Goal: Task Accomplishment & Management: Manage account settings

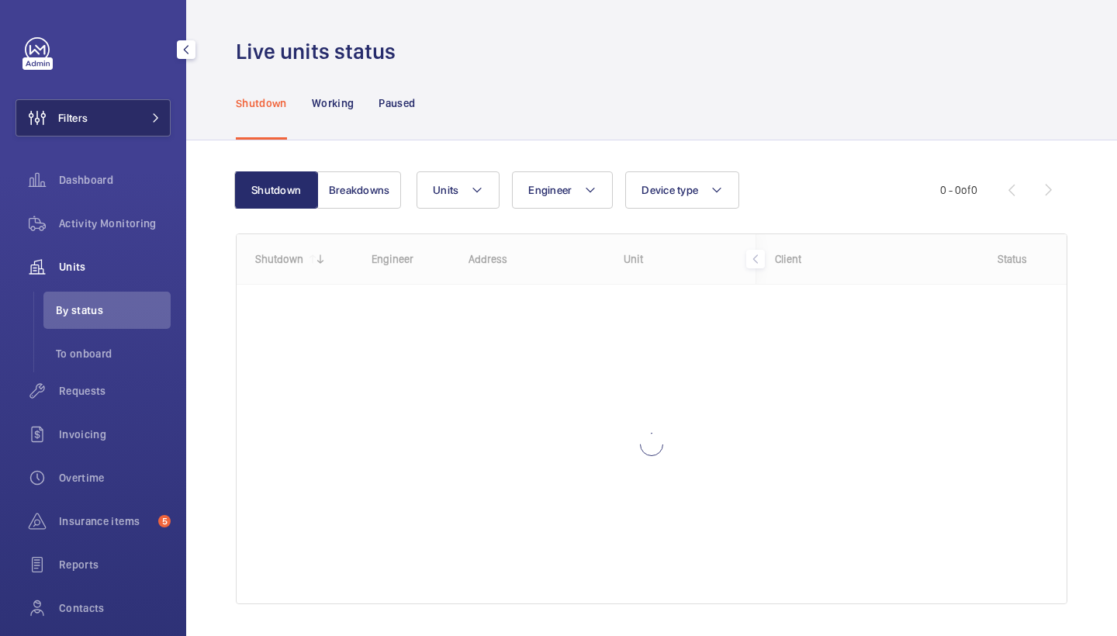
click at [149, 112] on button "Filters" at bounding box center [93, 117] width 155 height 37
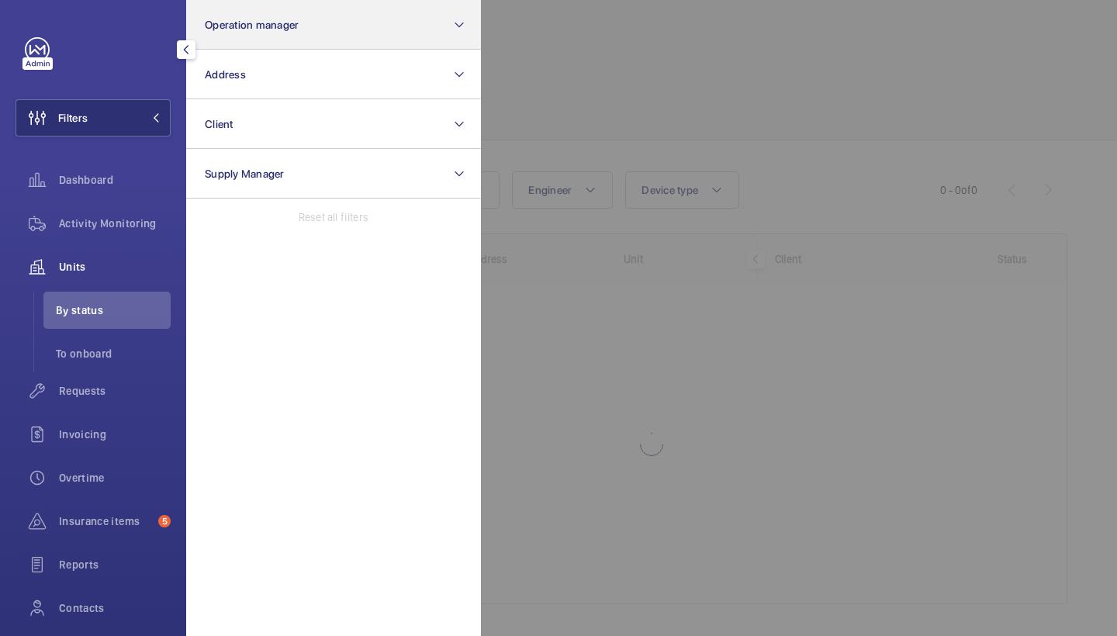
click at [285, 21] on span "Operation manager" at bounding box center [252, 25] width 94 height 12
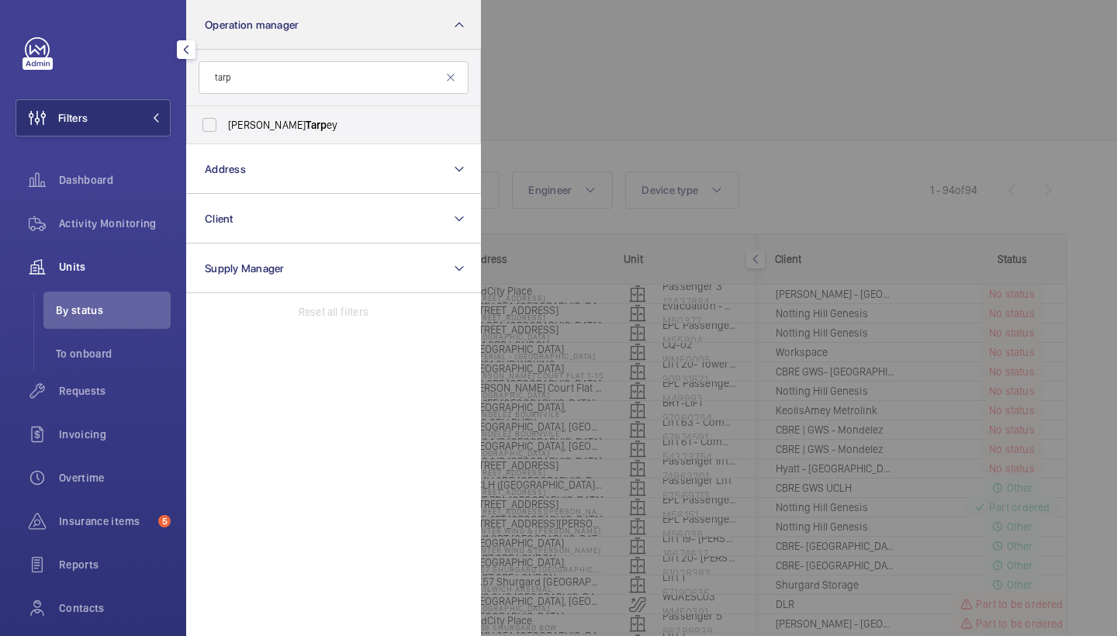
type input "tarp"
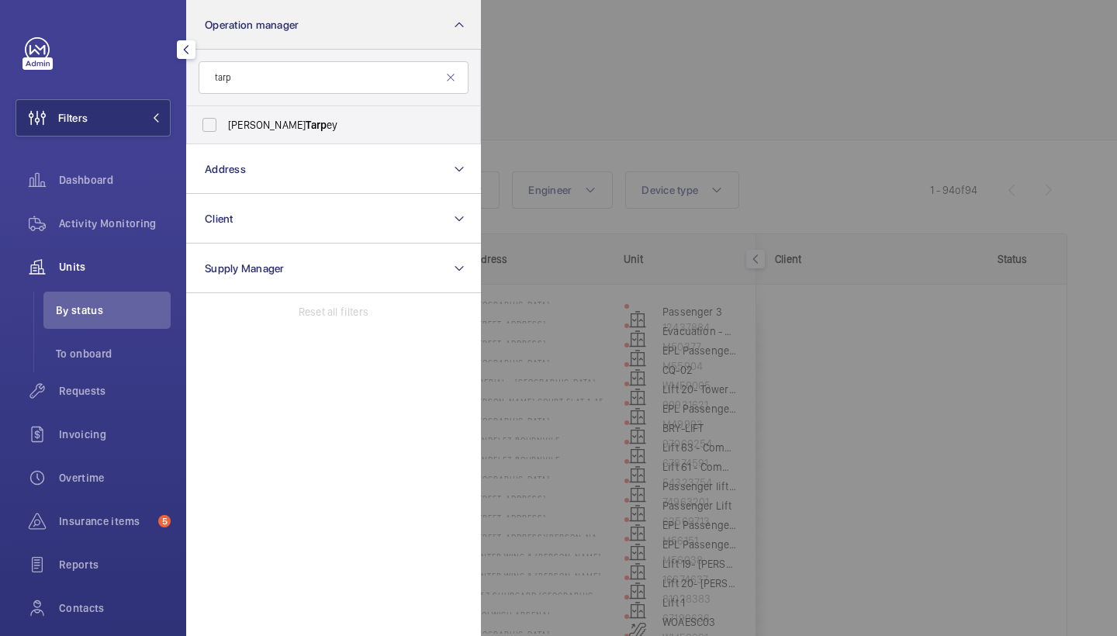
click at [288, 123] on span "Connor Tarp ey" at bounding box center [334, 125] width 213 height 16
click at [225, 123] on input "Connor Tarp ey" at bounding box center [209, 124] width 31 height 31
checkbox input "true"
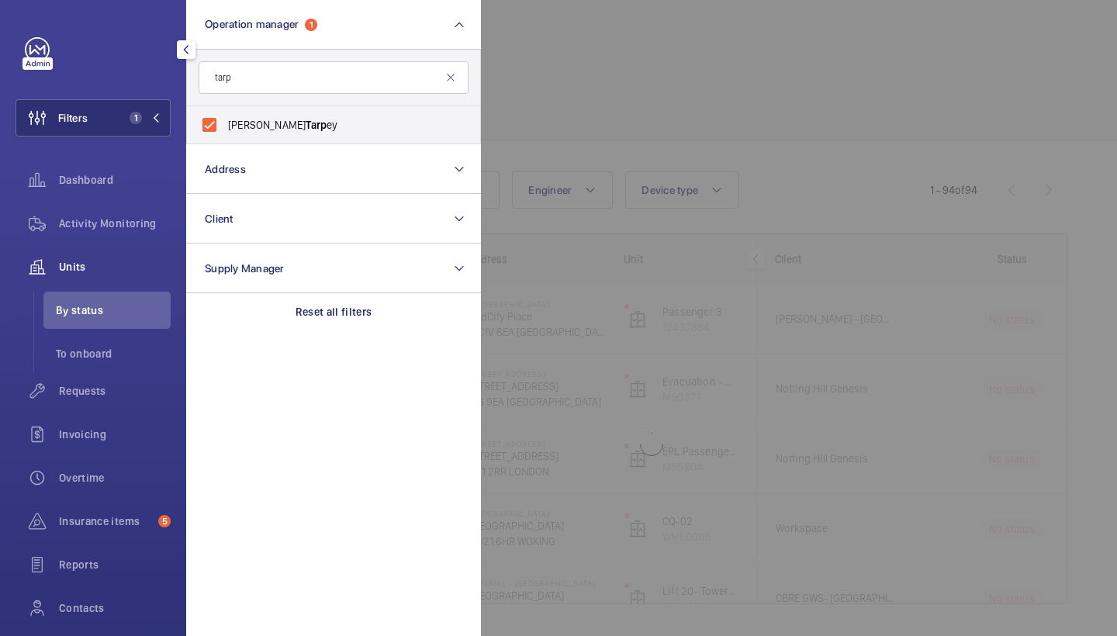
click at [644, 82] on div at bounding box center [1039, 318] width 1117 height 636
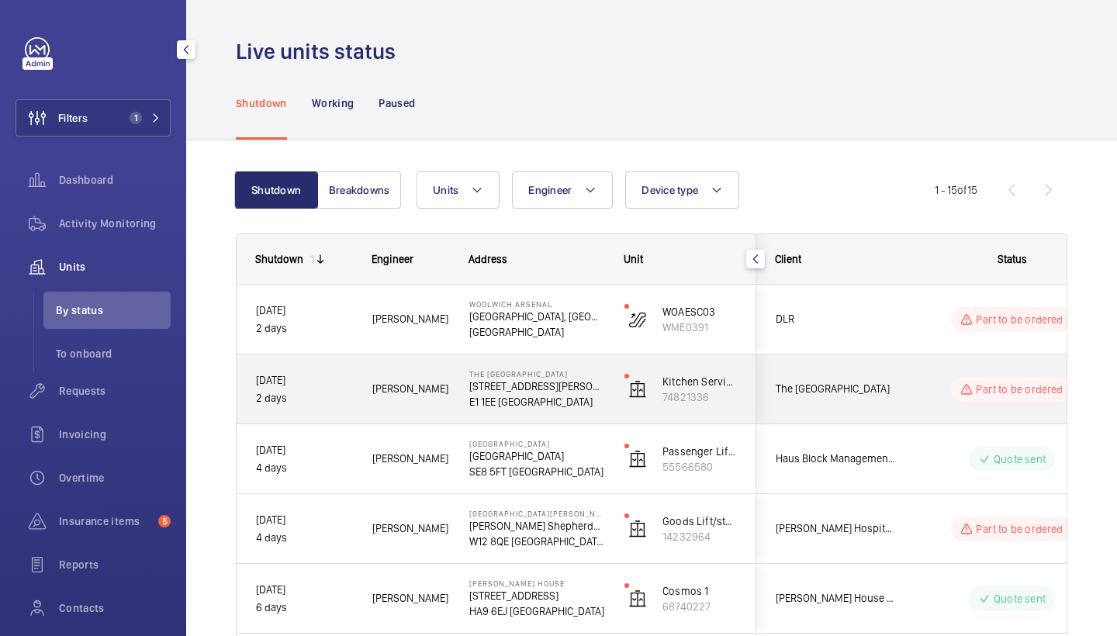
click at [436, 415] on div "Michael B." at bounding box center [401, 388] width 97 height 69
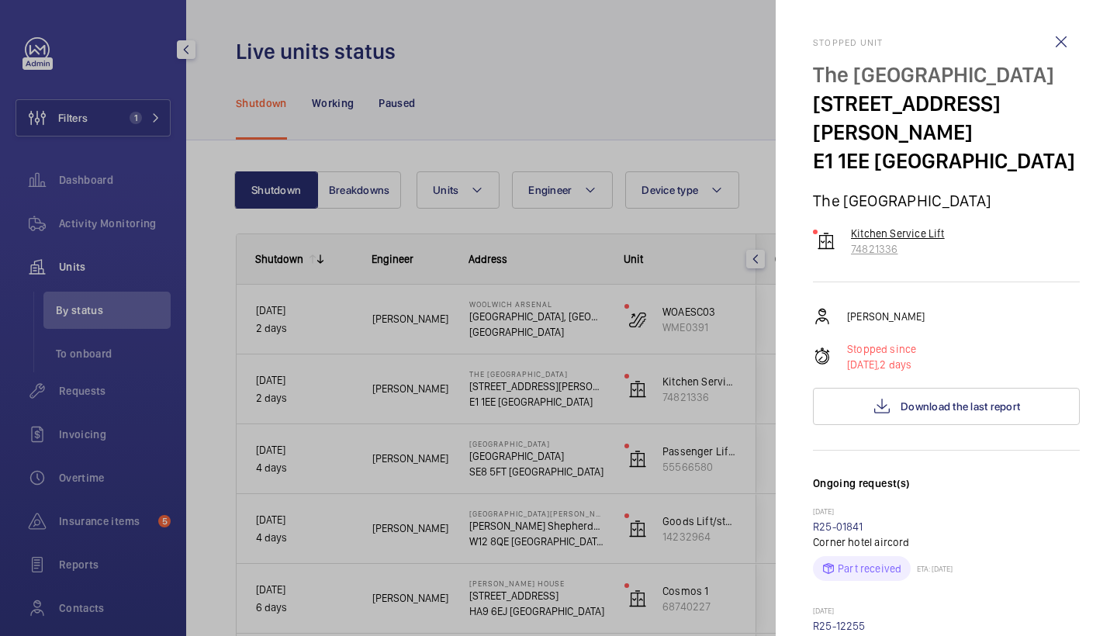
click at [914, 232] on p "Kitchen Service Lift" at bounding box center [898, 234] width 94 height 16
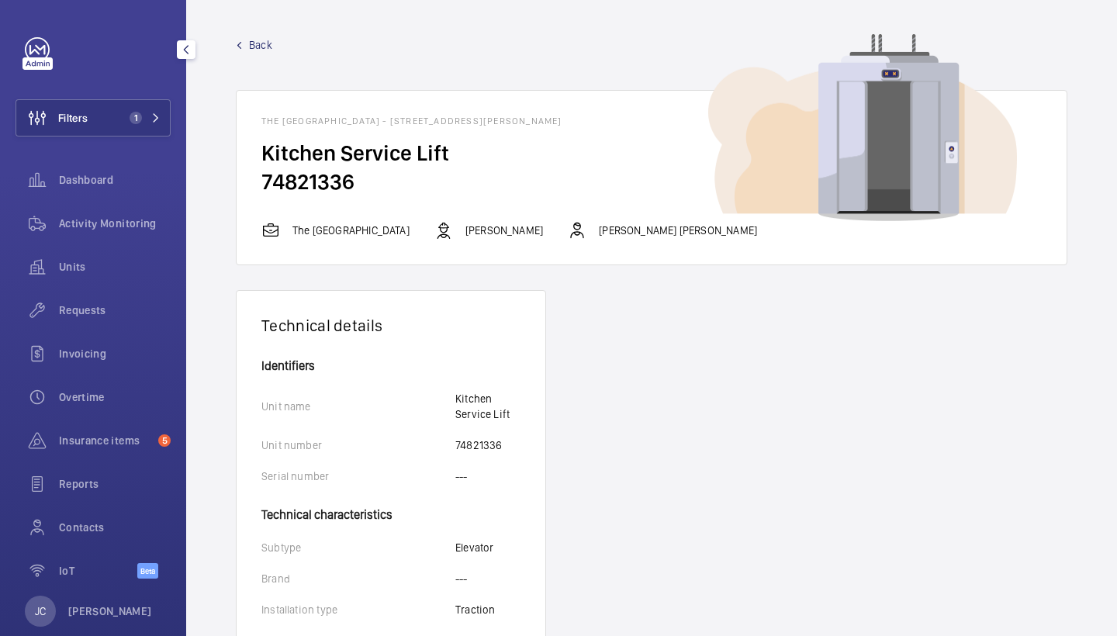
click at [261, 48] on span "Back" at bounding box center [260, 45] width 23 height 16
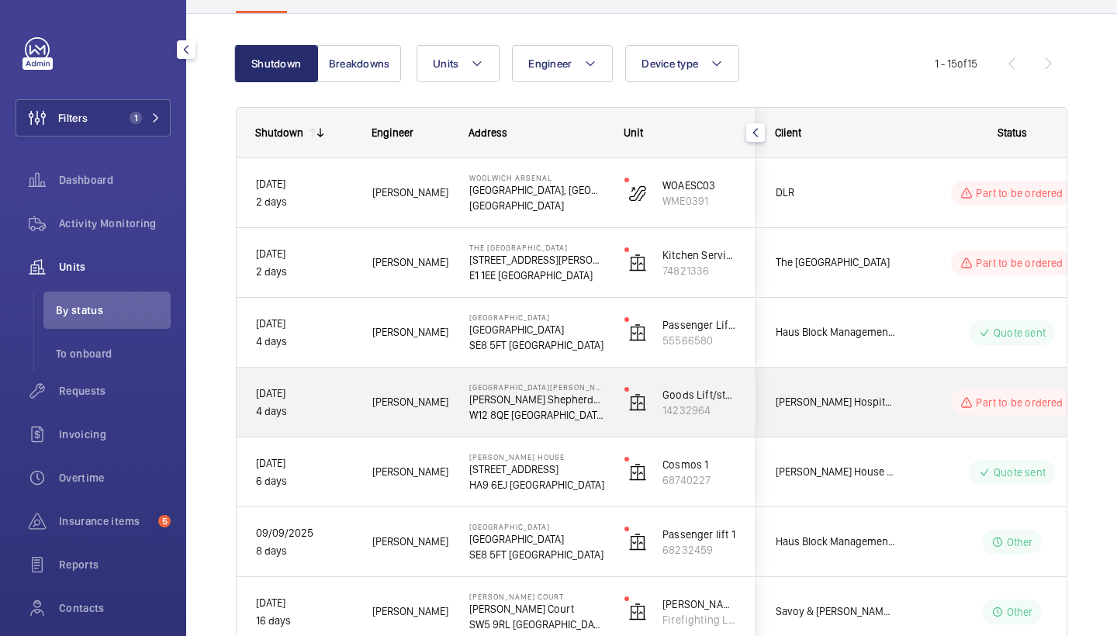
scroll to position [166, 0]
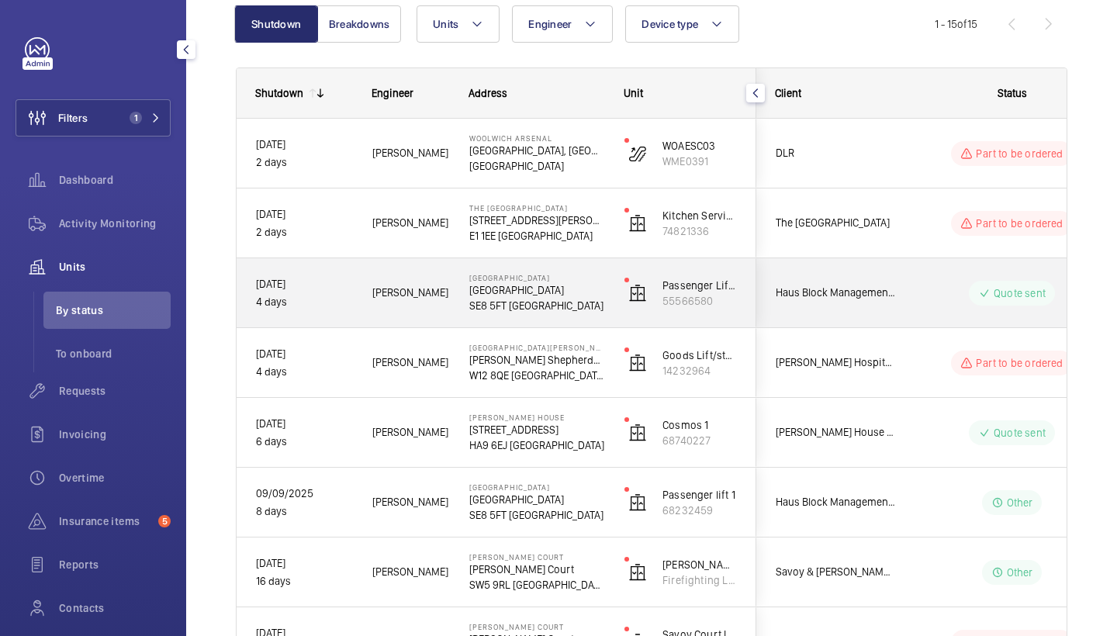
click at [388, 294] on span "Michael L." at bounding box center [410, 293] width 77 height 18
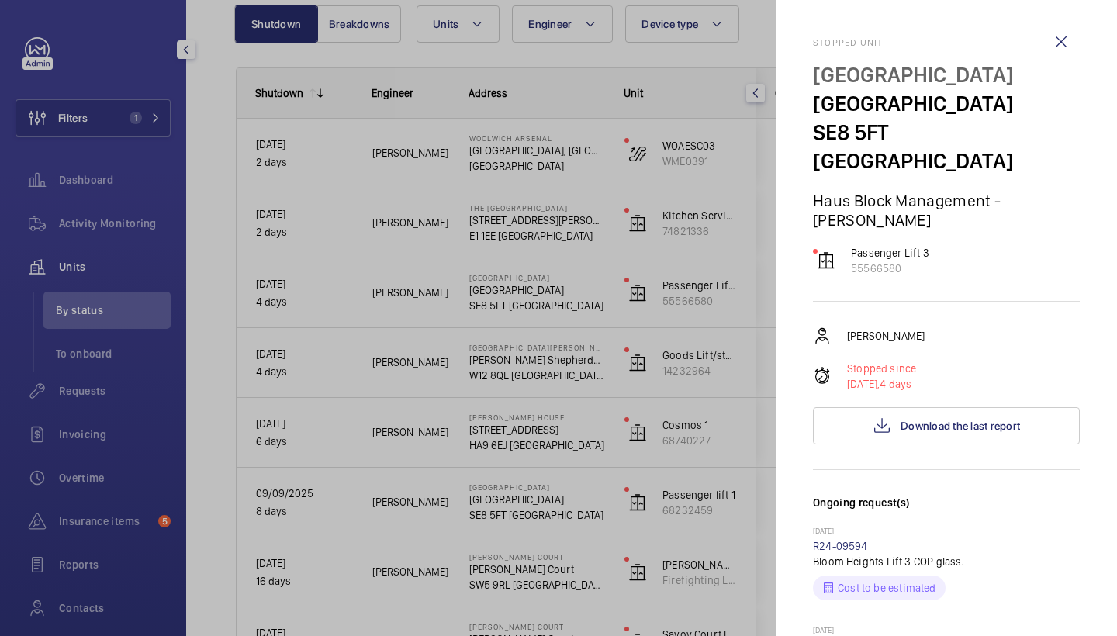
scroll to position [0, 0]
click at [1074, 54] on wm-front-icon-button at bounding box center [1060, 41] width 37 height 37
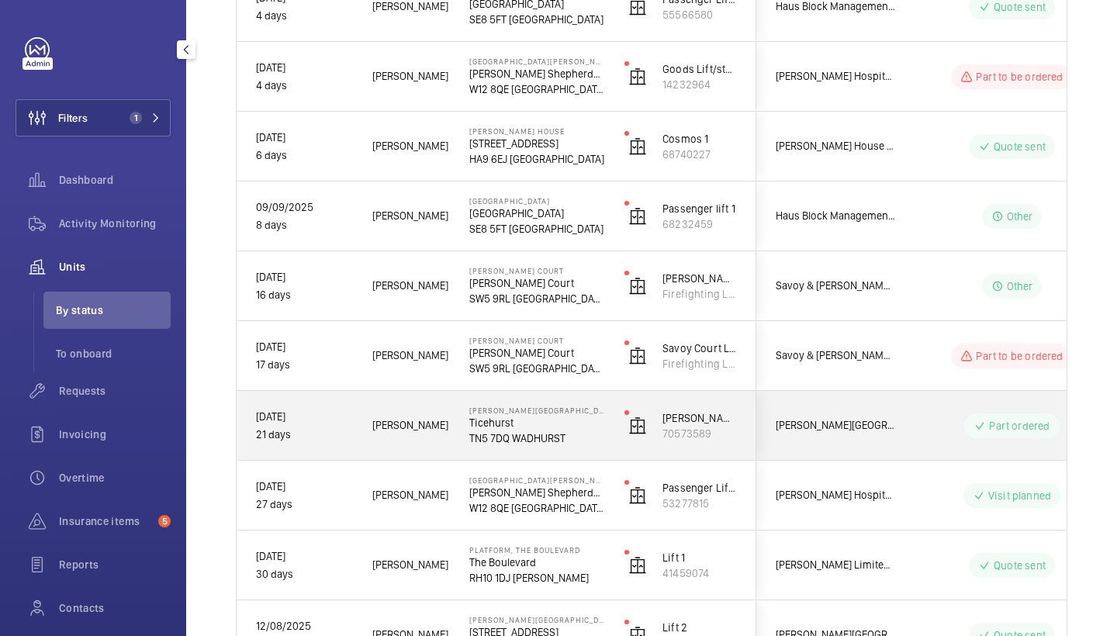
scroll to position [472, 0]
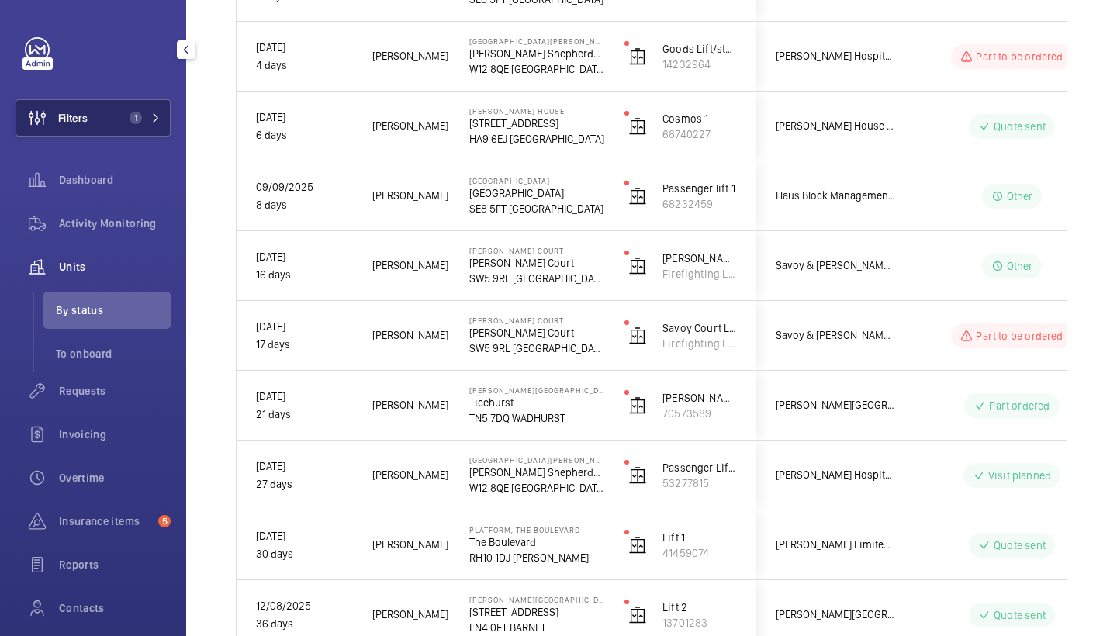
click at [143, 129] on button "Filters 1" at bounding box center [93, 117] width 155 height 37
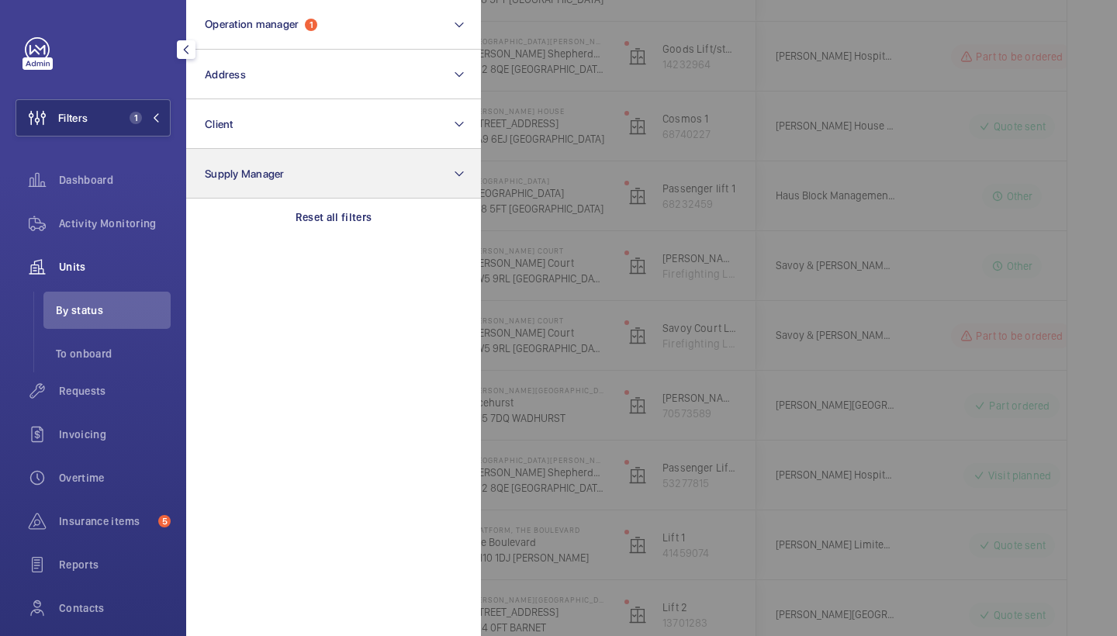
drag, startPoint x: 348, startPoint y: 213, endPoint x: 332, endPoint y: 172, distance: 44.2
click at [348, 213] on p "Reset all filters" at bounding box center [334, 217] width 77 height 16
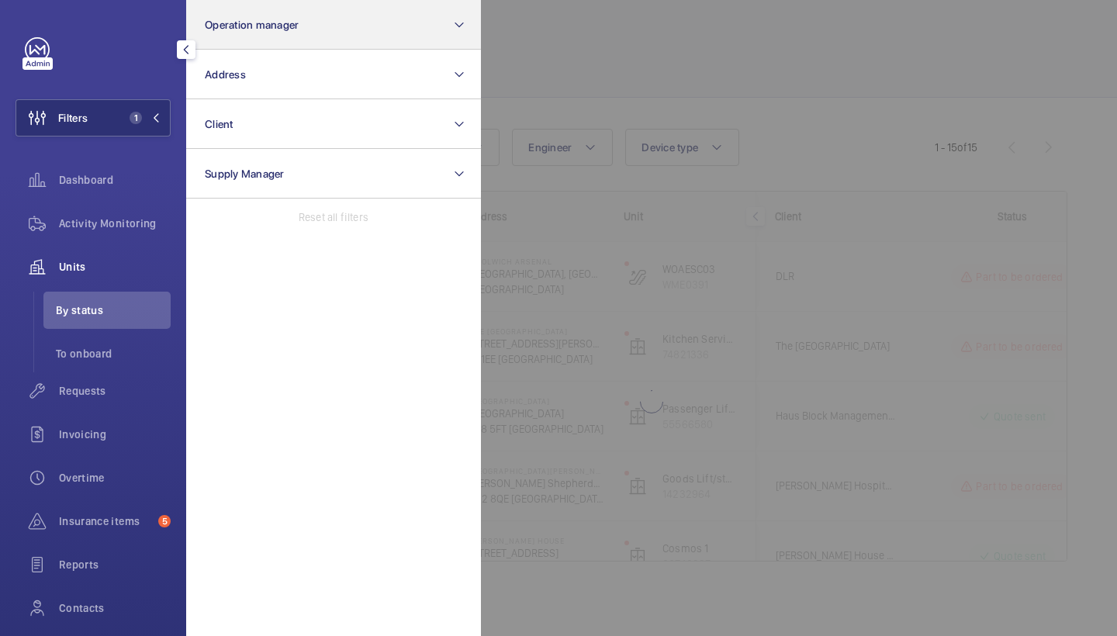
click at [323, 27] on button "Operation manager" at bounding box center [333, 25] width 295 height 50
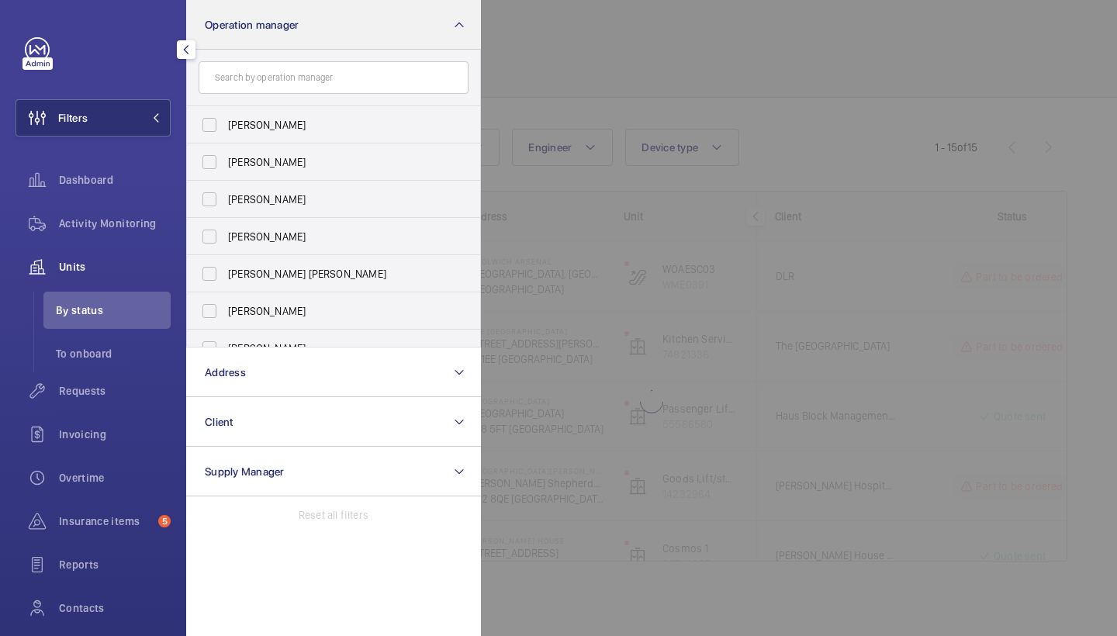
scroll to position [43, 0]
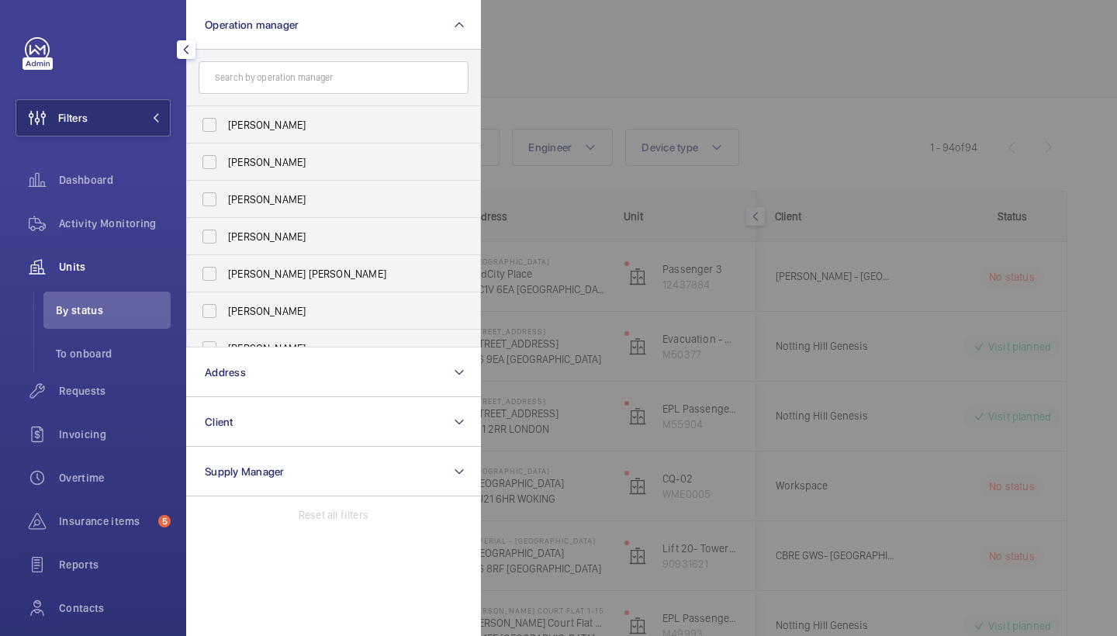
click at [596, 100] on div at bounding box center [1039, 318] width 1117 height 636
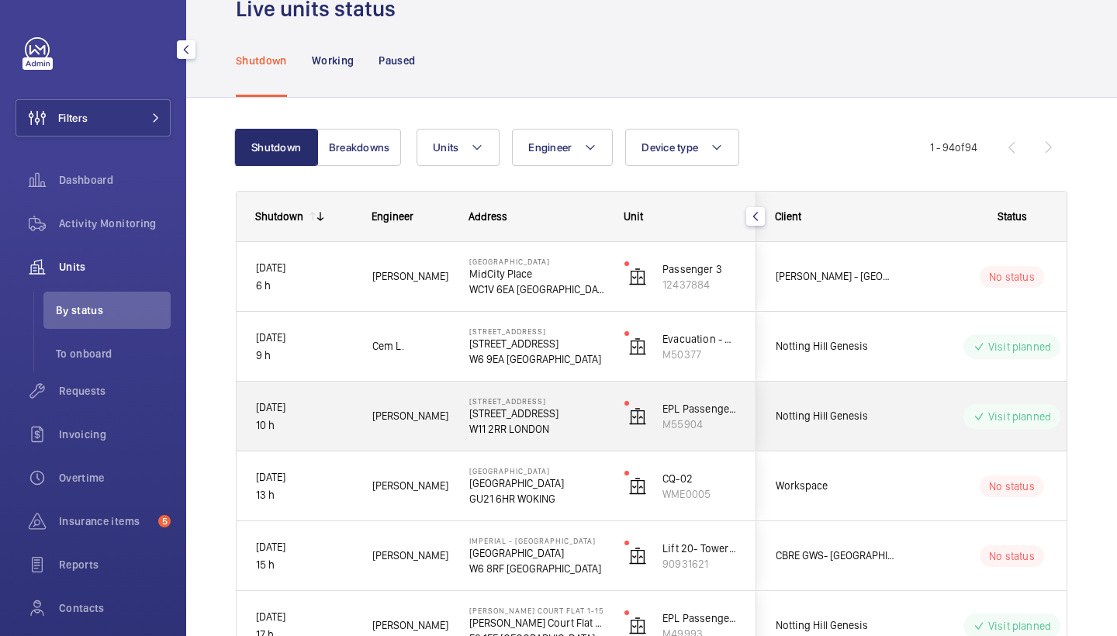
scroll to position [183, 0]
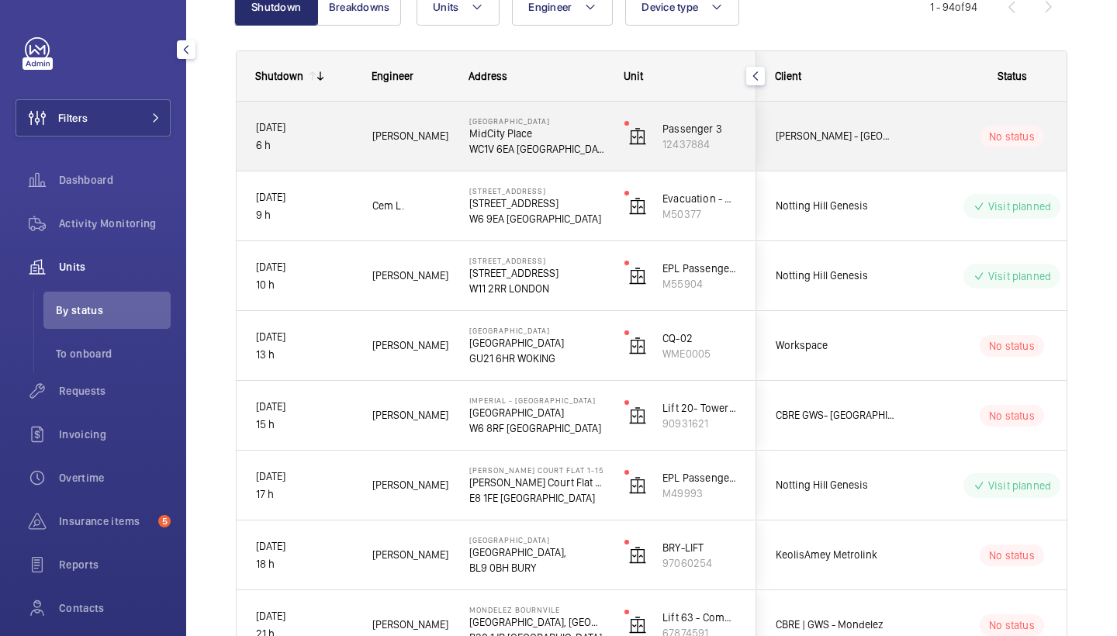
click at [547, 112] on div "Midcity Place MidCity Place WC1V 6EA LONDON" at bounding box center [528, 137] width 154 height 70
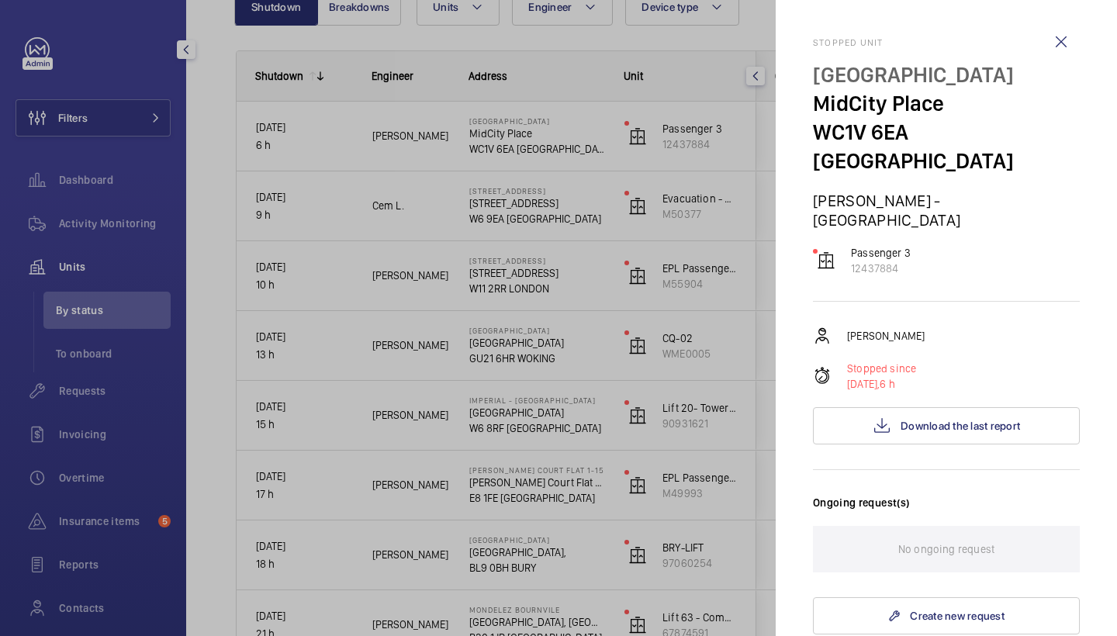
scroll to position [0, 0]
click at [1061, 43] on wm-front-icon-button at bounding box center [1060, 41] width 37 height 37
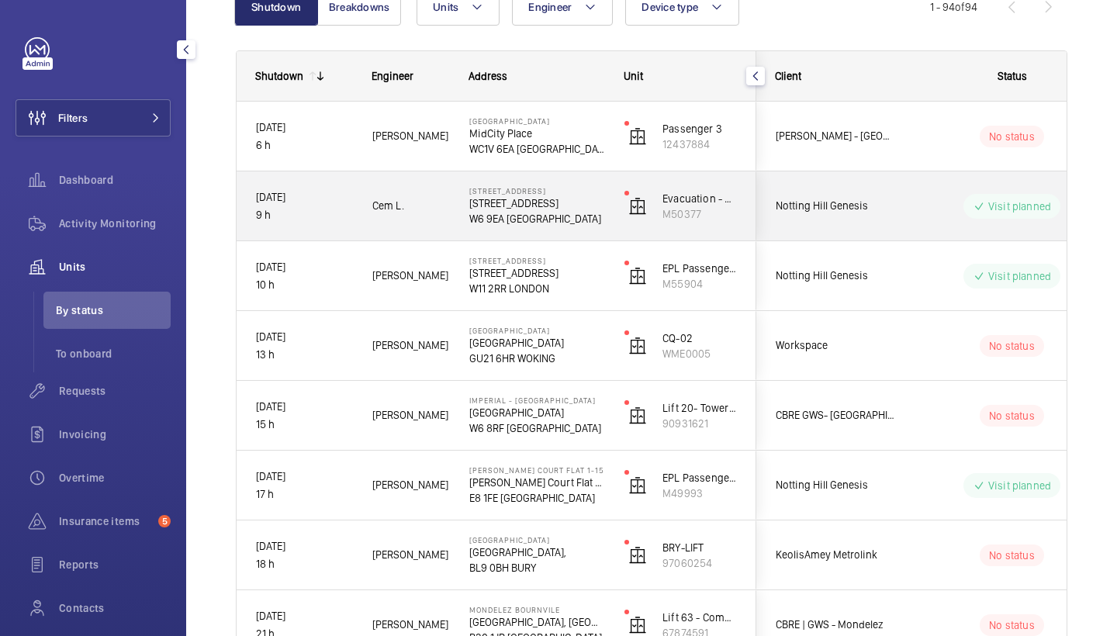
click at [421, 202] on span "Cem L." at bounding box center [410, 206] width 77 height 18
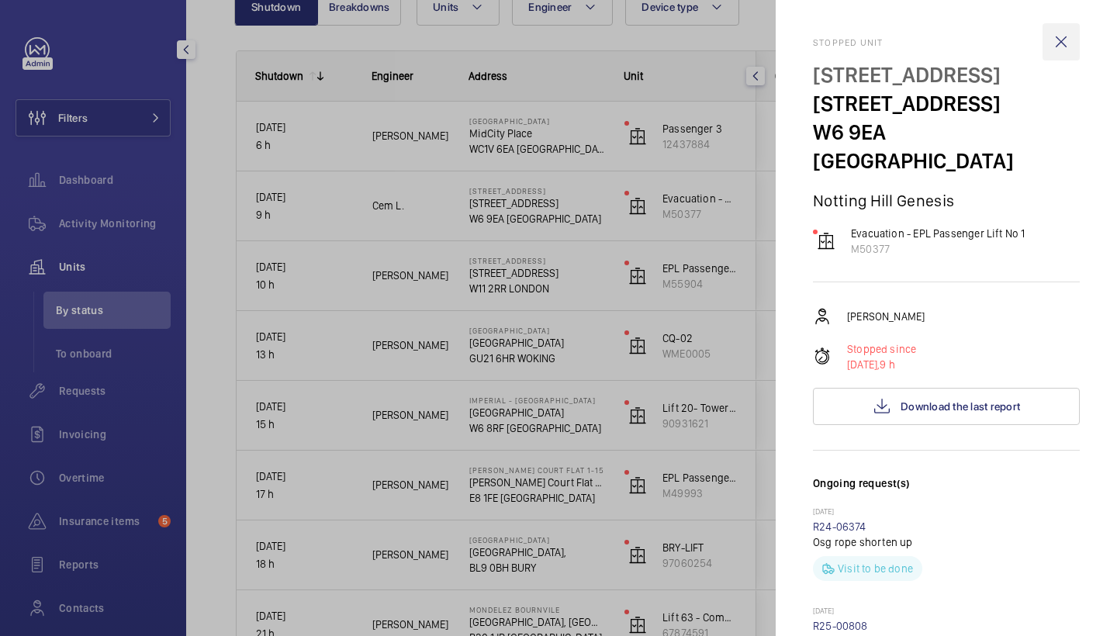
click at [1069, 43] on wm-front-icon-button at bounding box center [1060, 41] width 37 height 37
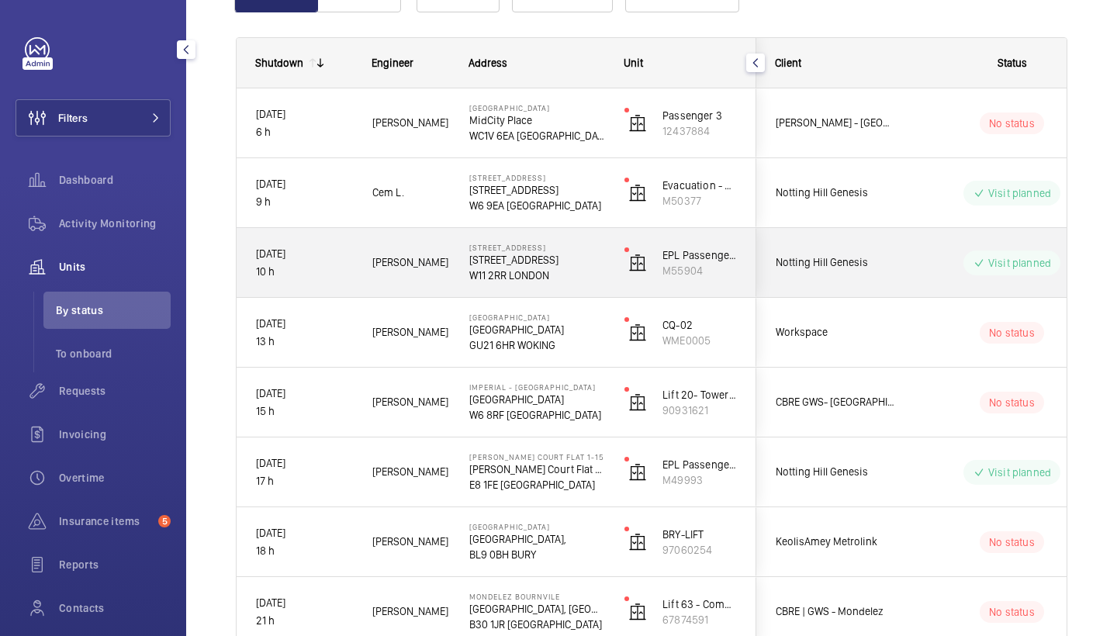
scroll to position [199, 0]
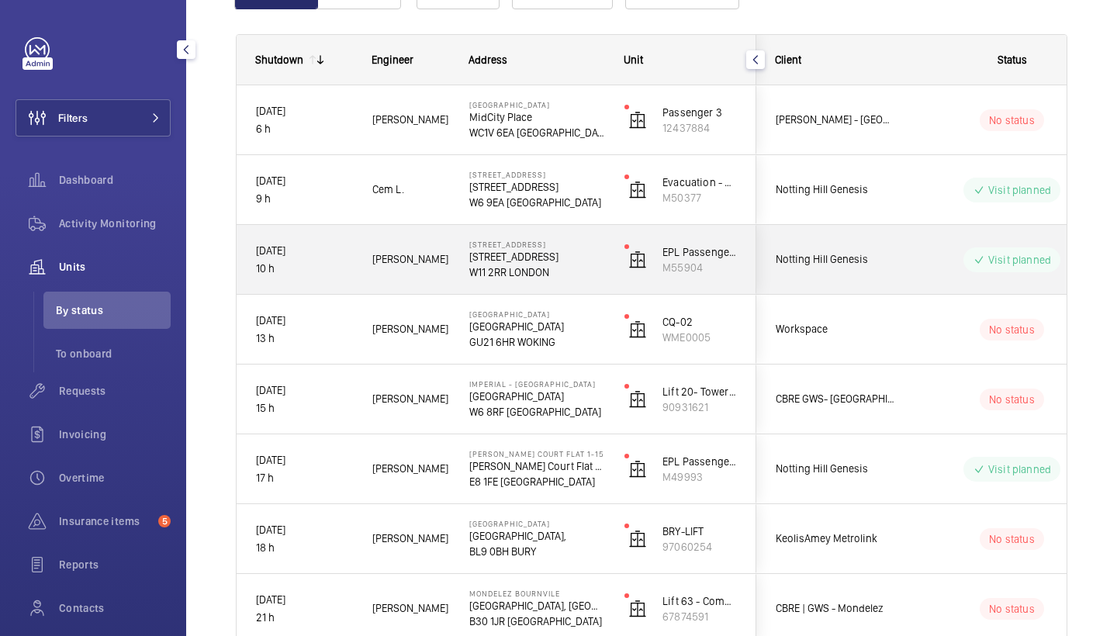
click at [423, 253] on span "Gianluca S." at bounding box center [410, 260] width 77 height 18
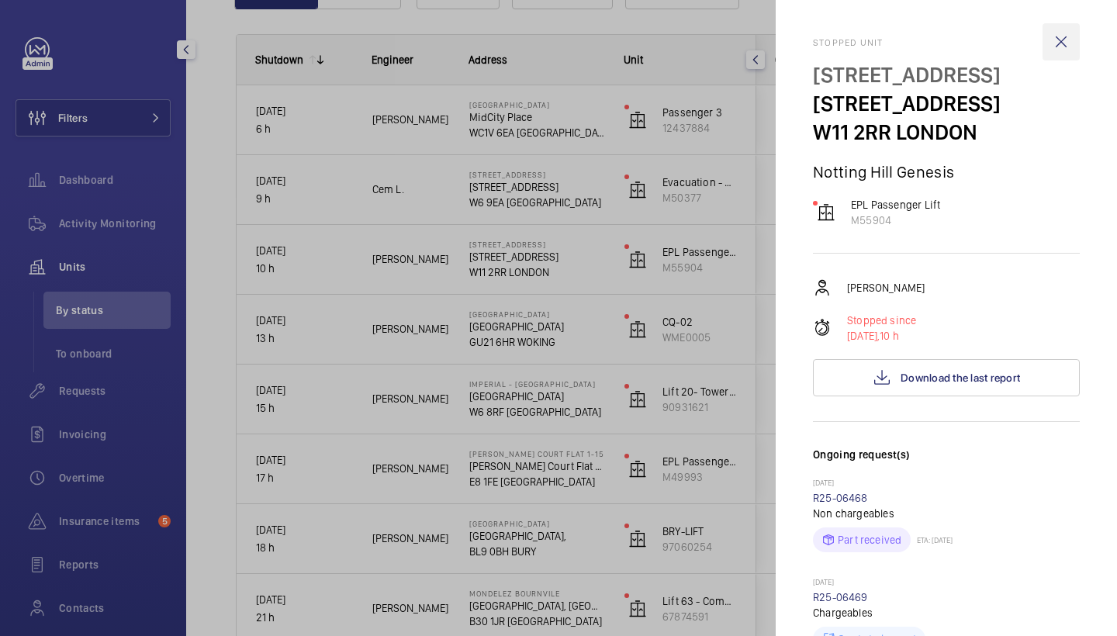
scroll to position [0, 0]
click at [1062, 33] on wm-front-icon-button at bounding box center [1060, 41] width 37 height 37
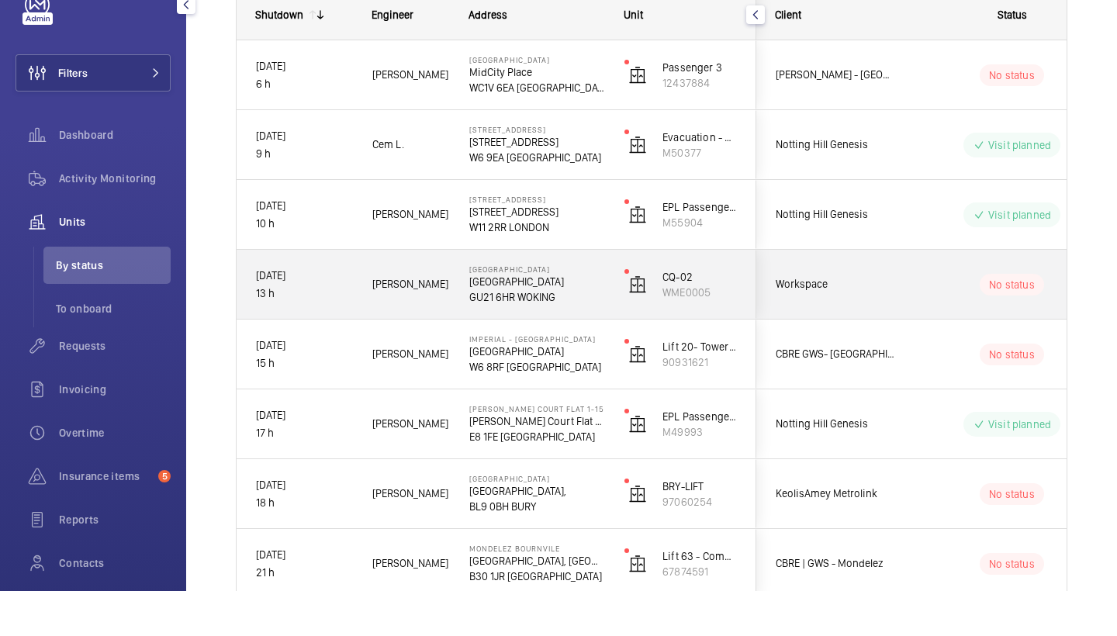
click at [431, 320] on span "Marc G." at bounding box center [410, 329] width 77 height 18
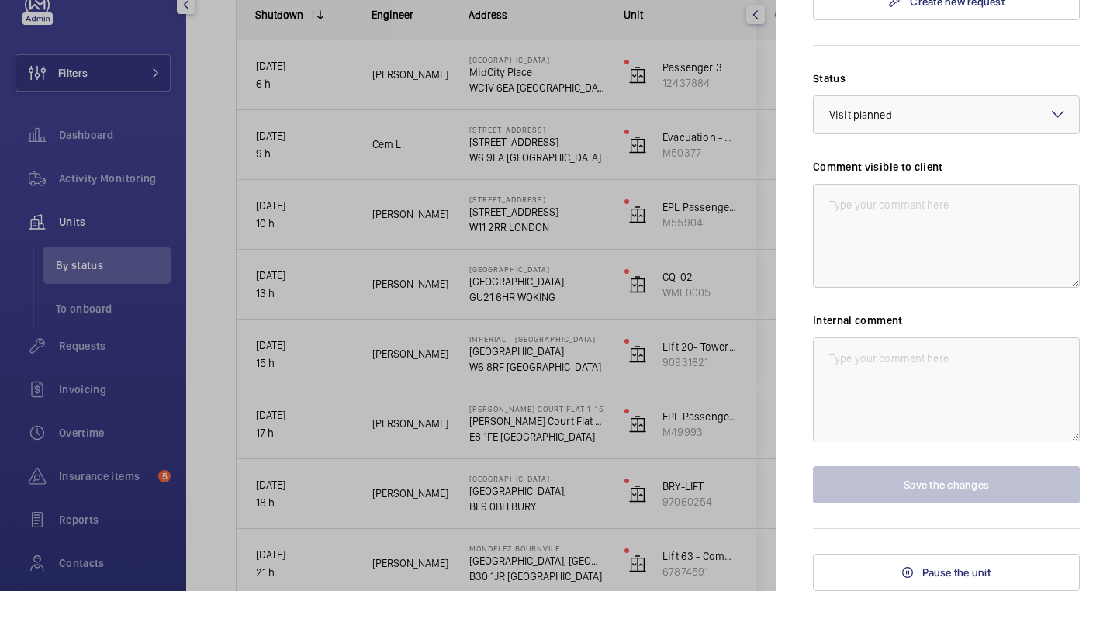
scroll to position [549, 0]
click at [568, 359] on div at bounding box center [558, 318] width 1117 height 636
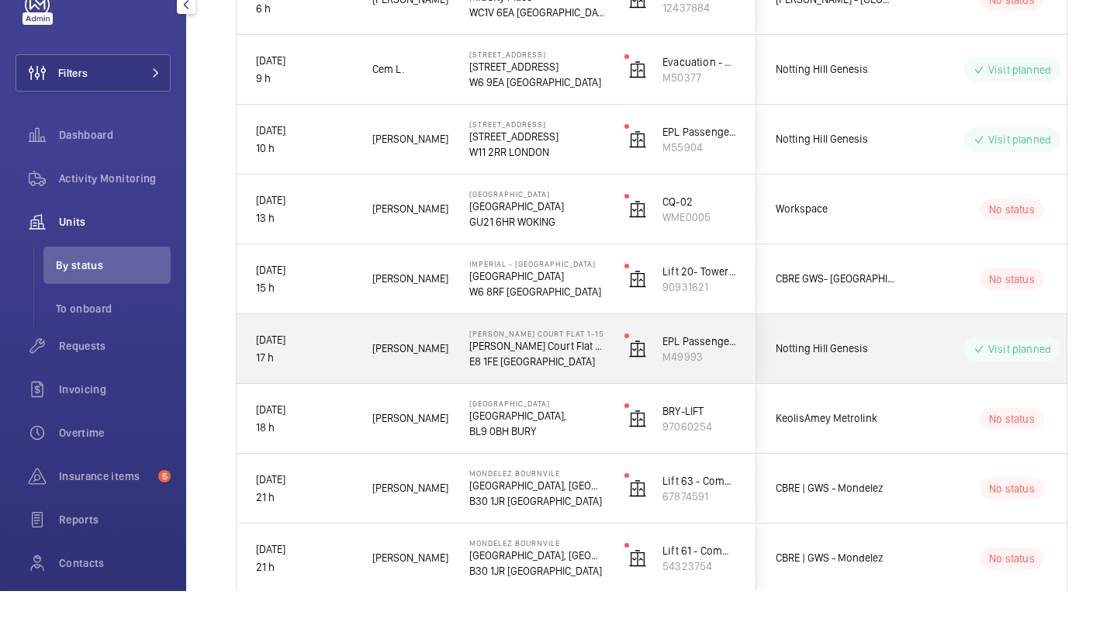
scroll to position [297, 0]
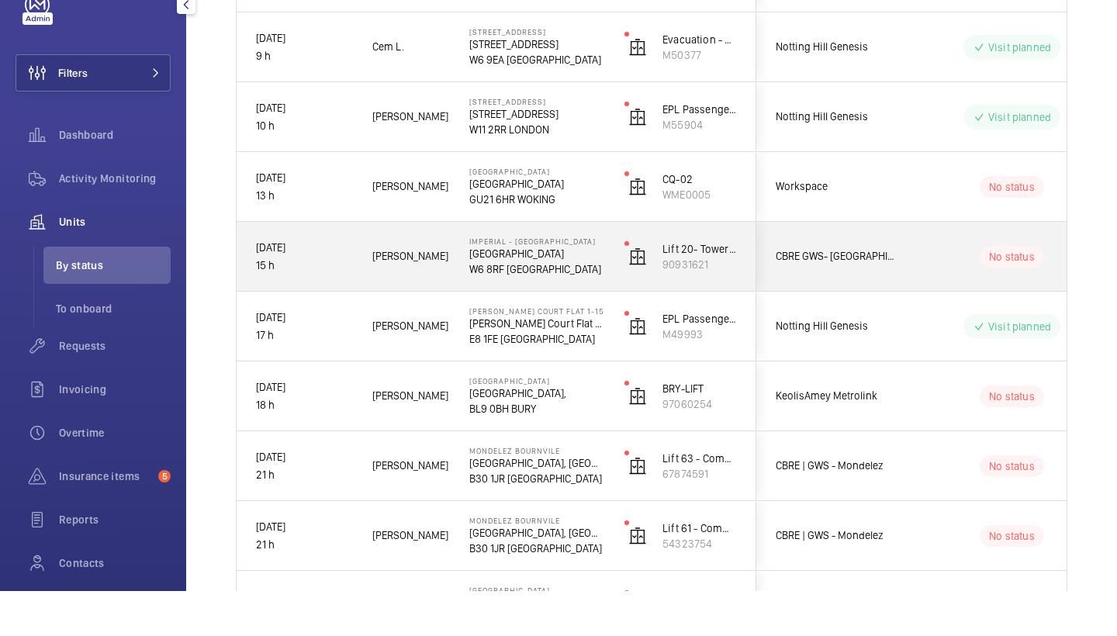
click at [427, 277] on div "Levi E." at bounding box center [401, 301] width 95 height 49
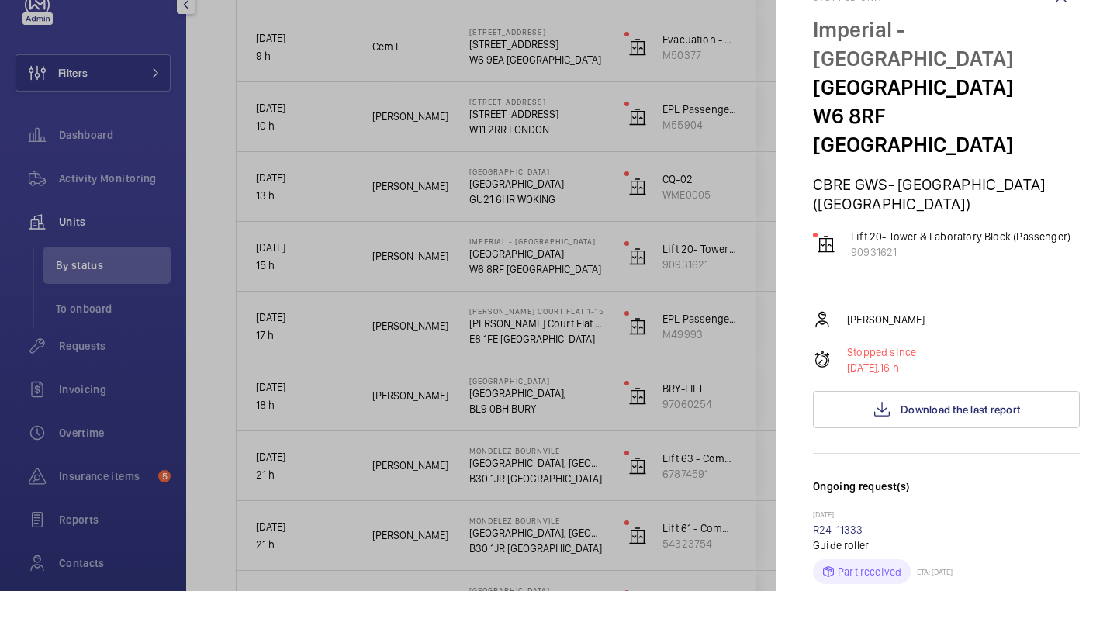
scroll to position [0, 0]
click at [499, 351] on div at bounding box center [558, 318] width 1117 height 636
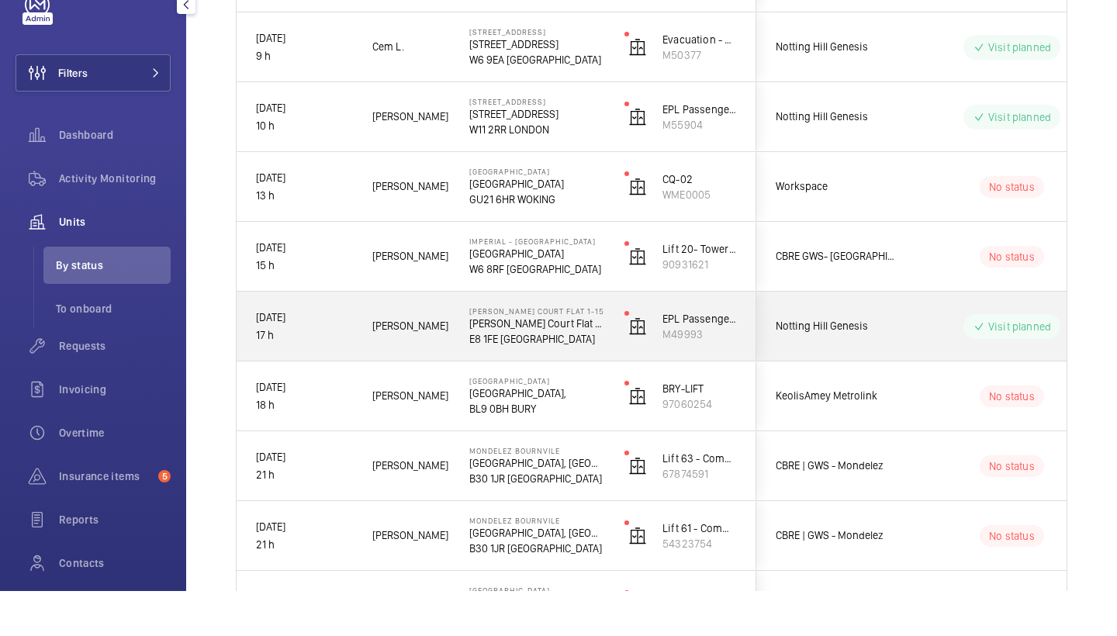
click at [462, 337] on div "Baxter Court Flat 1-15 Baxter Court Flat 1-15 E8 1FE LONDON" at bounding box center [528, 372] width 154 height 70
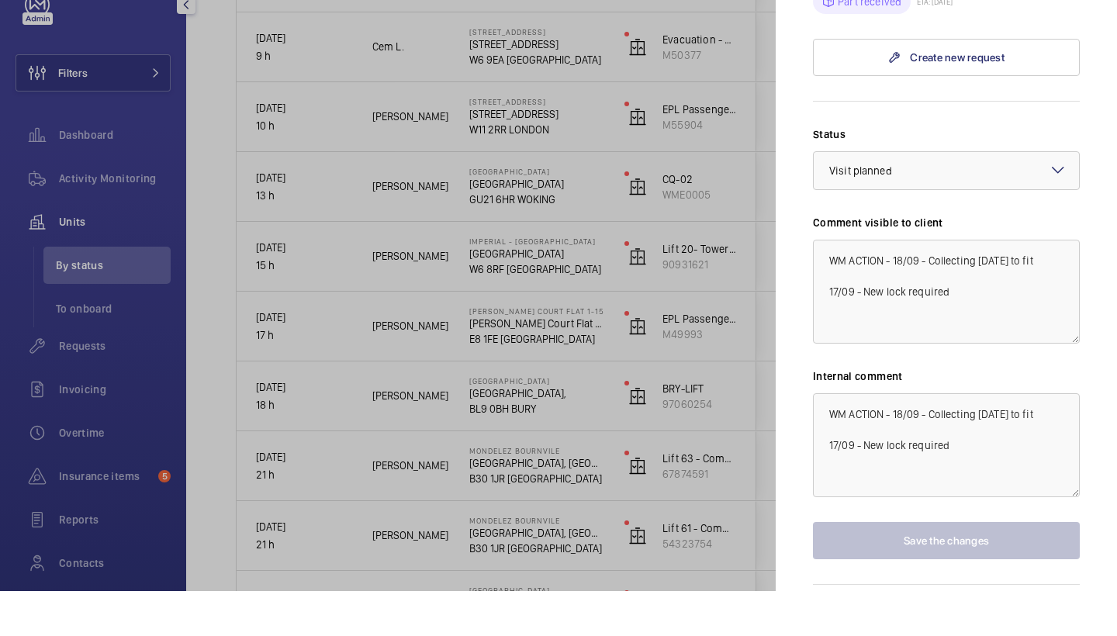
scroll to position [847, 0]
click at [434, 356] on div at bounding box center [558, 318] width 1117 height 636
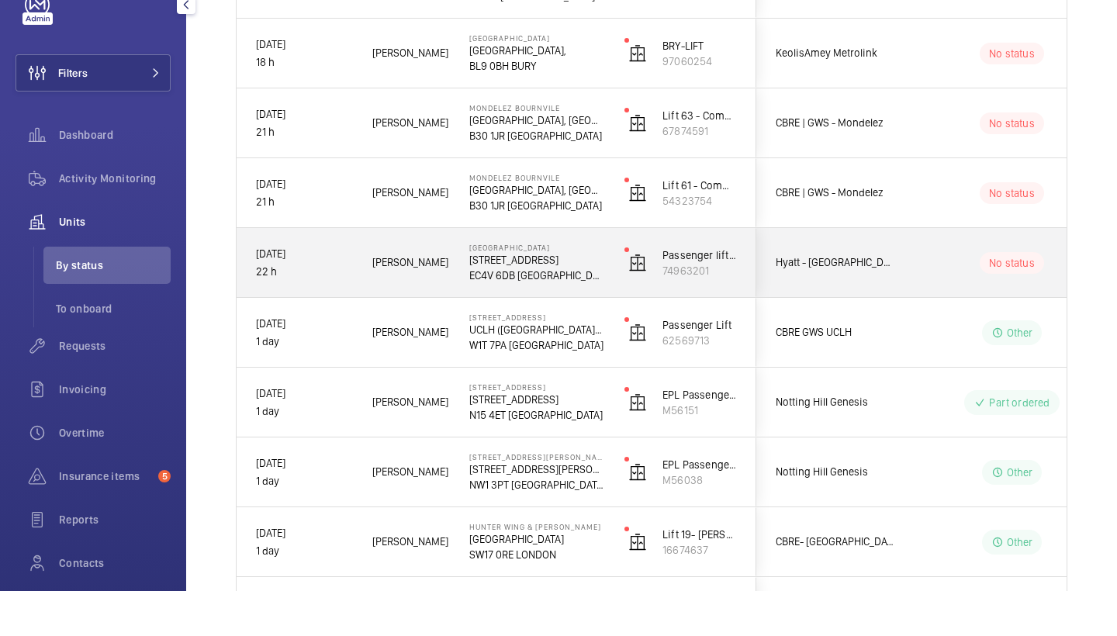
scroll to position [672, 0]
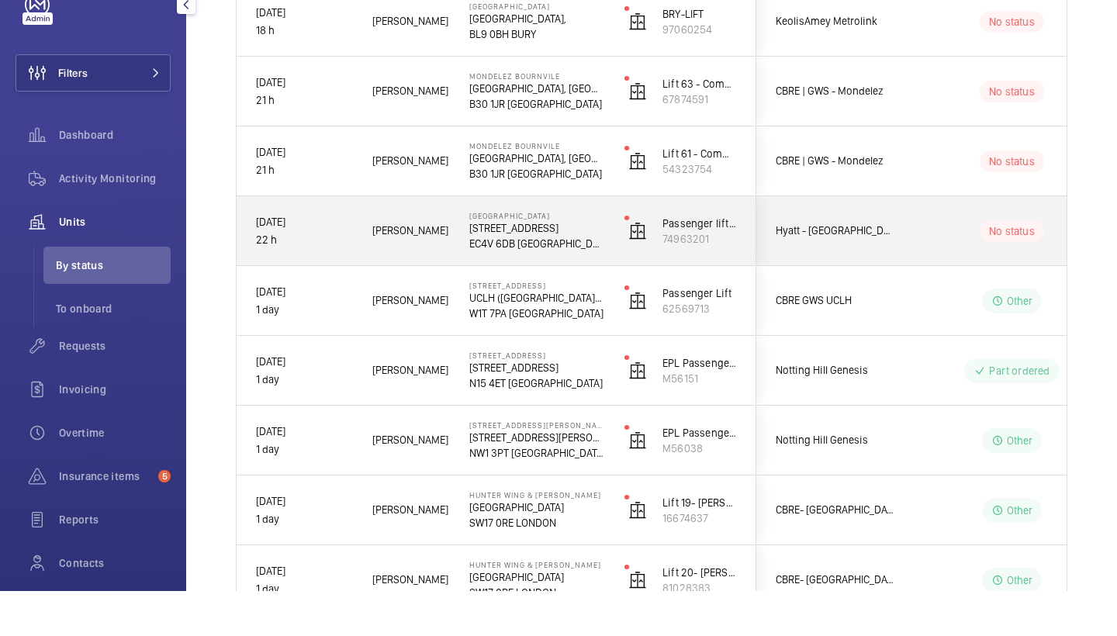
click at [435, 267] on span "Josh J." at bounding box center [410, 276] width 77 height 18
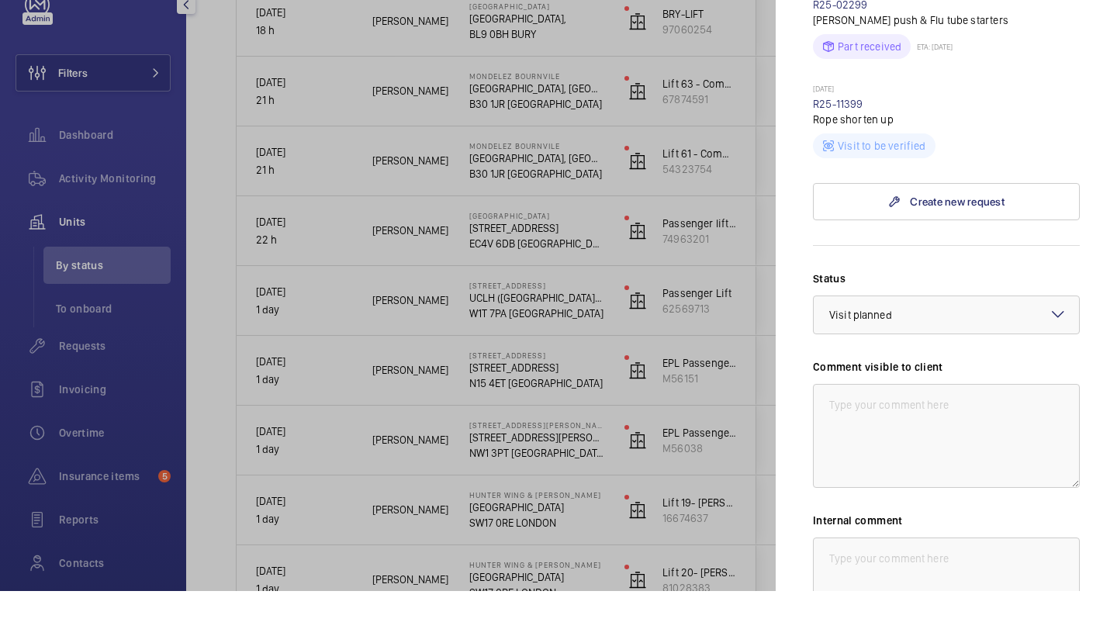
scroll to position [786, 0]
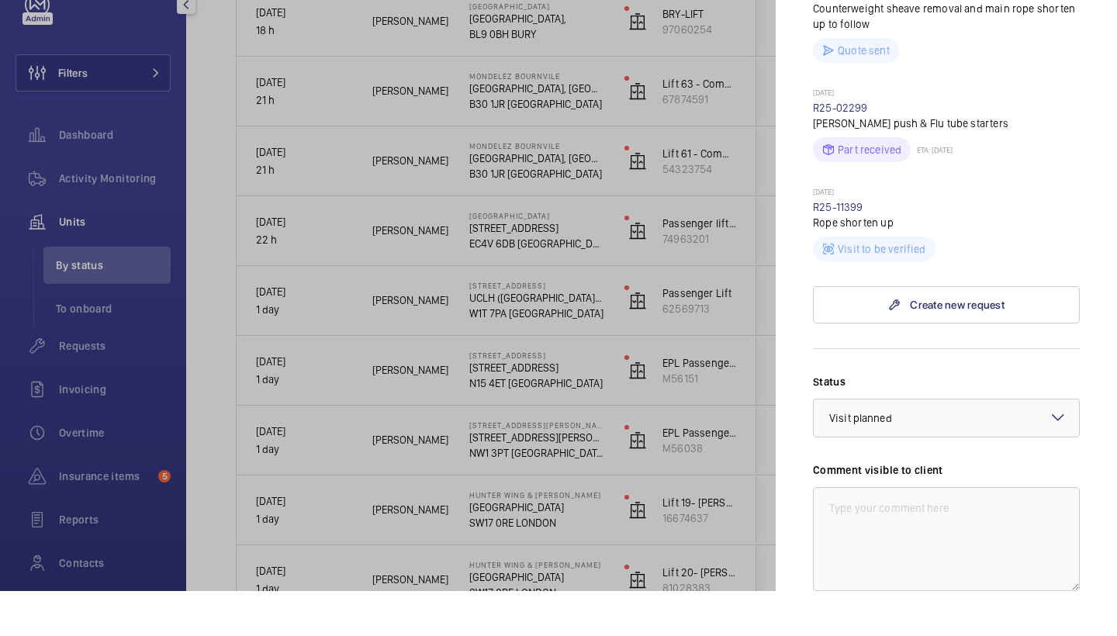
click at [486, 361] on div at bounding box center [558, 318] width 1117 height 636
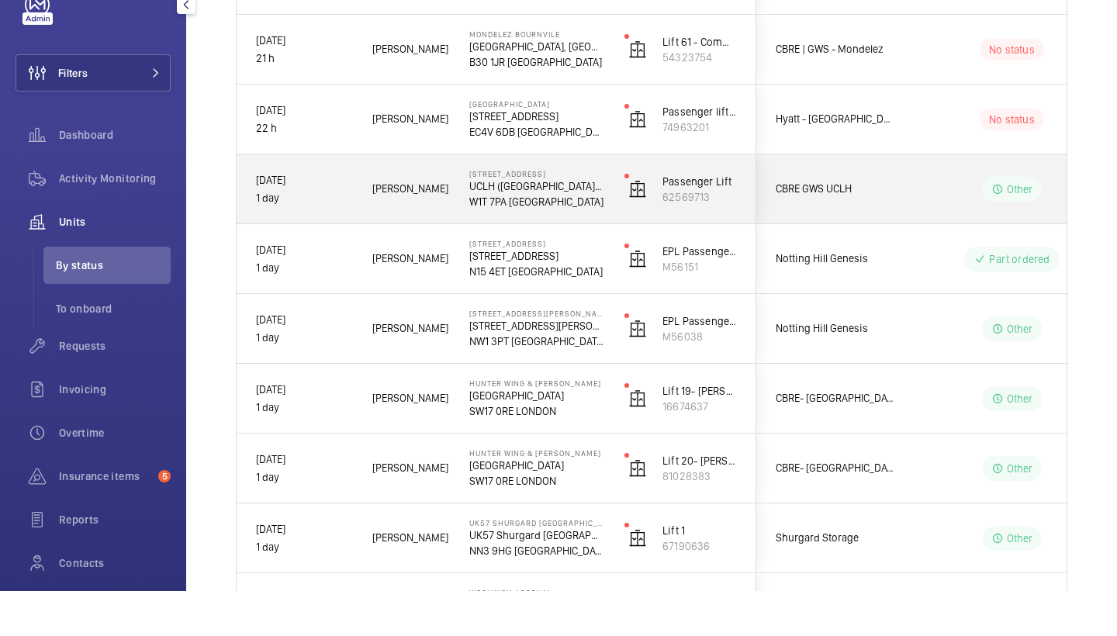
scroll to position [793, 0]
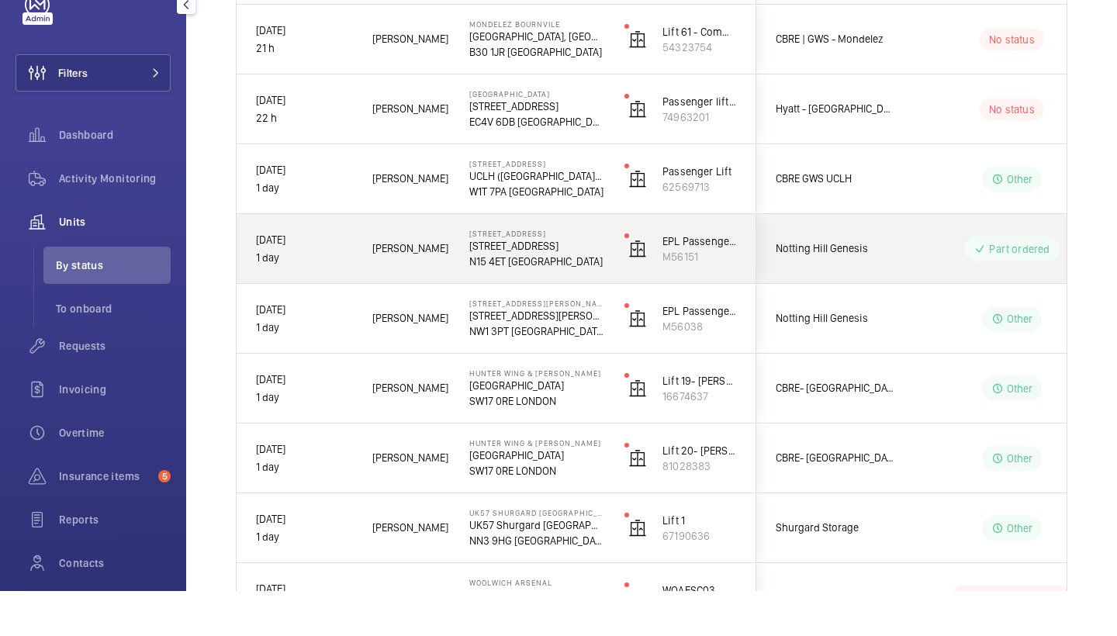
click at [444, 269] on div "David C." at bounding box center [401, 293] width 95 height 49
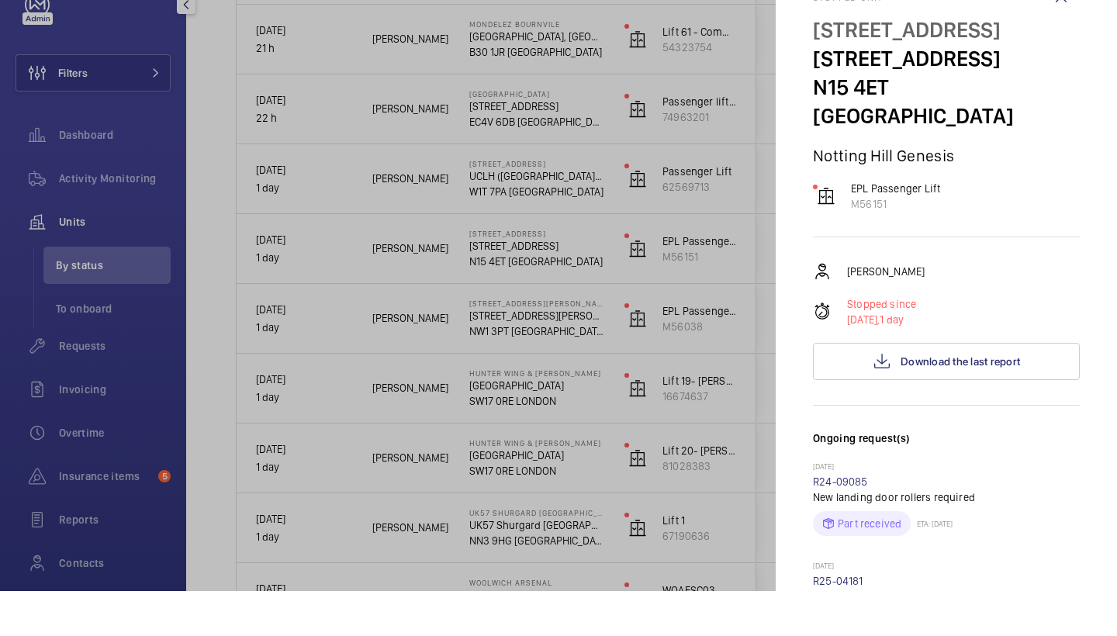
scroll to position [-1, 0]
click at [551, 292] on div at bounding box center [558, 318] width 1117 height 636
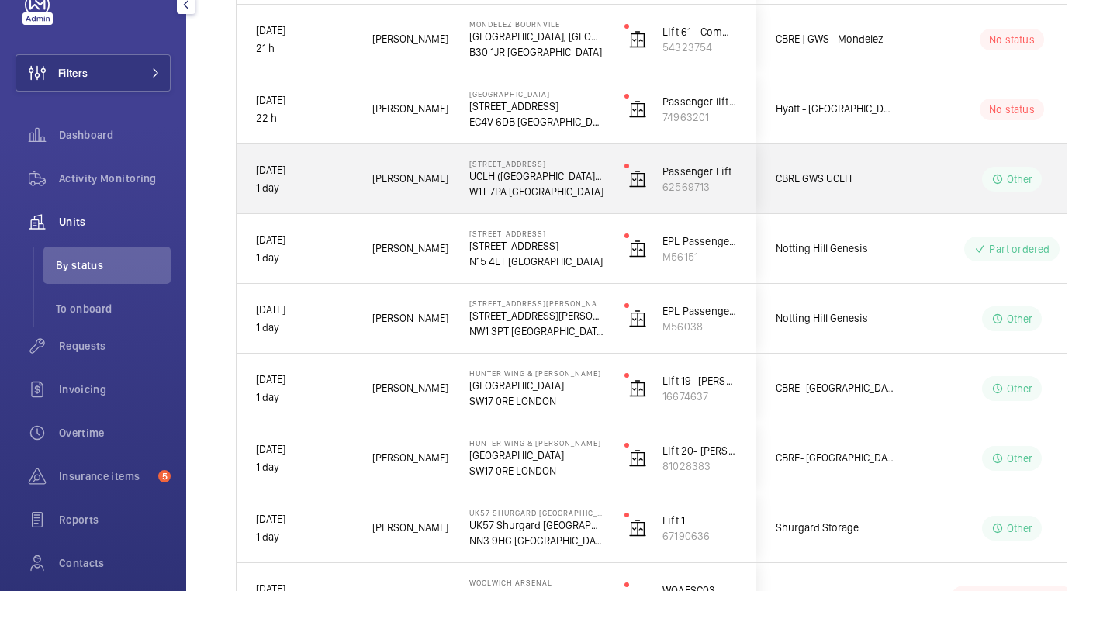
click at [439, 215] on span "Kari O." at bounding box center [410, 224] width 77 height 18
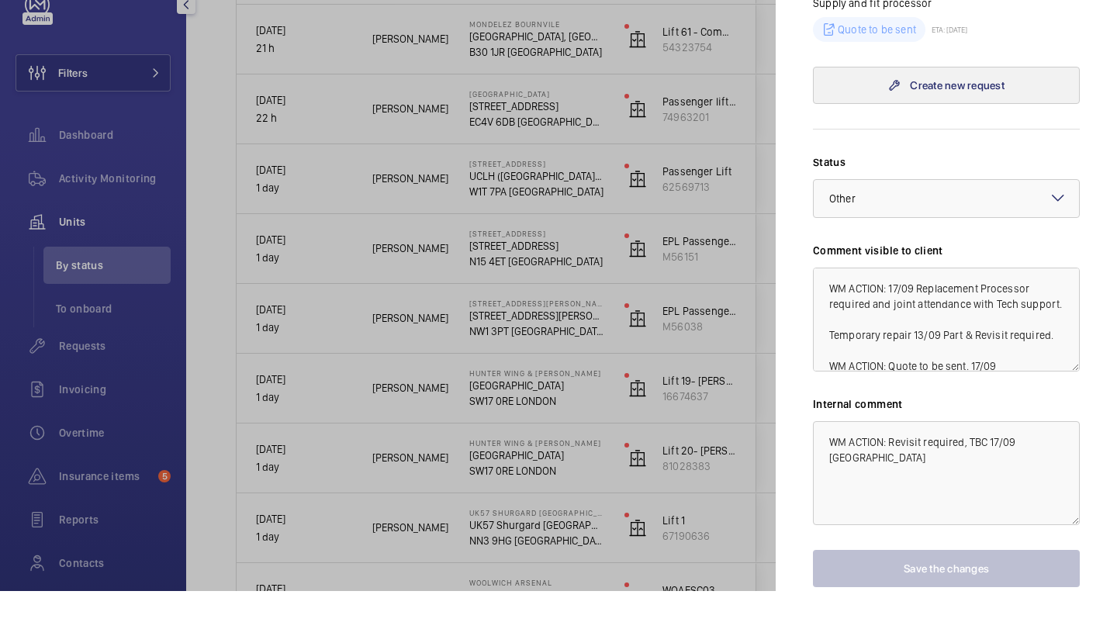
scroll to position [870, 0]
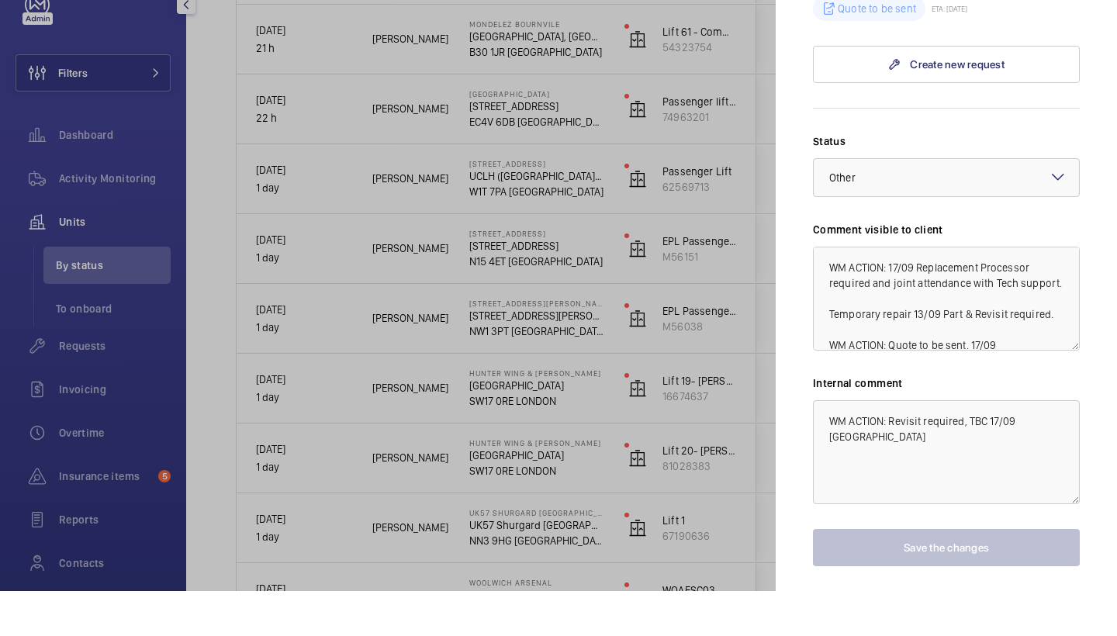
click at [458, 423] on div at bounding box center [558, 318] width 1117 height 636
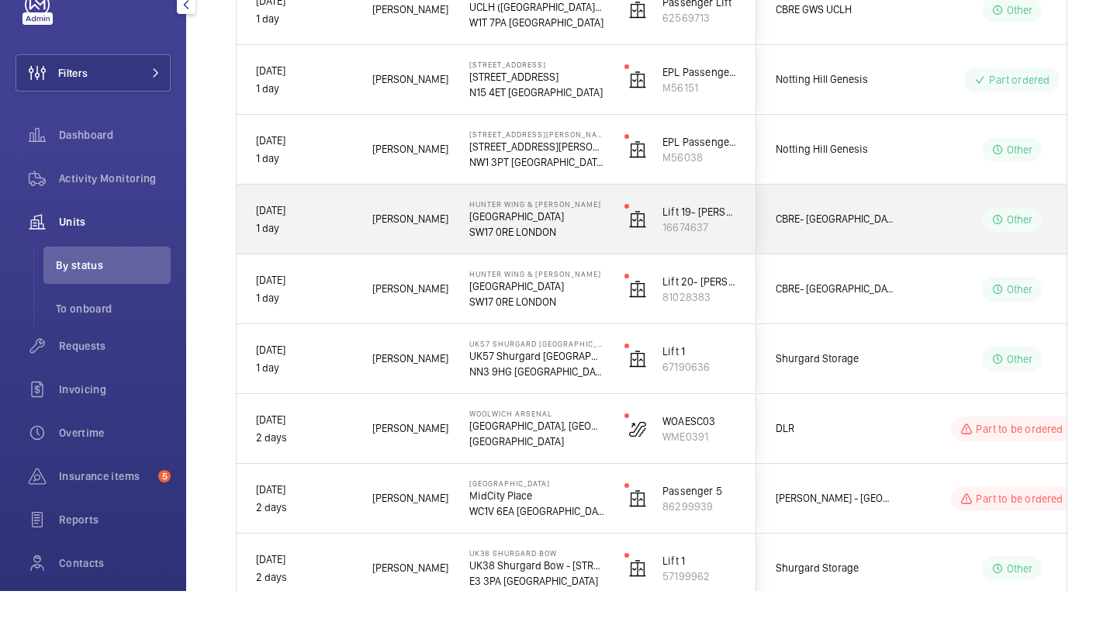
scroll to position [973, 0]
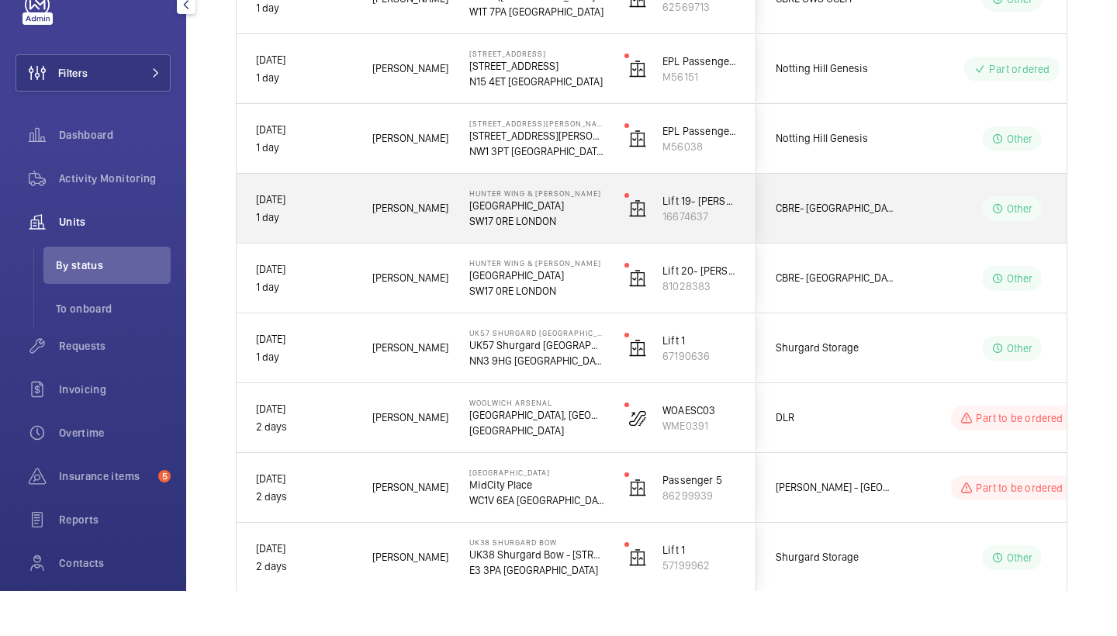
click at [447, 244] on span "Dan J." at bounding box center [410, 253] width 77 height 18
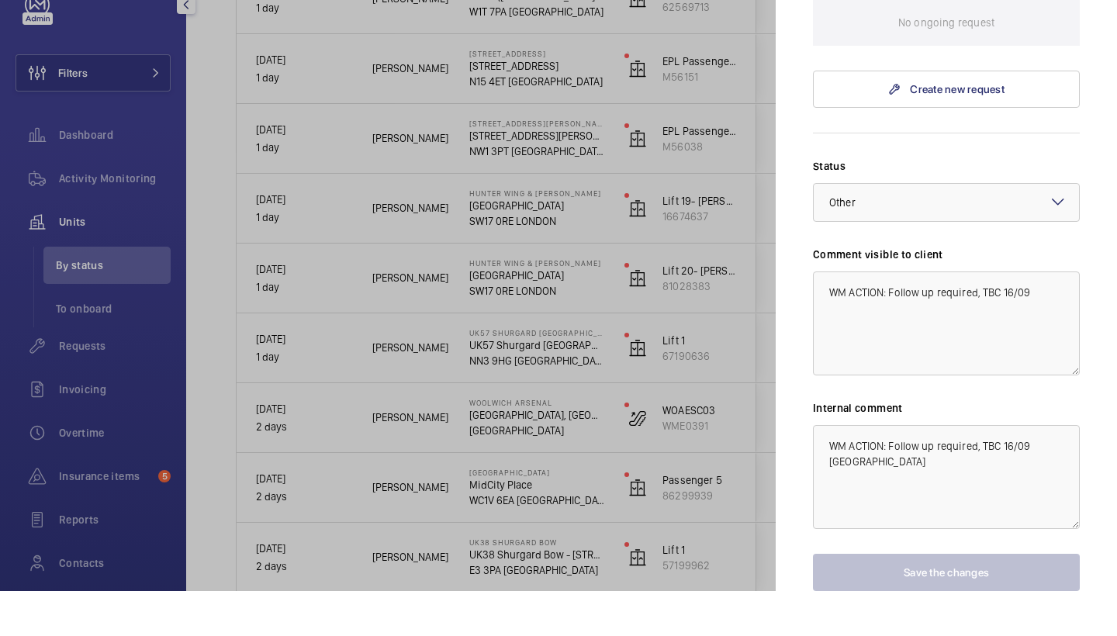
scroll to position [465, 0]
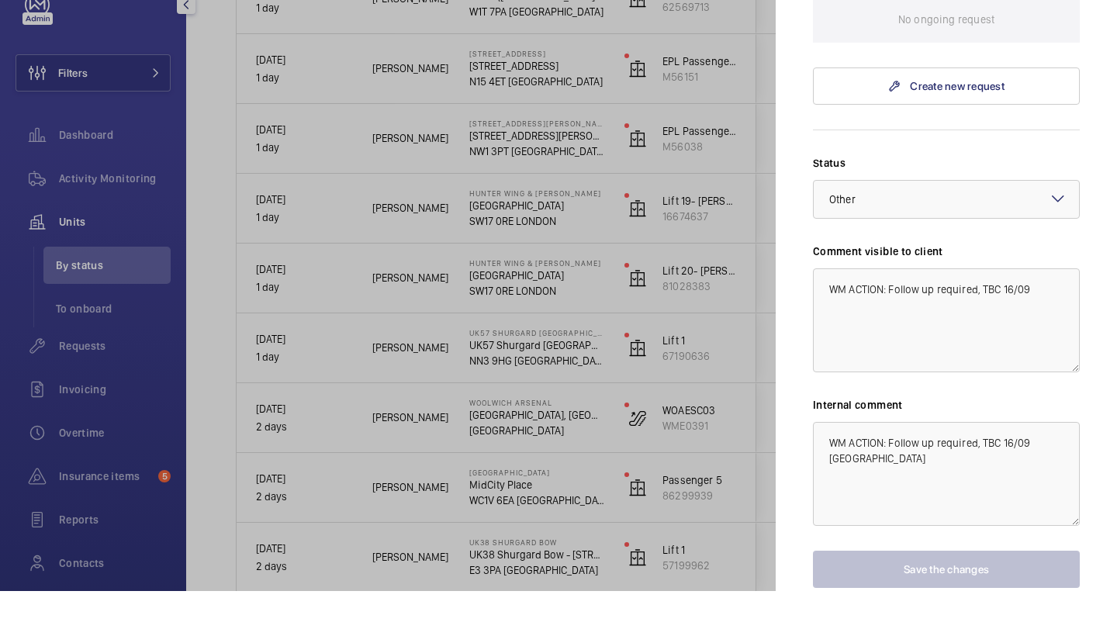
click at [505, 385] on div at bounding box center [558, 318] width 1117 height 636
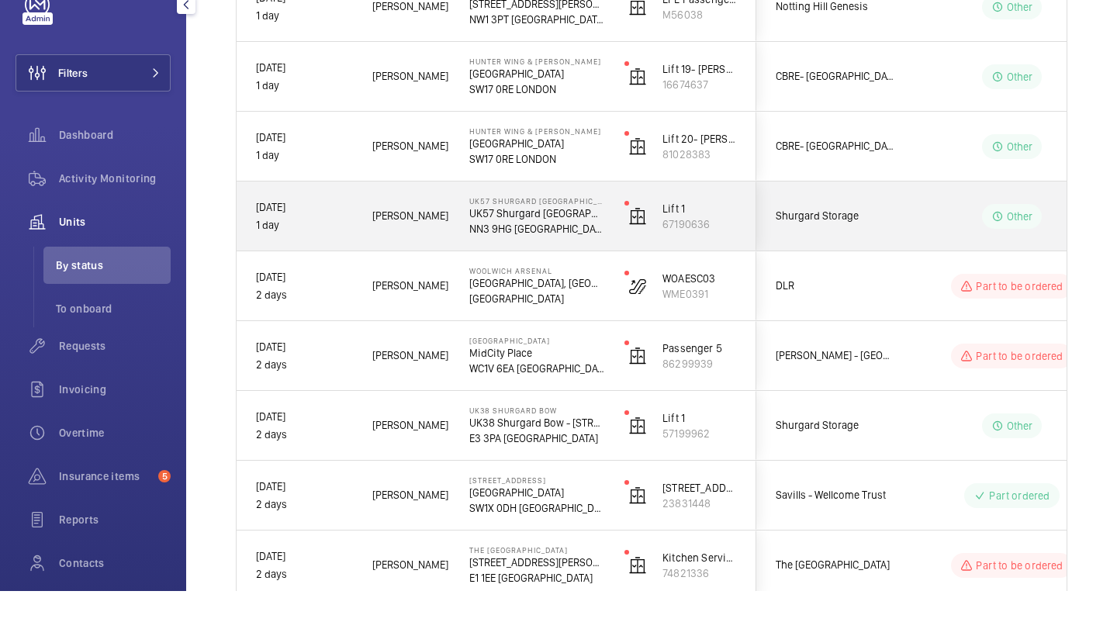
scroll to position [1146, 0]
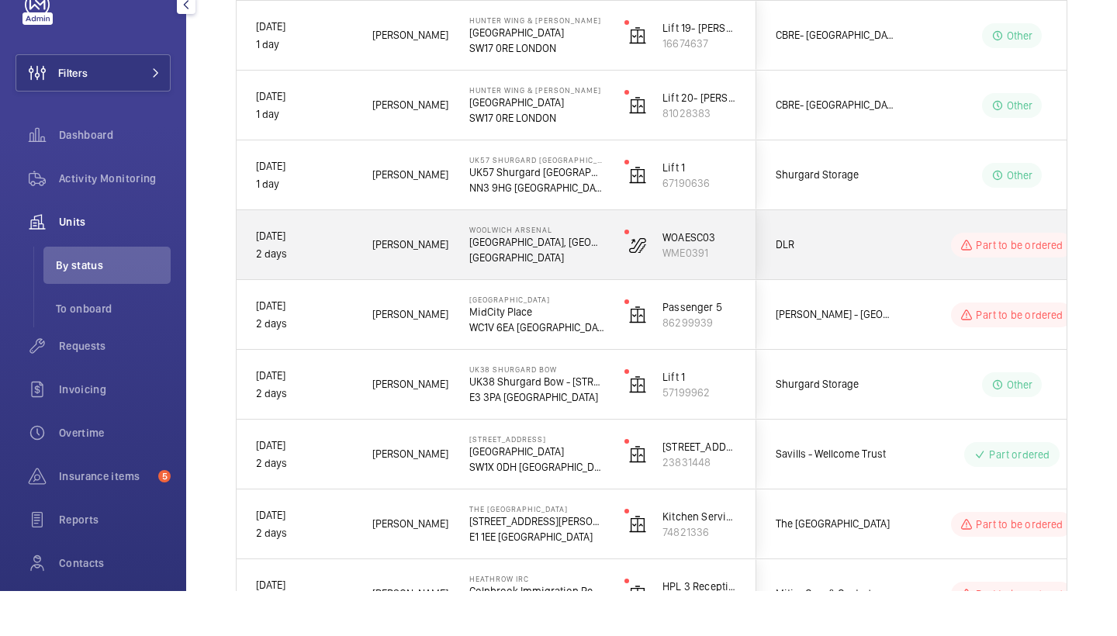
click at [432, 271] on div "Tommy S." at bounding box center [401, 289] width 97 height 69
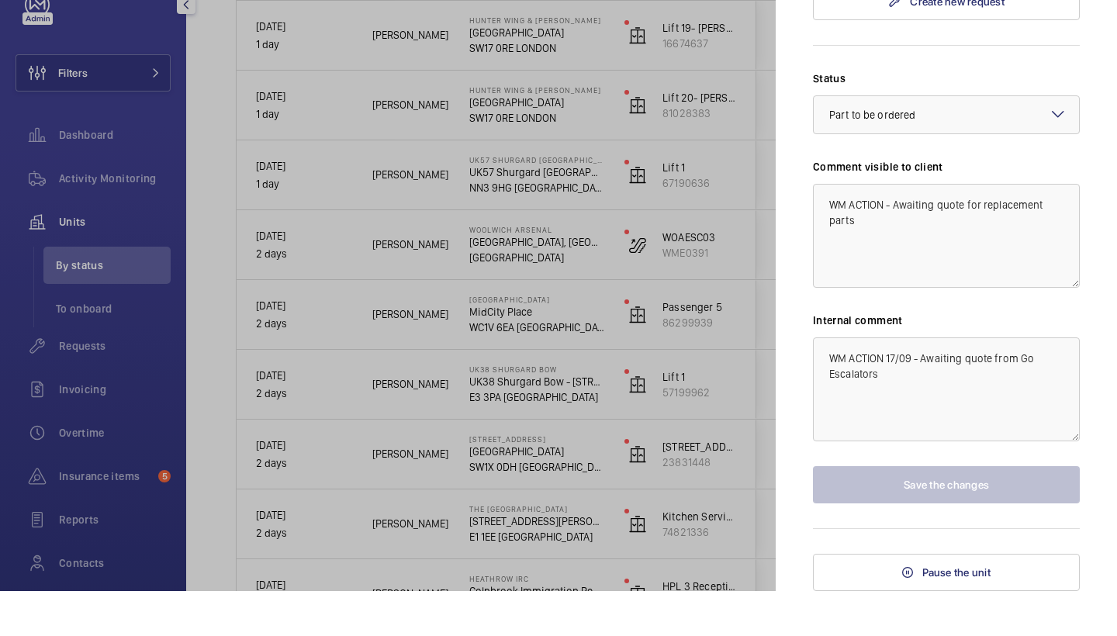
scroll to position [677, 0]
click at [385, 375] on div at bounding box center [558, 318] width 1117 height 636
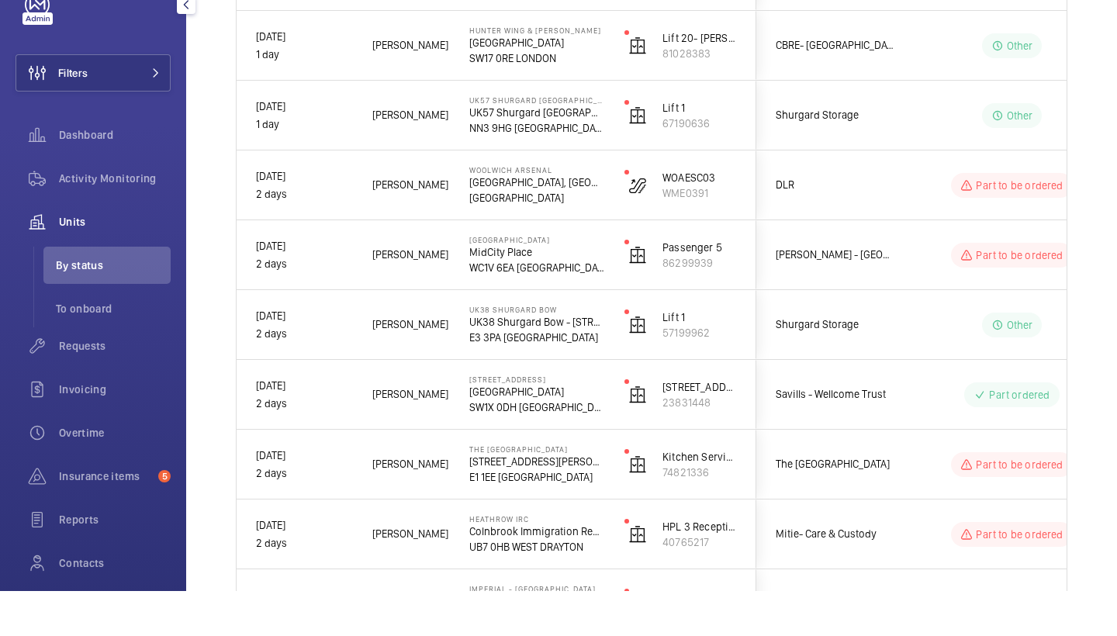
scroll to position [1212, 0]
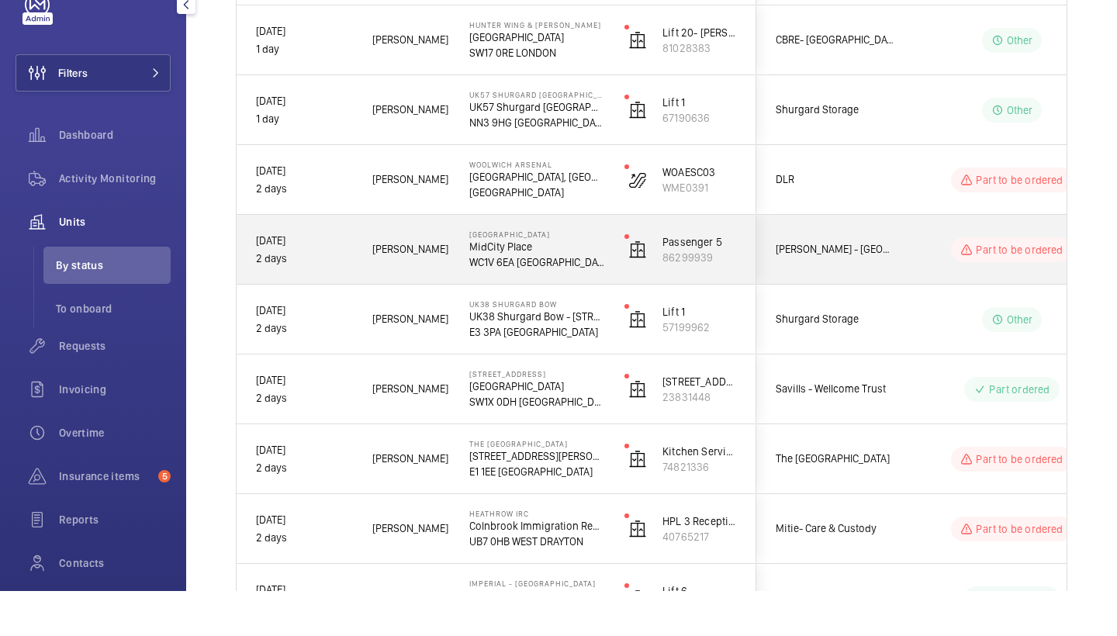
click at [445, 285] on span "Sam H." at bounding box center [410, 294] width 77 height 18
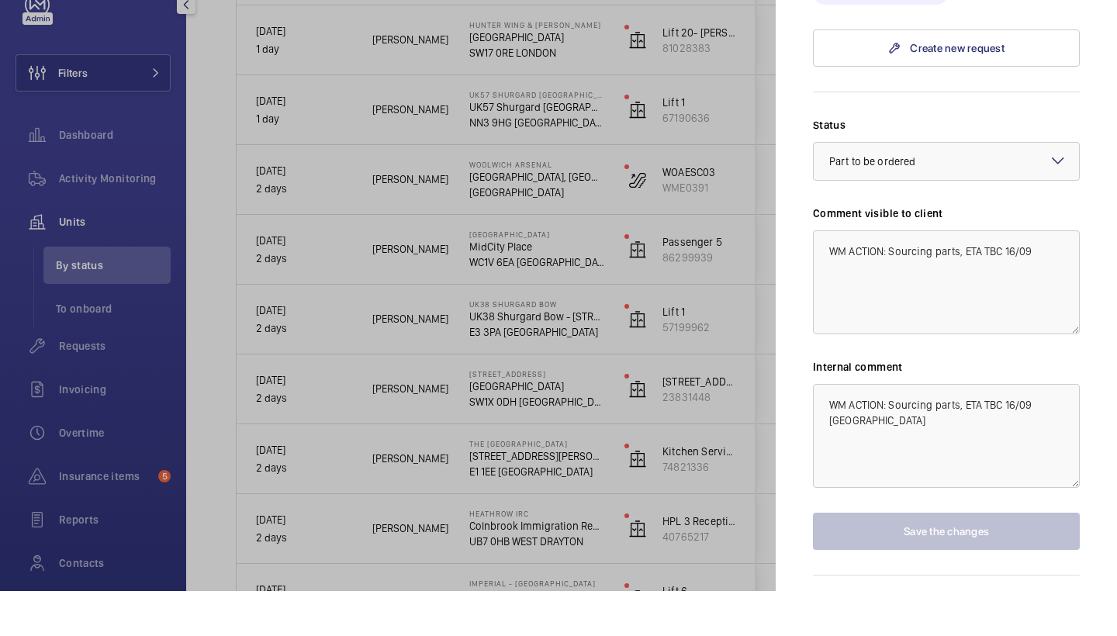
scroll to position [549, 0]
click at [617, 339] on div at bounding box center [558, 318] width 1117 height 636
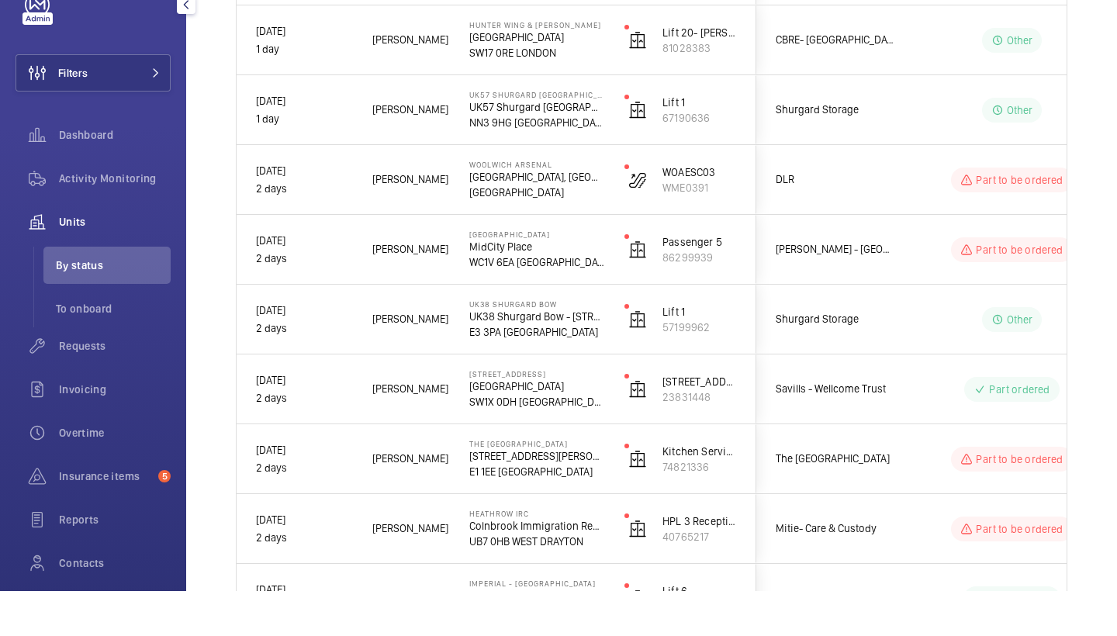
scroll to position [0, 0]
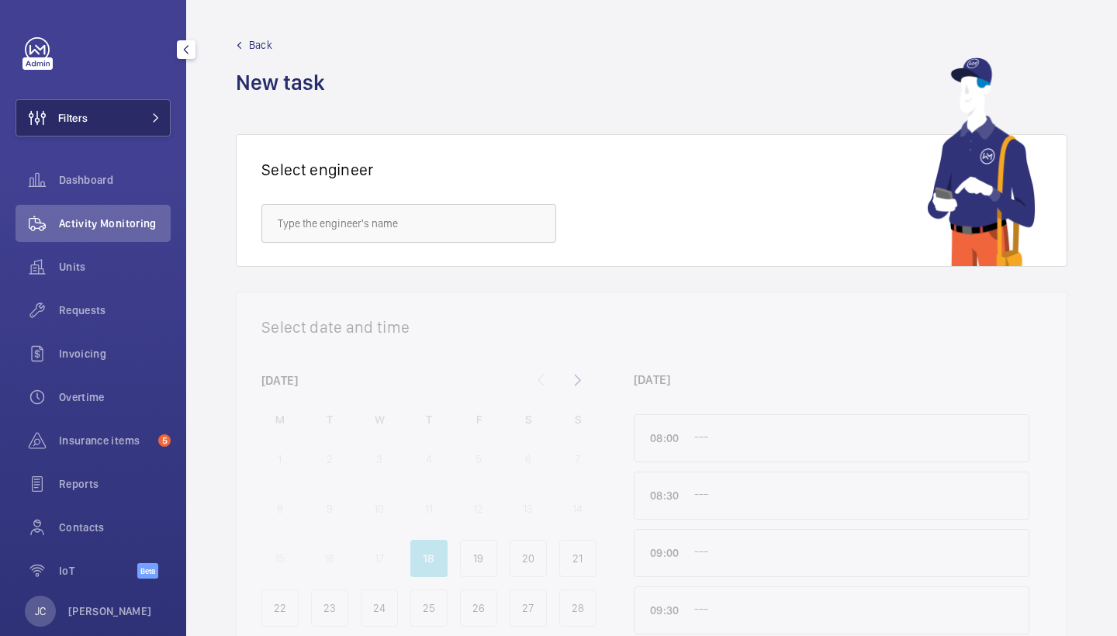
click at [130, 109] on button "Filters" at bounding box center [93, 117] width 155 height 37
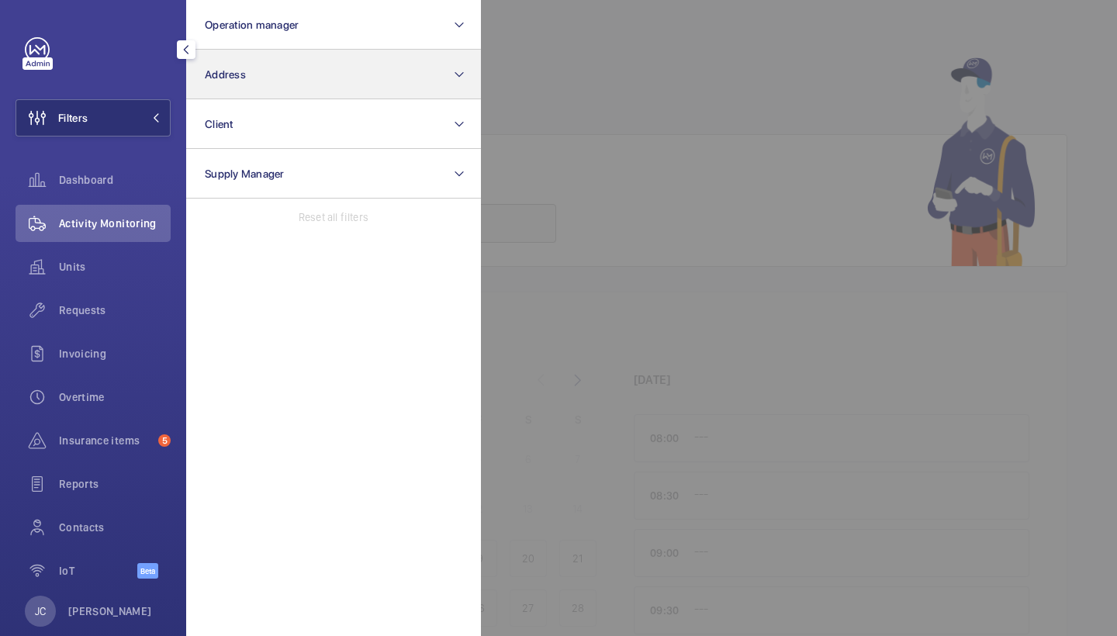
click at [278, 80] on button "Address" at bounding box center [333, 75] width 295 height 50
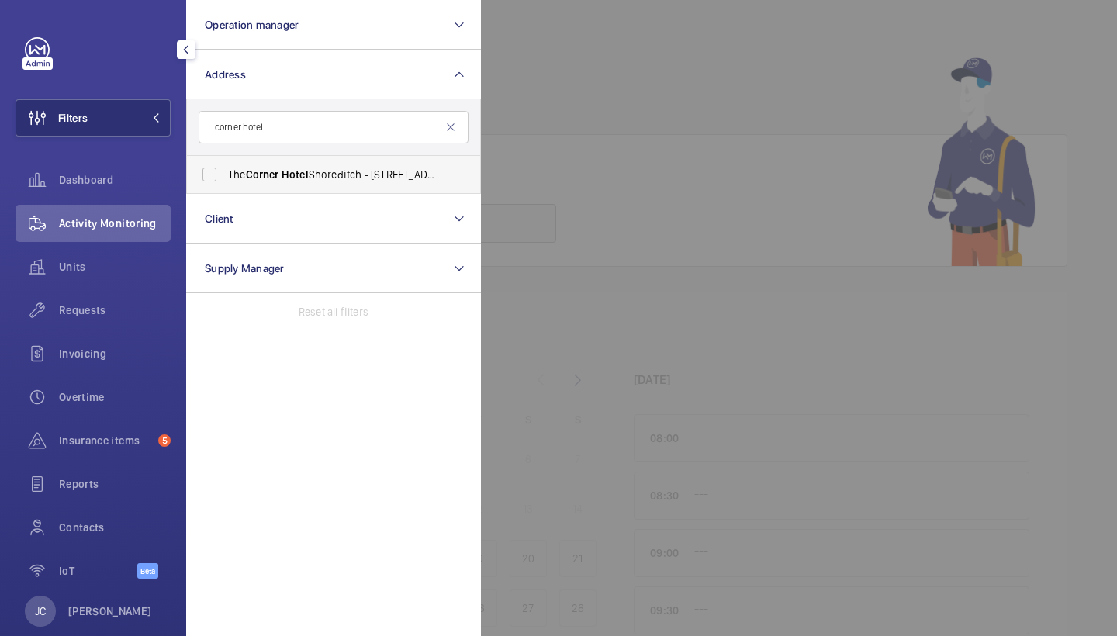
type input "corner hotel"
click at [291, 168] on span "The Corner Hotel Shoreditch - 42 Adler St, LONDON E1 1EE" at bounding box center [334, 175] width 213 height 16
click at [225, 168] on input "The Corner Hotel Shoreditch - 42 Adler St, LONDON E1 1EE" at bounding box center [209, 174] width 31 height 31
checkbox input "true"
click at [139, 306] on span "Requests" at bounding box center [115, 310] width 112 height 16
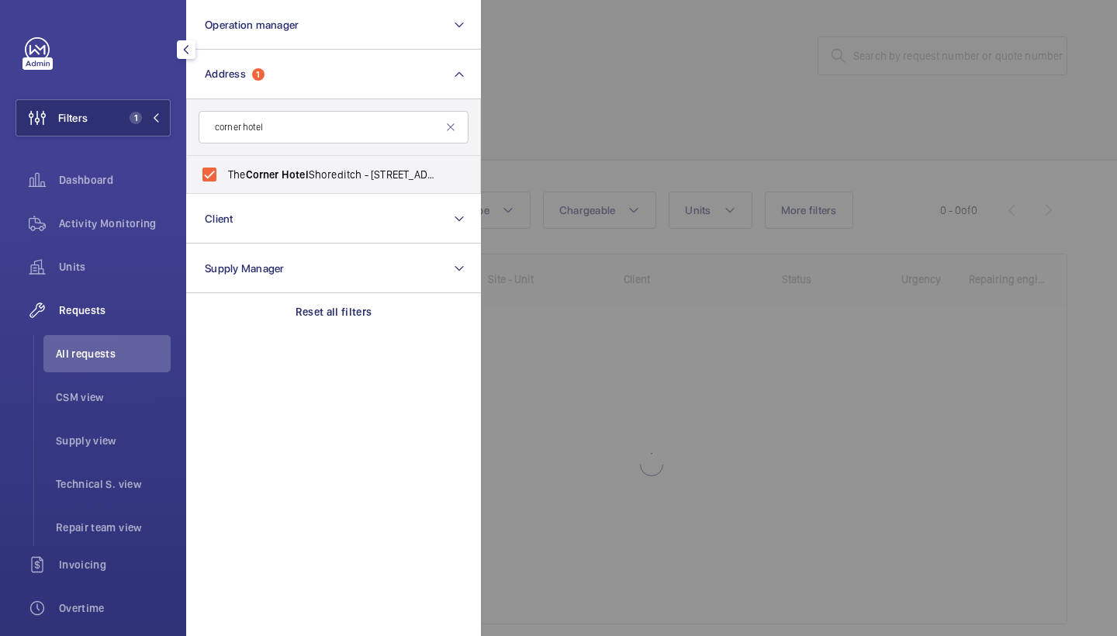
click at [664, 106] on div at bounding box center [1039, 318] width 1117 height 636
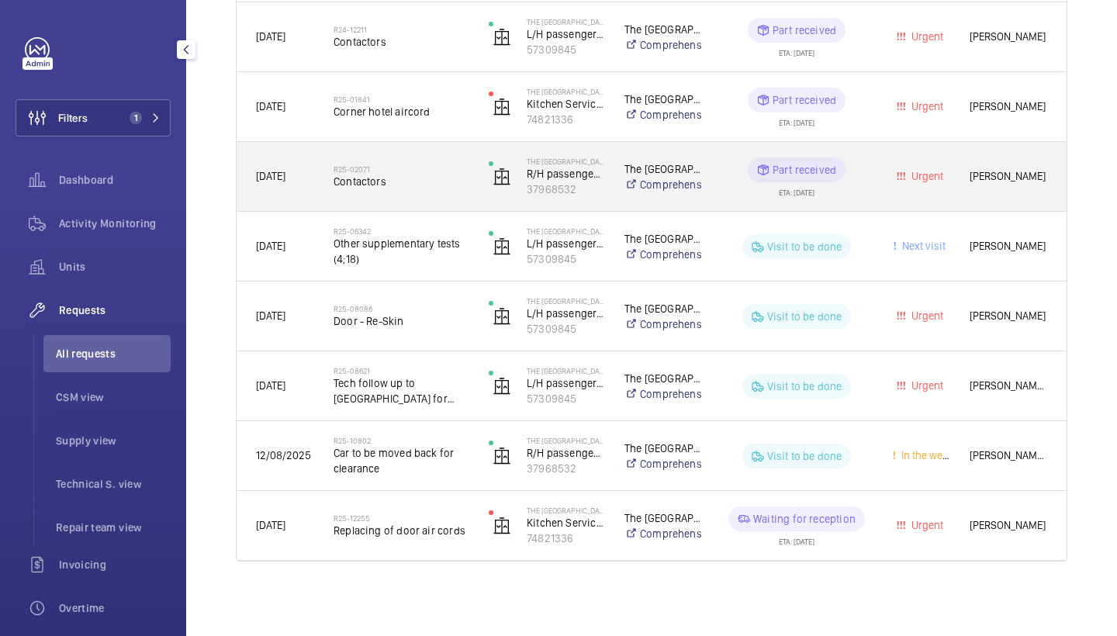
scroll to position [372, 0]
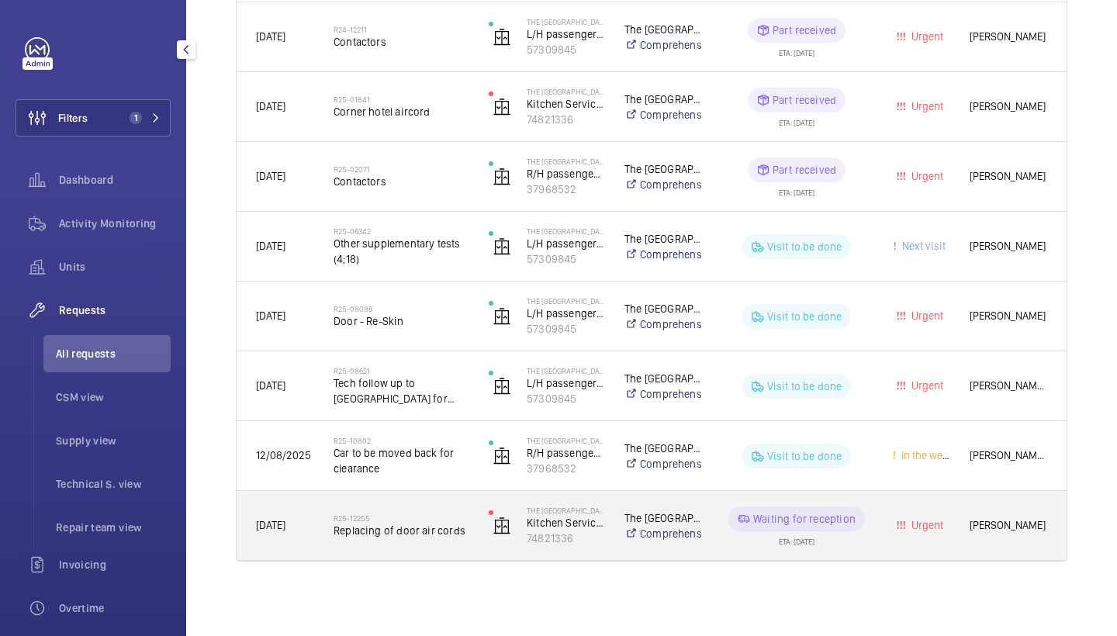
click at [400, 534] on span "Replacing of door air cords" at bounding box center [401, 531] width 135 height 16
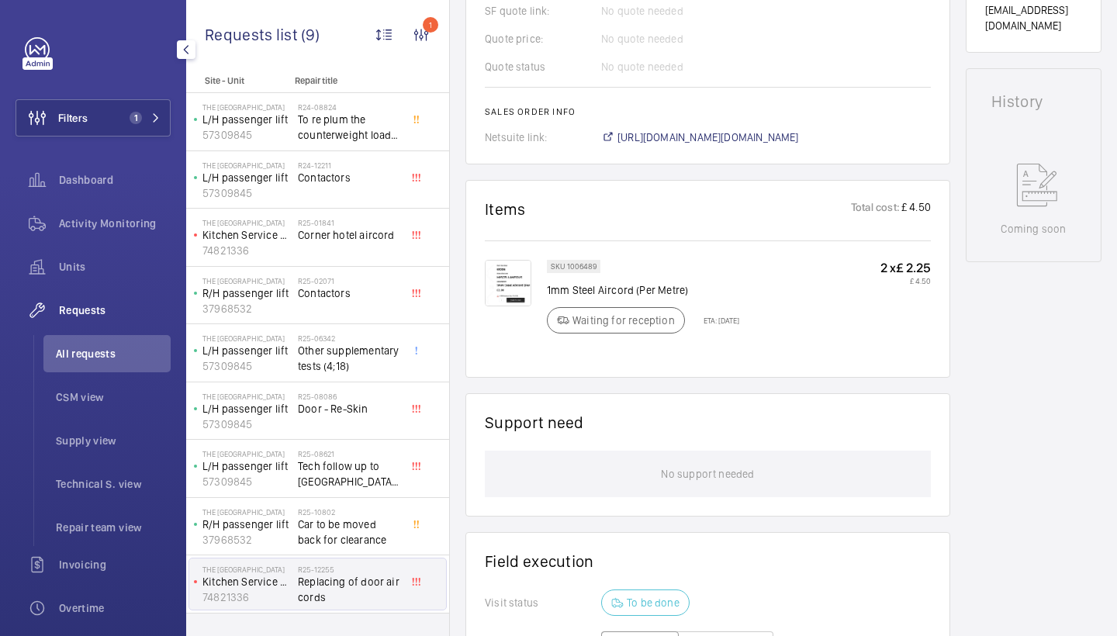
scroll to position [567, 0]
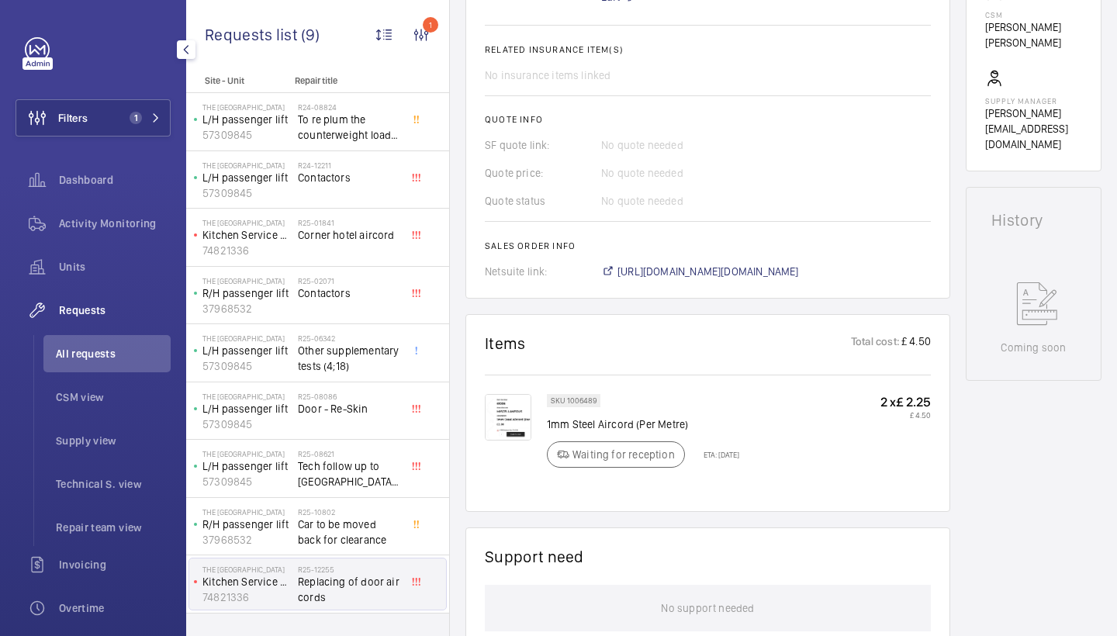
click at [506, 428] on img at bounding box center [508, 417] width 47 height 47
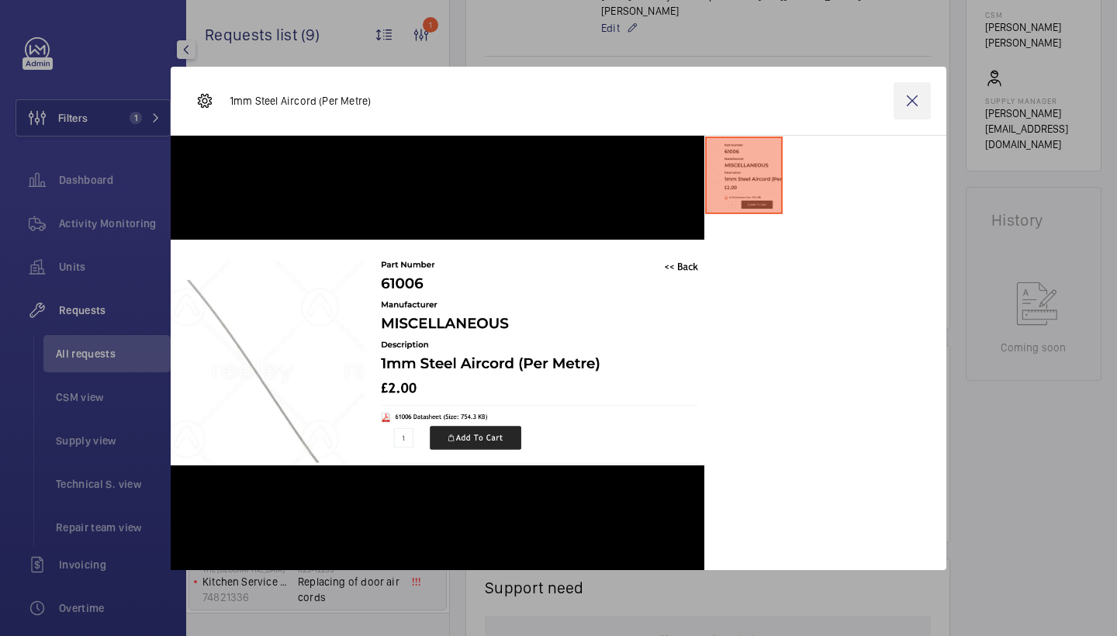
click at [918, 104] on wm-front-icon-button at bounding box center [912, 100] width 37 height 37
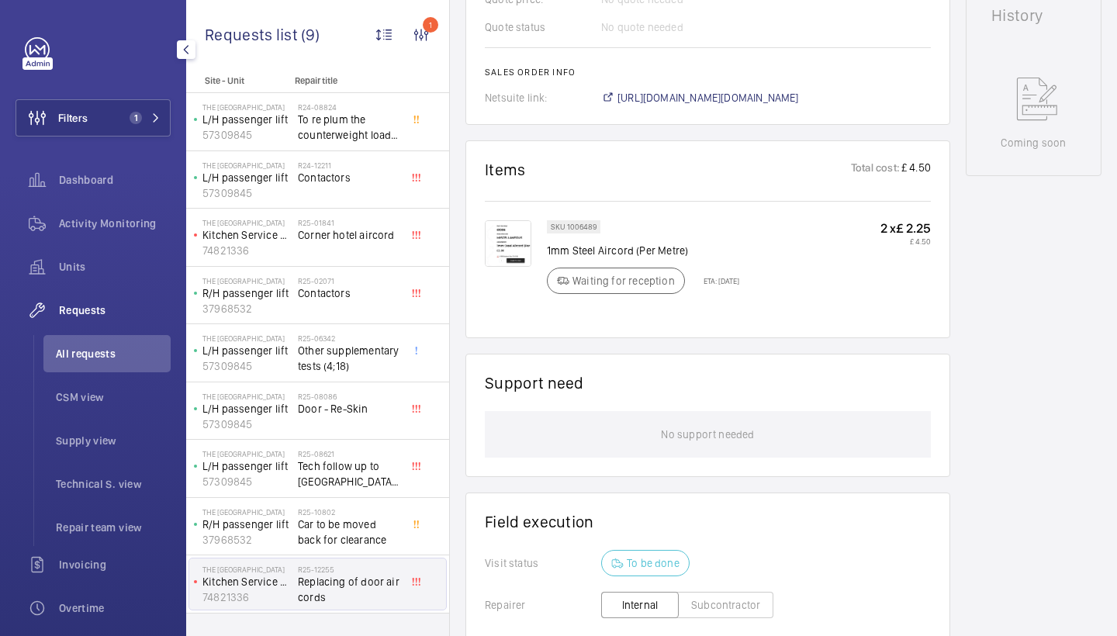
scroll to position [807, 0]
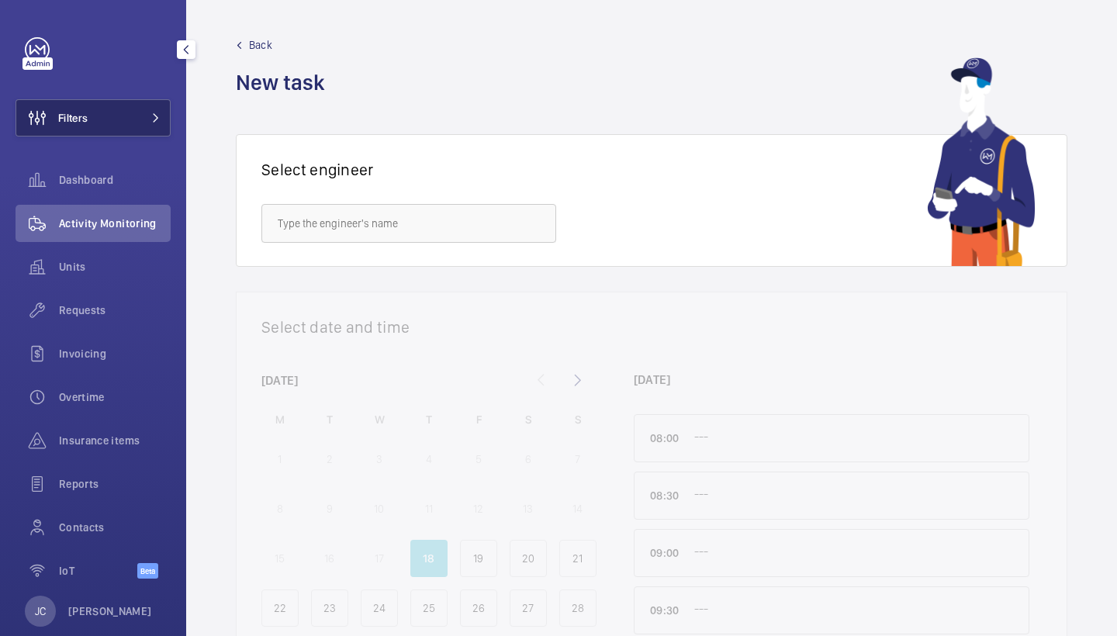
drag, startPoint x: 0, startPoint y: 0, endPoint x: 149, endPoint y: 116, distance: 189.0
click at [138, 118] on button "Filters" at bounding box center [93, 117] width 155 height 37
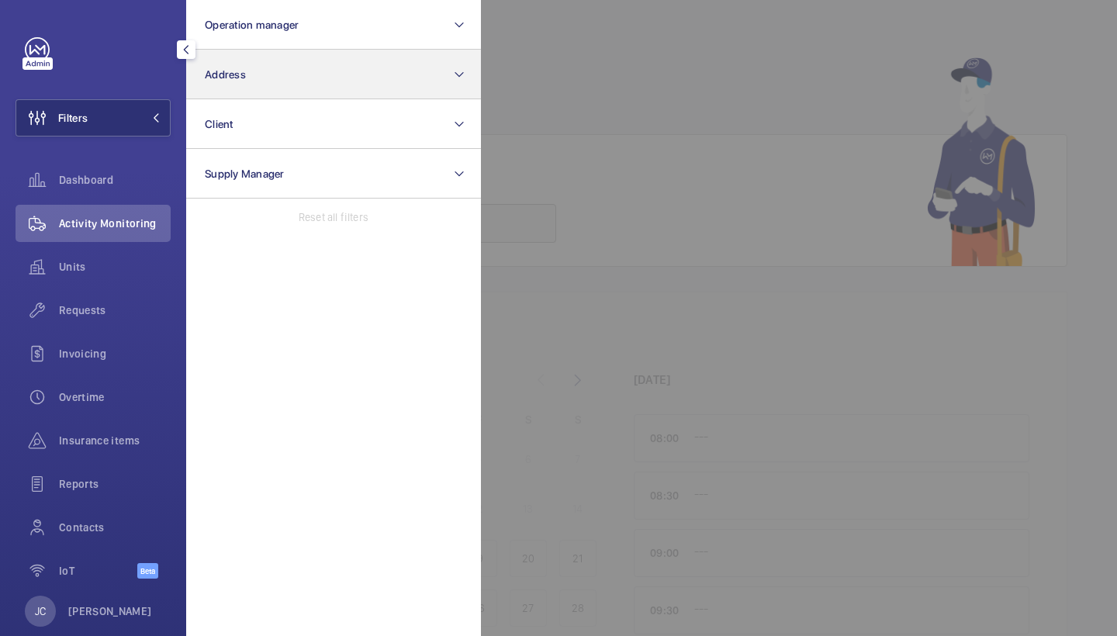
click at [236, 80] on span "Address" at bounding box center [225, 74] width 41 height 12
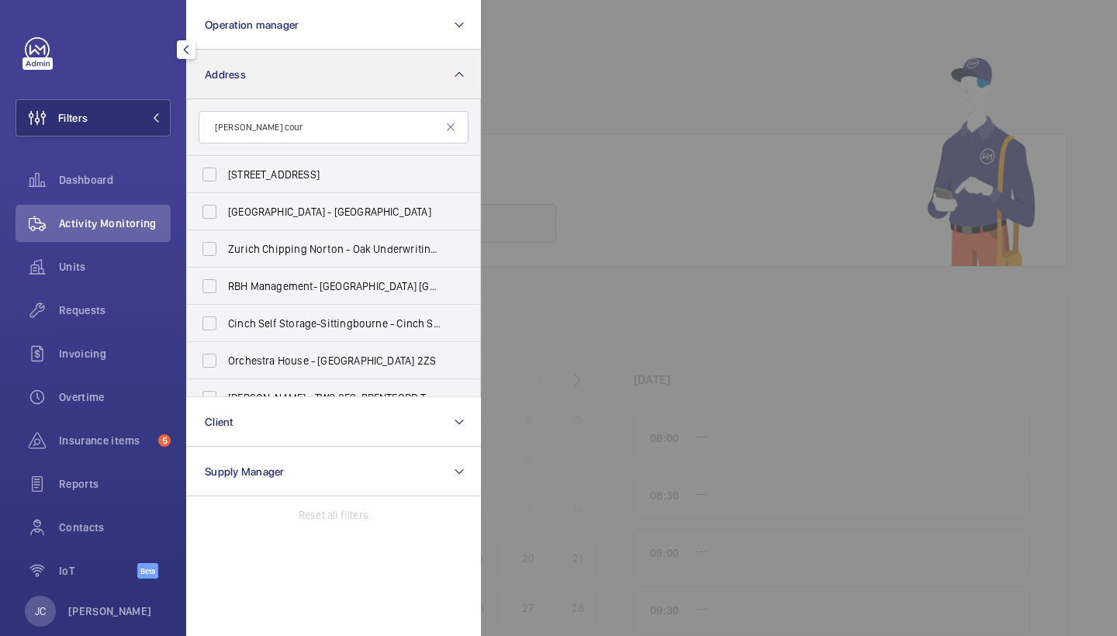
type input "sullivan court"
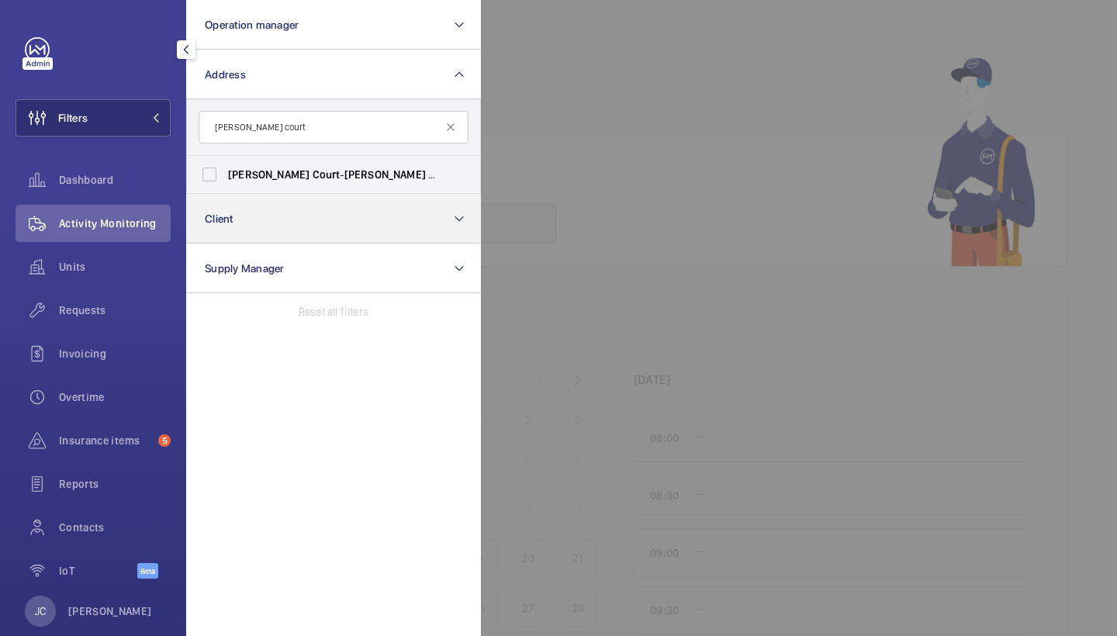
click at [288, 202] on button "Client" at bounding box center [333, 219] width 295 height 50
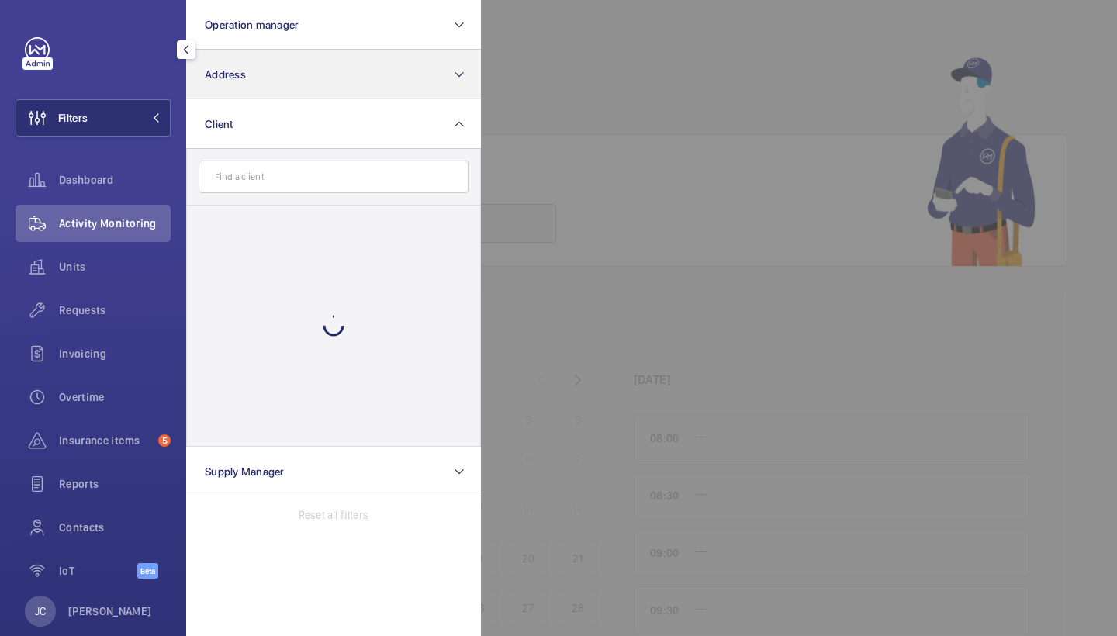
click at [291, 97] on button "Address" at bounding box center [333, 75] width 295 height 50
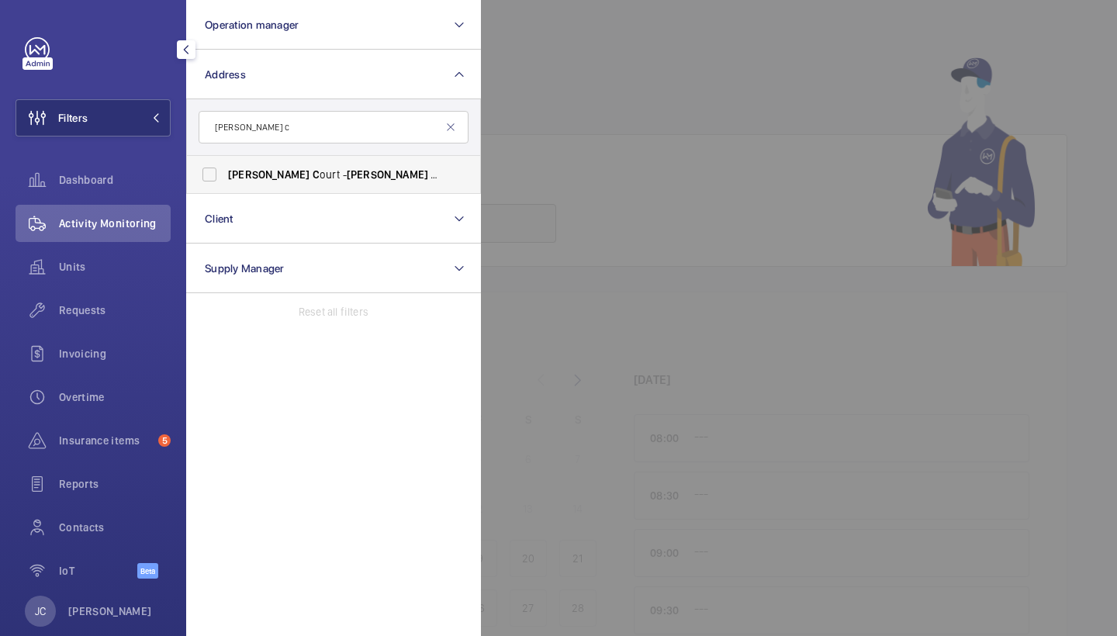
type input "sullivan c"
click at [278, 171] on span "Sullivan C ourt - Sullivan C ourt, LONDON SW5 9RL" at bounding box center [334, 175] width 213 height 16
click at [225, 171] on input "Sullivan C ourt - Sullivan C ourt, LONDON SW5 9RL" at bounding box center [209, 174] width 31 height 31
checkbox input "true"
click at [88, 277] on div "Units" at bounding box center [93, 266] width 155 height 37
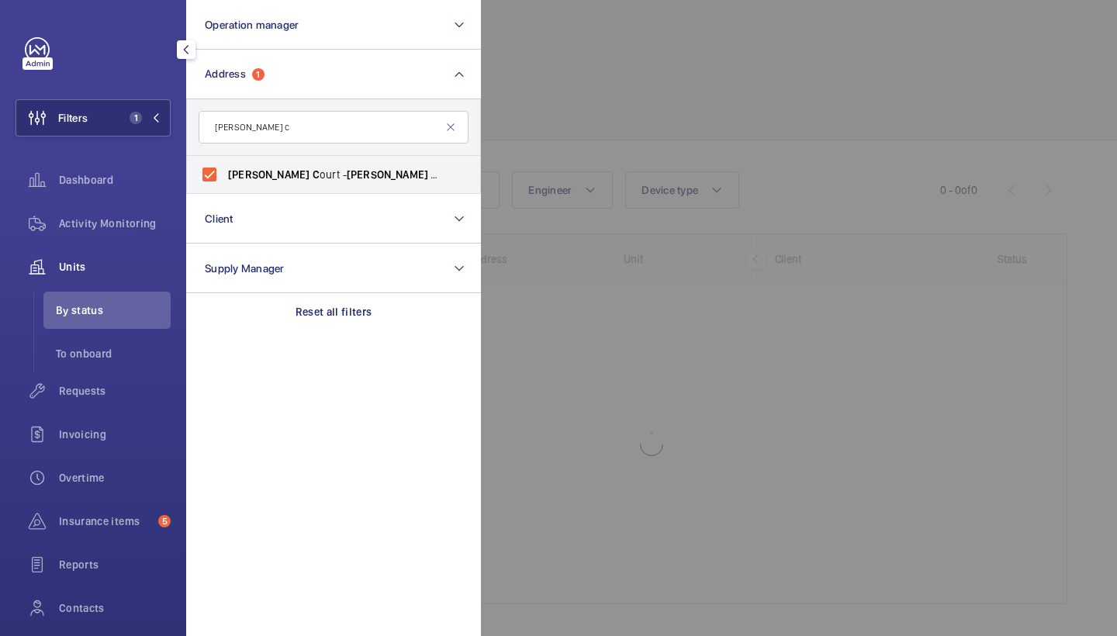
click at [646, 133] on div at bounding box center [1039, 318] width 1117 height 636
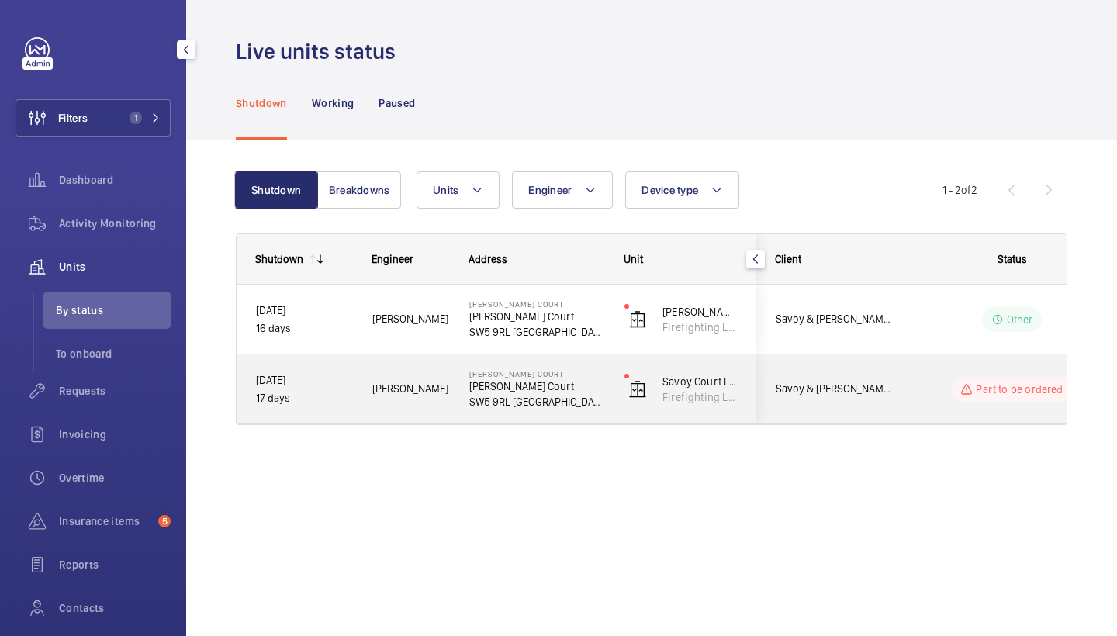
click at [427, 362] on div "Daniel B." at bounding box center [401, 388] width 97 height 69
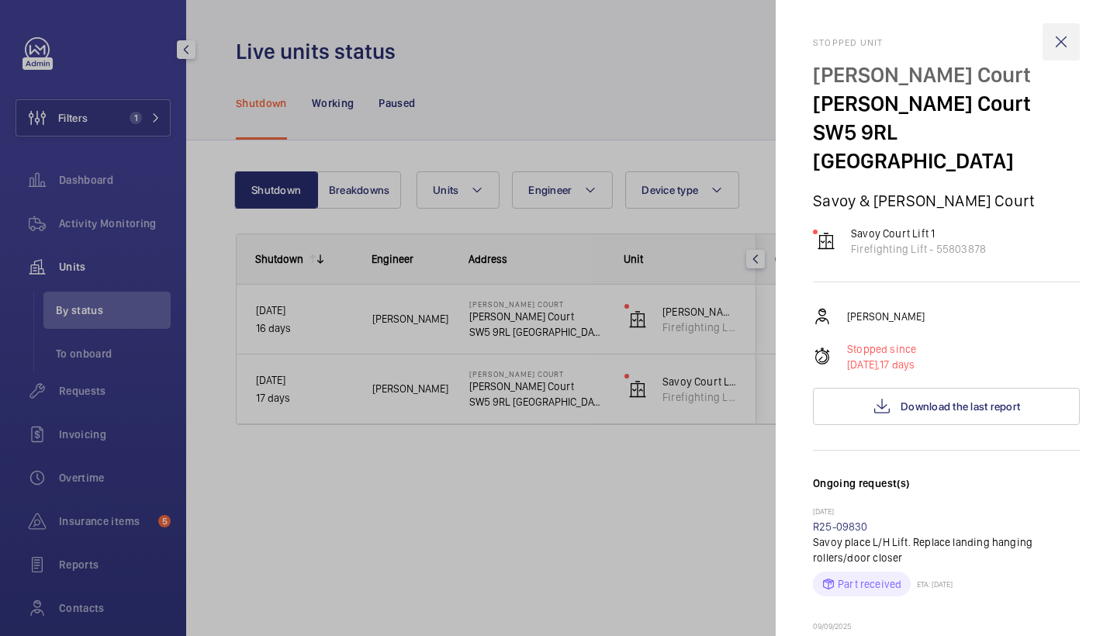
click at [1063, 36] on wm-front-icon-button at bounding box center [1060, 41] width 37 height 37
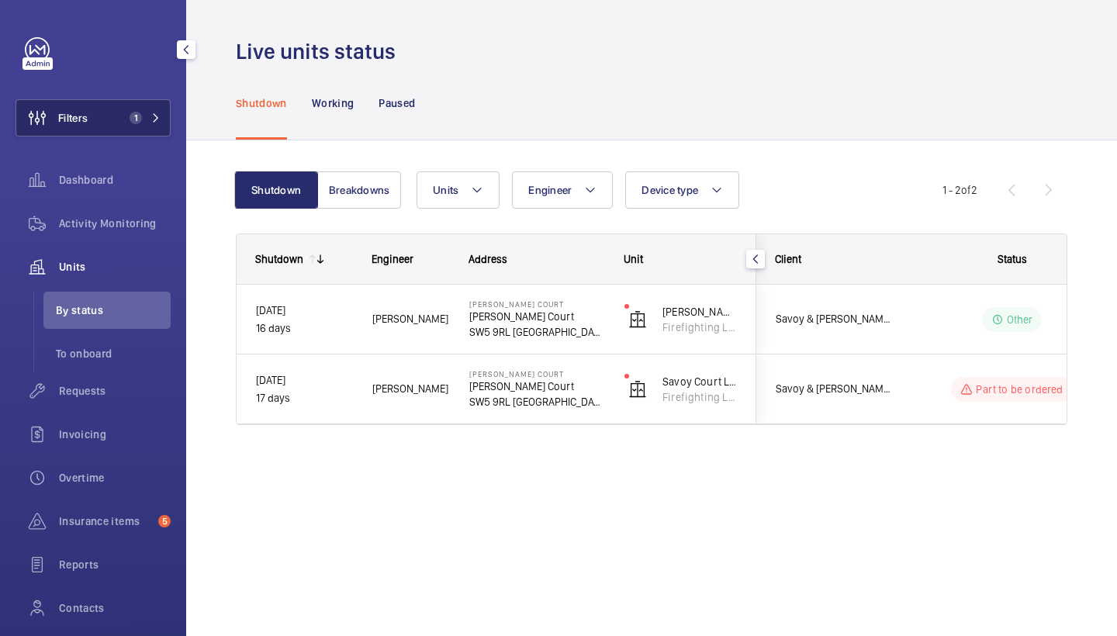
click at [122, 121] on button "Filters 1" at bounding box center [93, 117] width 155 height 37
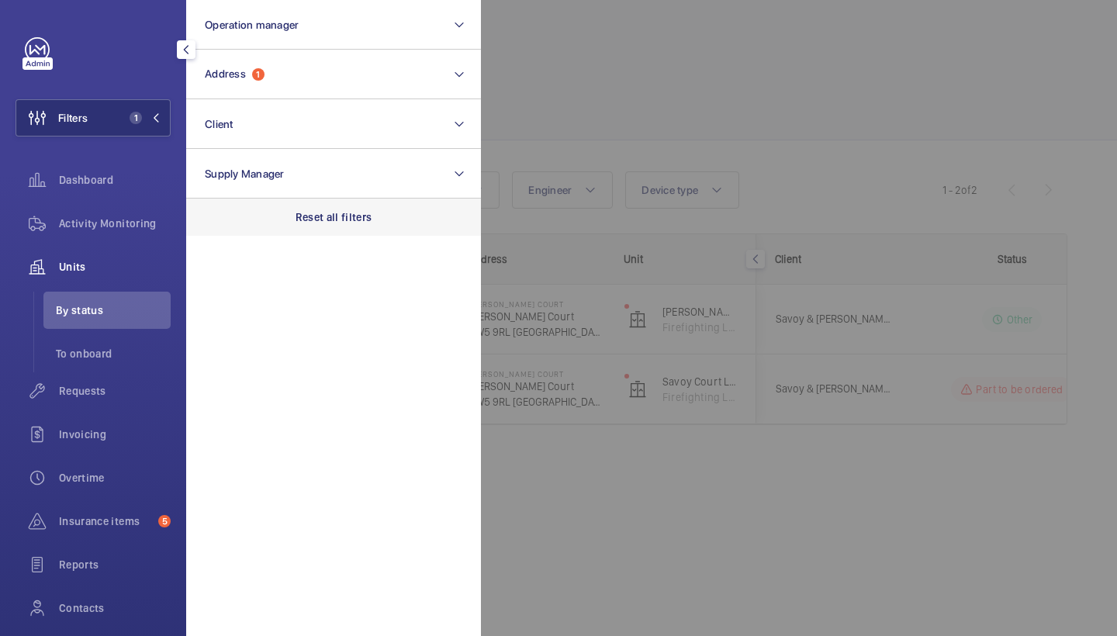
click at [313, 223] on p "Reset all filters" at bounding box center [334, 217] width 77 height 16
click at [652, 152] on div at bounding box center [1039, 318] width 1117 height 636
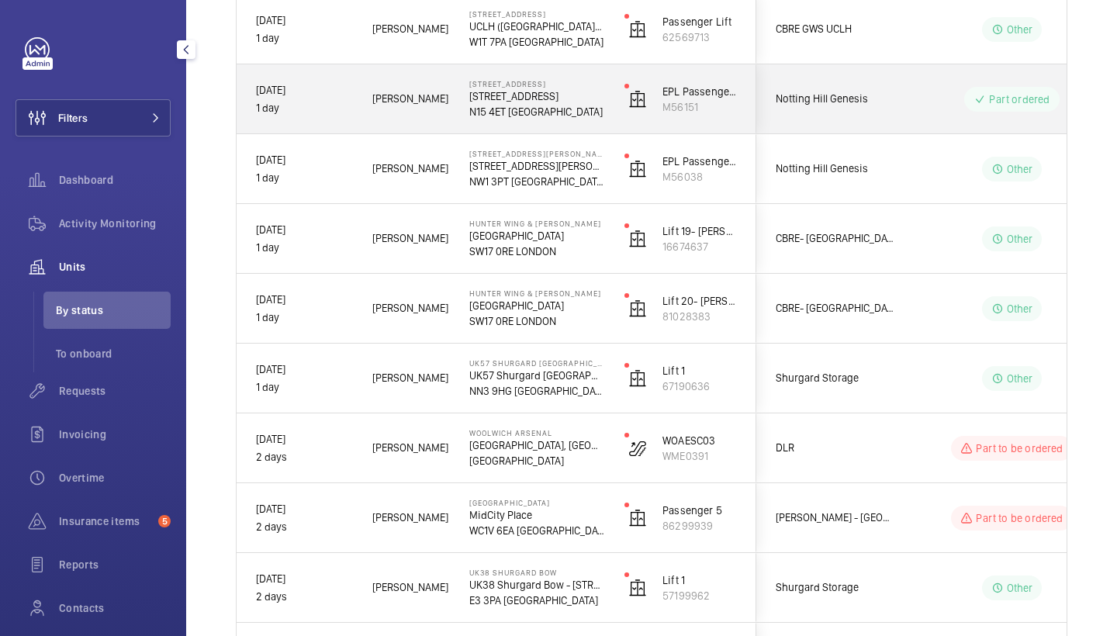
scroll to position [999, 0]
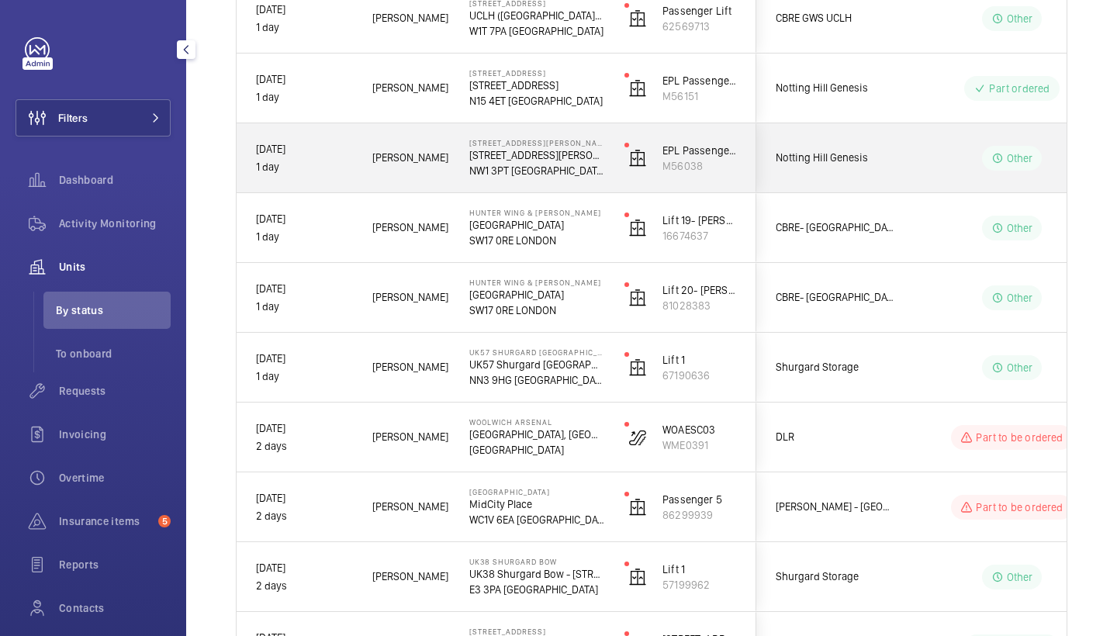
click at [422, 174] on div "Daniel F." at bounding box center [401, 157] width 95 height 49
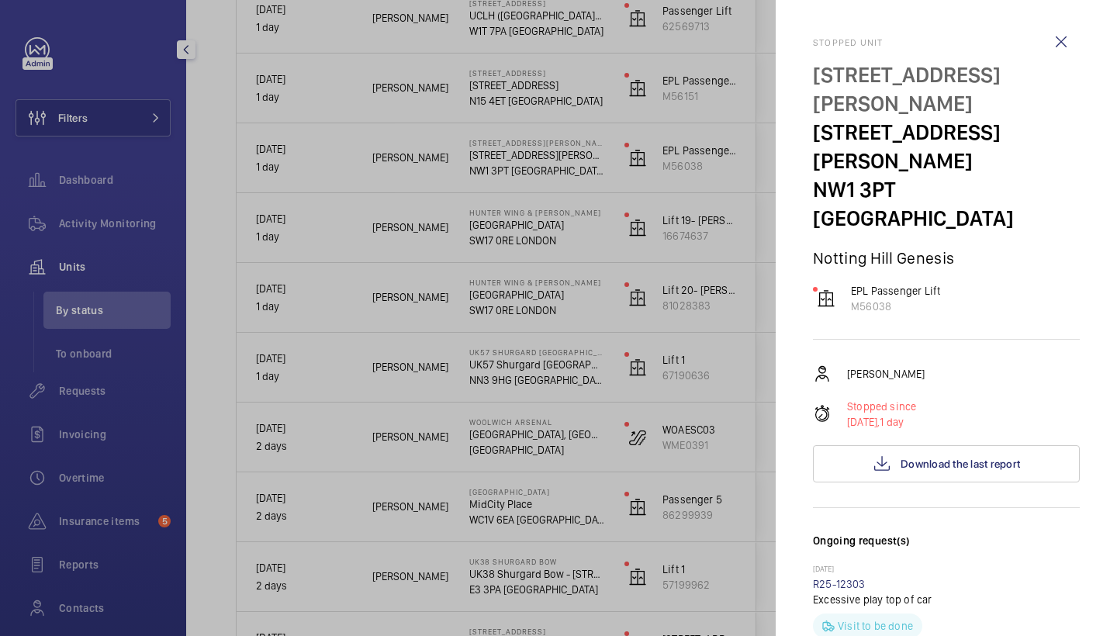
scroll to position [0, 0]
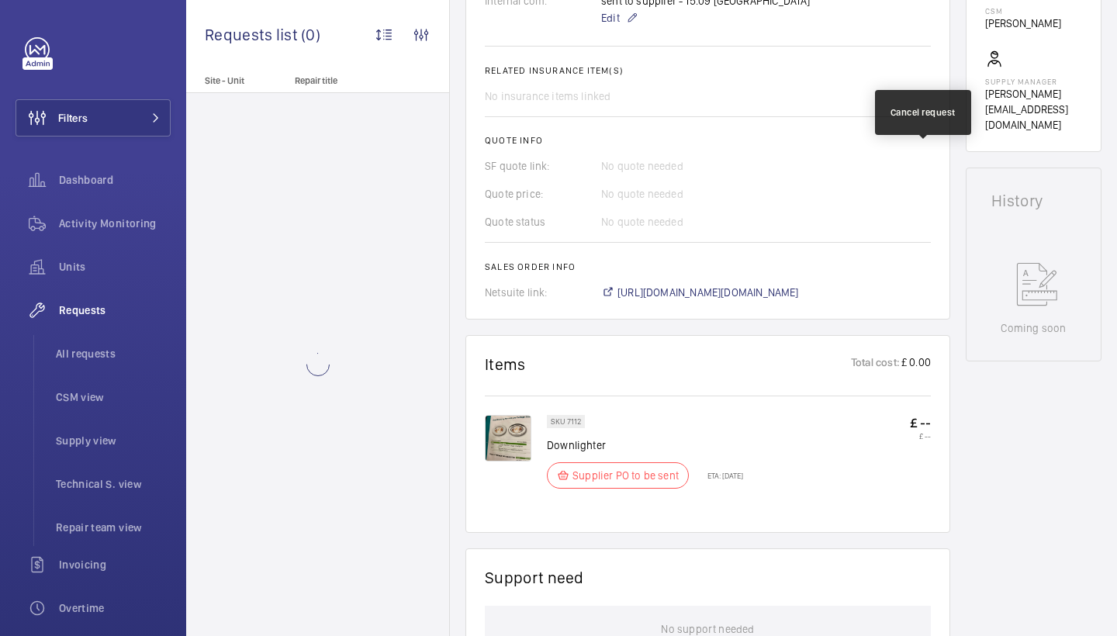
scroll to position [663, 0]
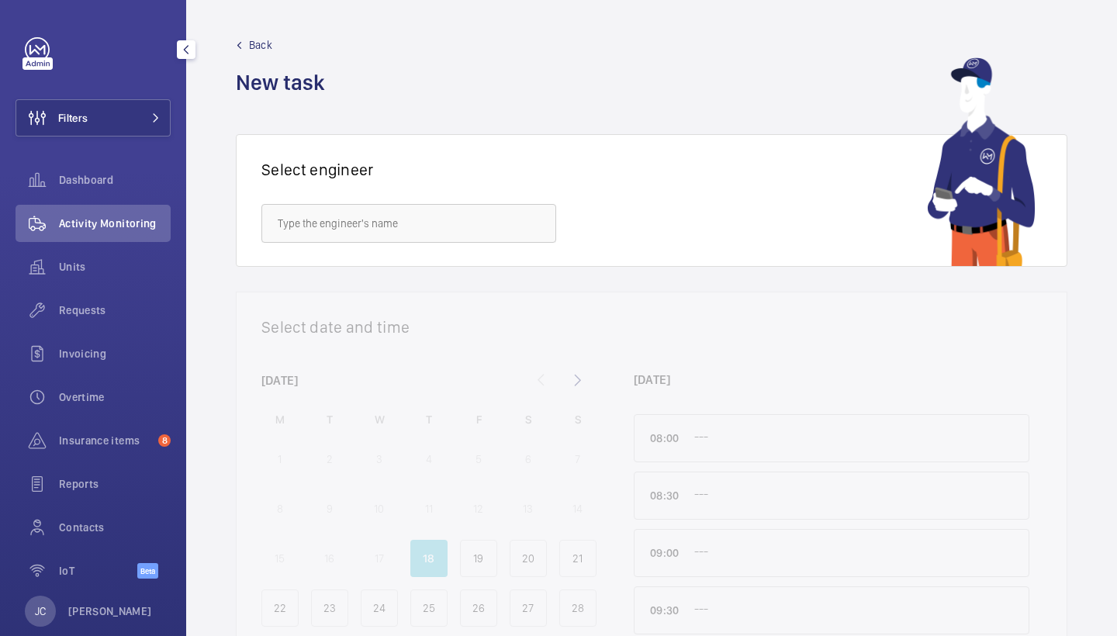
click at [67, 92] on div "Filters Dashboard Activity Monitoring Units Requests Invoicing Overtime Insuran…" at bounding box center [93, 316] width 155 height 558
click at [82, 109] on span "Filters" at bounding box center [51, 117] width 71 height 37
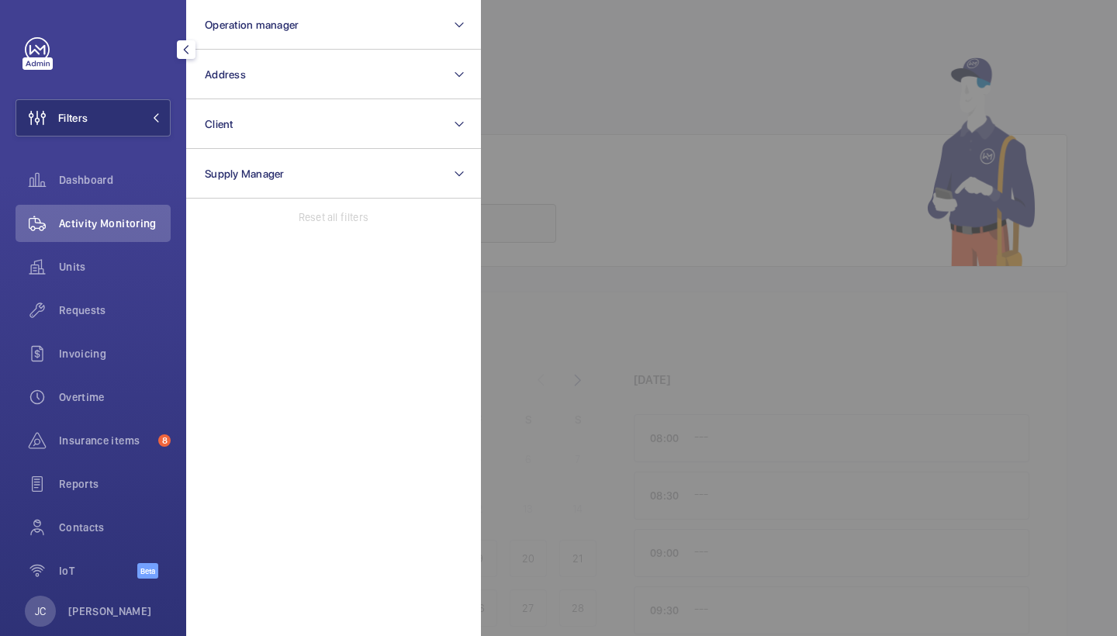
click at [197, 64] on div at bounding box center [186, 49] width 31 height 31
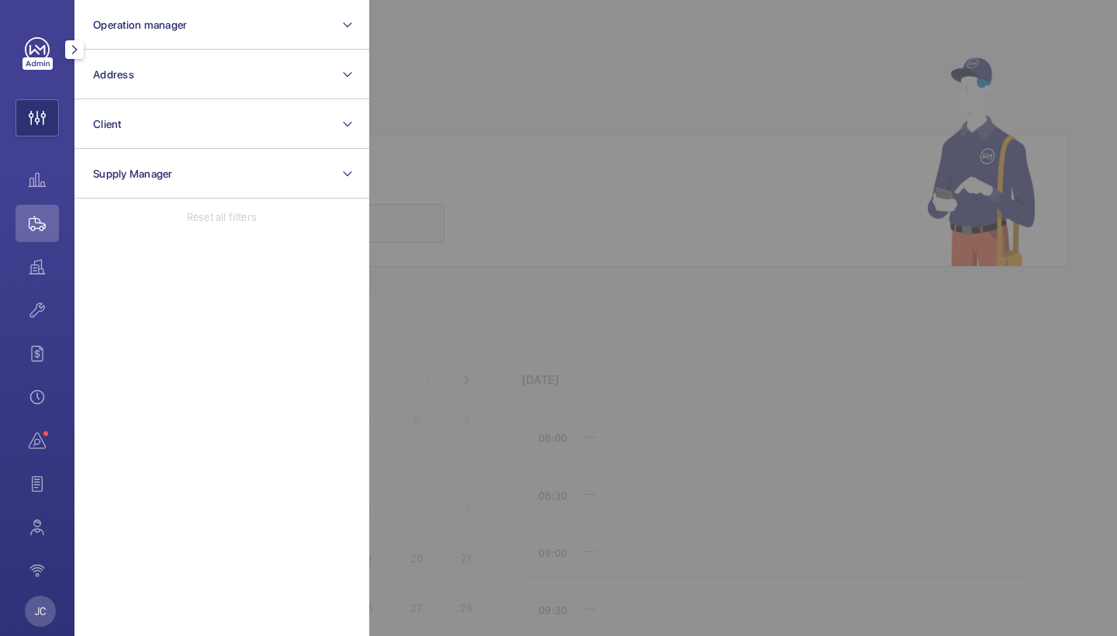
click at [71, 46] on mat-icon "button" at bounding box center [74, 49] width 19 height 12
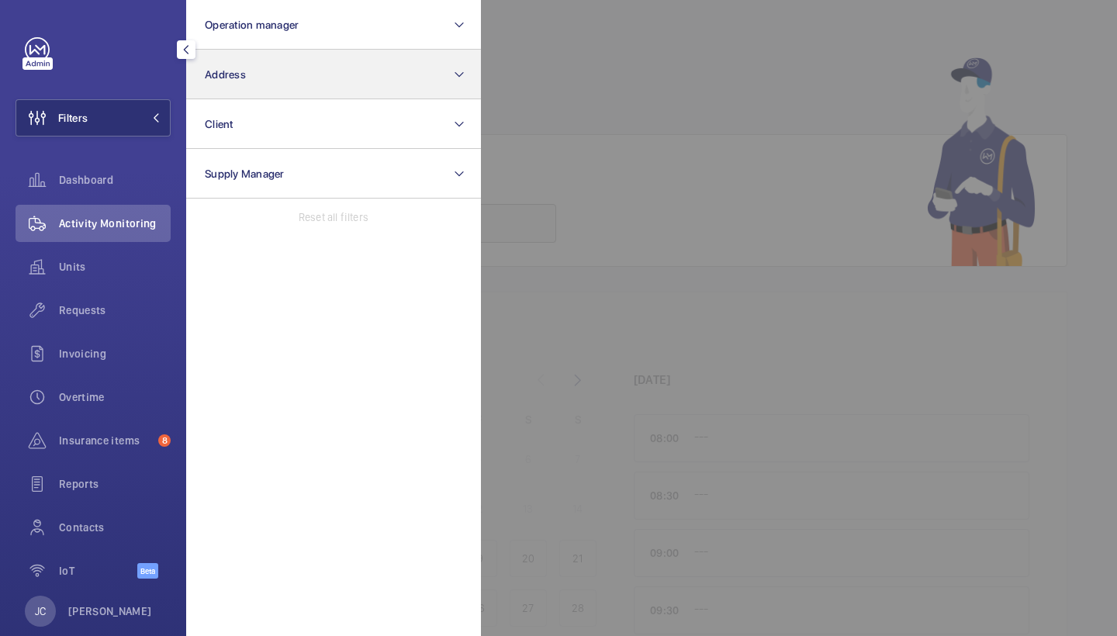
click at [254, 57] on button "Address" at bounding box center [333, 75] width 295 height 50
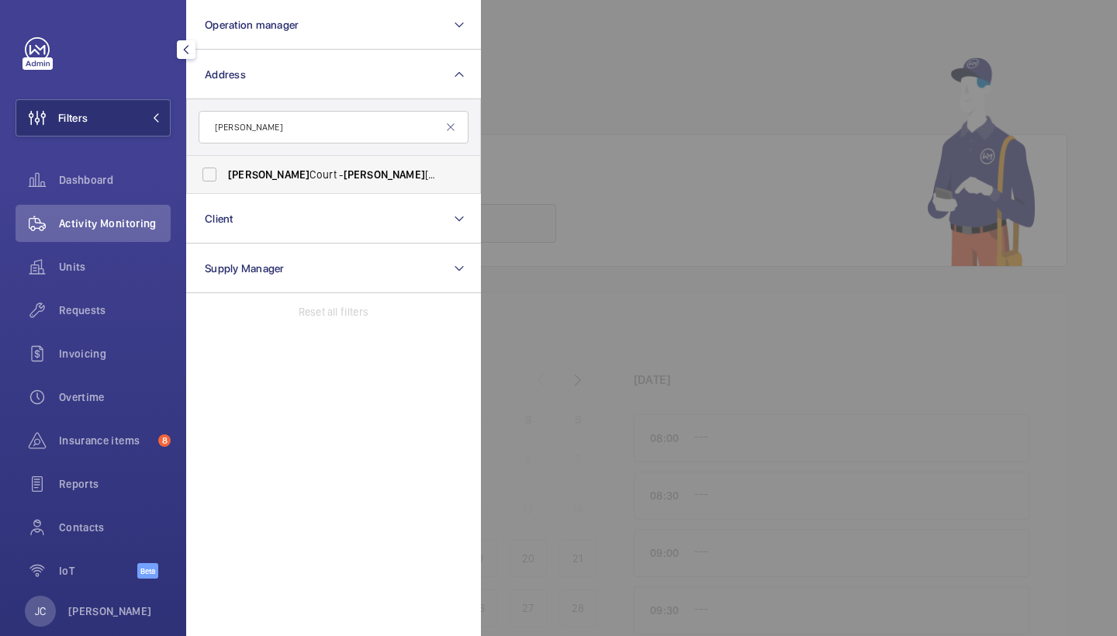
type input "sullivan"
click at [285, 170] on span "Sullivan Court - Sullivan Court, LONDON SW5 9RL" at bounding box center [334, 175] width 213 height 16
click at [225, 170] on input "Sullivan Court - Sullivan Court, LONDON SW5 9RL" at bounding box center [209, 174] width 31 height 31
checkbox input "true"
click at [112, 234] on div "Activity Monitoring" at bounding box center [93, 223] width 155 height 37
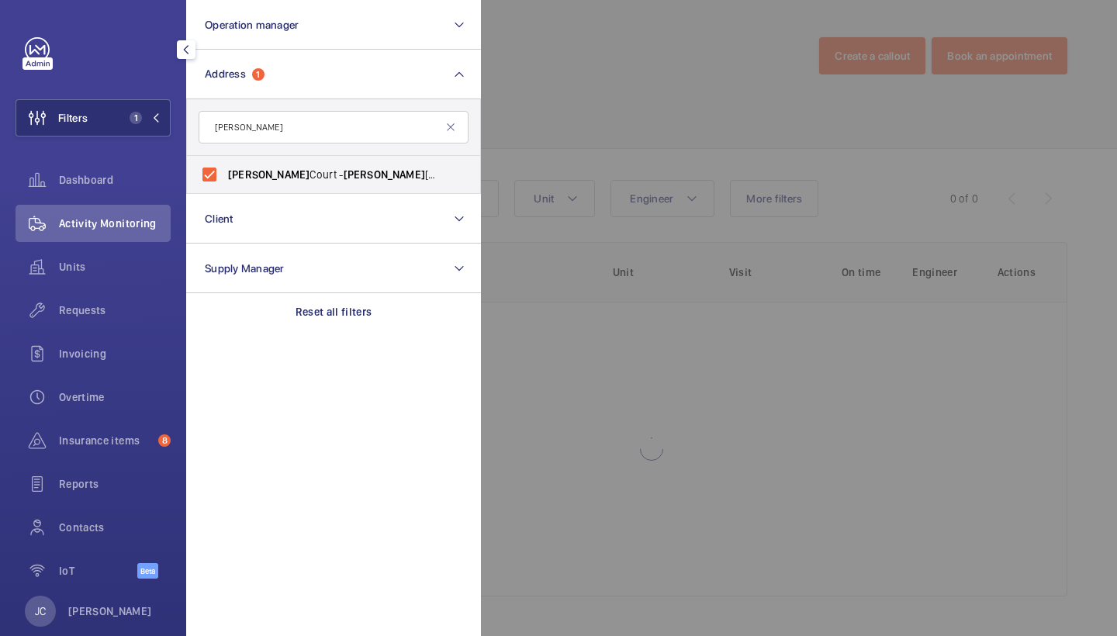
click at [673, 78] on div at bounding box center [1039, 318] width 1117 height 636
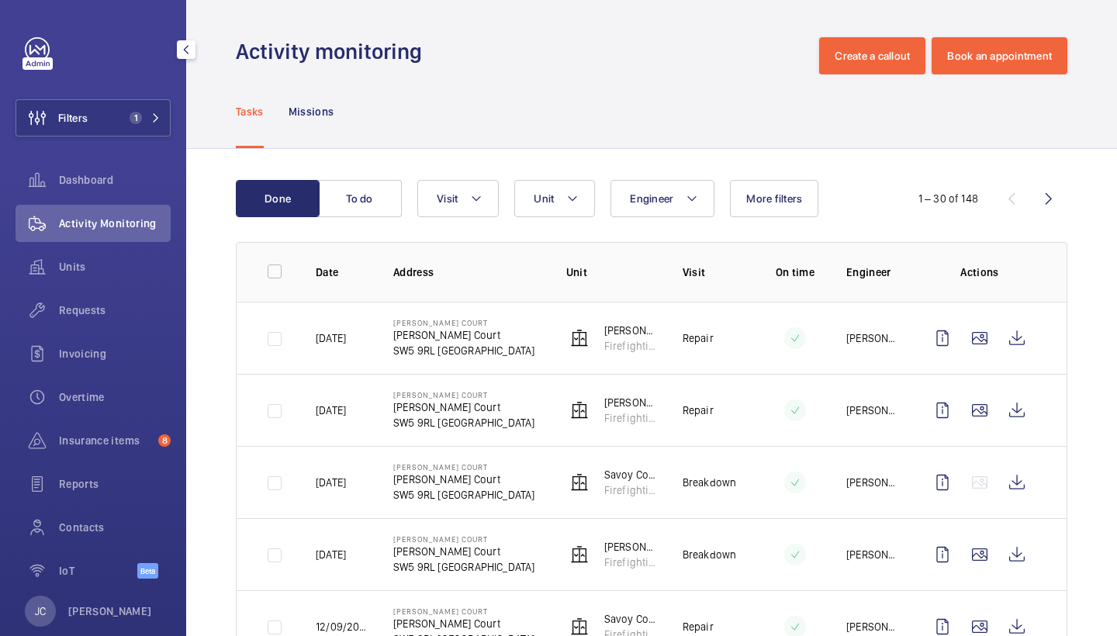
click at [673, 215] on button "Engineer" at bounding box center [662, 198] width 104 height 37
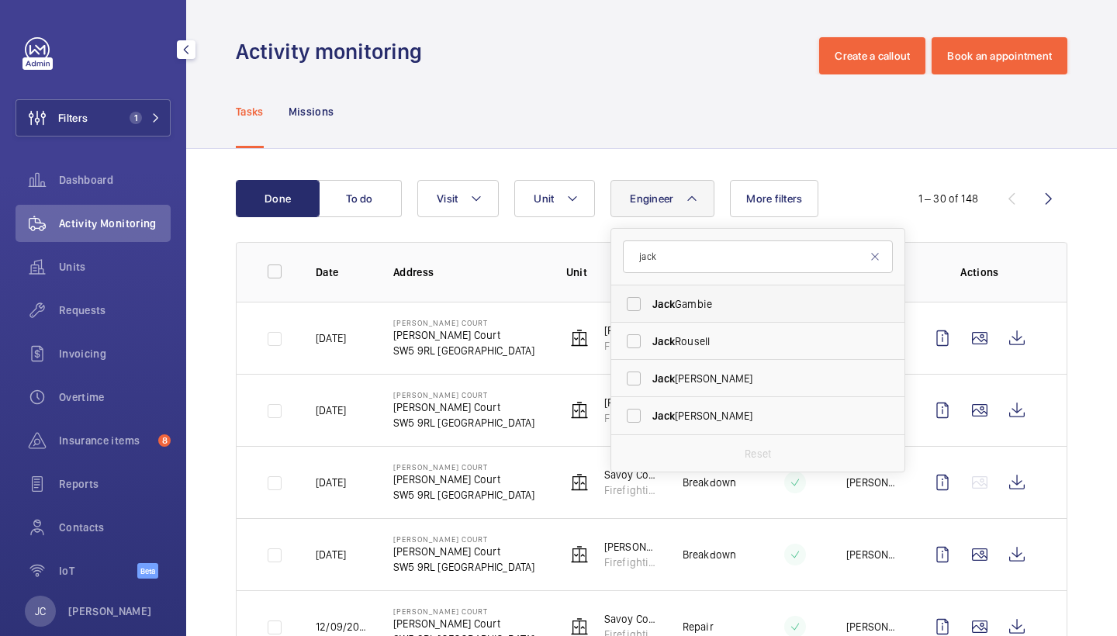
type input "jack"
click at [687, 308] on span "Jack Gambie" at bounding box center [758, 304] width 213 height 16
click at [649, 308] on input "Jack Gambie" at bounding box center [633, 304] width 31 height 31
checkbox input "true"
drag, startPoint x: 685, startPoint y: 258, endPoint x: 446, endPoint y: 258, distance: 238.9
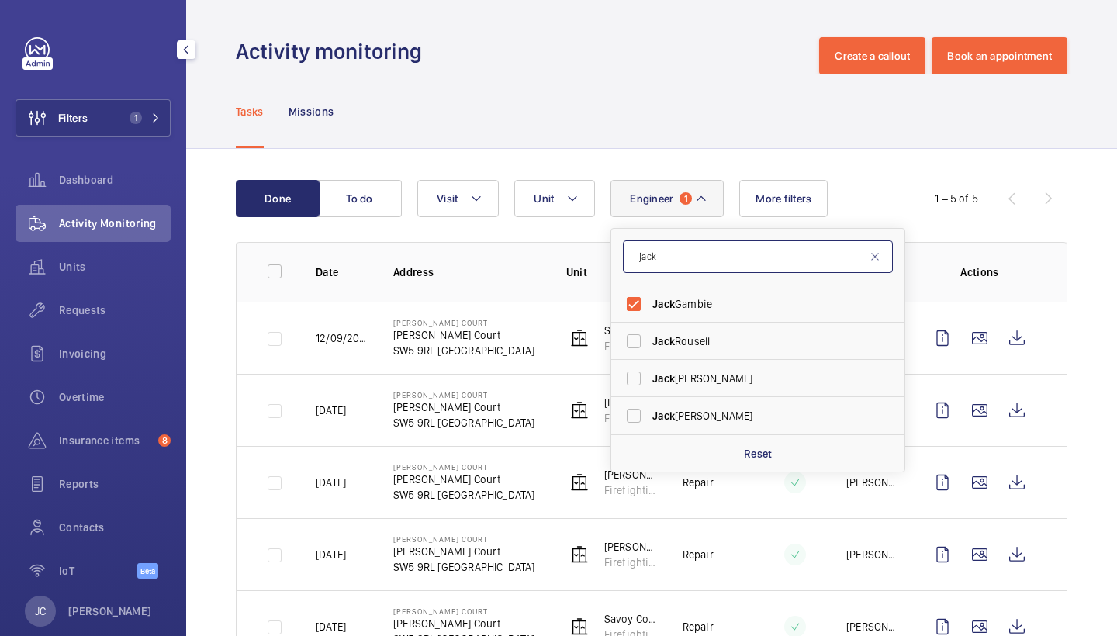
click at [446, 258] on wm-front-table "Done To do Engineer 1 jack Jack Gambie Jack Rousell Jack Bennett Jack Whitehead…" at bounding box center [651, 421] width 831 height 483
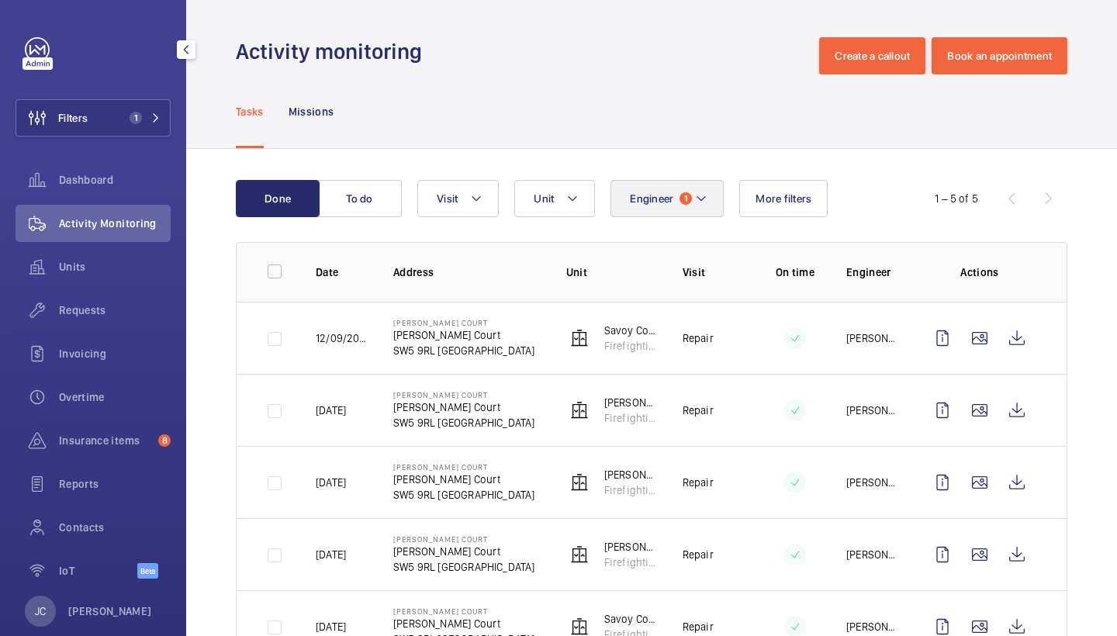
click at [688, 198] on span "1" at bounding box center [685, 198] width 12 height 12
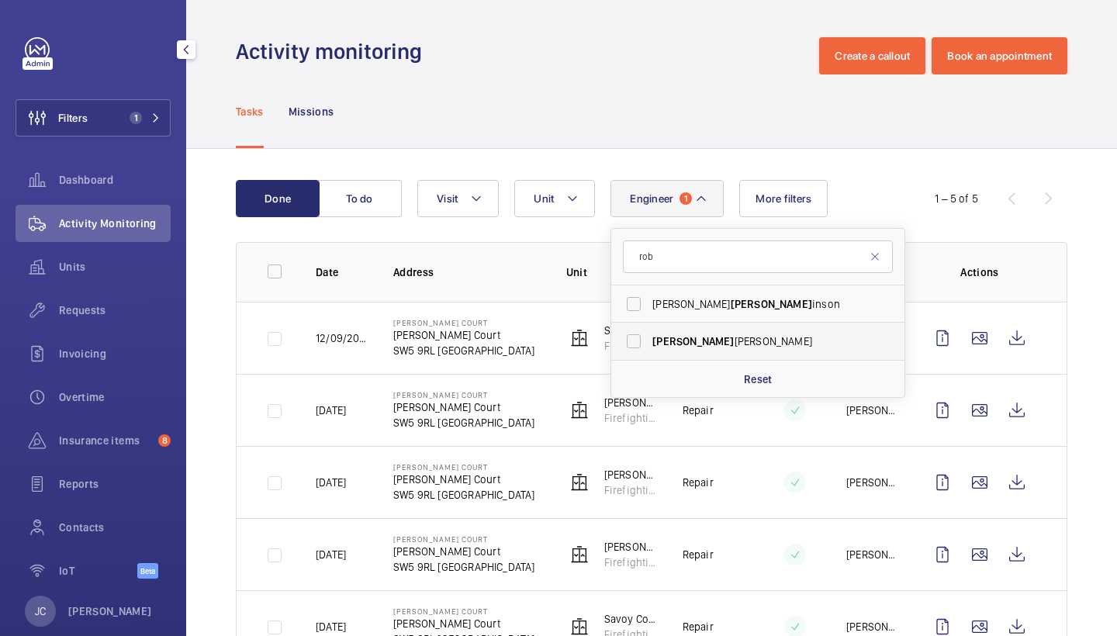
type input "rob"
click at [688, 330] on label "Rob Smith" at bounding box center [746, 341] width 270 height 37
click at [649, 330] on input "Rob Smith" at bounding box center [633, 341] width 31 height 31
checkbox input "true"
click at [676, 109] on div "Tasks Missions" at bounding box center [651, 111] width 831 height 74
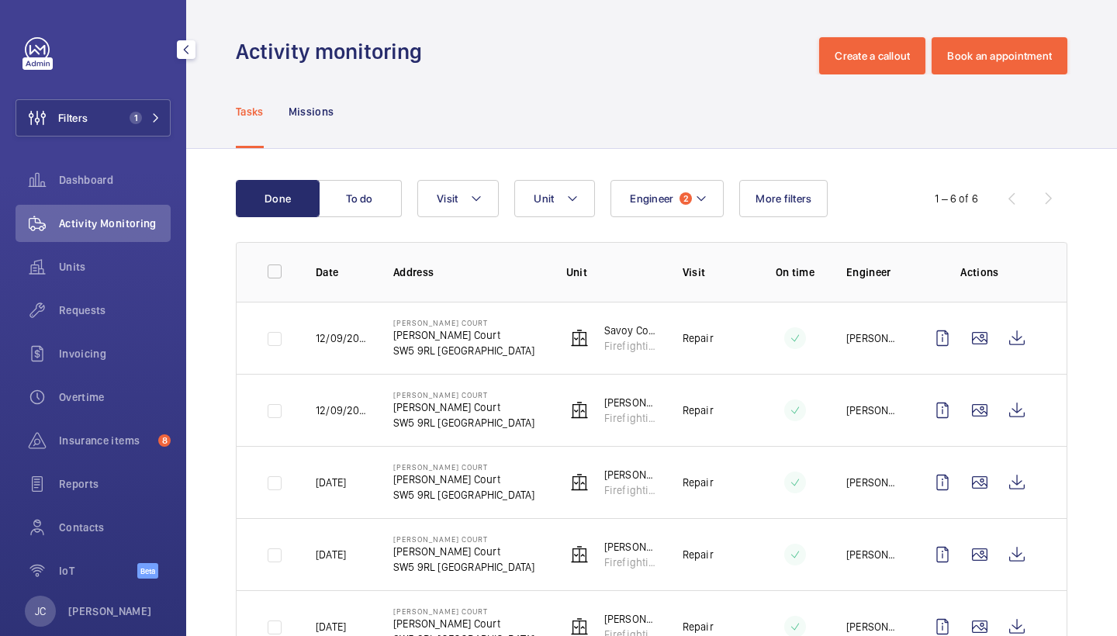
scroll to position [27, 0]
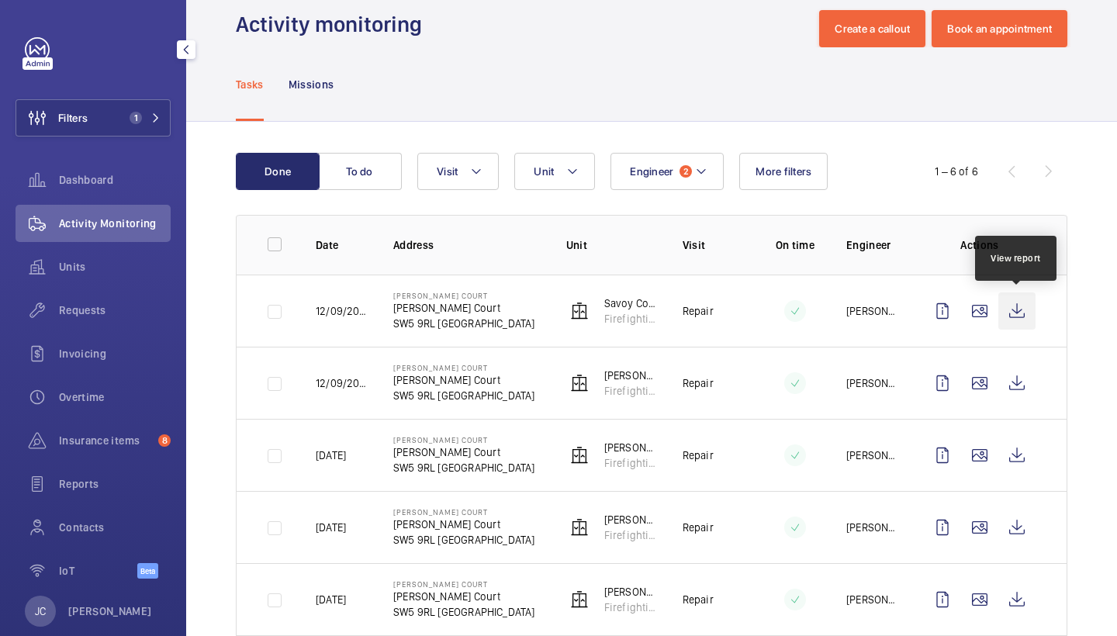
click at [1016, 299] on wm-front-icon-button at bounding box center [1016, 310] width 37 height 37
click at [132, 323] on div "Requests" at bounding box center [93, 310] width 155 height 37
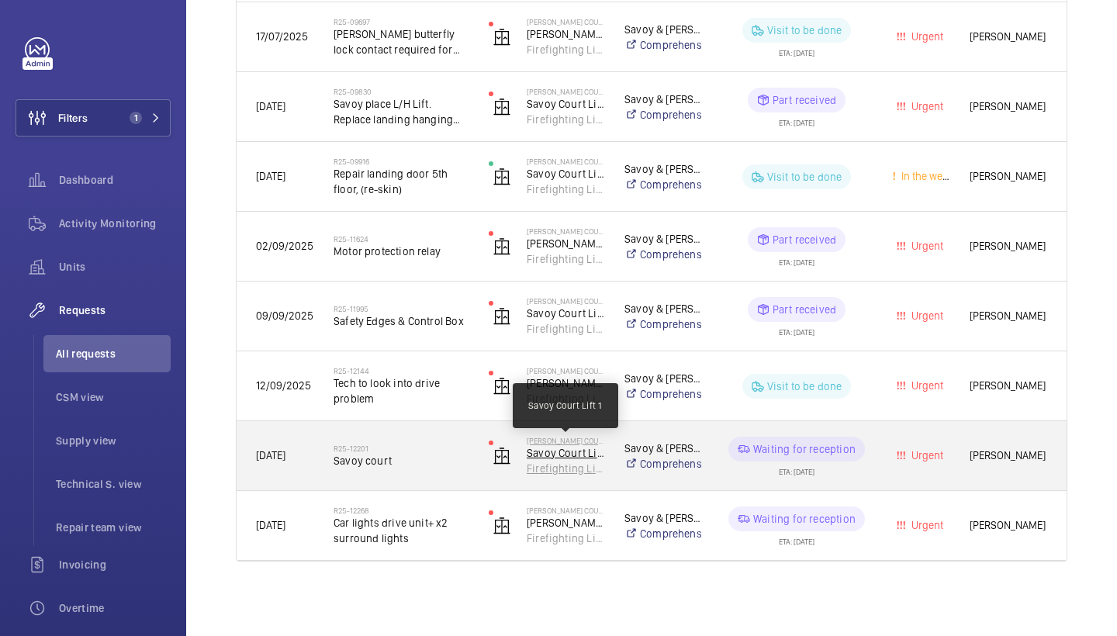
scroll to position [861, 0]
click at [406, 444] on h2 "R25-12201" at bounding box center [401, 448] width 135 height 9
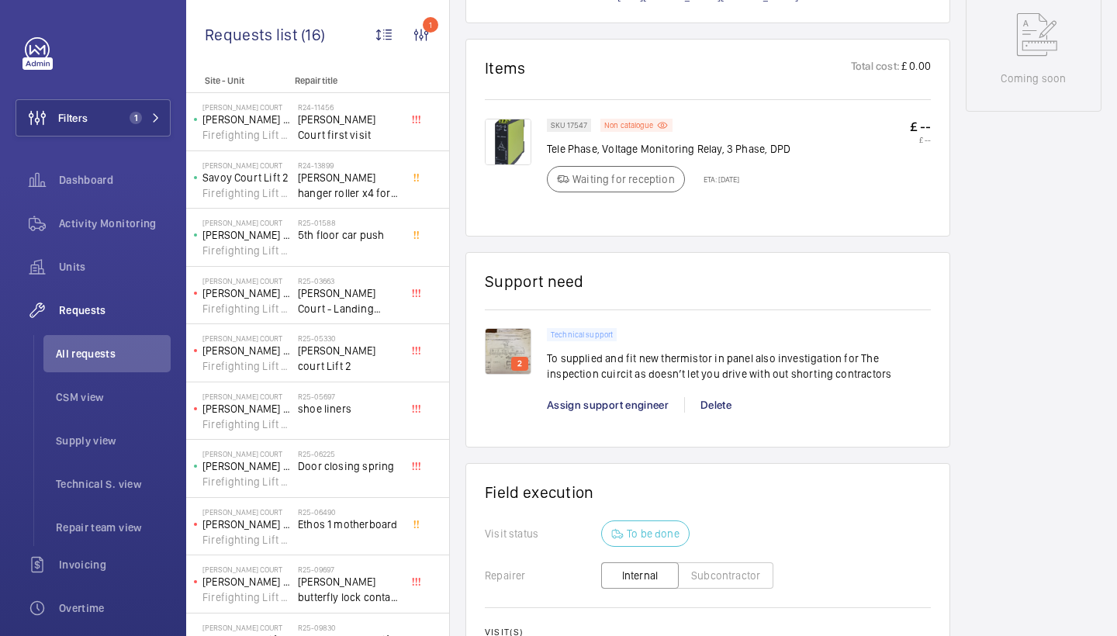
scroll to position [859, 0]
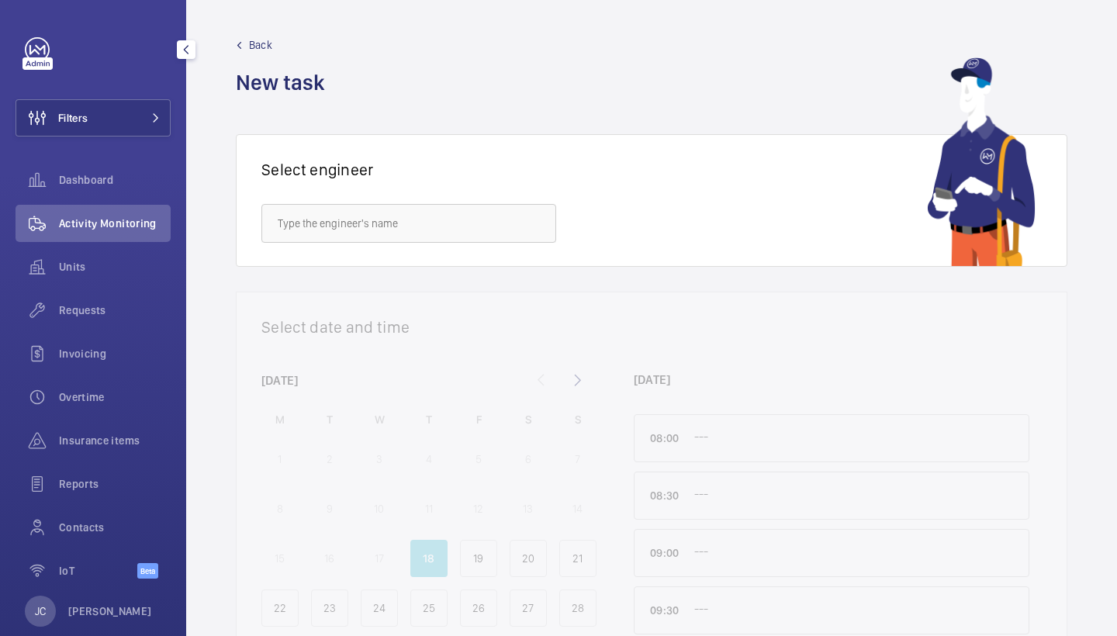
click at [130, 125] on button "Filters" at bounding box center [93, 117] width 155 height 37
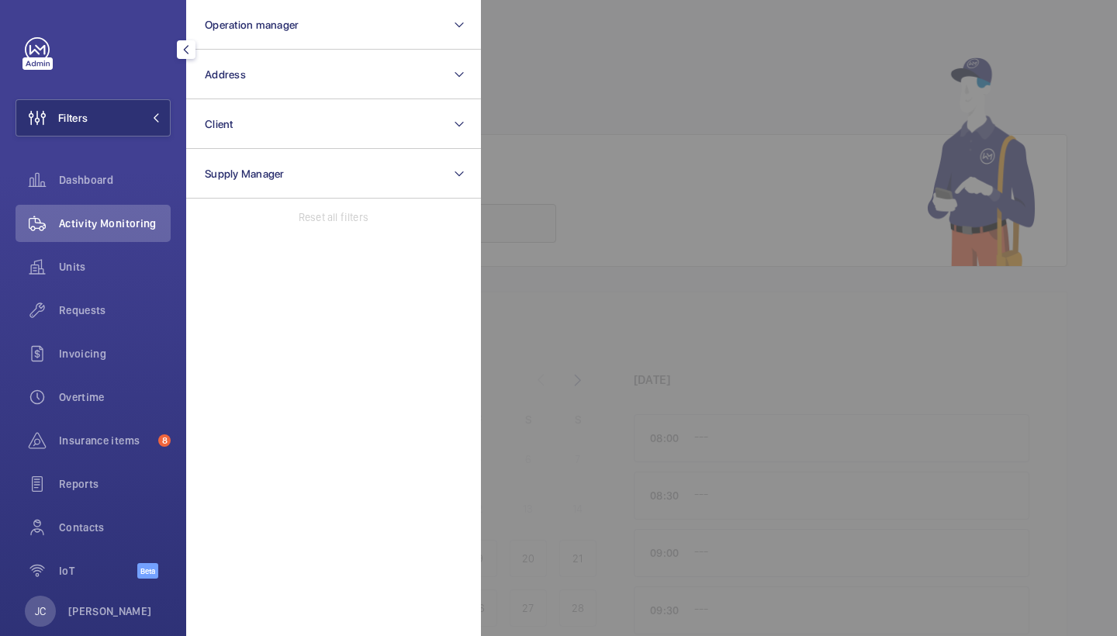
click at [240, 74] on span "Address" at bounding box center [225, 74] width 41 height 12
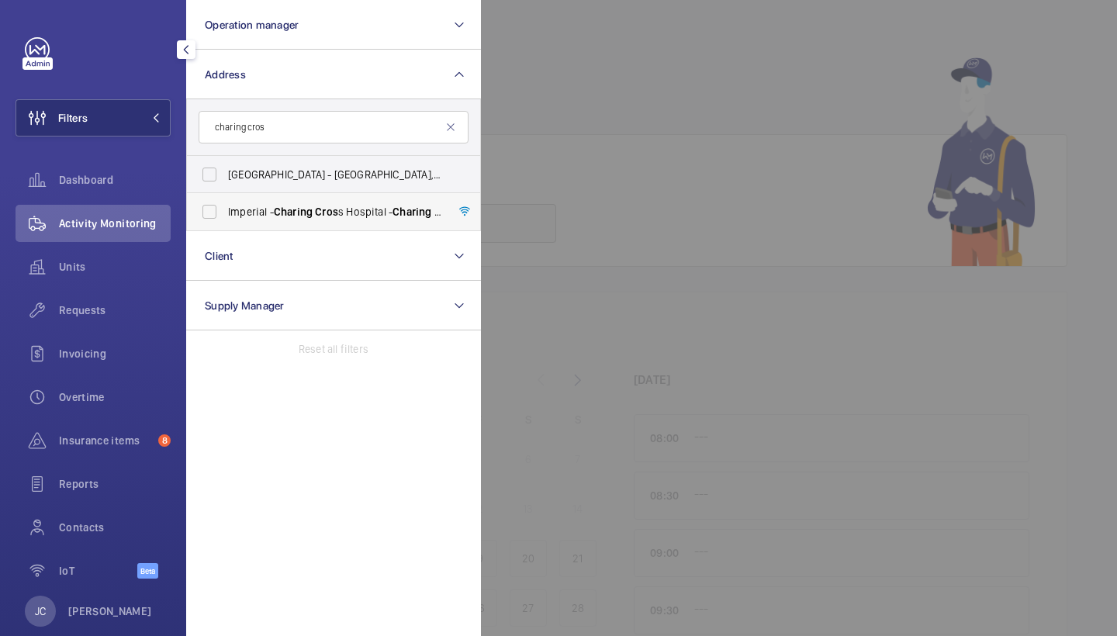
type input "charing cros"
click at [302, 207] on span "Charing" at bounding box center [293, 212] width 39 height 12
click at [225, 207] on input "Imperial - [GEOGRAPHIC_DATA] - [GEOGRAPHIC_DATA]" at bounding box center [209, 211] width 31 height 31
checkbox input "true"
click at [575, 135] on div at bounding box center [1039, 318] width 1117 height 636
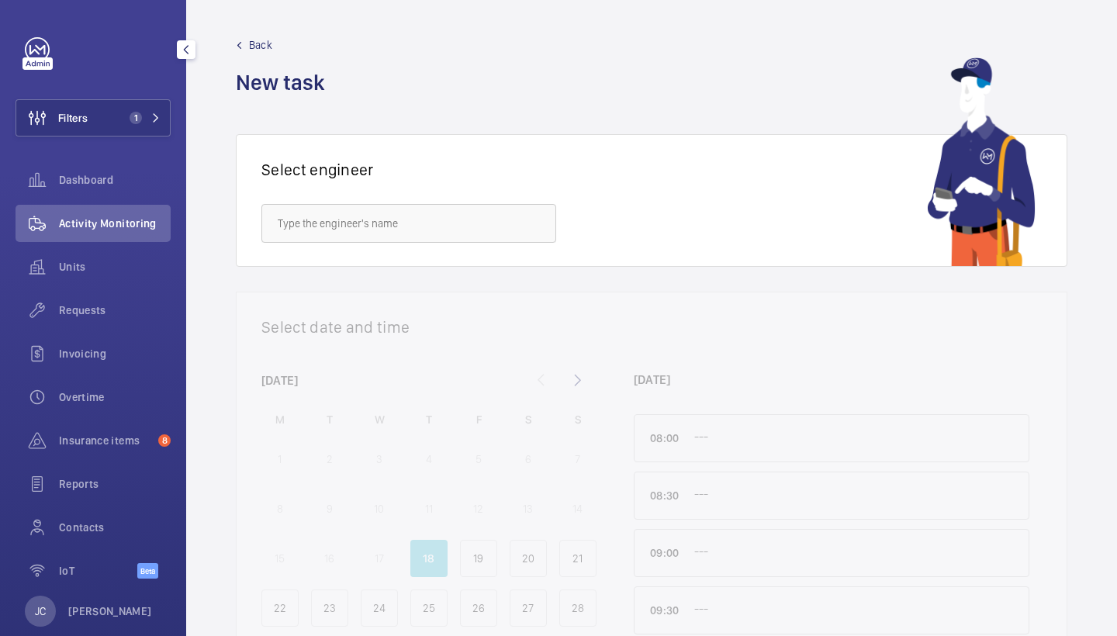
drag, startPoint x: 103, startPoint y: 233, endPoint x: 104, endPoint y: 226, distance: 7.8
click at [104, 233] on div "Activity Monitoring" at bounding box center [93, 223] width 155 height 37
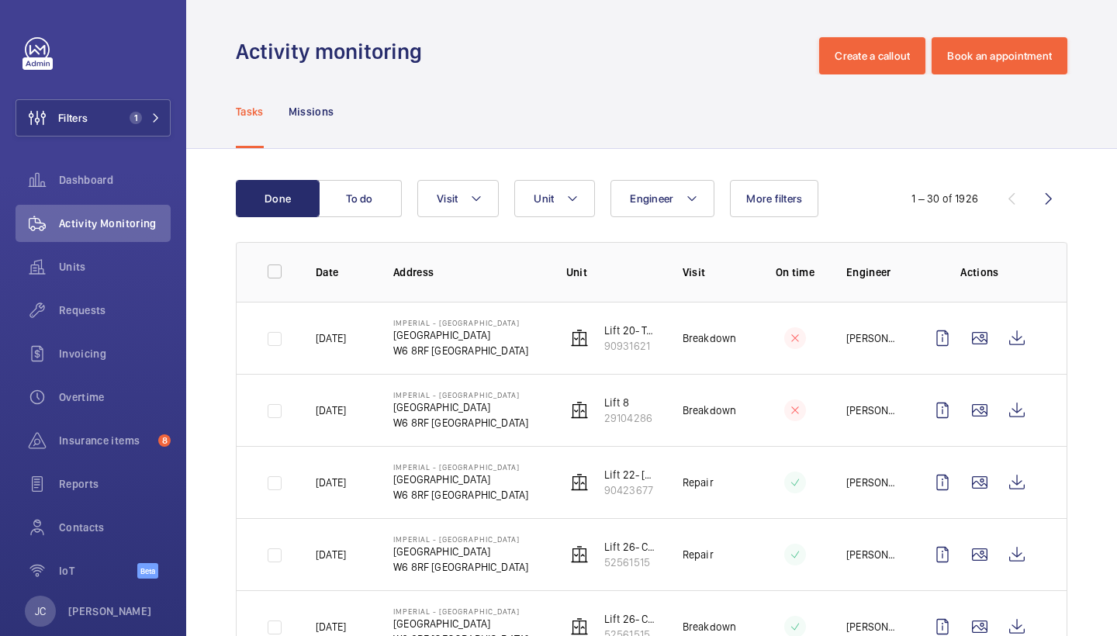
click at [547, 206] on button "Unit" at bounding box center [554, 198] width 81 height 37
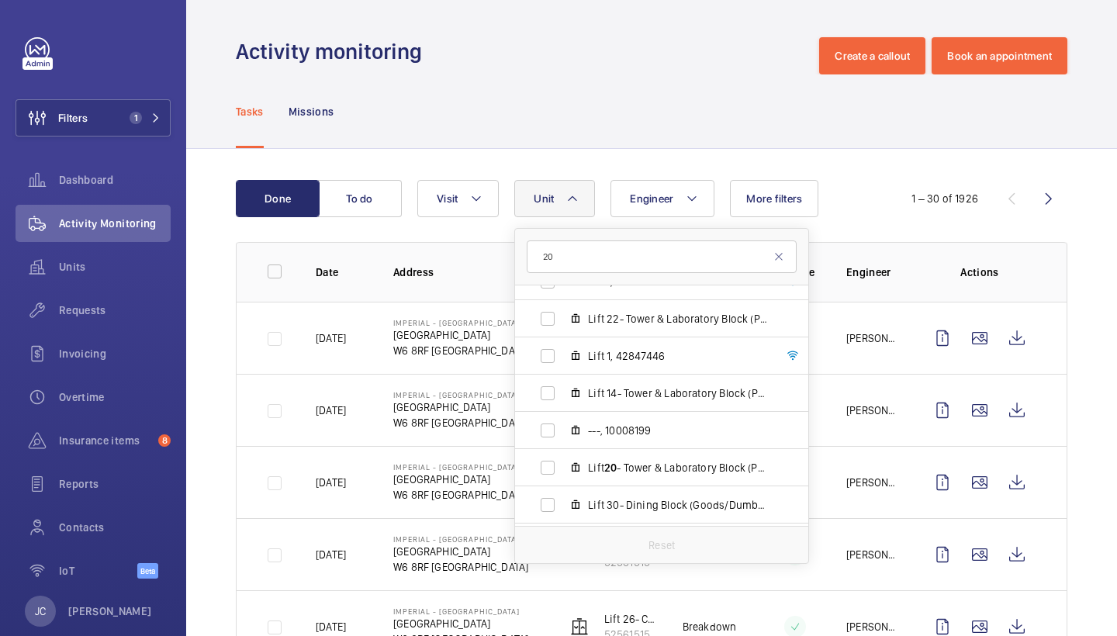
scroll to position [366, 0]
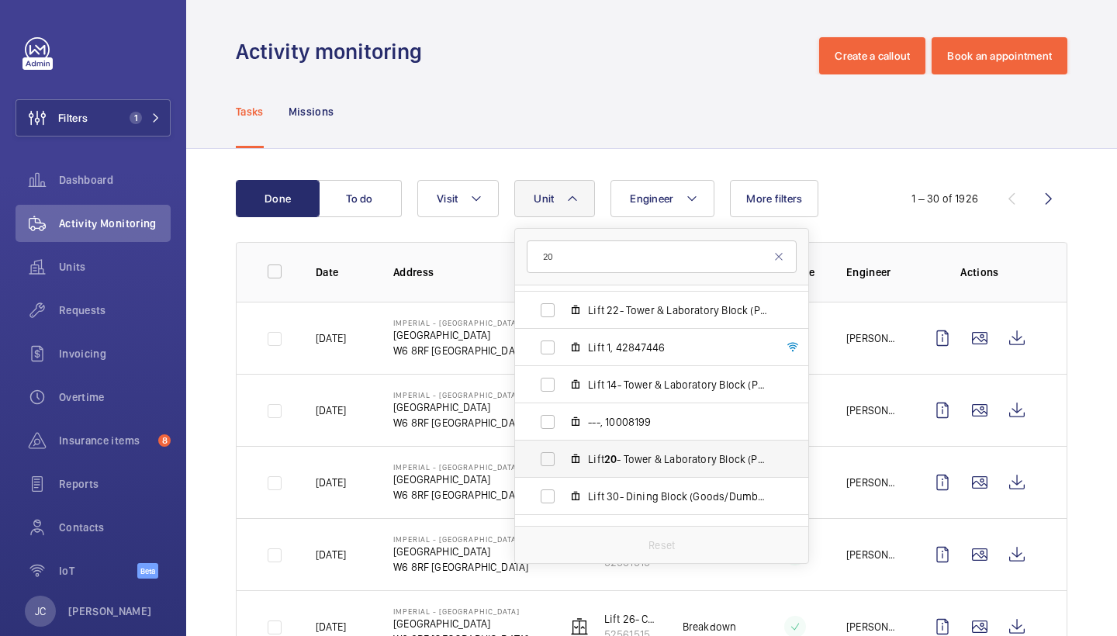
type input "20"
click at [599, 453] on span "Lift 20 - Tower & Laboratory Block (Passenger), 90931621" at bounding box center [678, 459] width 180 height 16
click at [563, 453] on input "Lift 20 - Tower & Laboratory Block (Passenger), 90931621" at bounding box center [547, 459] width 31 height 31
checkbox input "true"
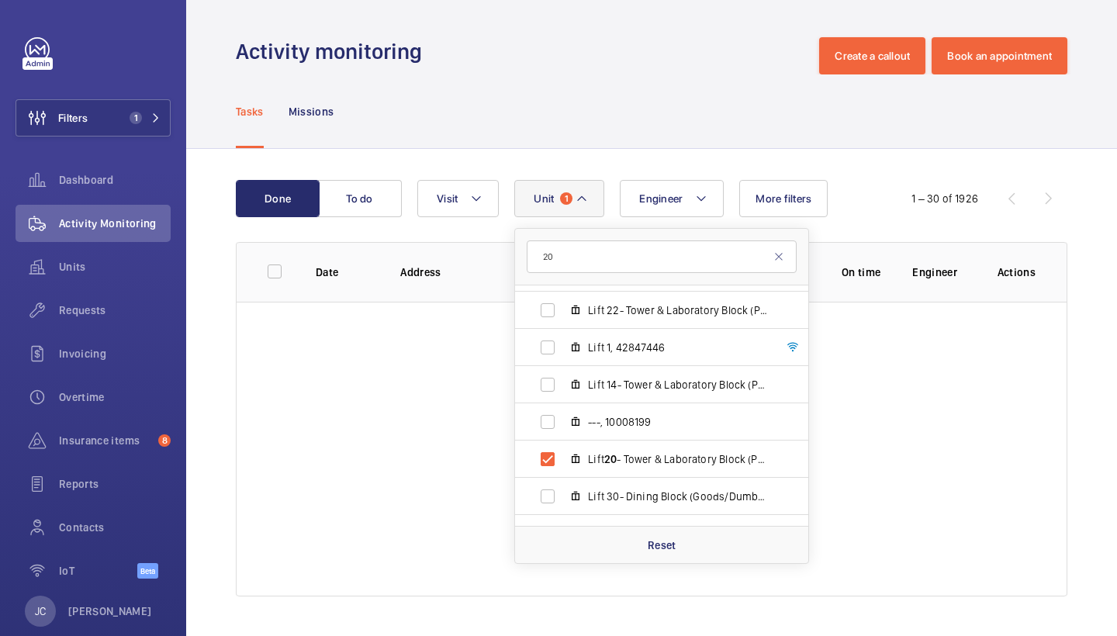
click at [555, 113] on div "Tasks Missions" at bounding box center [651, 111] width 831 height 74
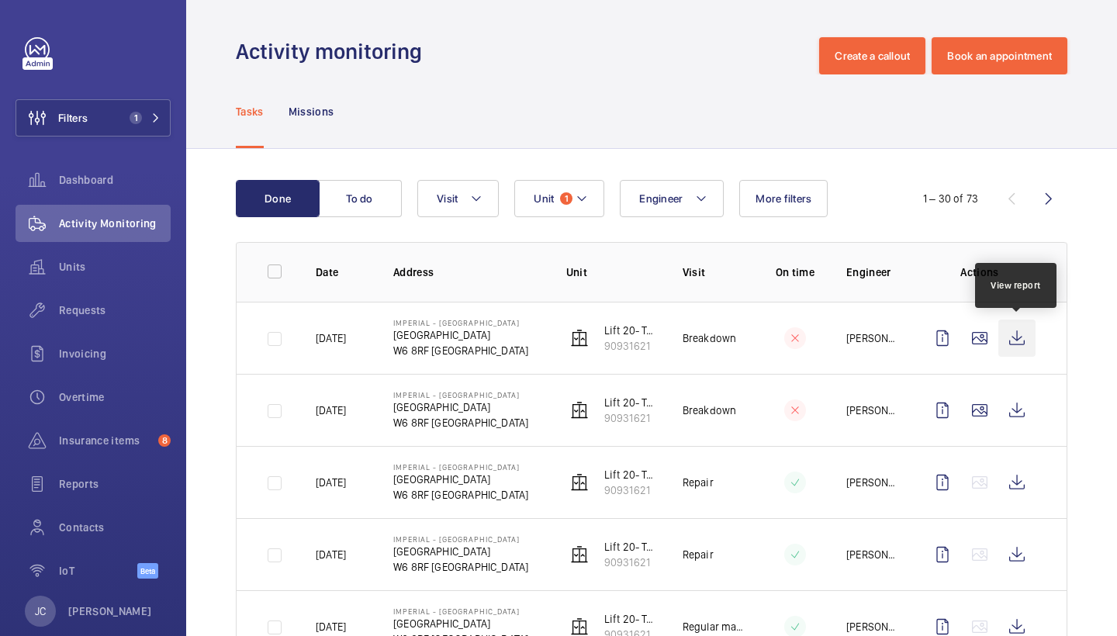
click at [1010, 334] on wm-front-icon-button at bounding box center [1016, 338] width 37 height 37
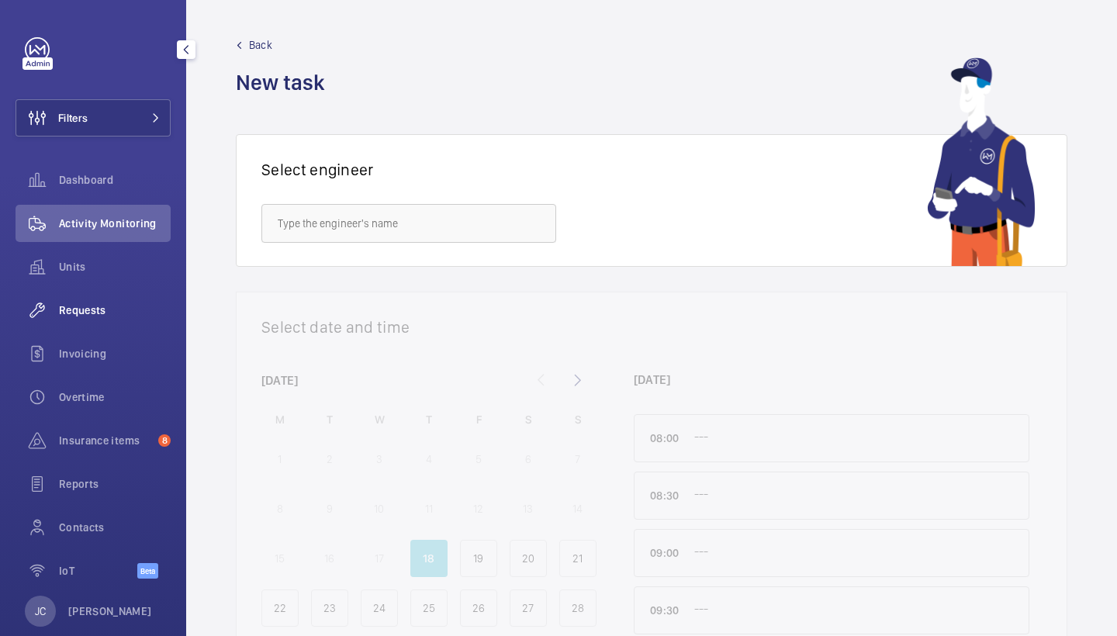
click at [72, 311] on span "Requests" at bounding box center [115, 310] width 112 height 16
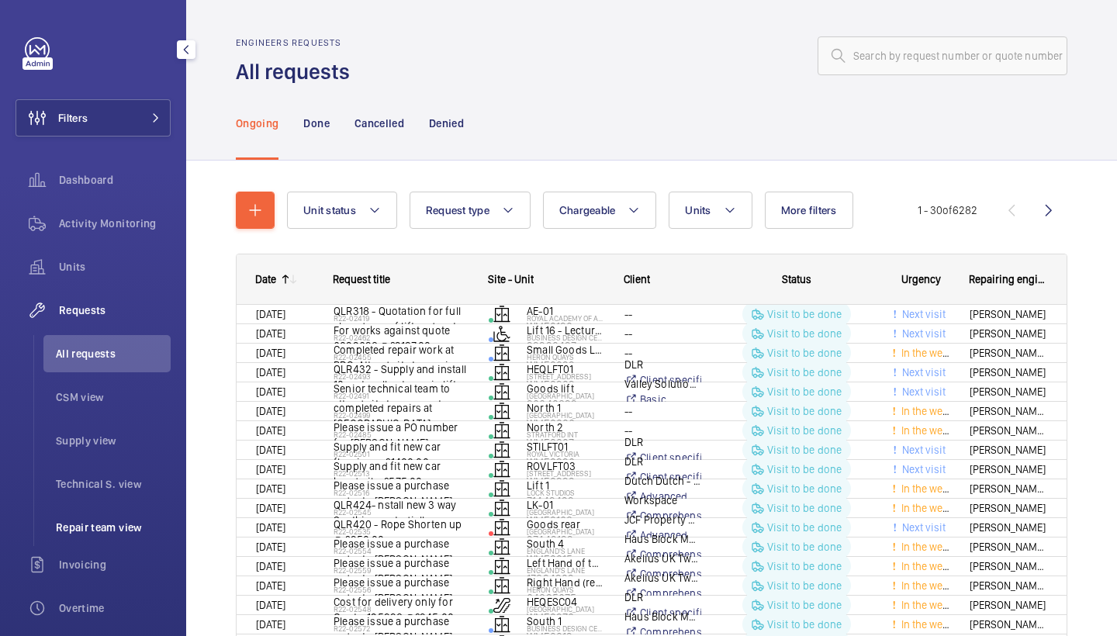
click at [114, 530] on span "Repair team view" at bounding box center [113, 528] width 115 height 16
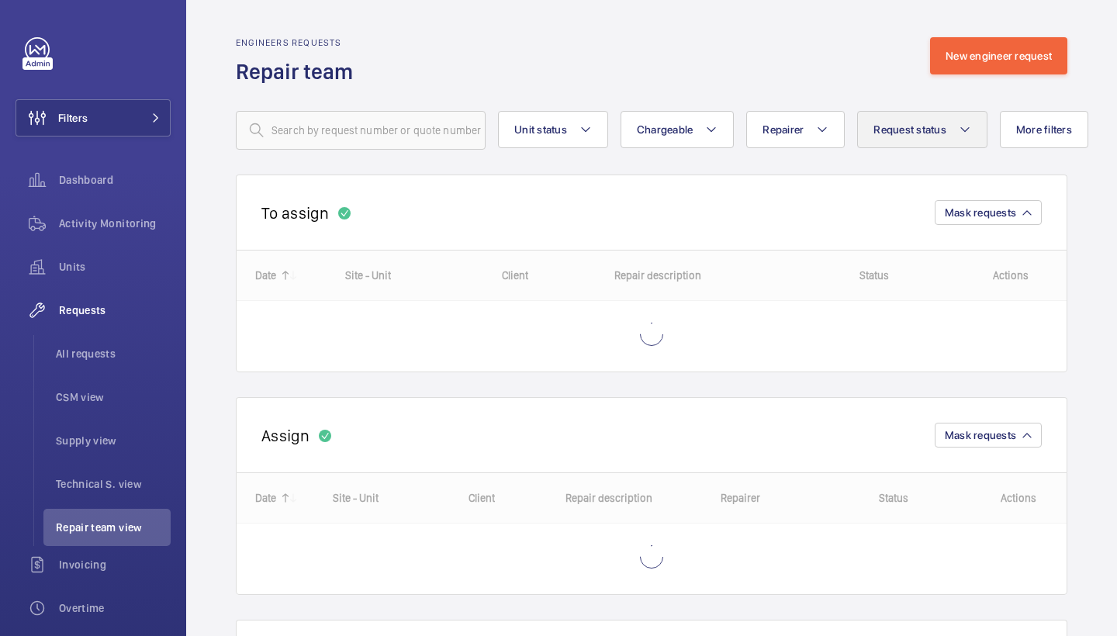
click at [932, 138] on button "Request status" at bounding box center [922, 129] width 130 height 37
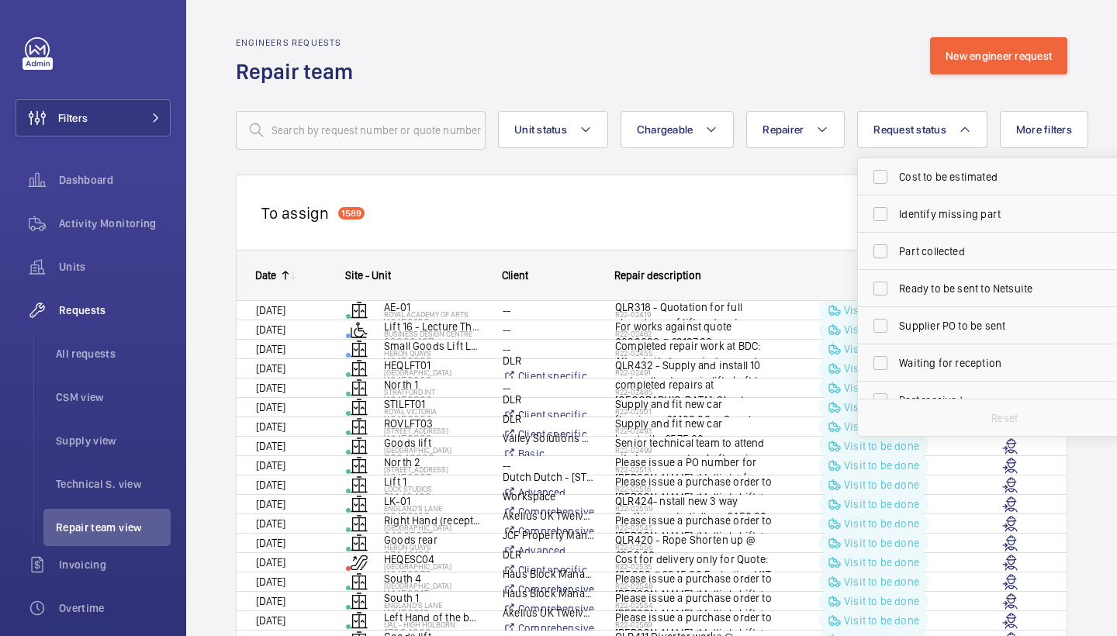
scroll to position [206, 0]
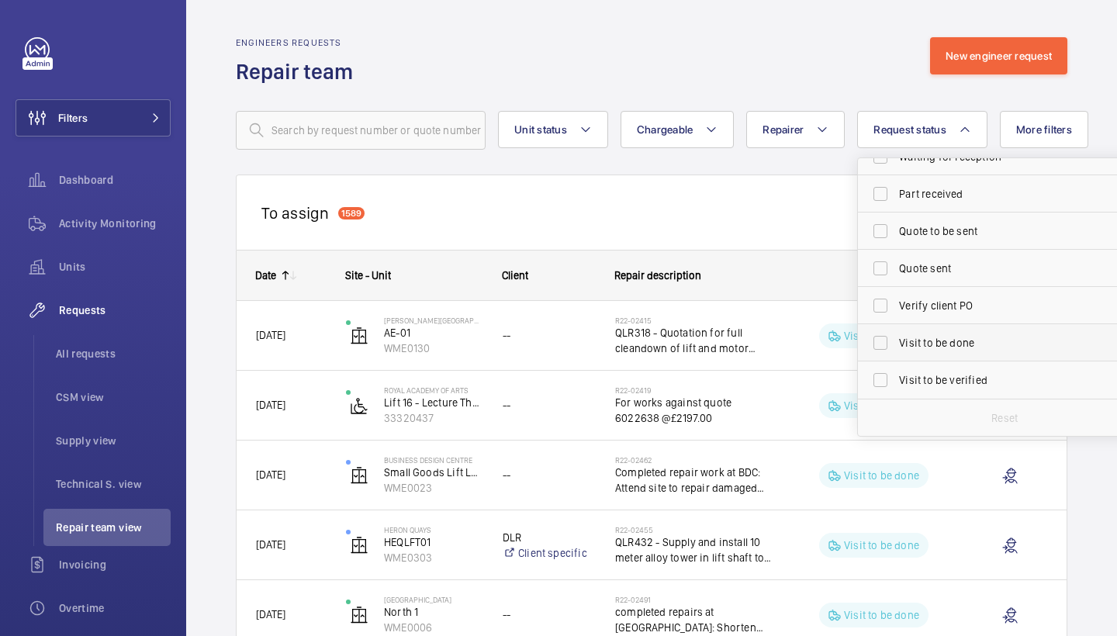
click at [957, 340] on span "Visit to be done" at bounding box center [1005, 343] width 213 height 16
click at [896, 340] on input "Visit to be done" at bounding box center [880, 342] width 31 height 31
checkbox input "true"
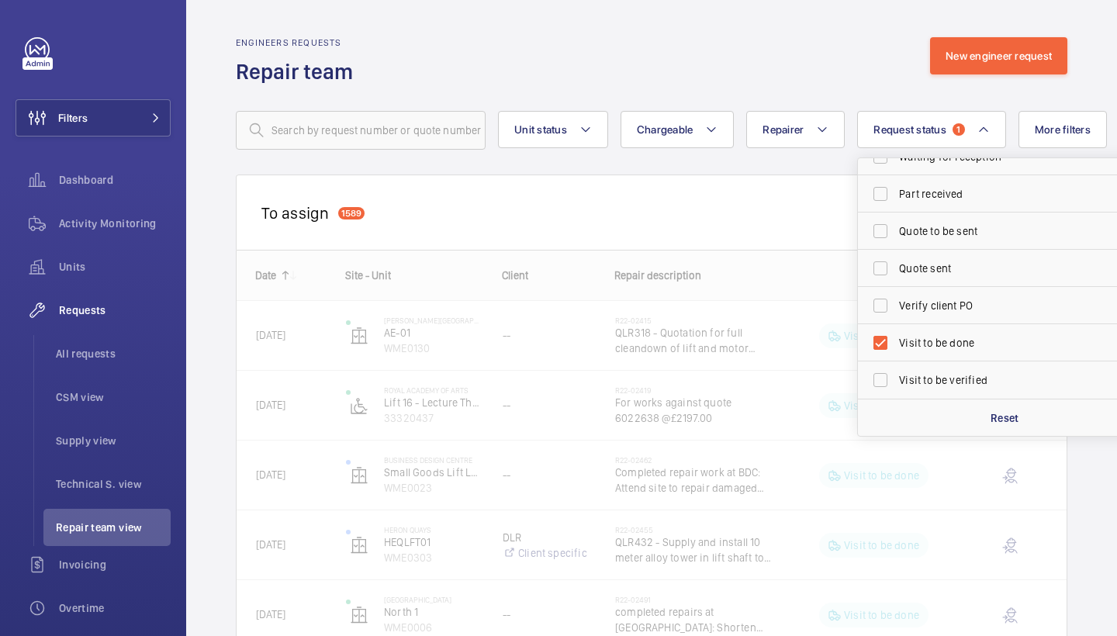
click at [732, 41] on div "Engineers requests Repair team New engineer request" at bounding box center [651, 61] width 831 height 49
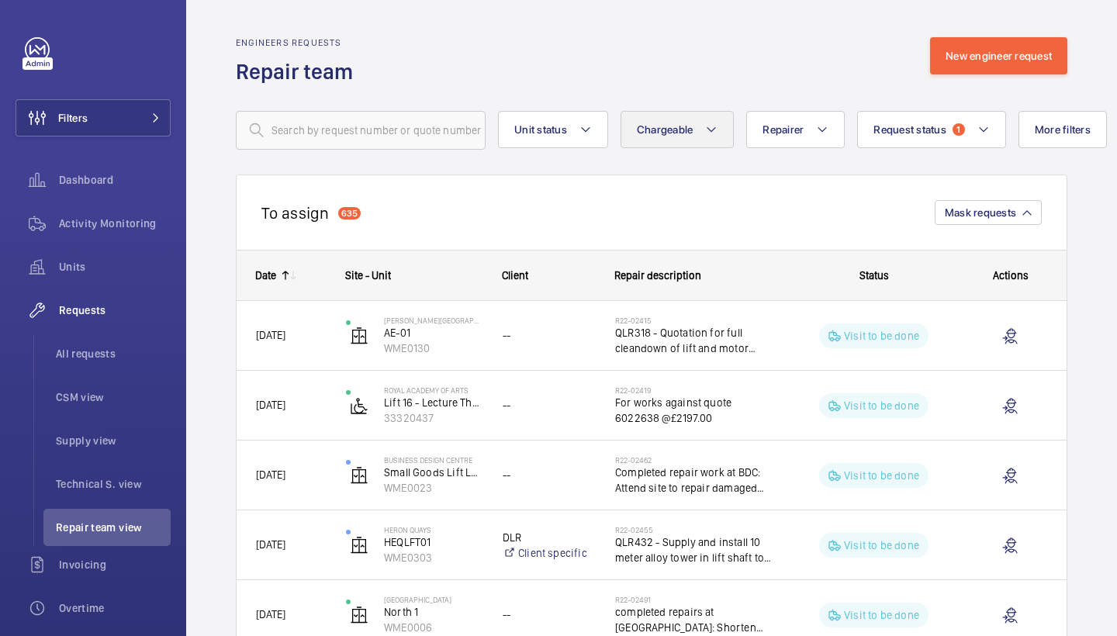
click at [704, 123] on button "Chargeable" at bounding box center [677, 129] width 114 height 37
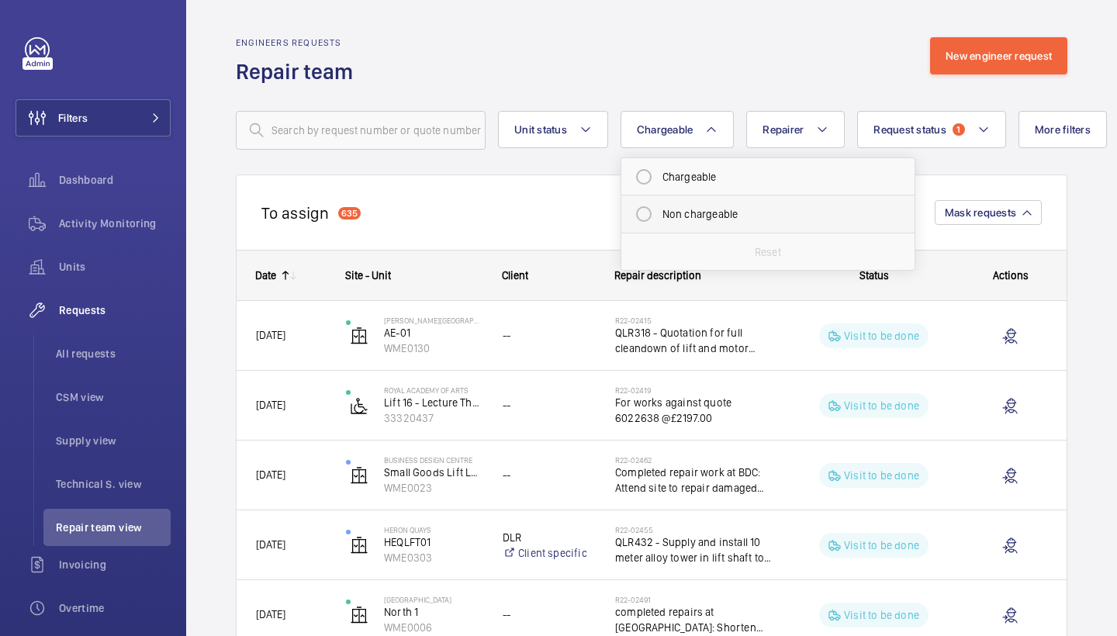
click at [725, 211] on mat-radio-button "Non chargeable" at bounding box center [767, 214] width 279 height 31
radio input "true"
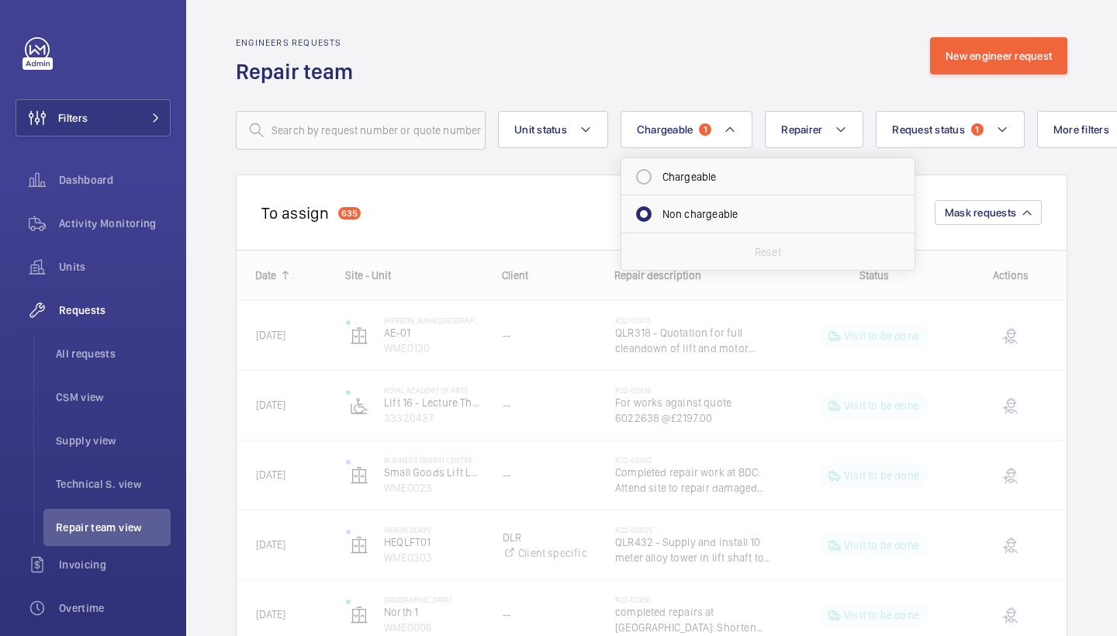
click at [736, 67] on div "Engineers requests Repair team New engineer request" at bounding box center [651, 61] width 831 height 49
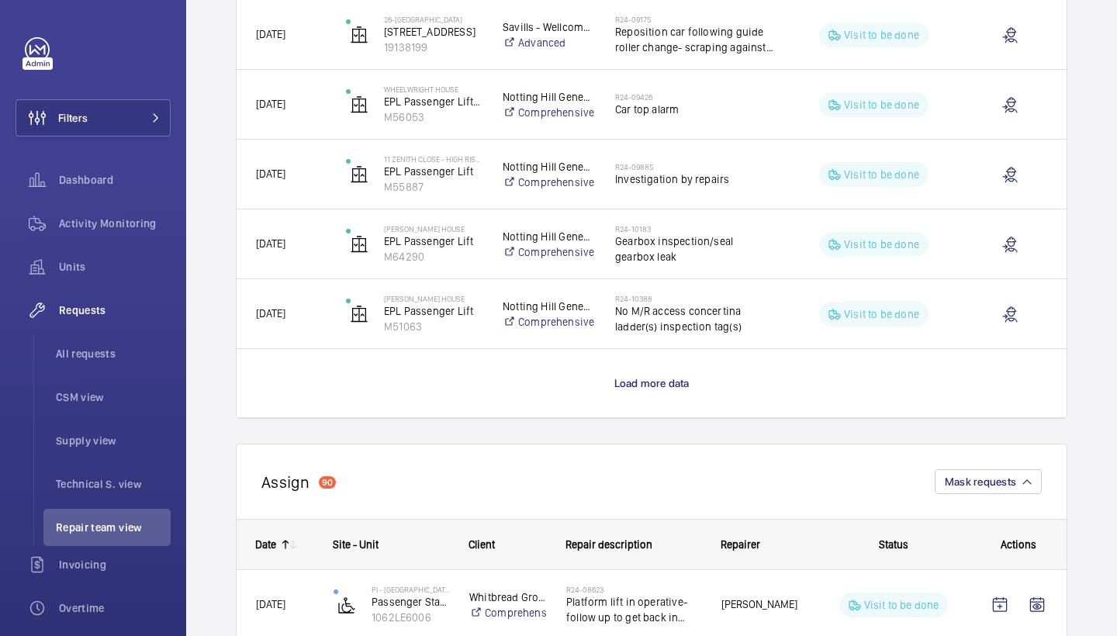
scroll to position [1394, 0]
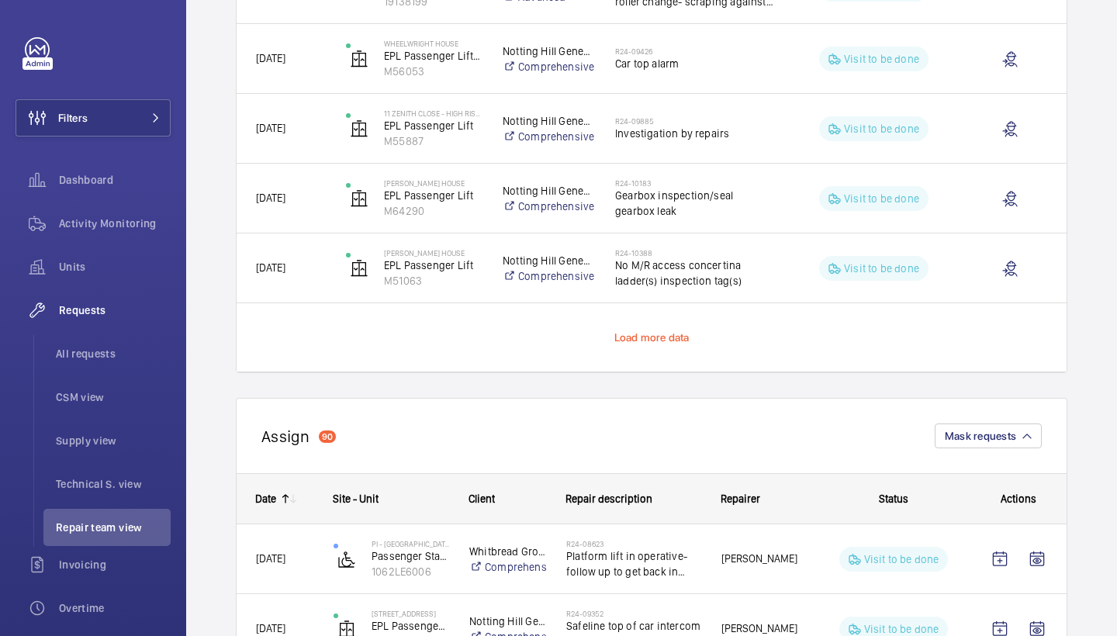
click at [670, 338] on span "Load more data" at bounding box center [651, 337] width 75 height 12
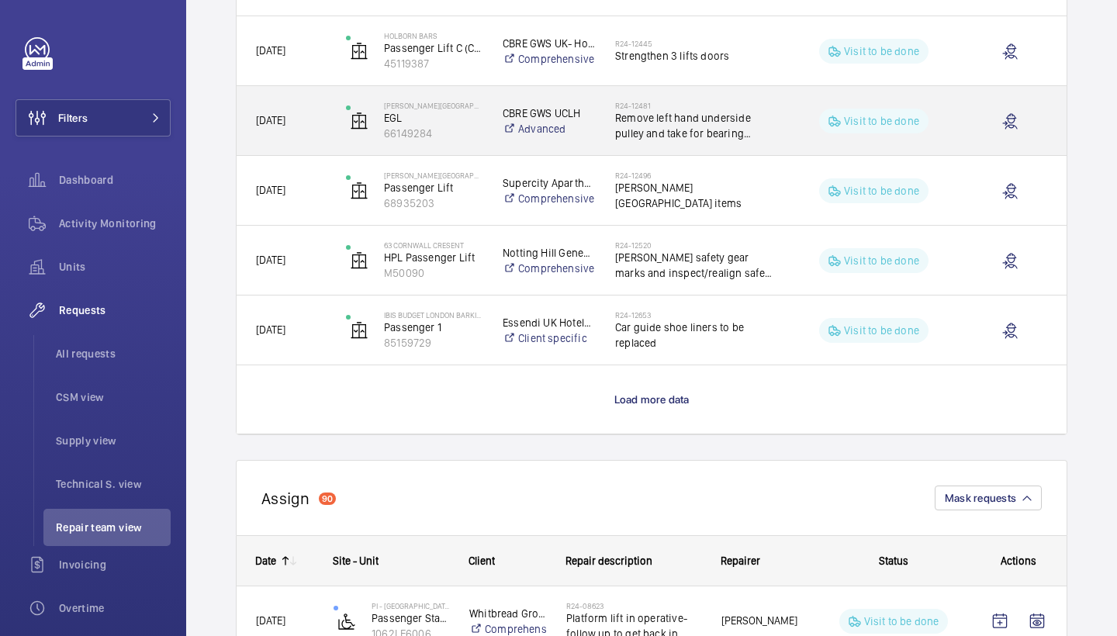
scroll to position [2742, 0]
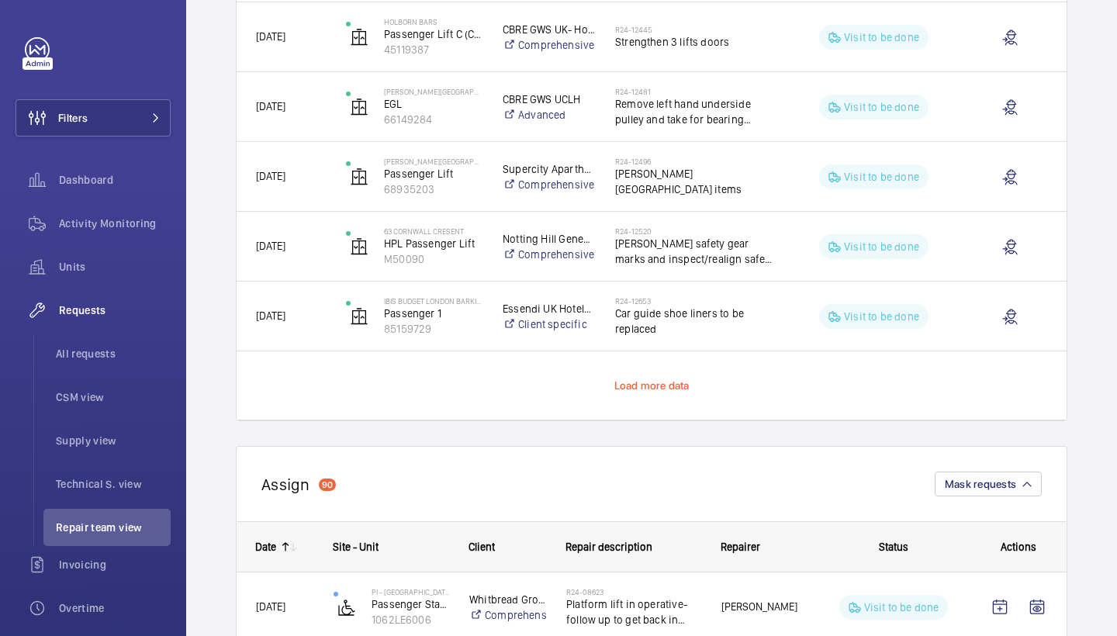
click at [651, 384] on span "Load more data" at bounding box center [651, 385] width 75 height 12
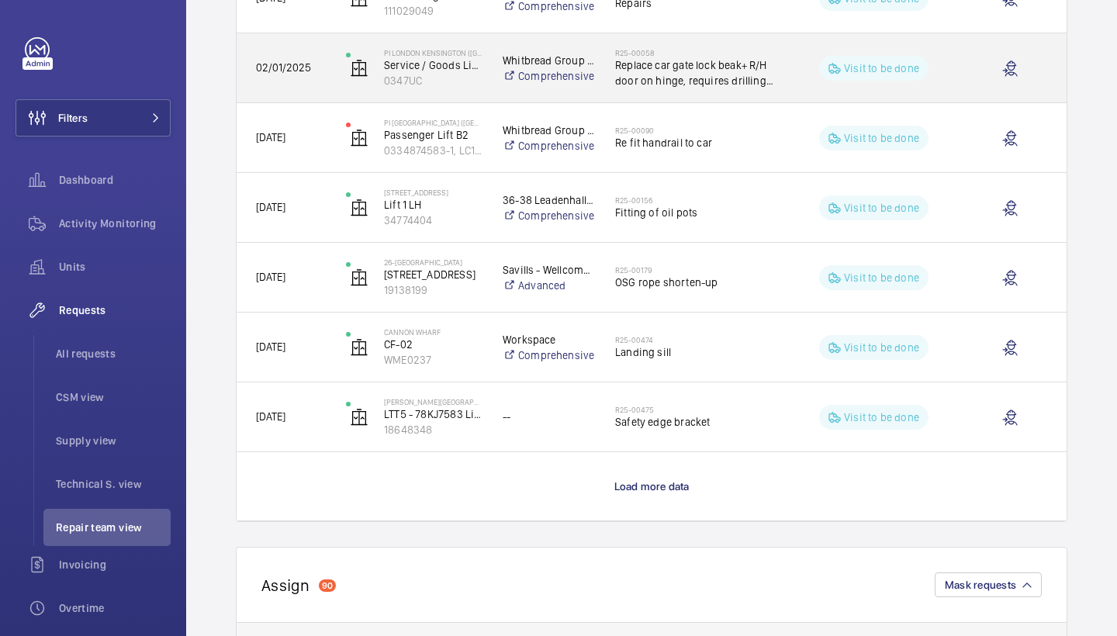
scroll to position [4037, 0]
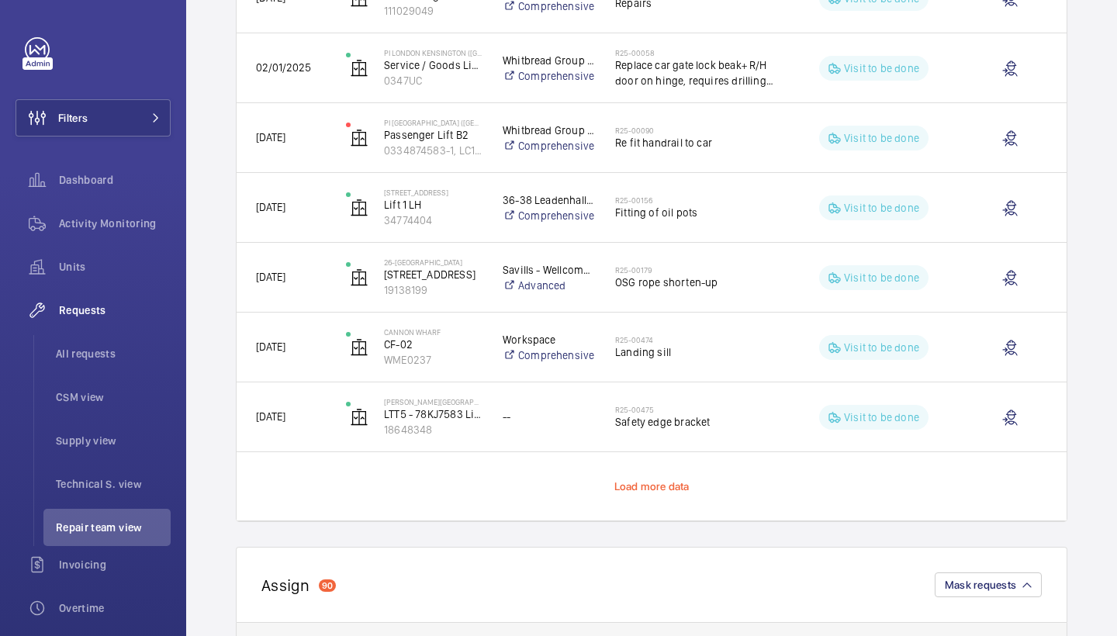
click at [655, 484] on span "Load more data" at bounding box center [651, 486] width 75 height 12
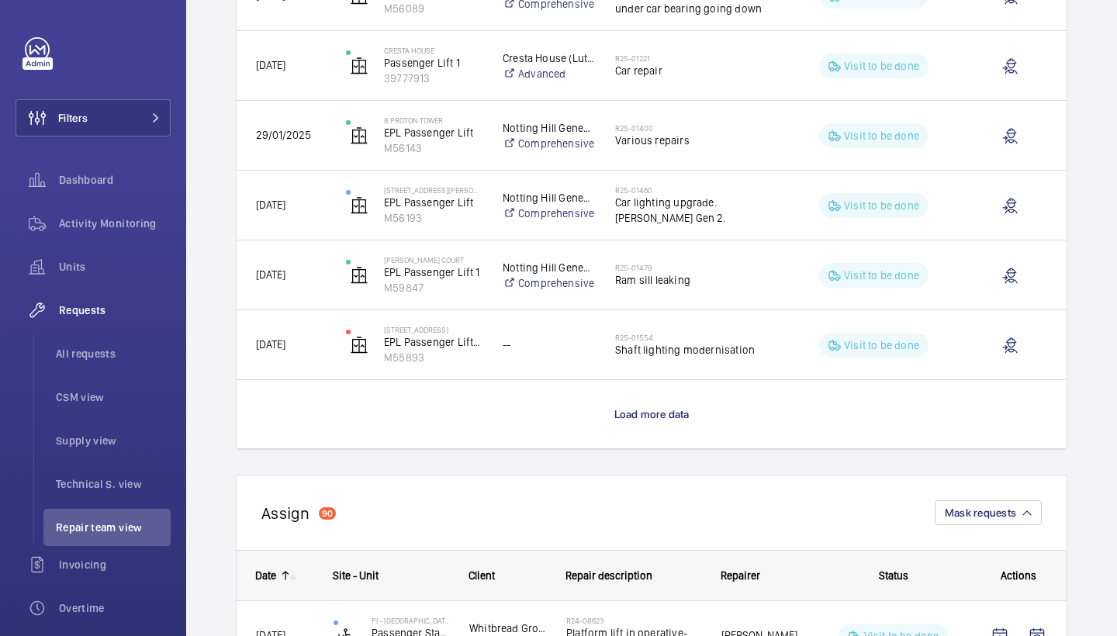
scroll to position [5554, 0]
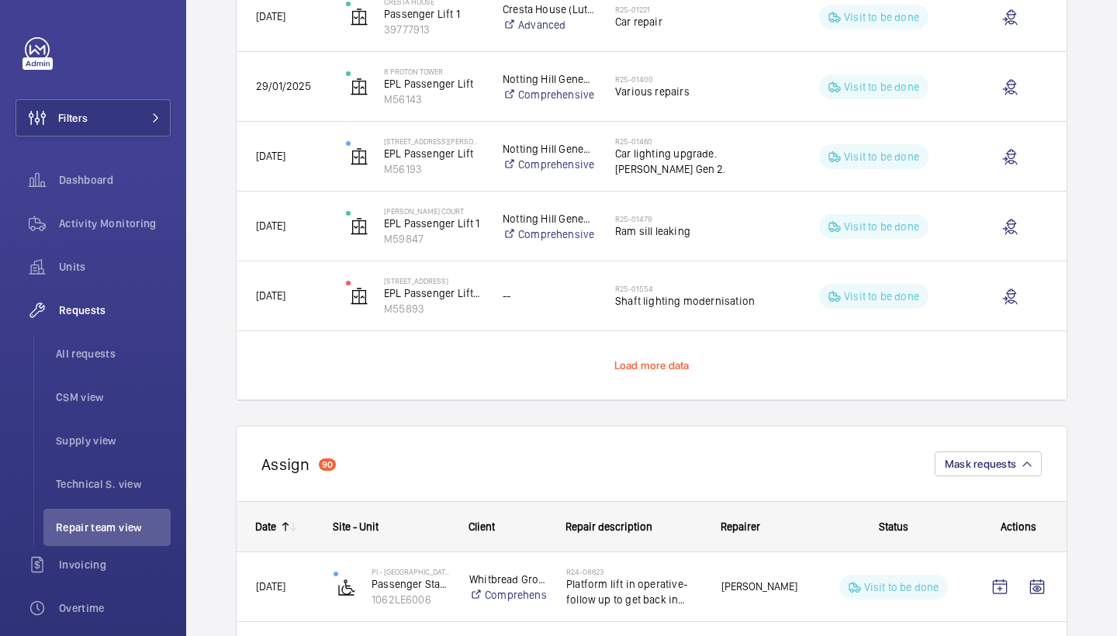
click at [655, 359] on span "Load more data" at bounding box center [651, 365] width 75 height 12
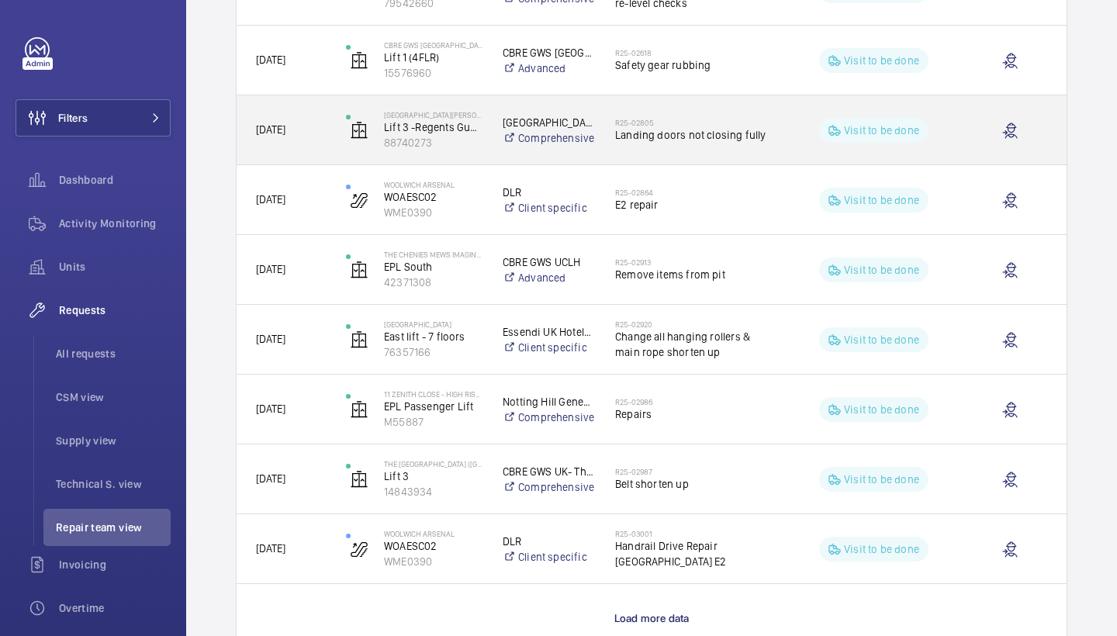
scroll to position [6987, 0]
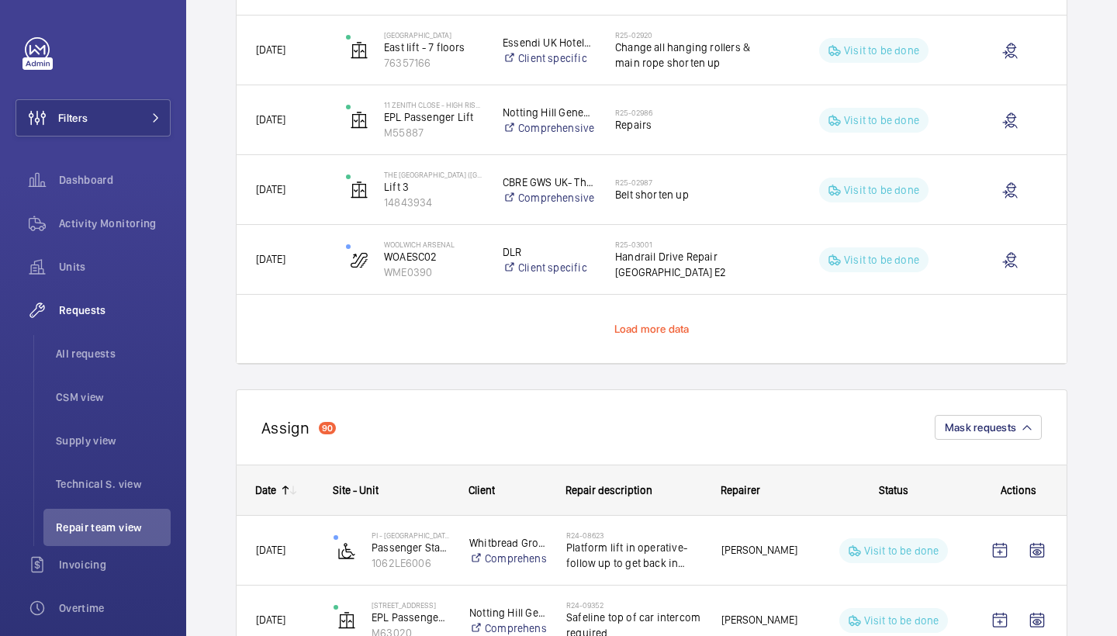
click at [655, 327] on span "Load more data" at bounding box center [651, 329] width 75 height 12
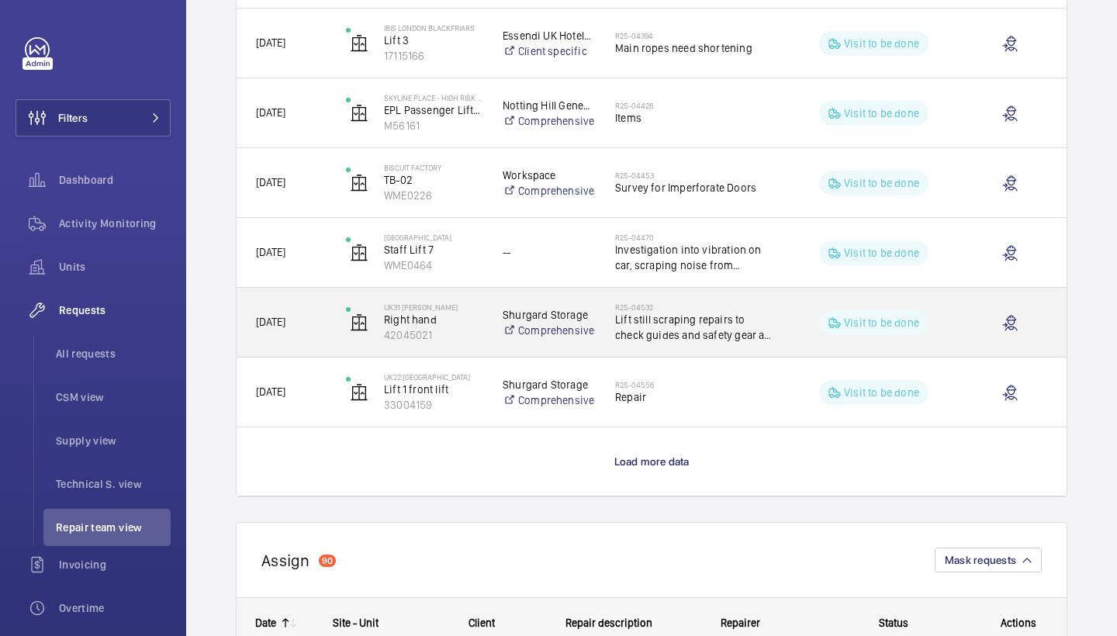
scroll to position [8312, 1]
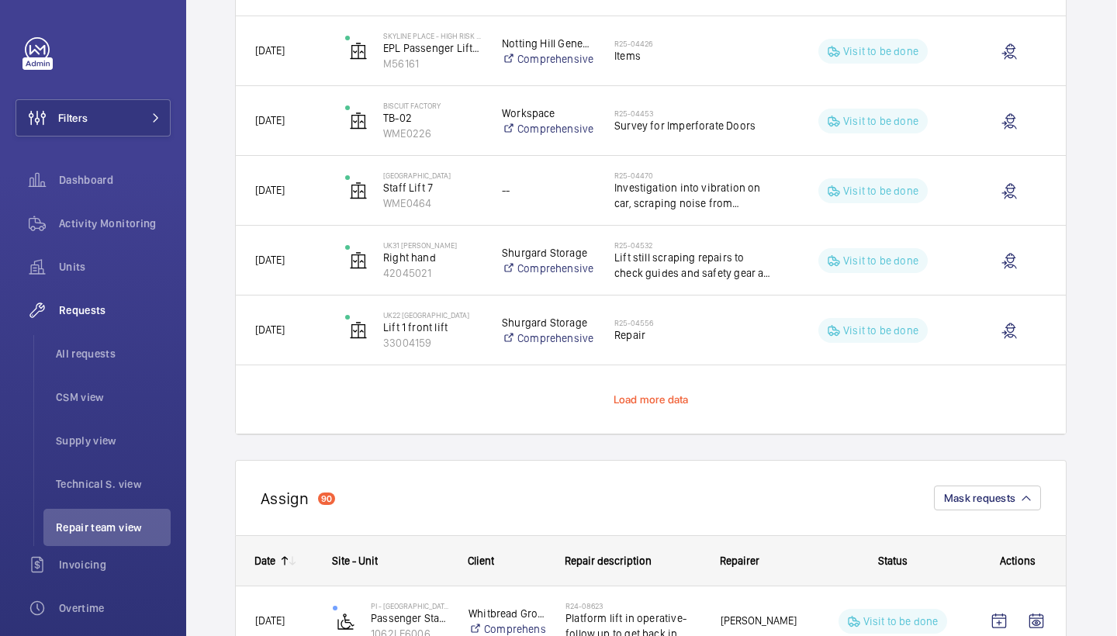
click at [627, 396] on span "Load more data" at bounding box center [651, 399] width 75 height 12
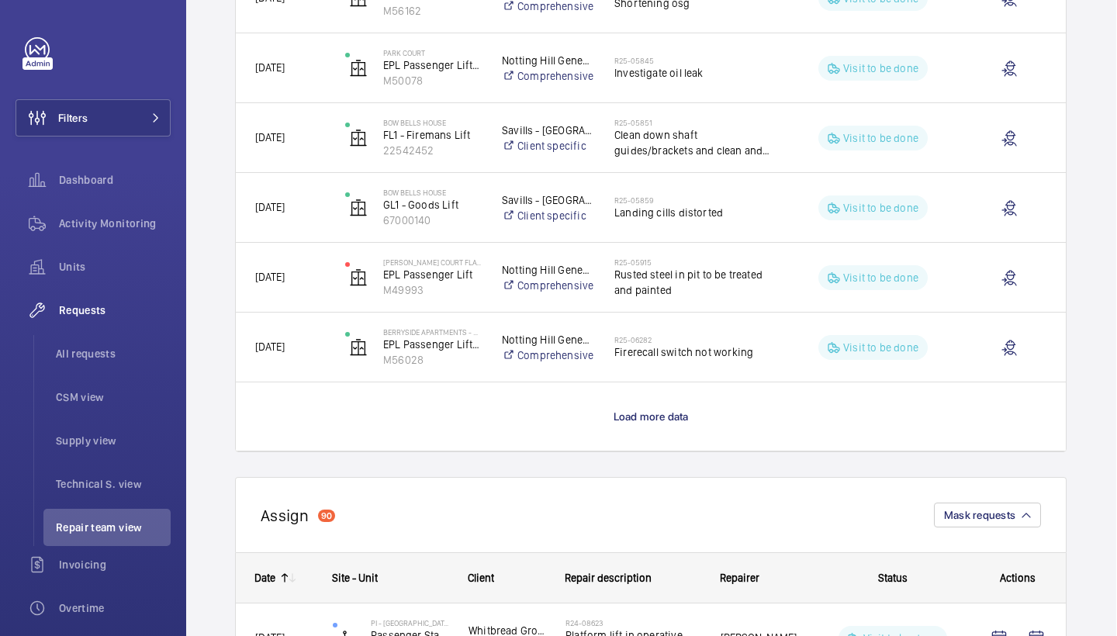
scroll to position [9764, 1]
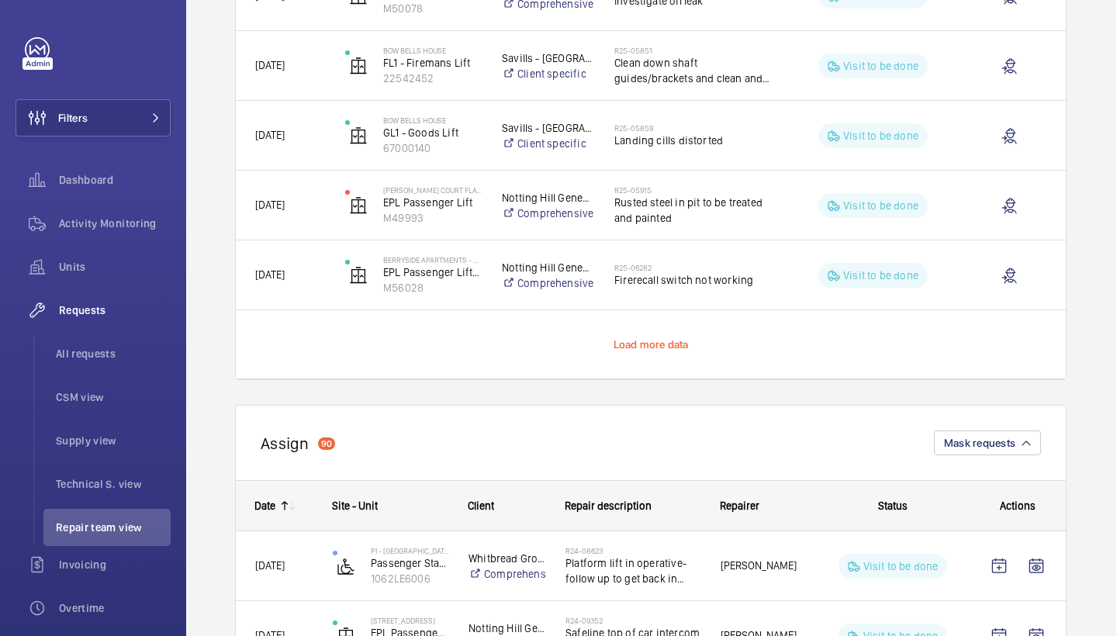
click at [638, 340] on span "Load more data" at bounding box center [651, 344] width 75 height 12
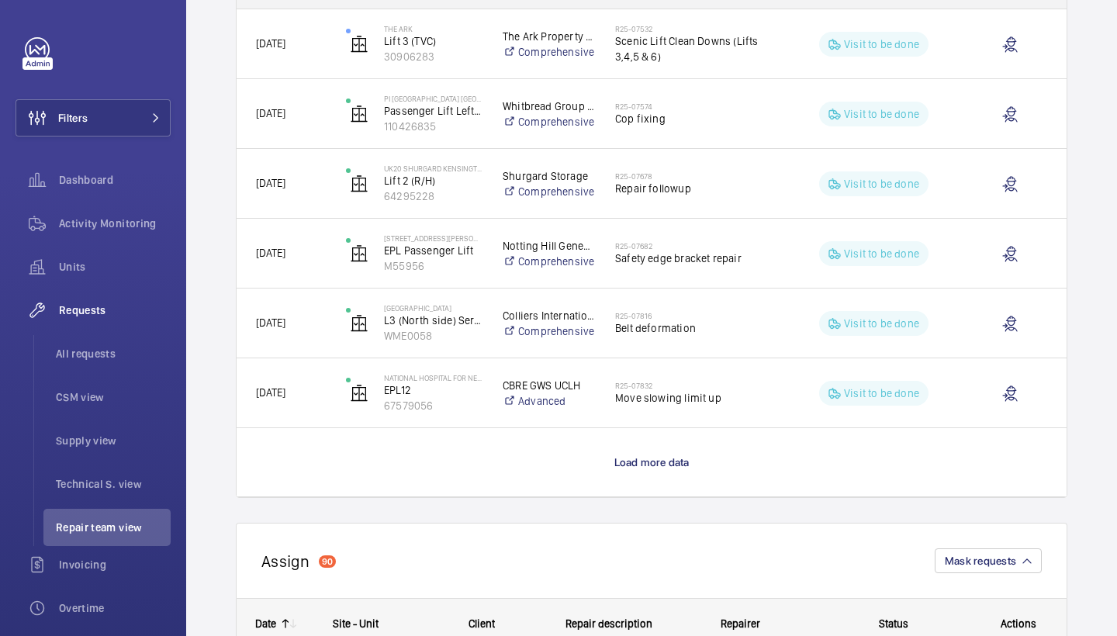
scroll to position [11059, 0]
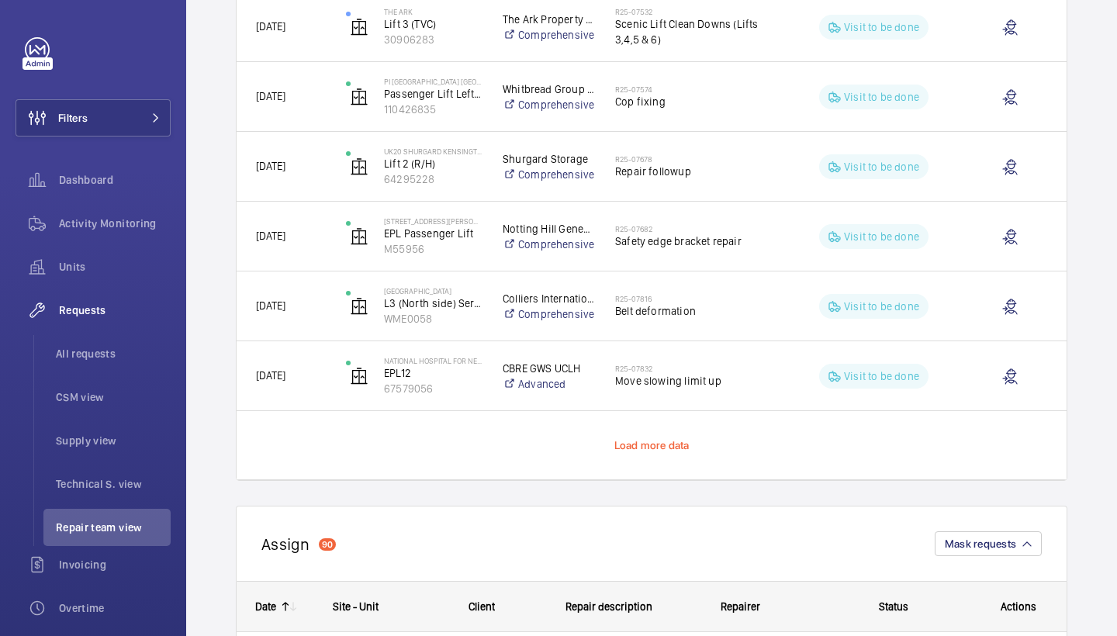
click at [645, 445] on span "Load more data" at bounding box center [651, 445] width 75 height 12
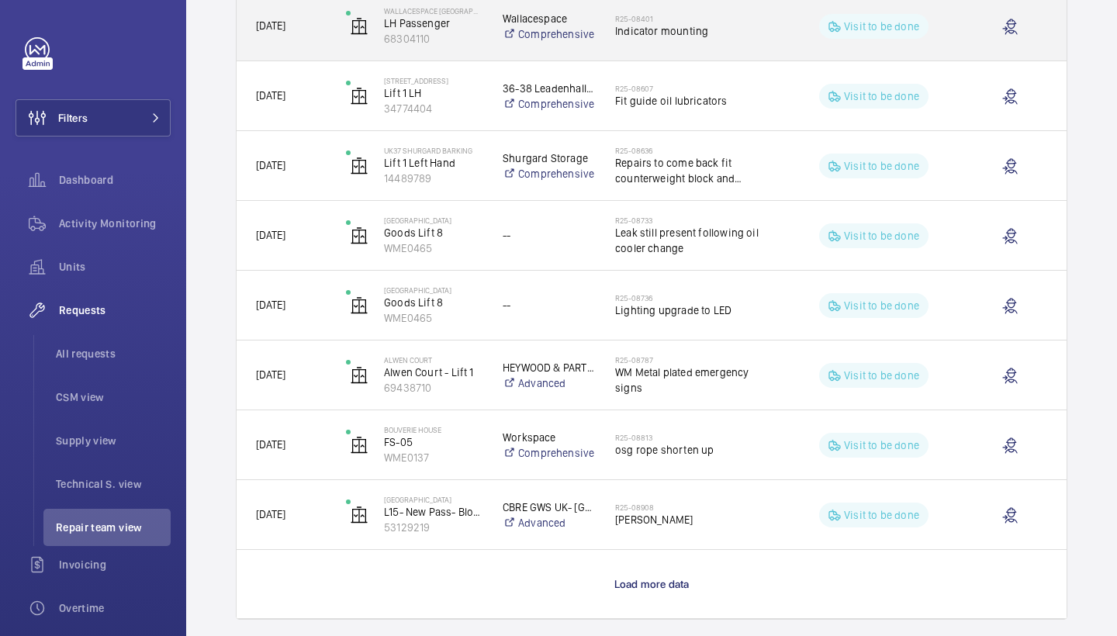
scroll to position [12324, 0]
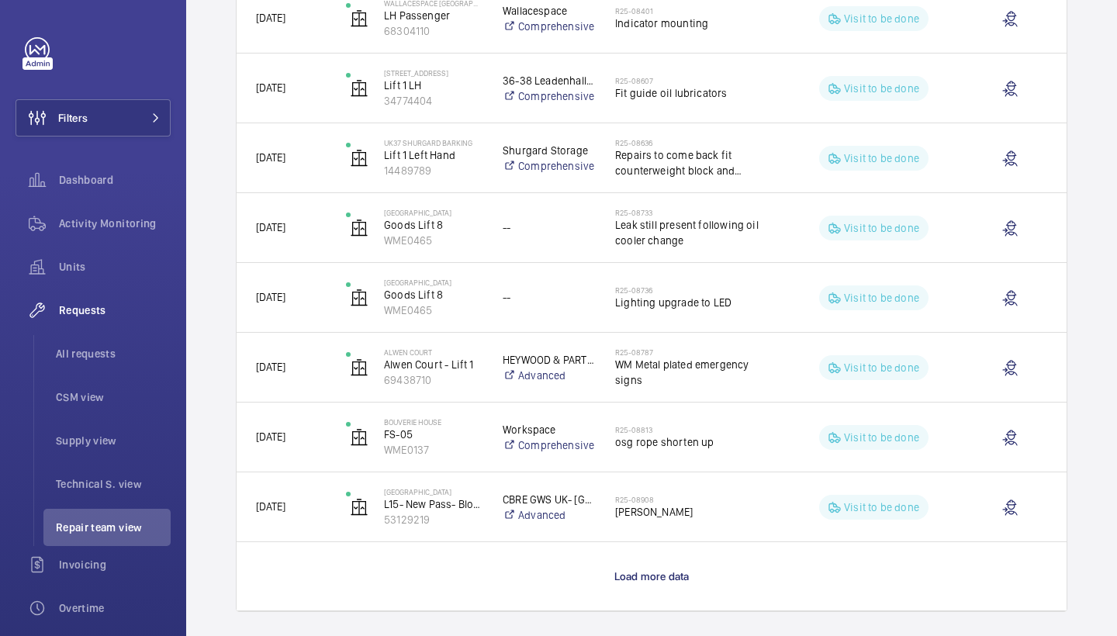
click at [640, 582] on p "Load more data" at bounding box center [651, 577] width 75 height 16
click at [641, 574] on div "Press SPACE to select this row." at bounding box center [651, 576] width 20 height 20
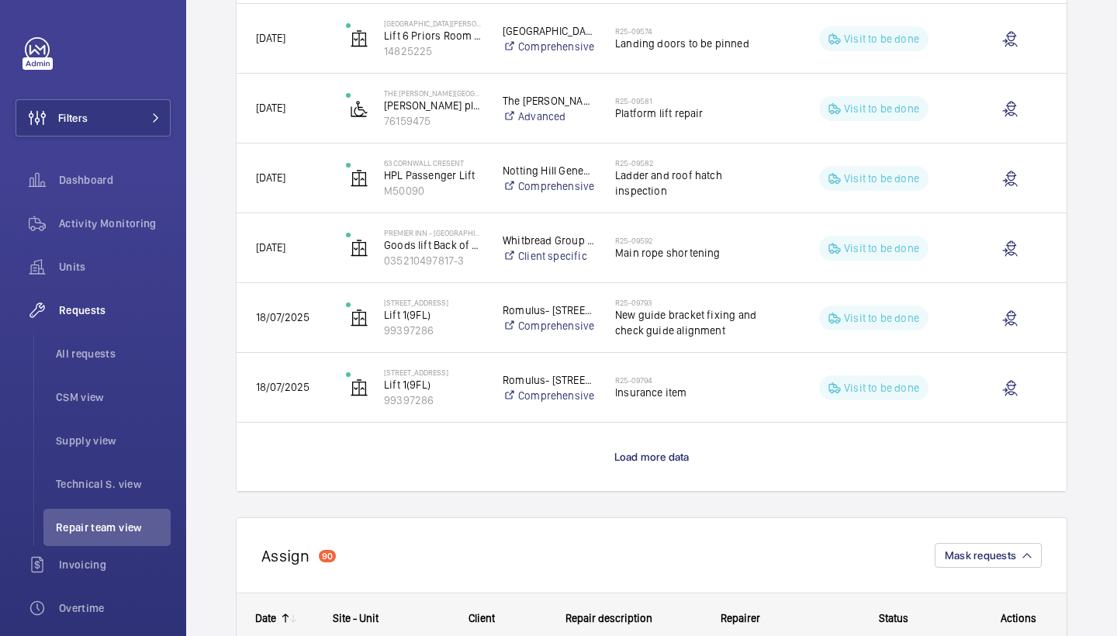
scroll to position [13841, 0]
click at [645, 464] on wm-front-load-more-cell "Load more data" at bounding box center [652, 455] width 830 height 68
click at [647, 458] on span "Load more data" at bounding box center [651, 455] width 75 height 12
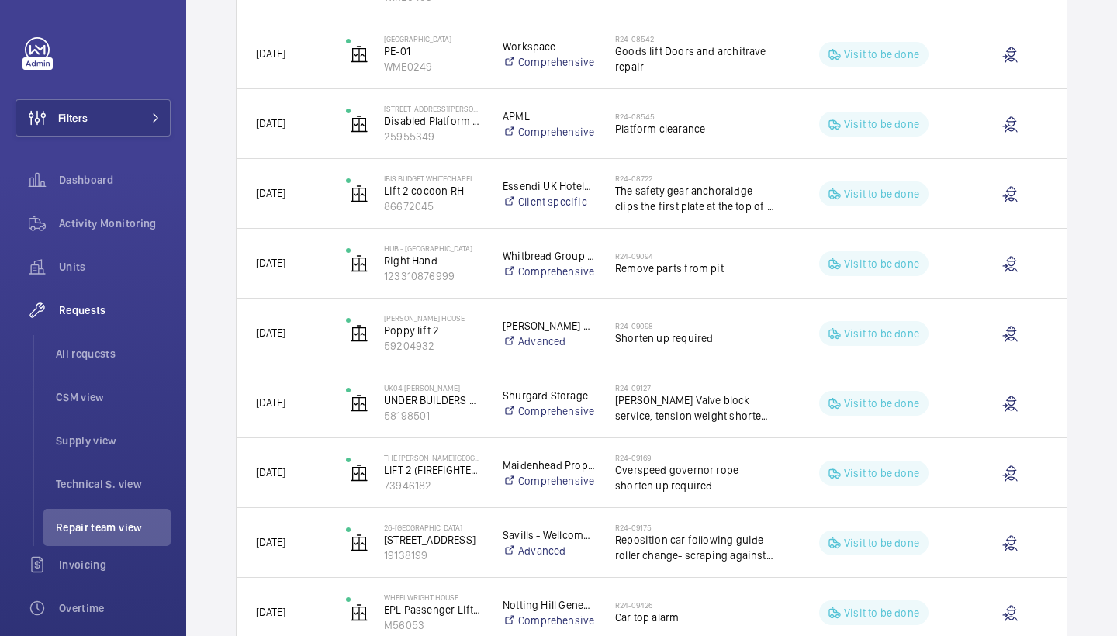
scroll to position [0, 0]
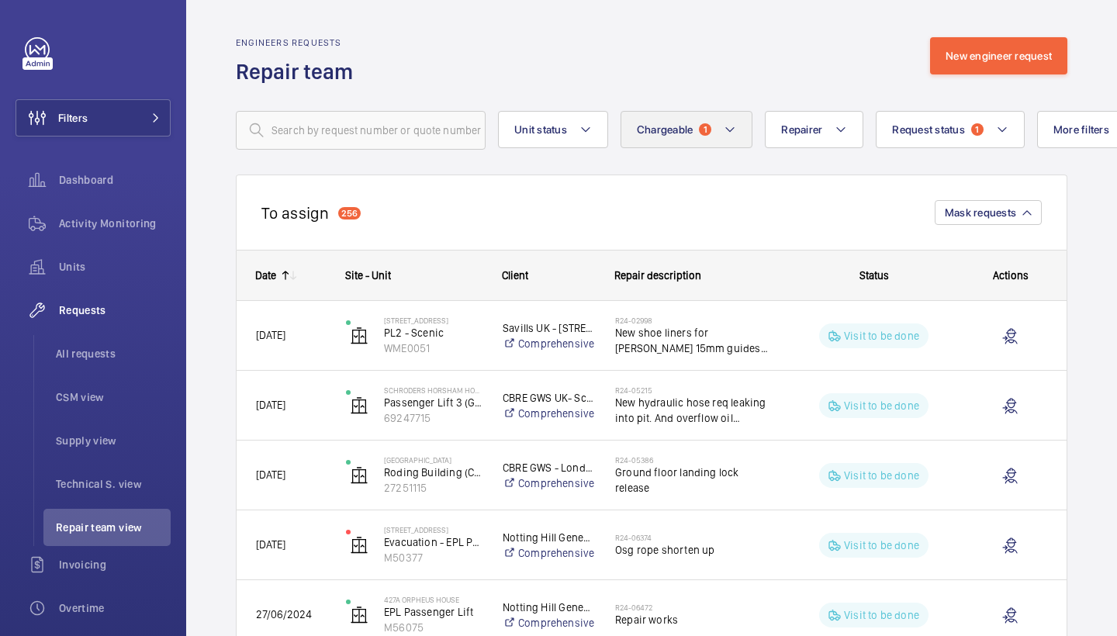
click at [660, 117] on button "Chargeable 1" at bounding box center [686, 129] width 133 height 37
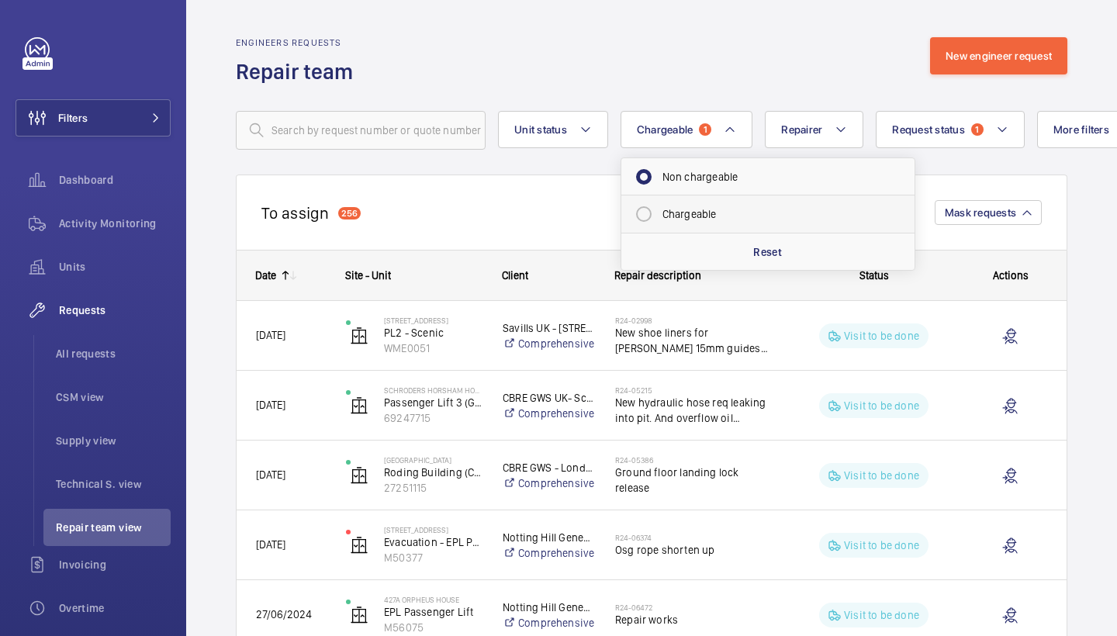
click at [704, 204] on mat-radio-button "Chargeable" at bounding box center [767, 214] width 279 height 31
radio input "false"
radio input "true"
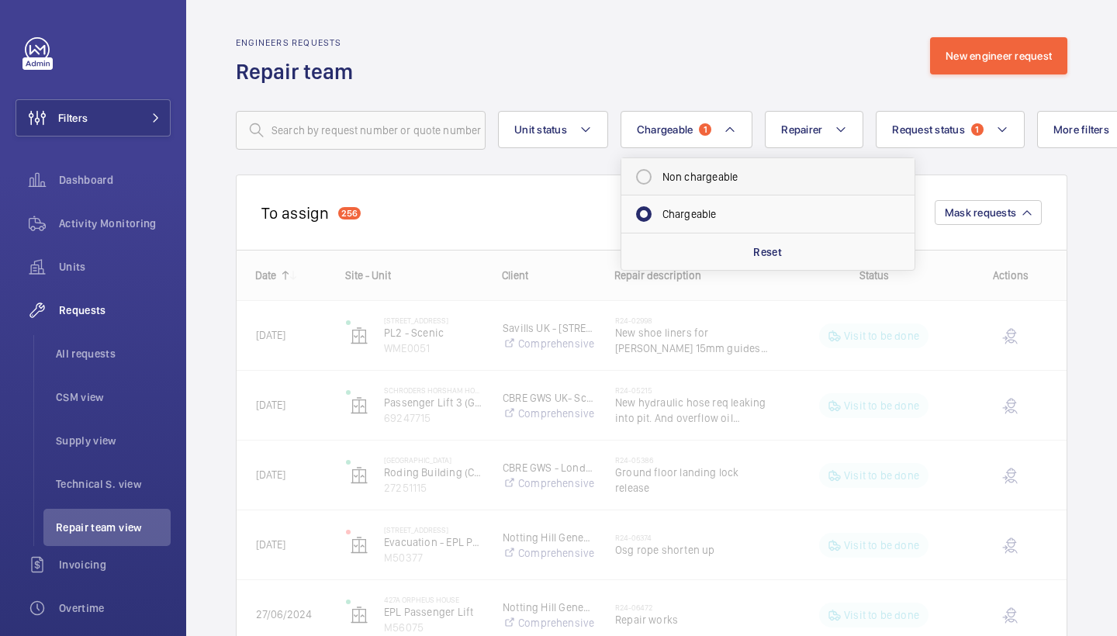
click at [710, 178] on mat-radio-button "Non chargeable" at bounding box center [767, 176] width 279 height 31
radio input "true"
radio input "false"
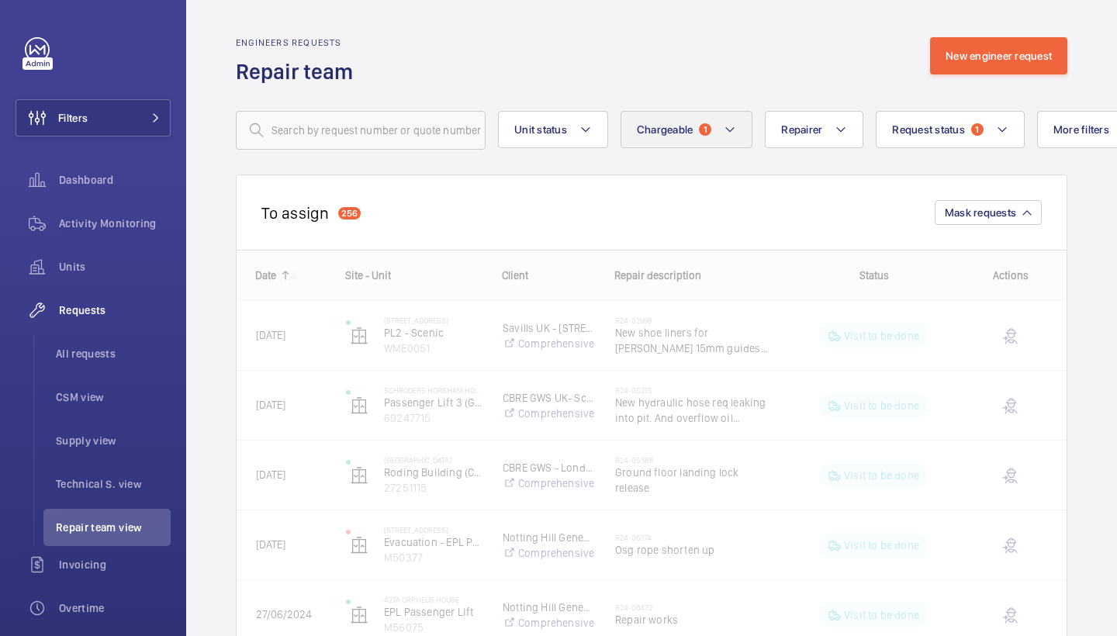
click at [710, 146] on button "Chargeable 1" at bounding box center [686, 129] width 133 height 37
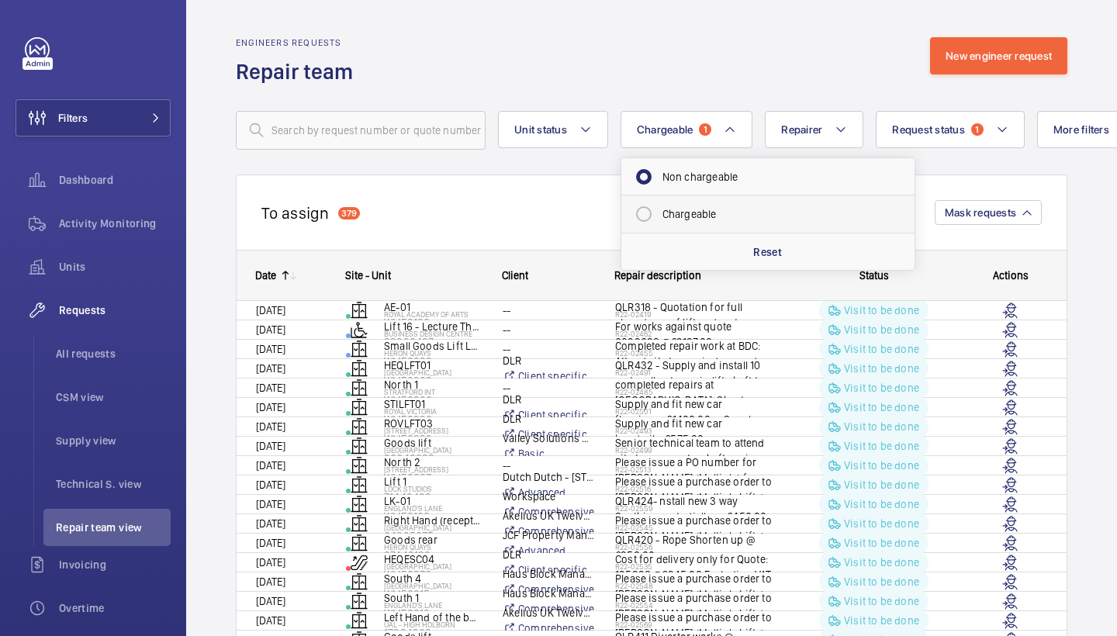
click at [697, 212] on mat-radio-button "Chargeable" at bounding box center [767, 214] width 279 height 31
radio input "false"
radio input "true"
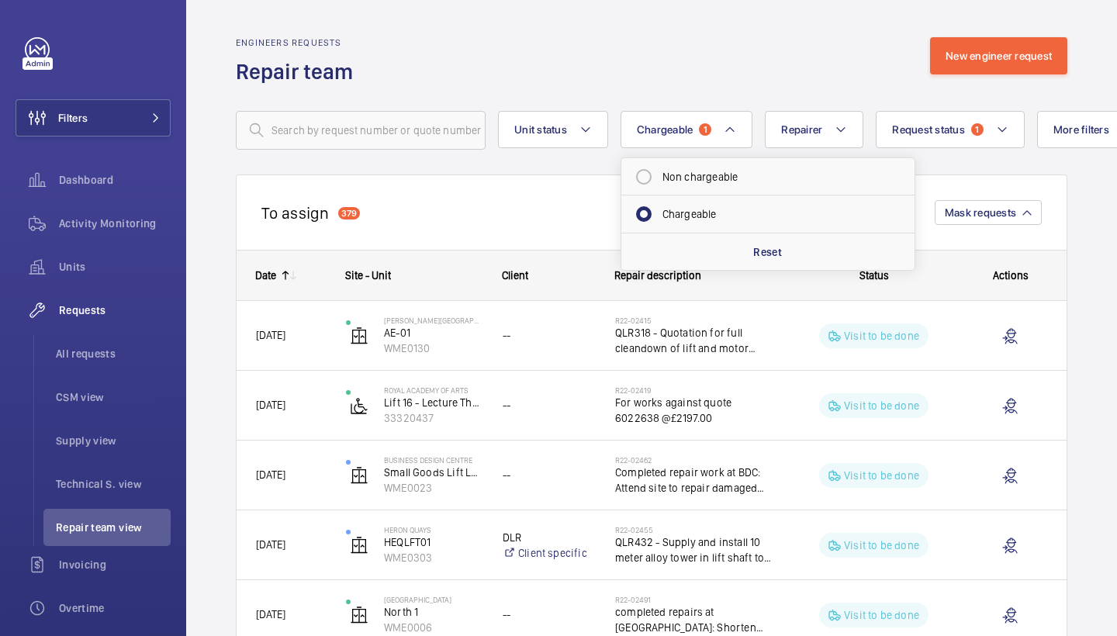
click at [715, 127] on button "Chargeable 1" at bounding box center [686, 129] width 133 height 37
click at [784, 63] on div "Engineers requests Repair team New engineer request" at bounding box center [651, 61] width 831 height 49
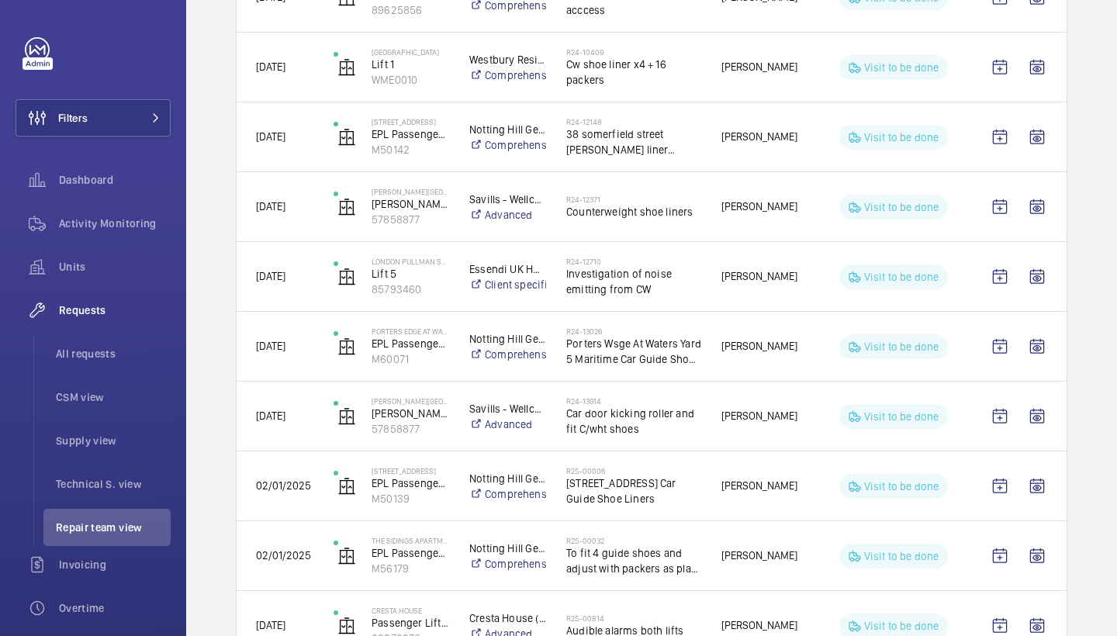
scroll to position [1629, 0]
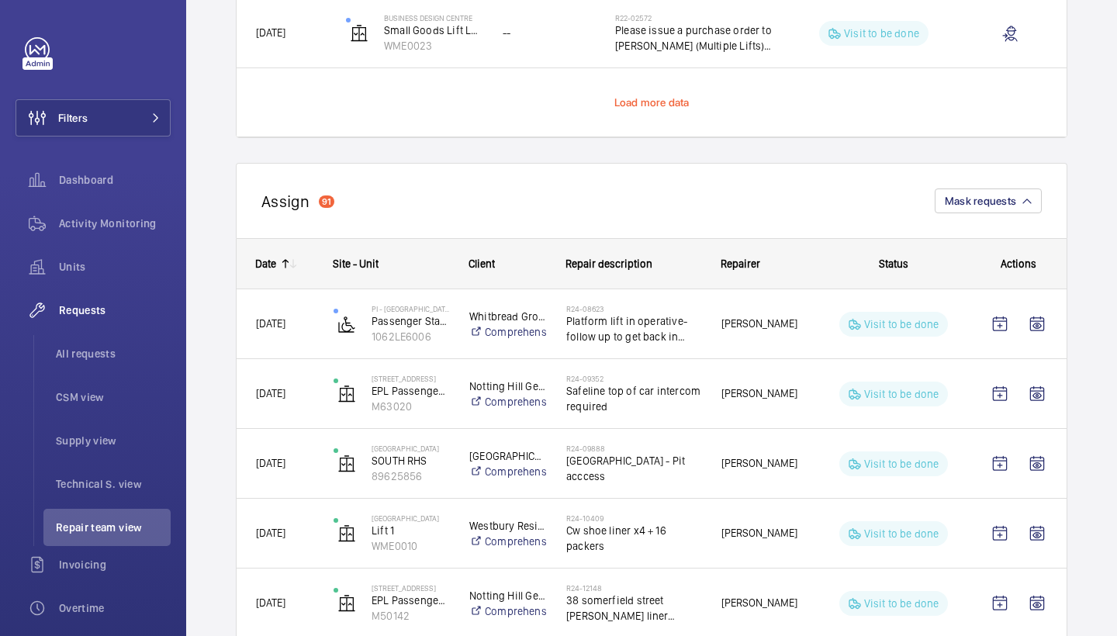
click at [650, 98] on span "Load more data" at bounding box center [651, 102] width 75 height 12
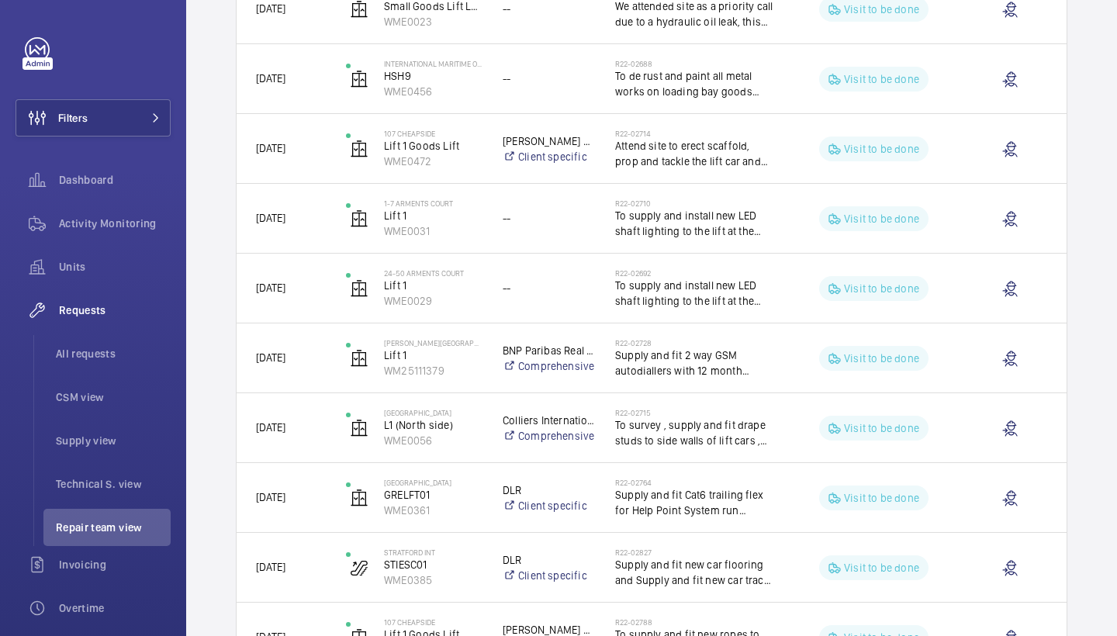
scroll to position [2864, 0]
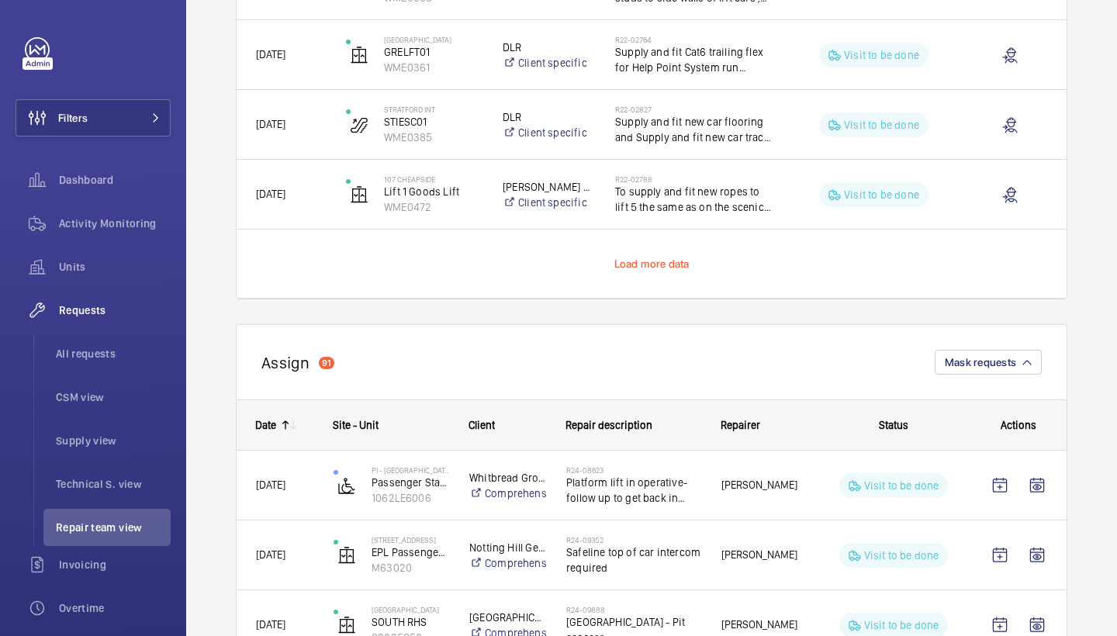
click at [643, 264] on span "Load more data" at bounding box center [651, 264] width 75 height 12
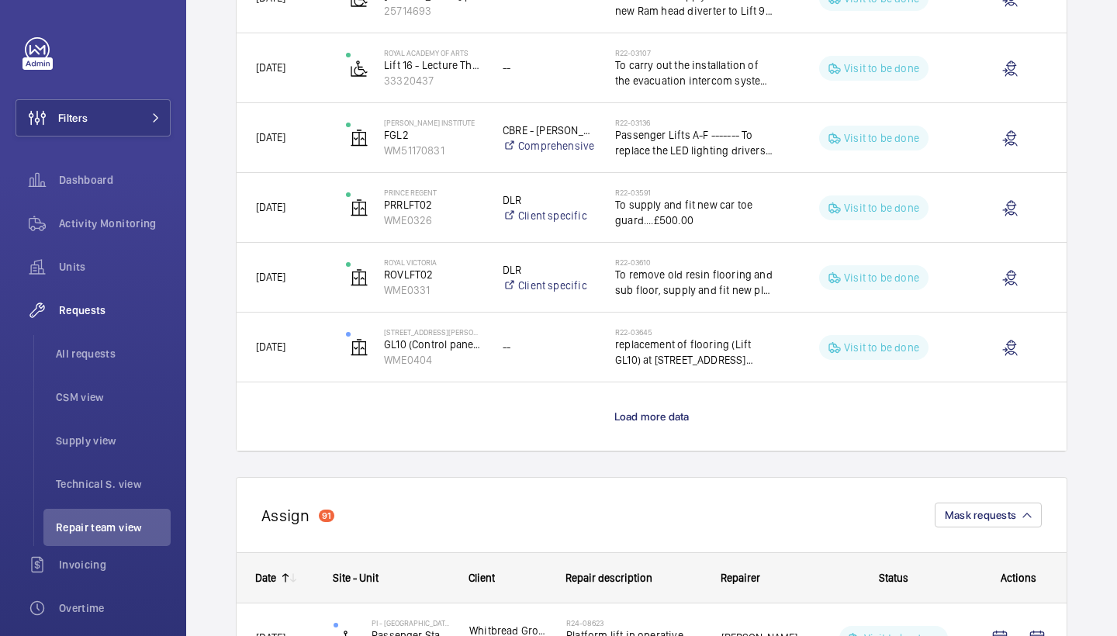
scroll to position [4106, 0]
click at [631, 414] on span "Load more data" at bounding box center [651, 417] width 75 height 12
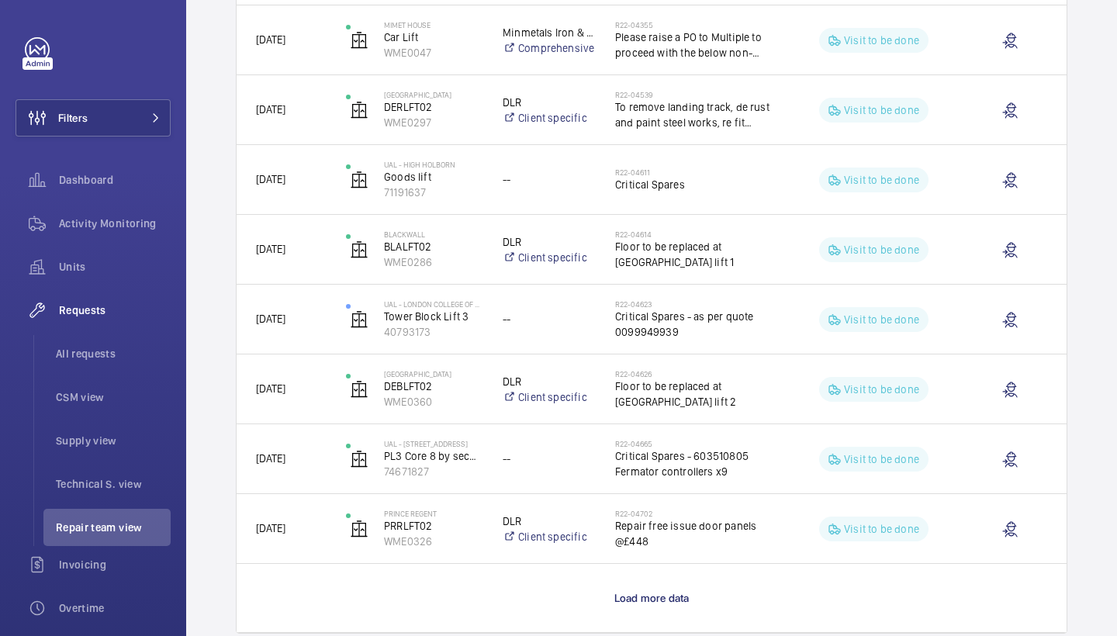
scroll to position [5398, 0]
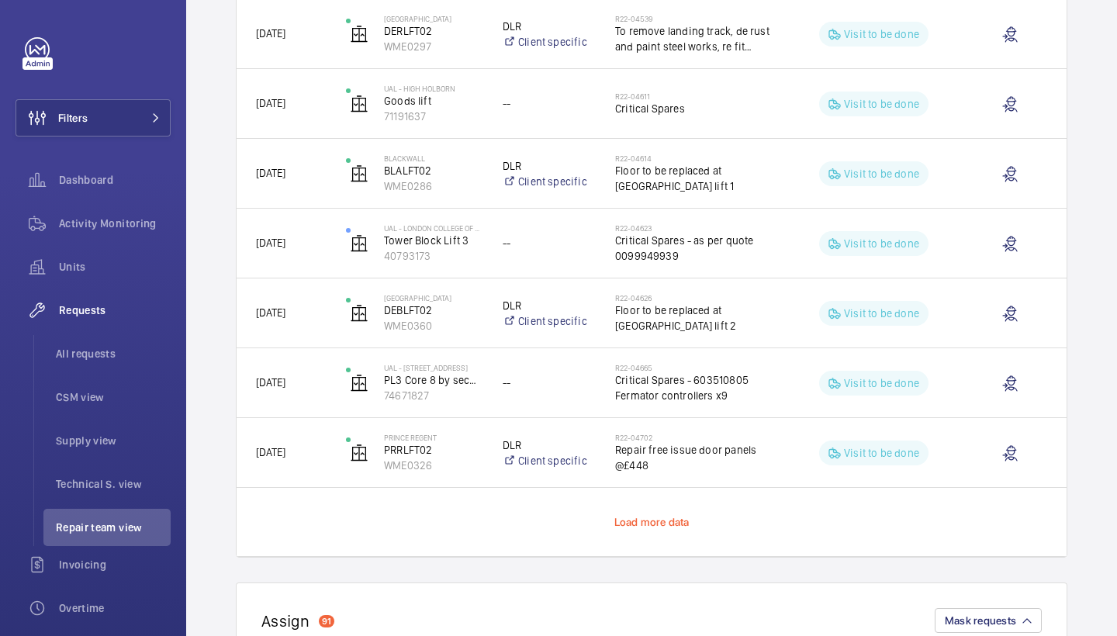
click at [641, 516] on span "Load more data" at bounding box center [651, 522] width 75 height 12
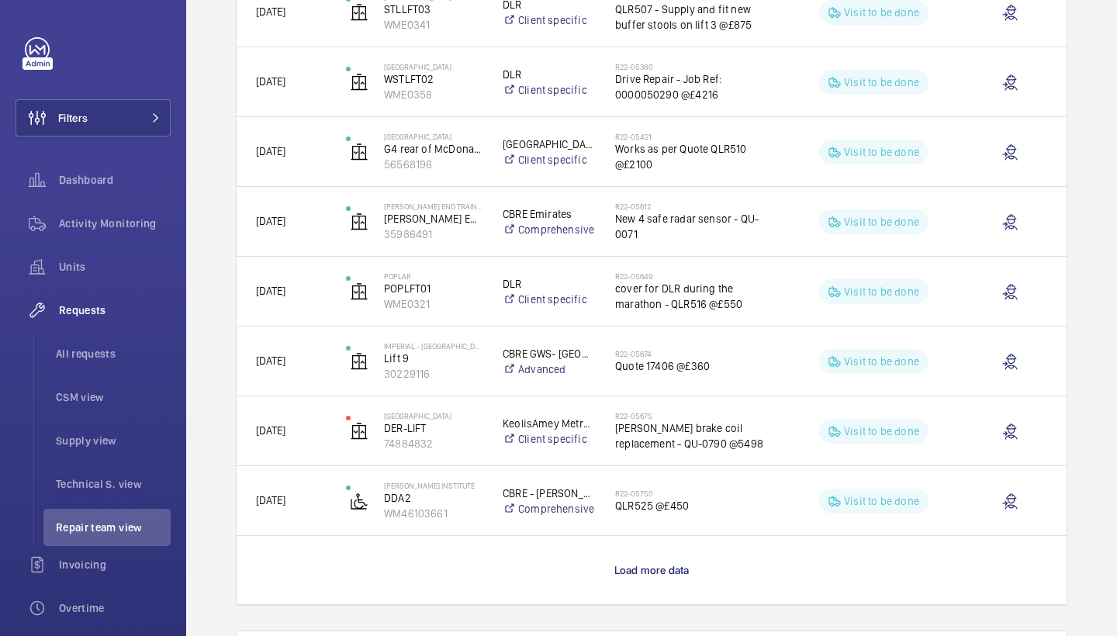
scroll to position [6763, 0]
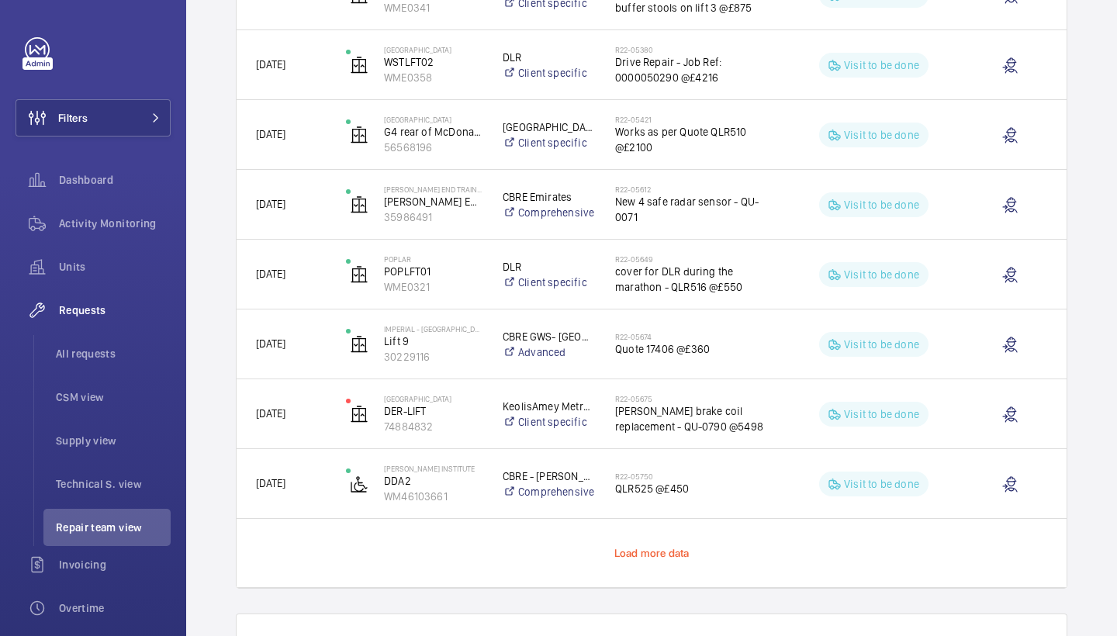
click at [669, 548] on span "Load more data" at bounding box center [651, 553] width 75 height 12
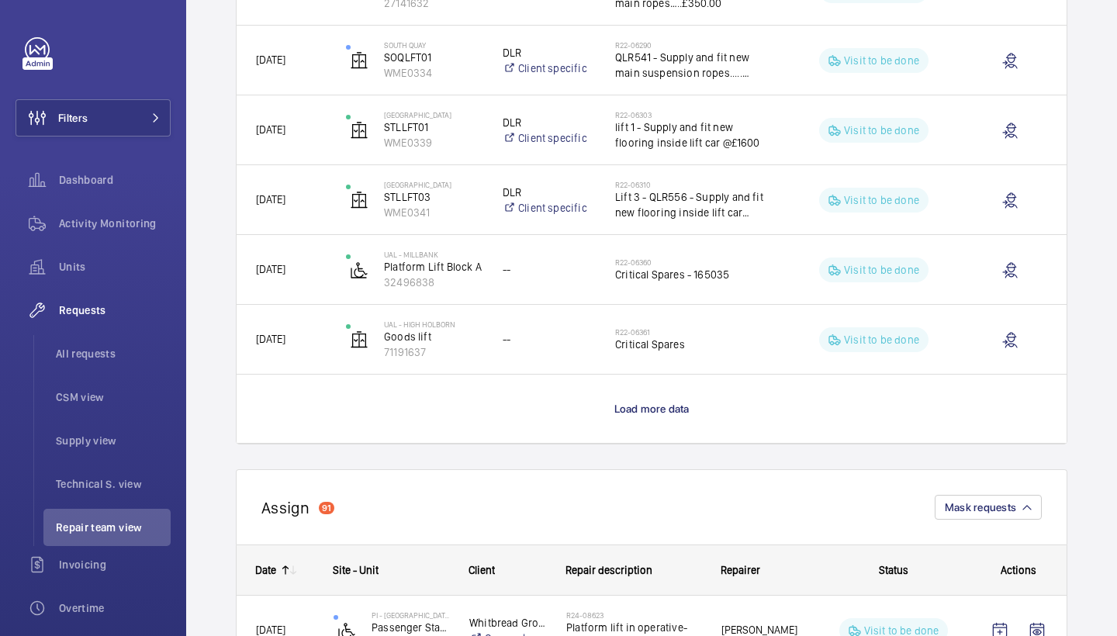
scroll to position [8330, 1]
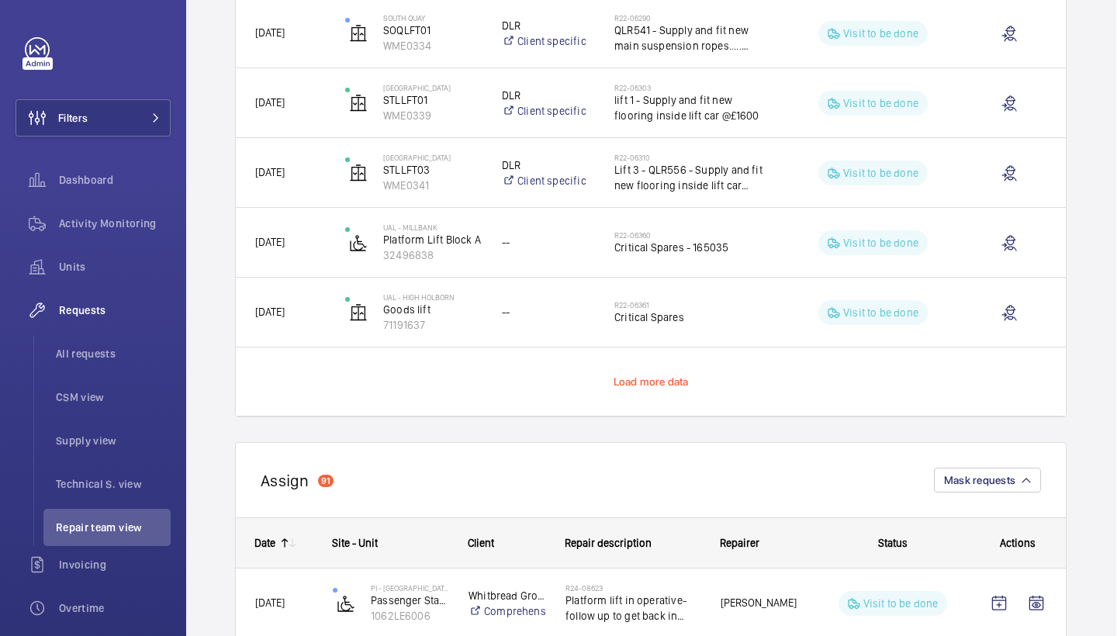
click at [659, 383] on span "Load more data" at bounding box center [651, 381] width 75 height 12
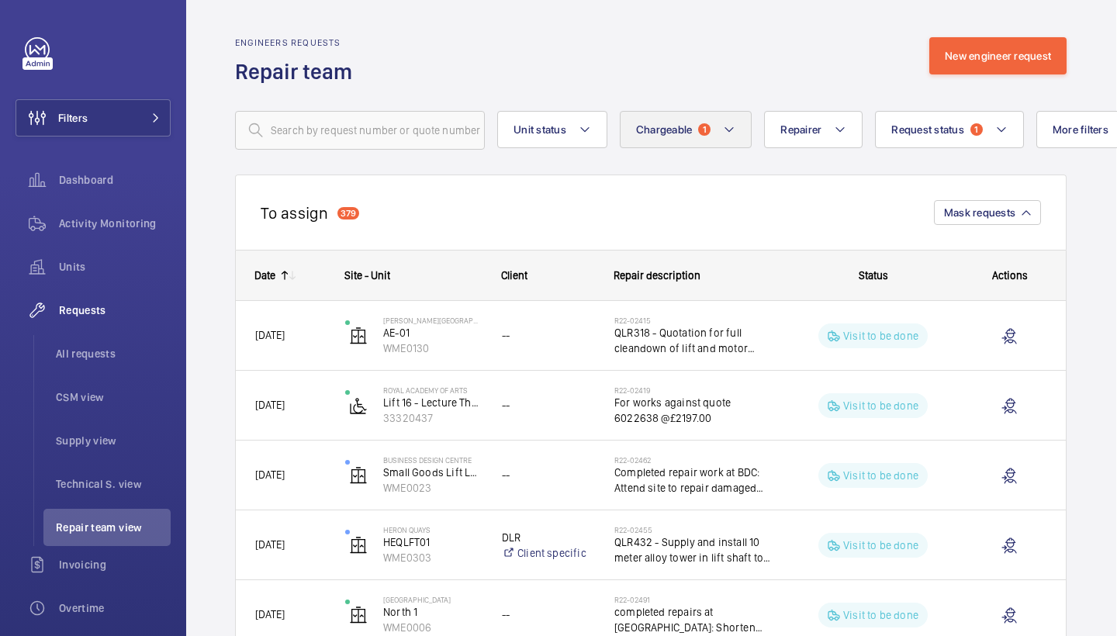
scroll to position [0, 1]
click at [666, 126] on span "Chargeable" at bounding box center [664, 129] width 57 height 12
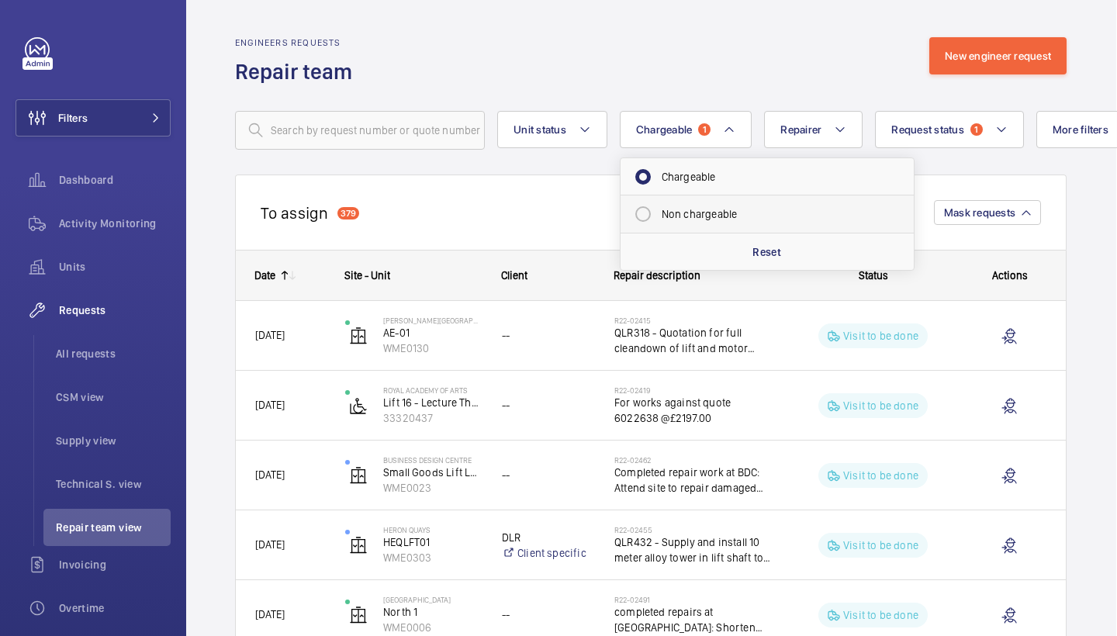
click at [703, 212] on mat-radio-button "Non chargeable" at bounding box center [766, 214] width 279 height 31
radio input "false"
radio input "true"
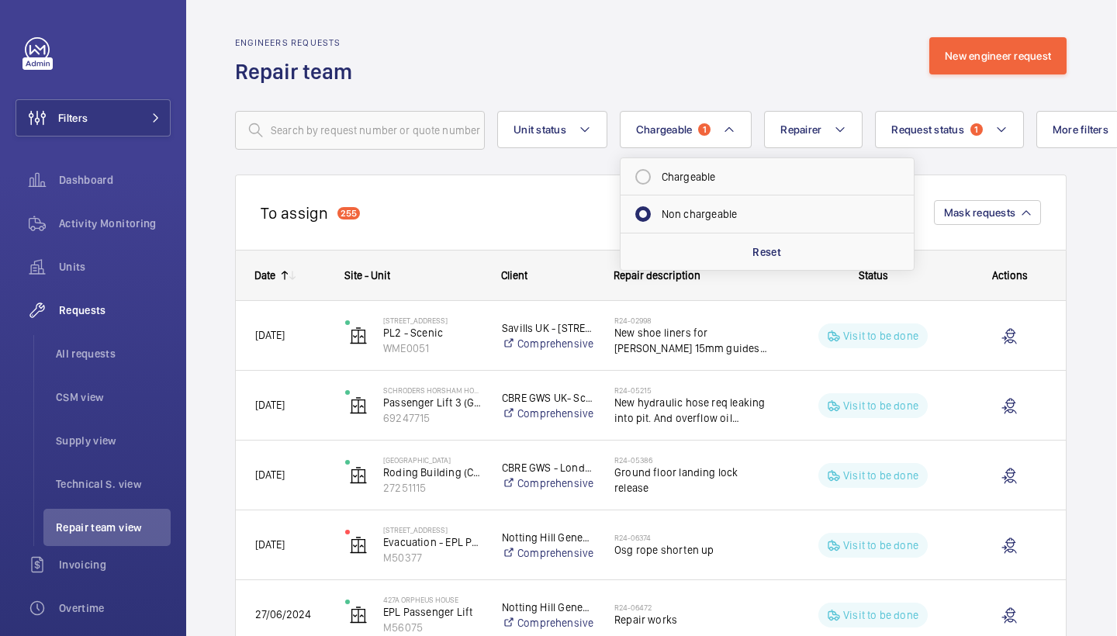
click at [748, 56] on div "Engineers requests Repair team New engineer request" at bounding box center [650, 61] width 831 height 49
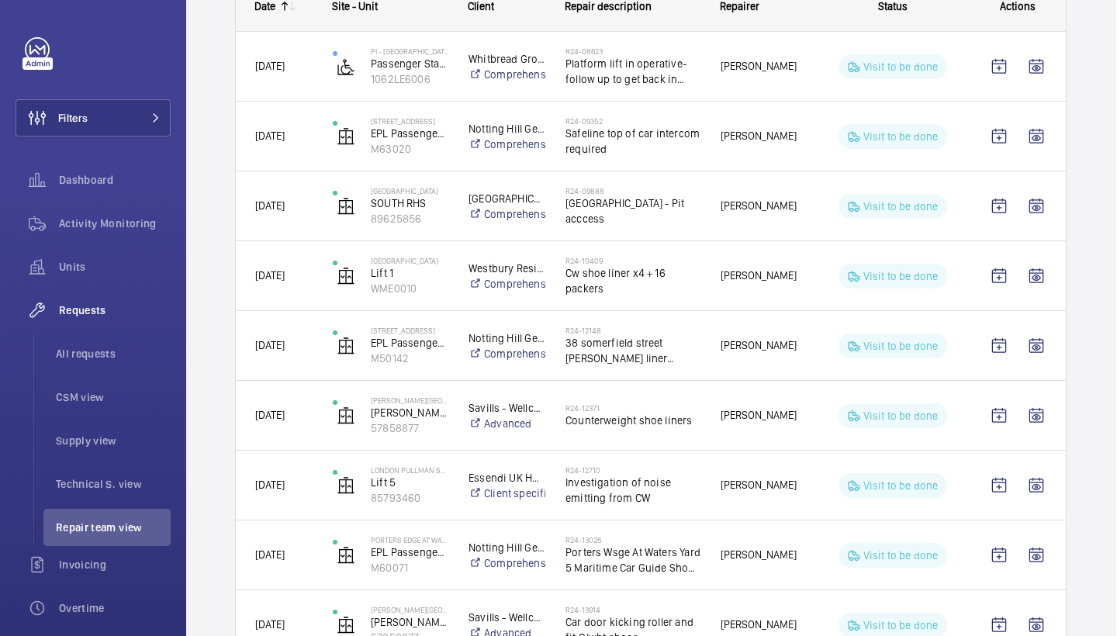
scroll to position [1405, 1]
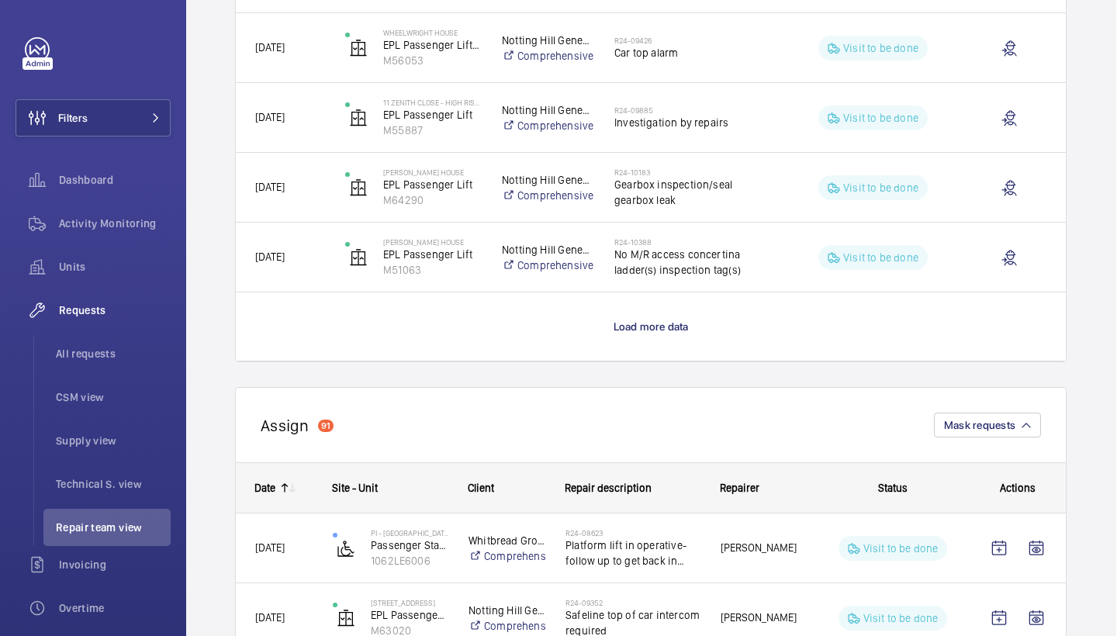
click at [671, 333] on p "Load more data" at bounding box center [651, 327] width 75 height 16
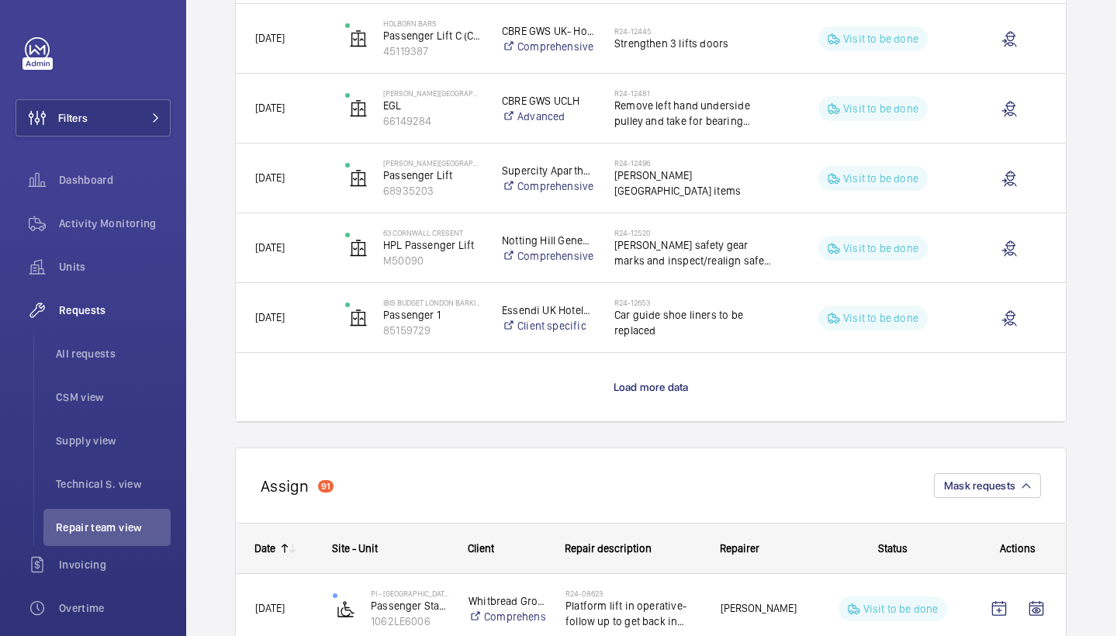
scroll to position [2743, 1]
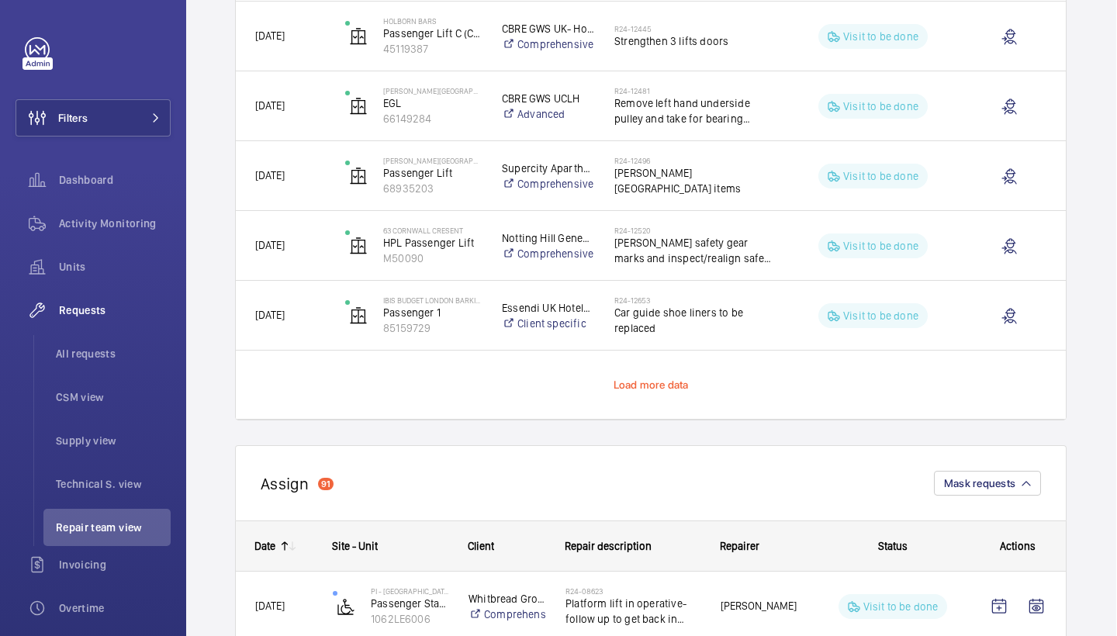
click at [655, 389] on span "Load more data" at bounding box center [651, 385] width 75 height 12
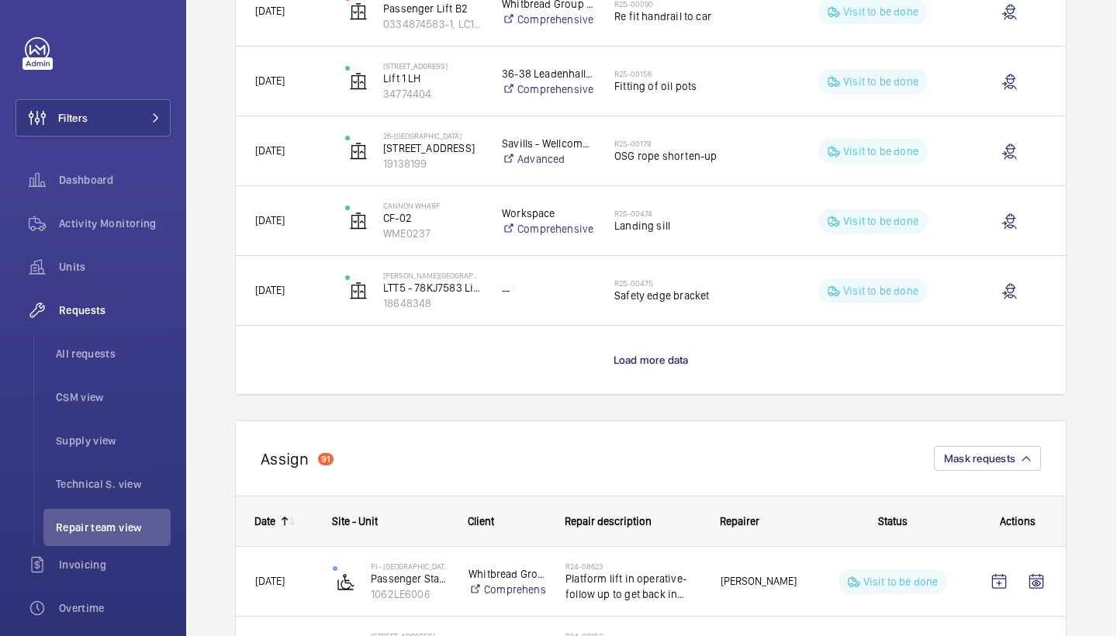
scroll to position [4164, 1]
click at [652, 366] on p "Load more data" at bounding box center [651, 360] width 75 height 16
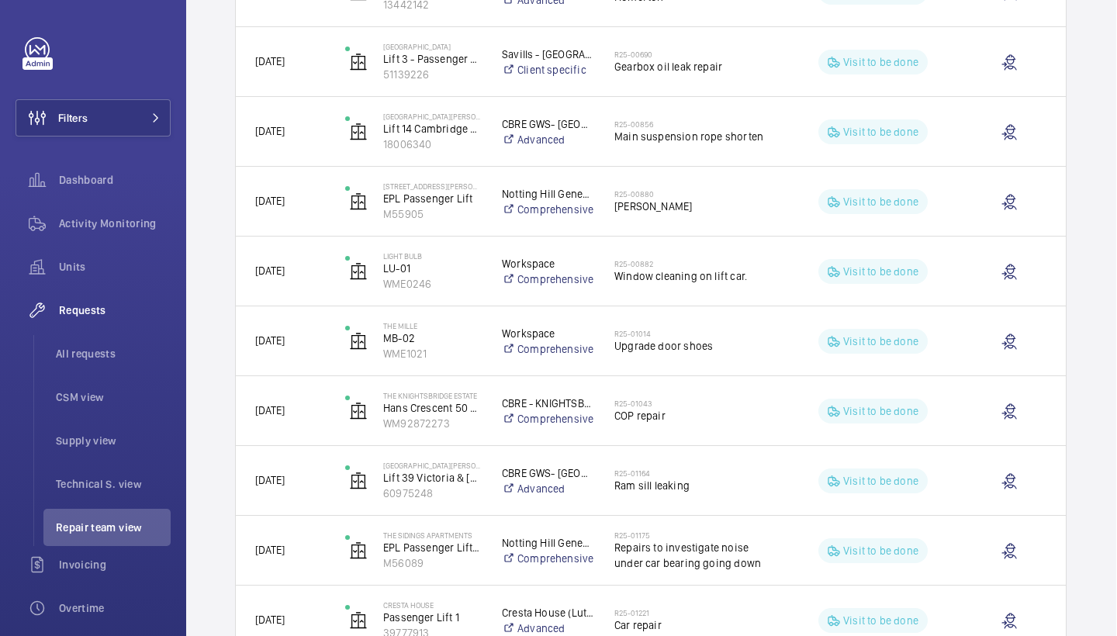
scroll to position [5318, 1]
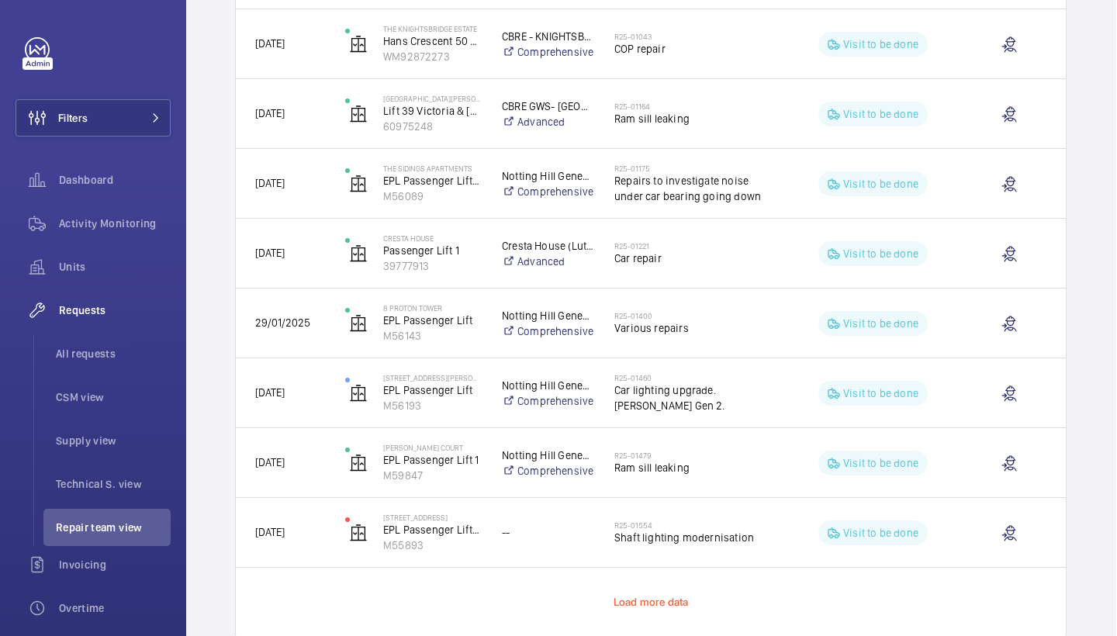
click at [641, 600] on span "Load more data" at bounding box center [651, 602] width 75 height 12
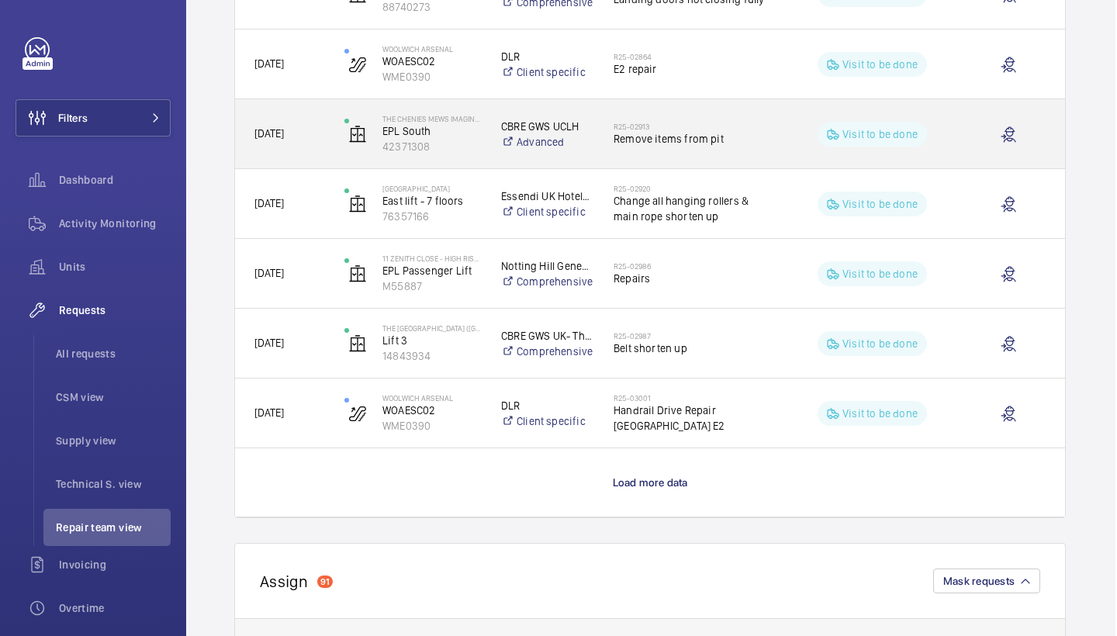
scroll to position [6835, 2]
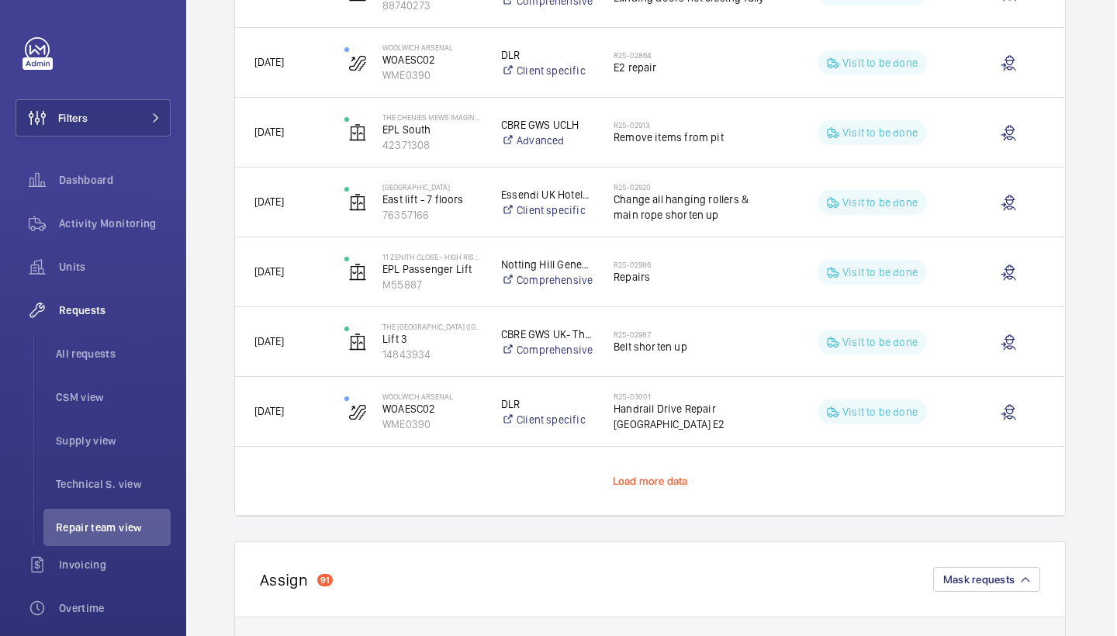
click at [641, 481] on span "Load more data" at bounding box center [650, 481] width 75 height 12
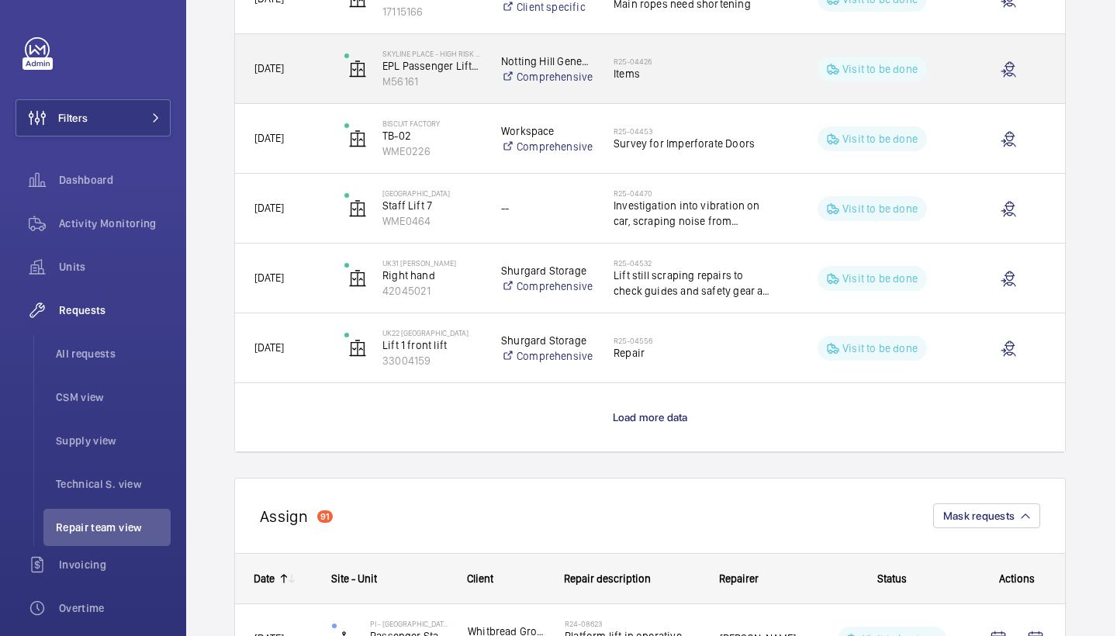
scroll to position [8293, 2]
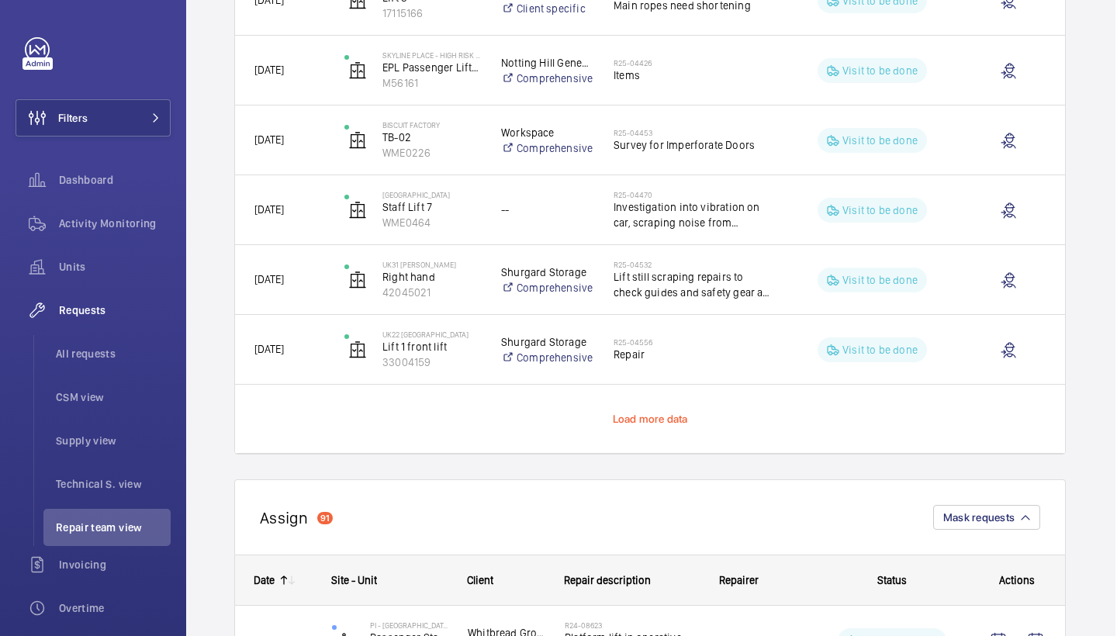
click at [650, 417] on span "Load more data" at bounding box center [650, 419] width 75 height 12
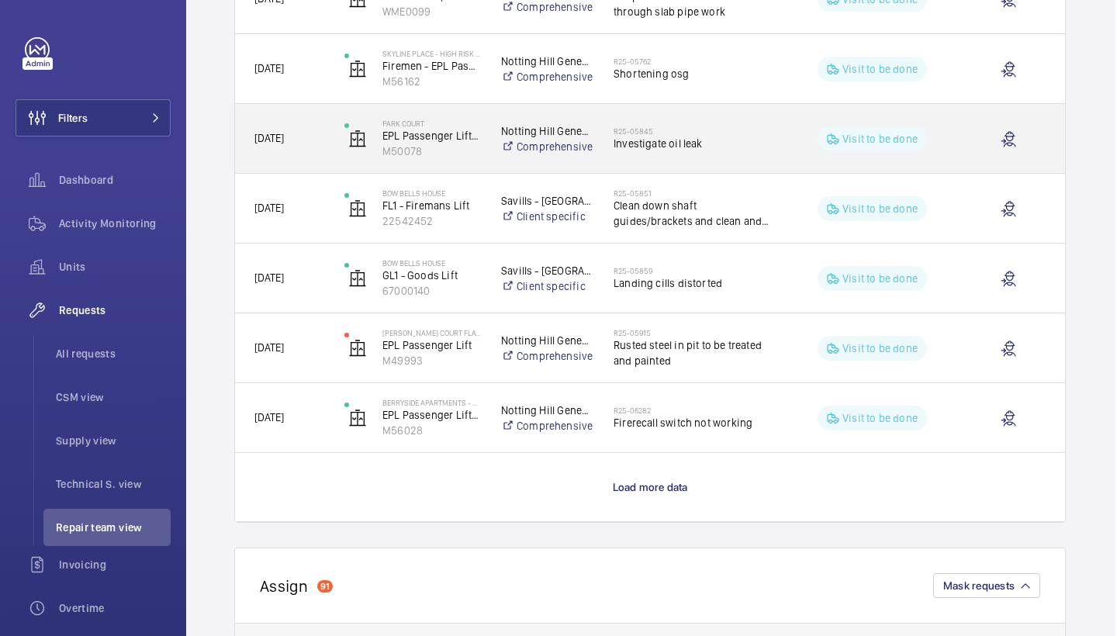
scroll to position [9701, 2]
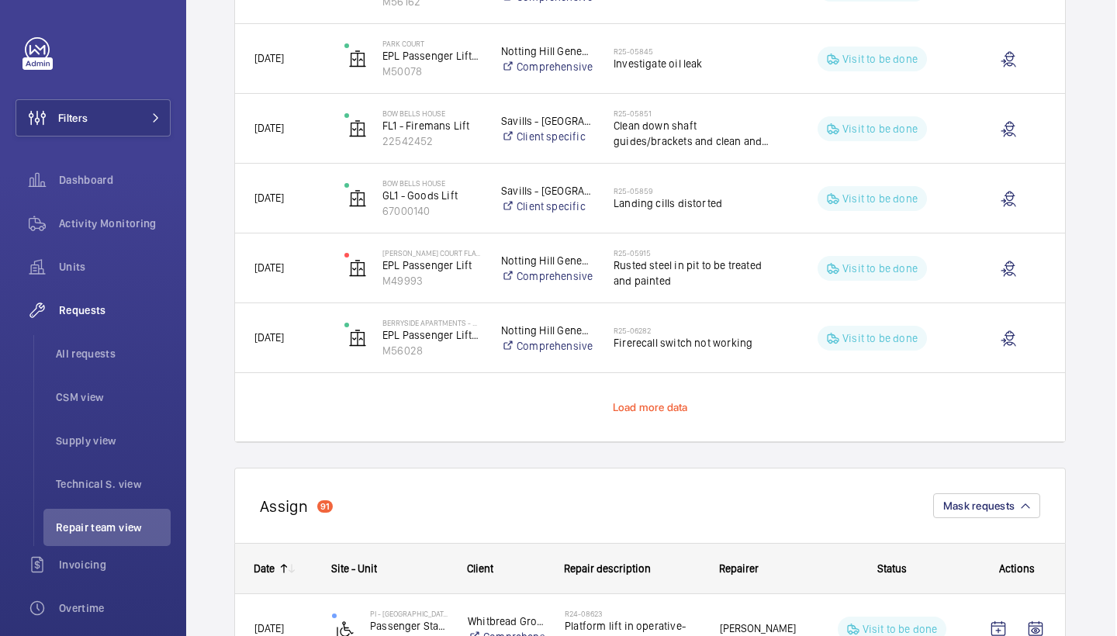
click at [645, 409] on span "Load more data" at bounding box center [650, 407] width 75 height 12
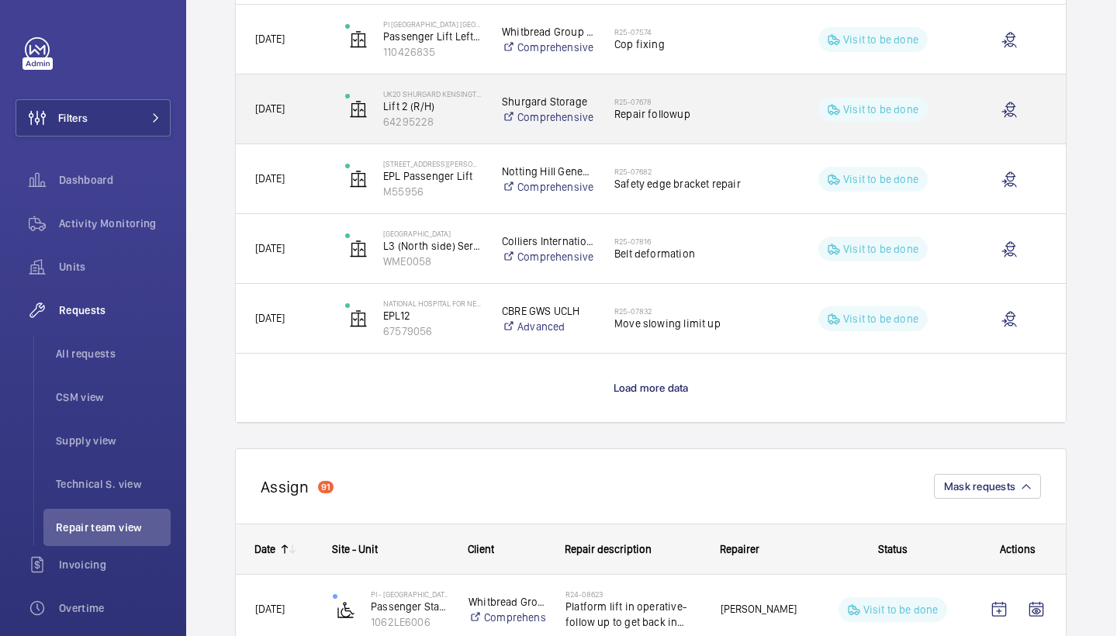
scroll to position [11120, 1]
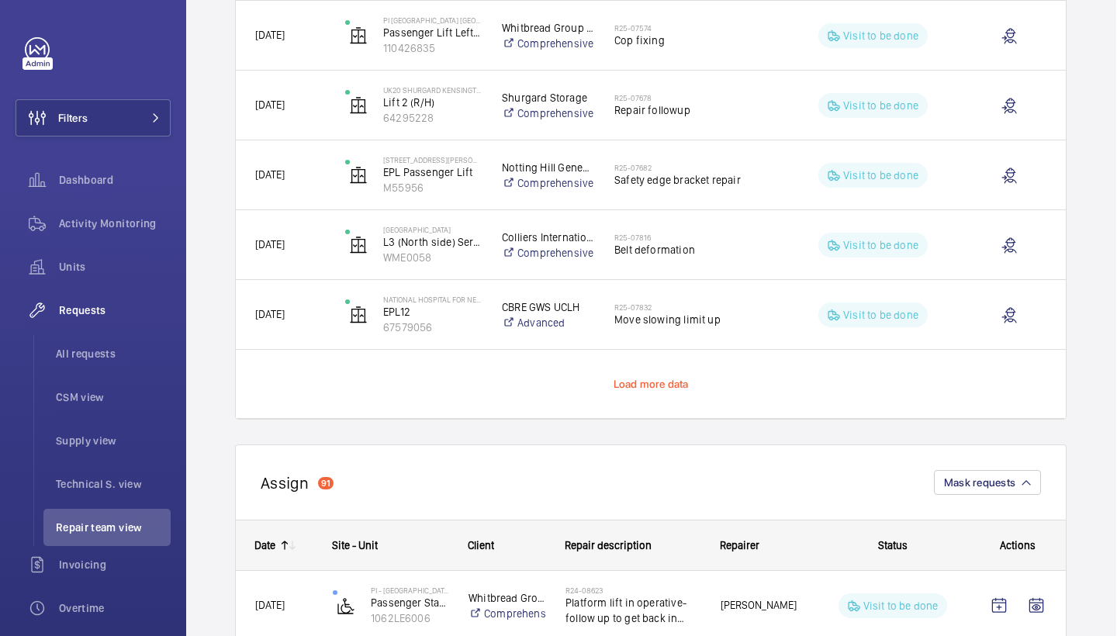
click at [651, 384] on span "Load more data" at bounding box center [651, 384] width 75 height 12
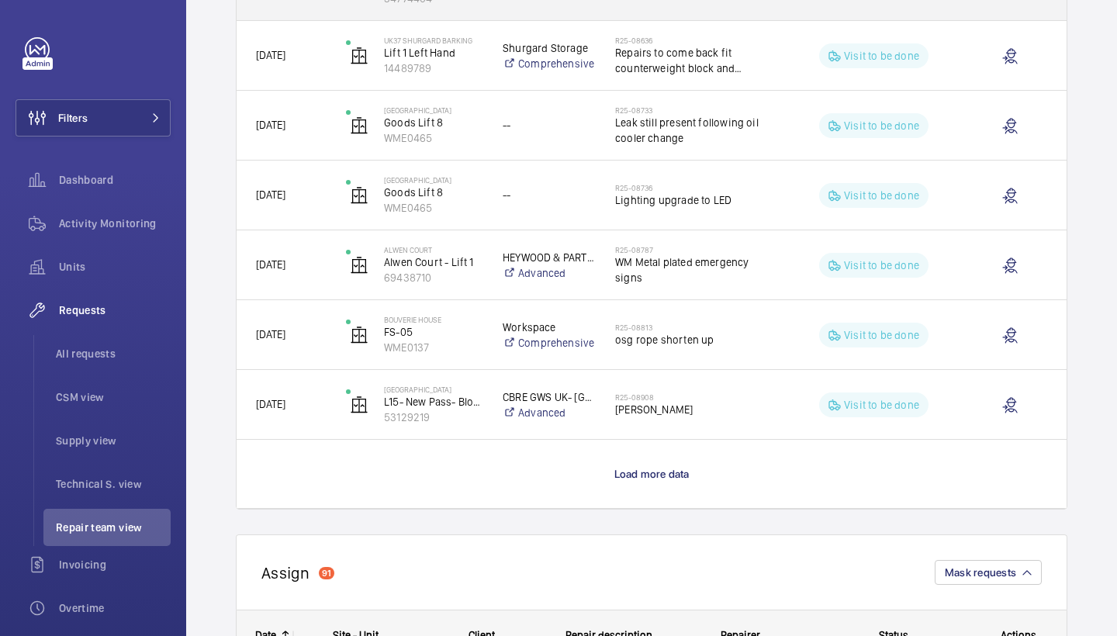
scroll to position [12446, 0]
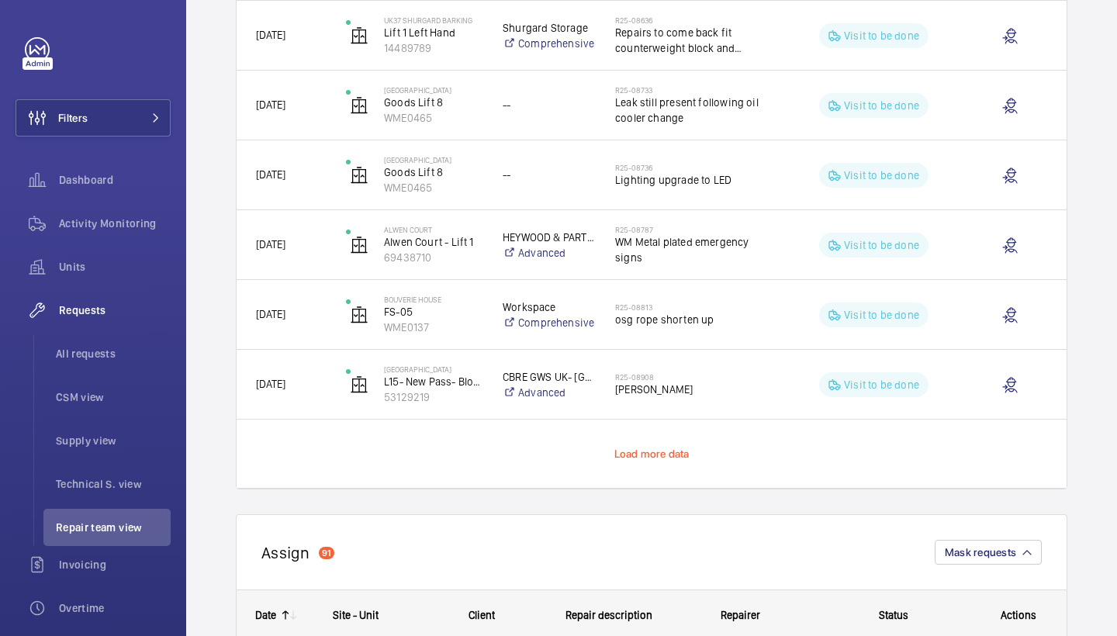
click at [649, 452] on span "Load more data" at bounding box center [651, 454] width 75 height 12
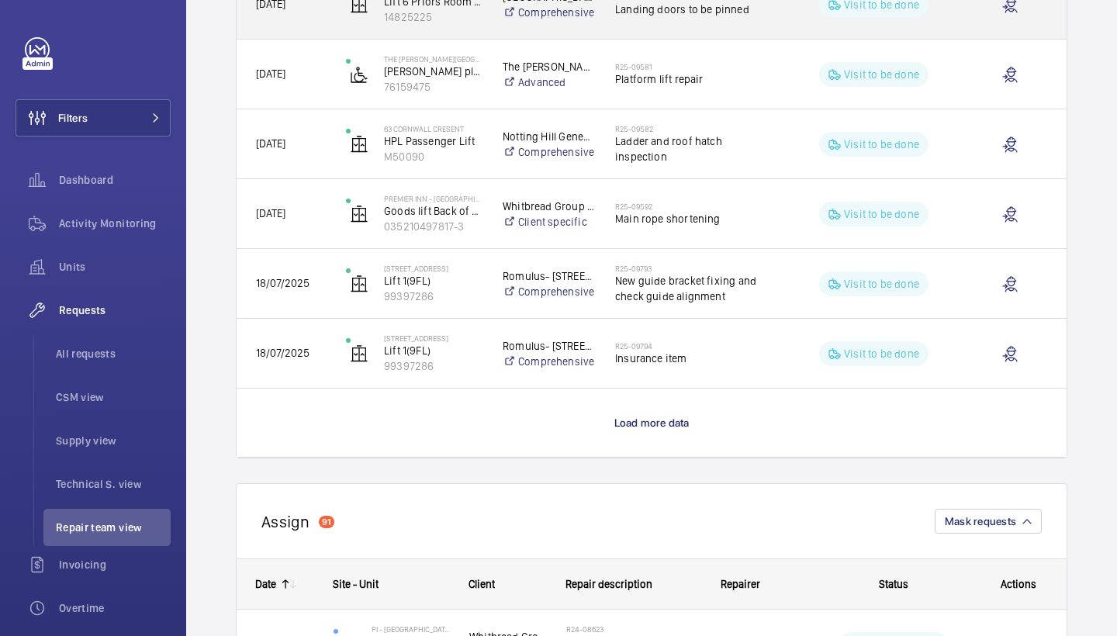
scroll to position [13876, 0]
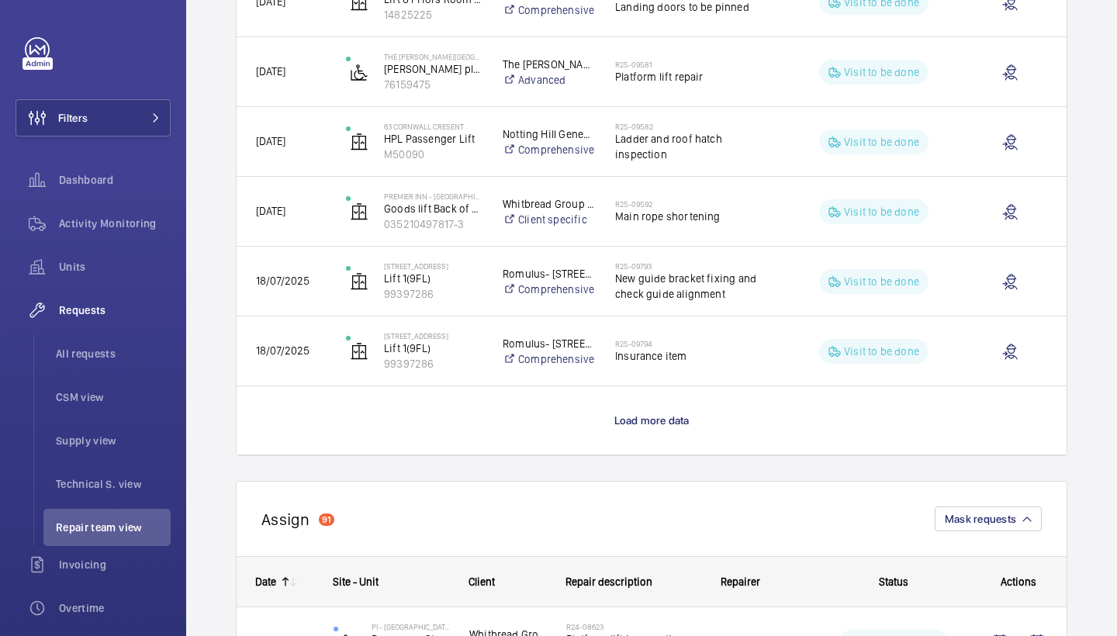
click at [655, 427] on p "Load more data" at bounding box center [651, 421] width 75 height 16
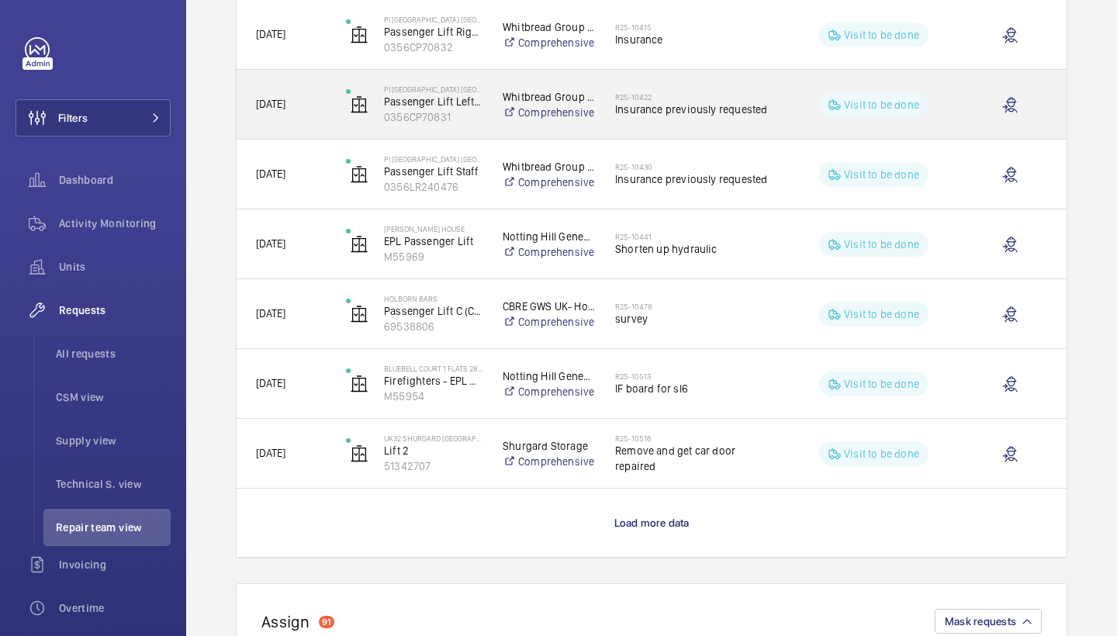
scroll to position [15169, 0]
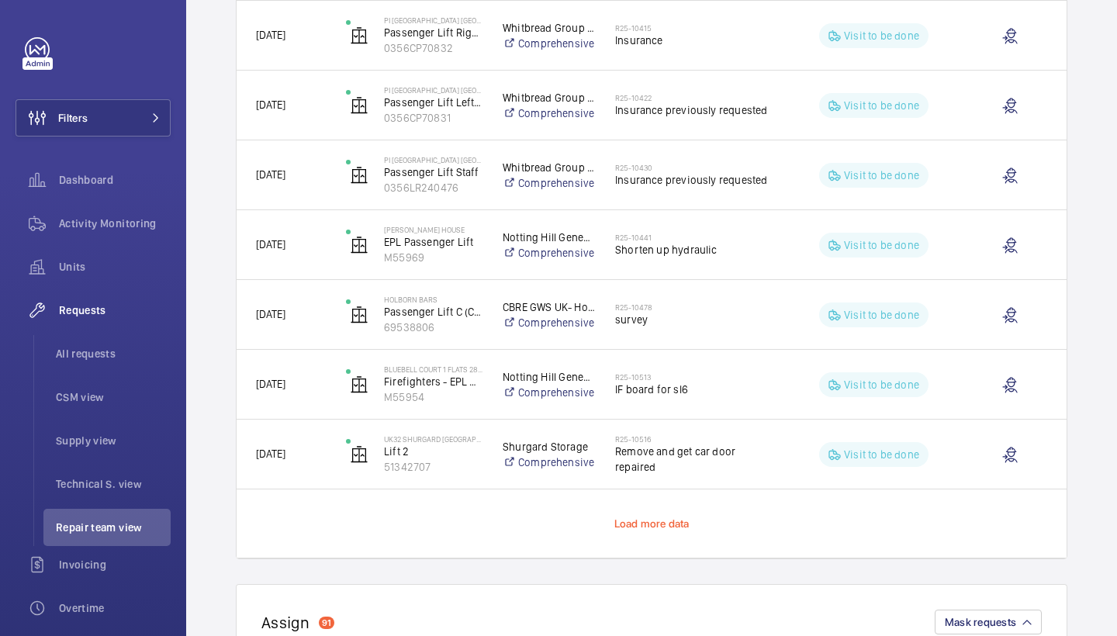
click at [636, 521] on span "Load more data" at bounding box center [651, 523] width 75 height 12
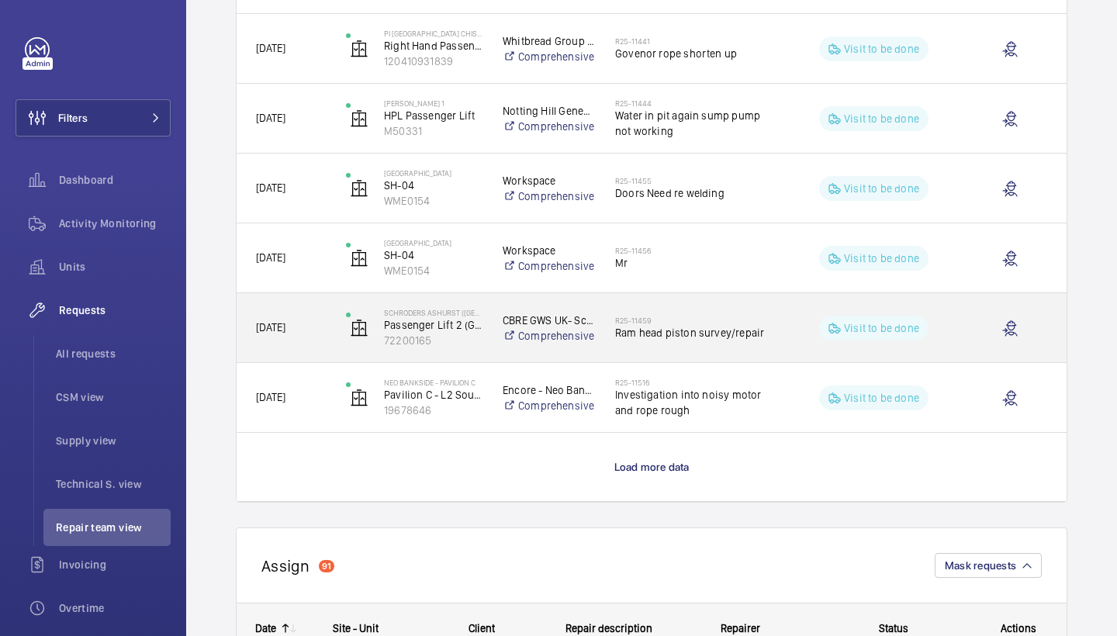
scroll to position [16622, 0]
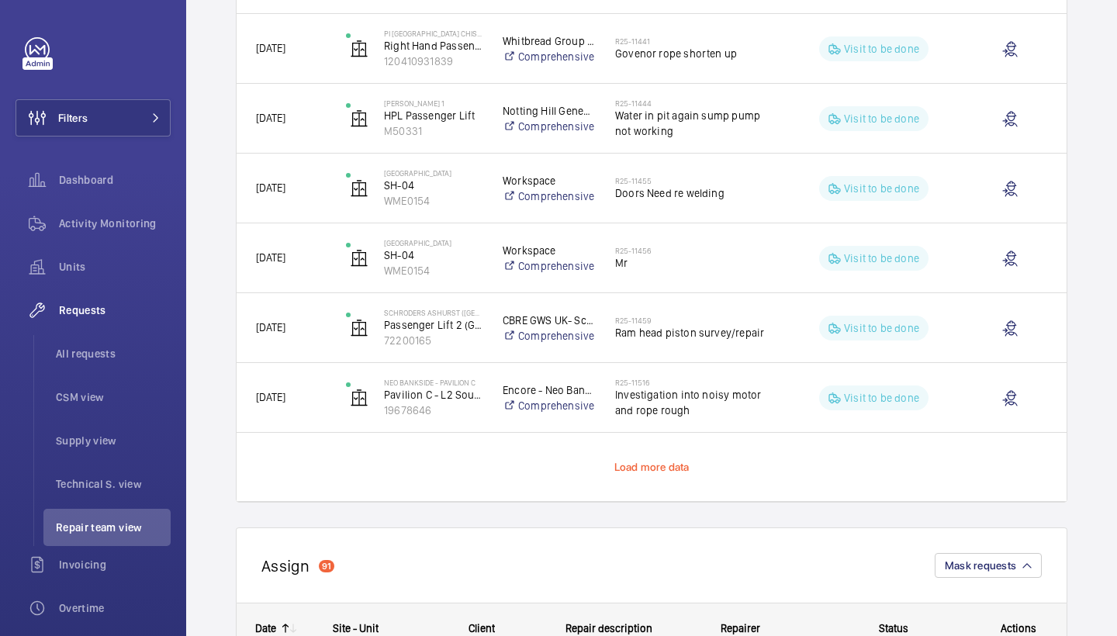
click at [665, 461] on span "Load more data" at bounding box center [651, 467] width 75 height 12
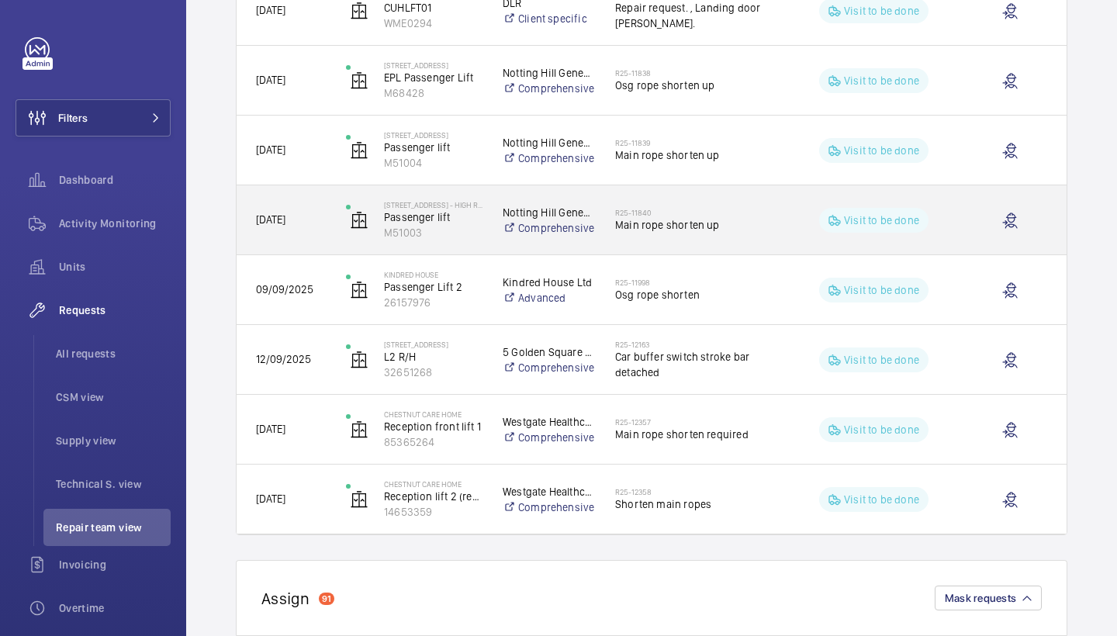
scroll to position [17590, 0]
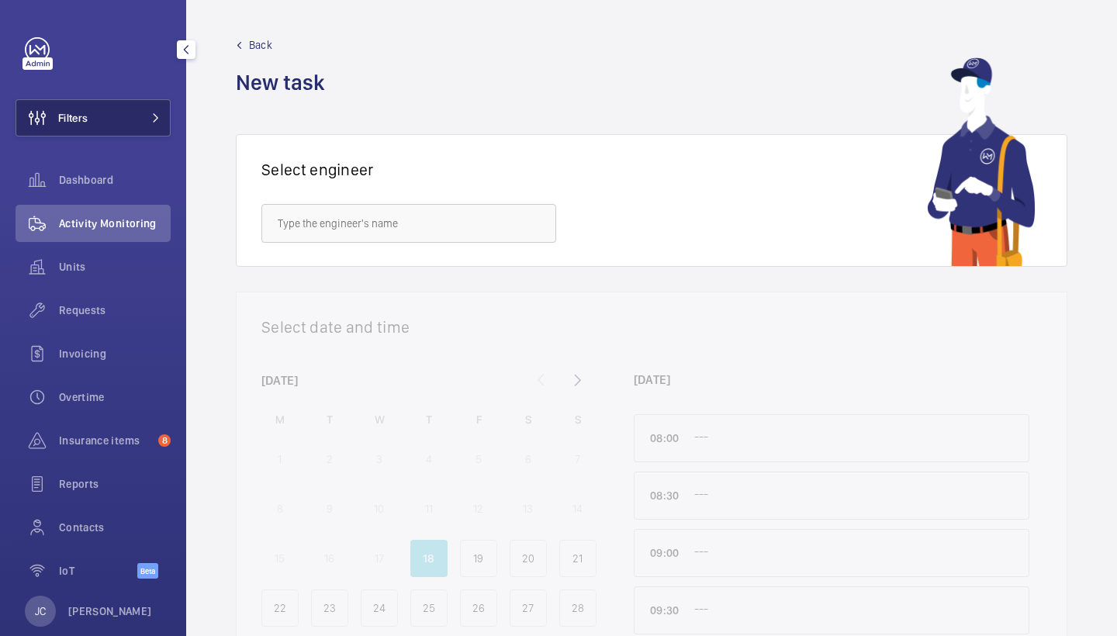
click at [120, 121] on button "Filters" at bounding box center [93, 117] width 155 height 37
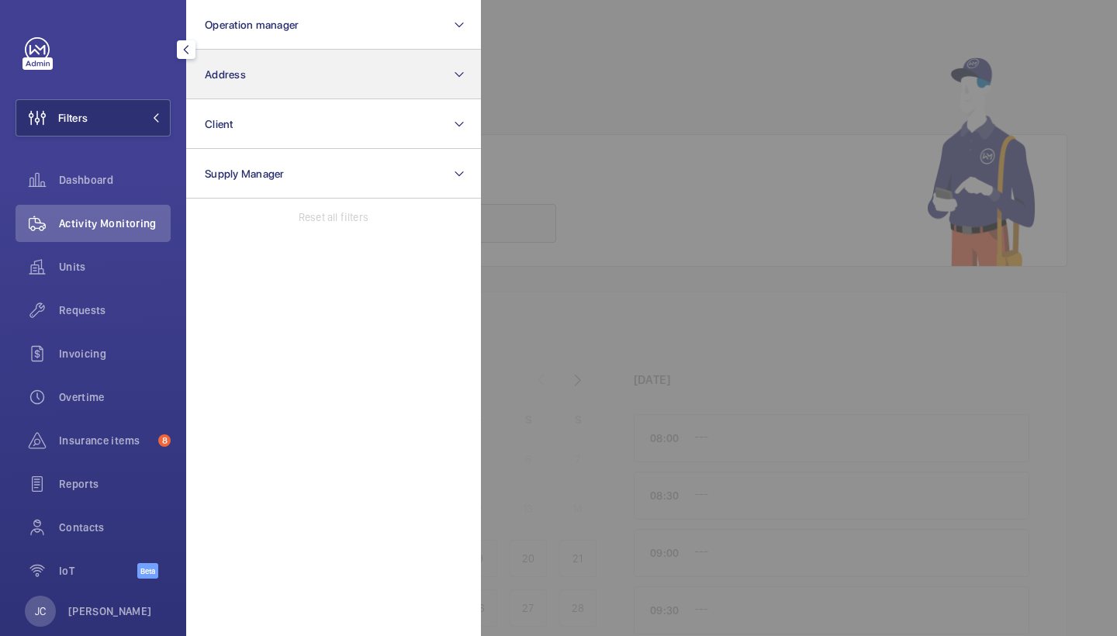
click at [251, 68] on button "Address" at bounding box center [333, 75] width 295 height 50
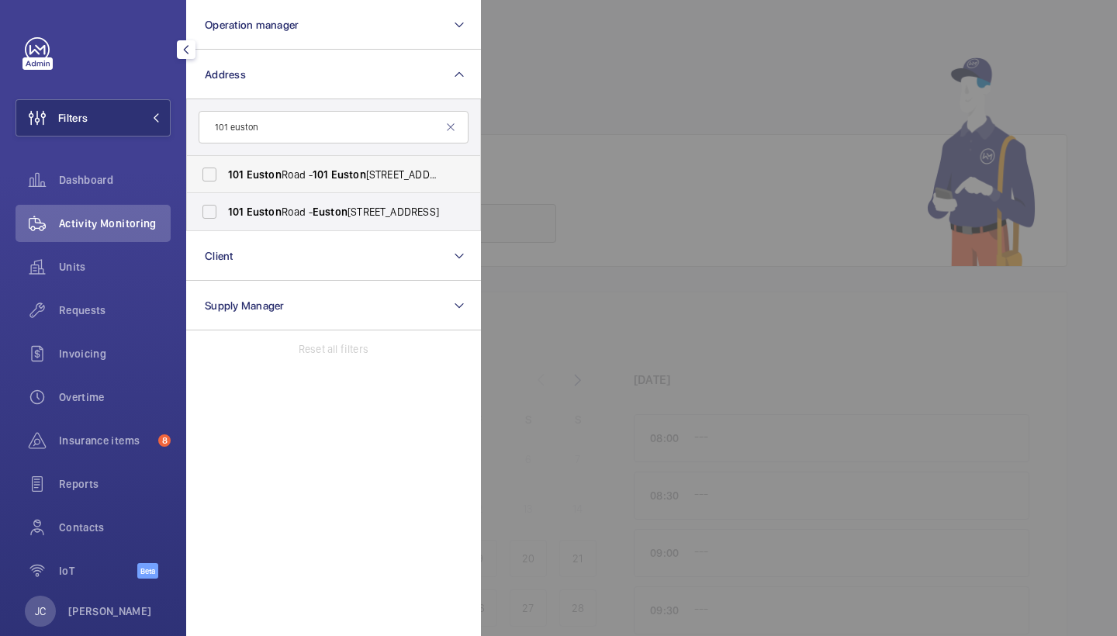
type input "101 euston"
click at [316, 188] on label "101 Euston Road - 101 Euston Rd., LONDON NW1 2RA" at bounding box center [322, 174] width 270 height 37
click at [225, 188] on input "101 Euston Road - 101 Euston Rd., LONDON NW1 2RA" at bounding box center [209, 174] width 31 height 31
checkbox input "true"
click at [316, 215] on span "Euston" at bounding box center [330, 212] width 35 height 12
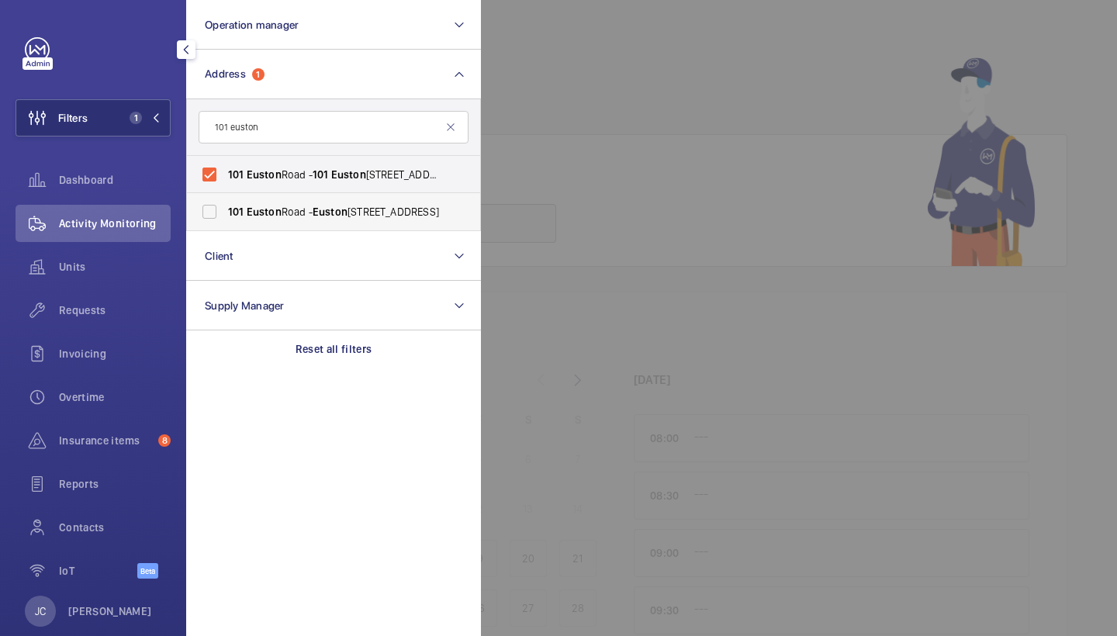
click at [225, 215] on input "101 Euston Road - Euston Road, LONDON NW1 2RA" at bounding box center [209, 211] width 31 height 31
checkbox input "true"
click at [108, 317] on span "Requests" at bounding box center [115, 310] width 112 height 16
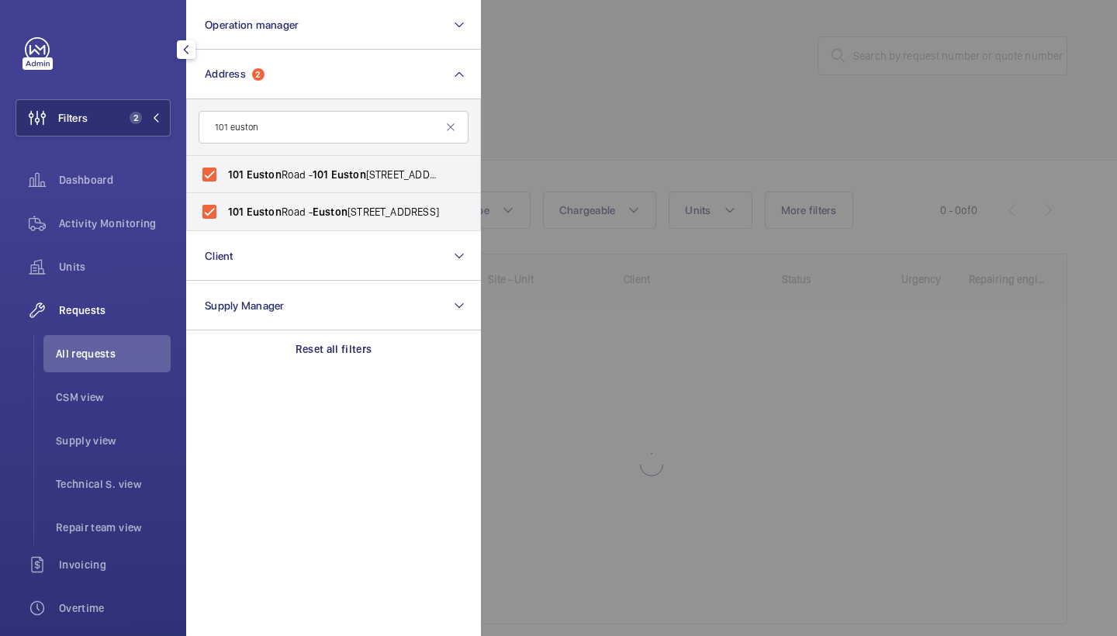
click at [509, 95] on div at bounding box center [1039, 318] width 1117 height 636
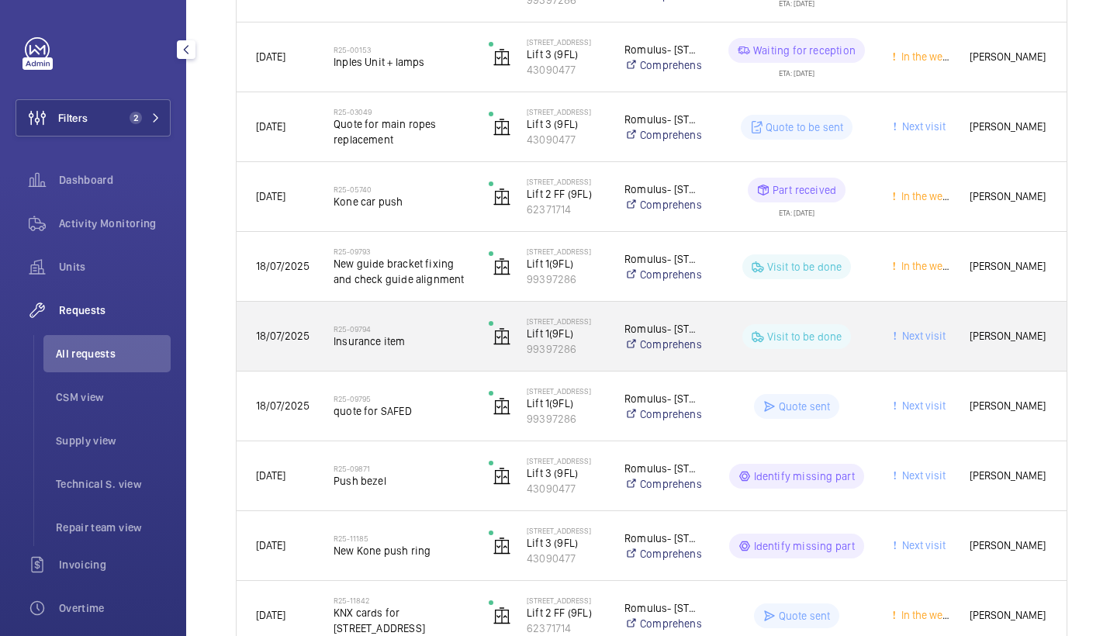
scroll to position [376, 0]
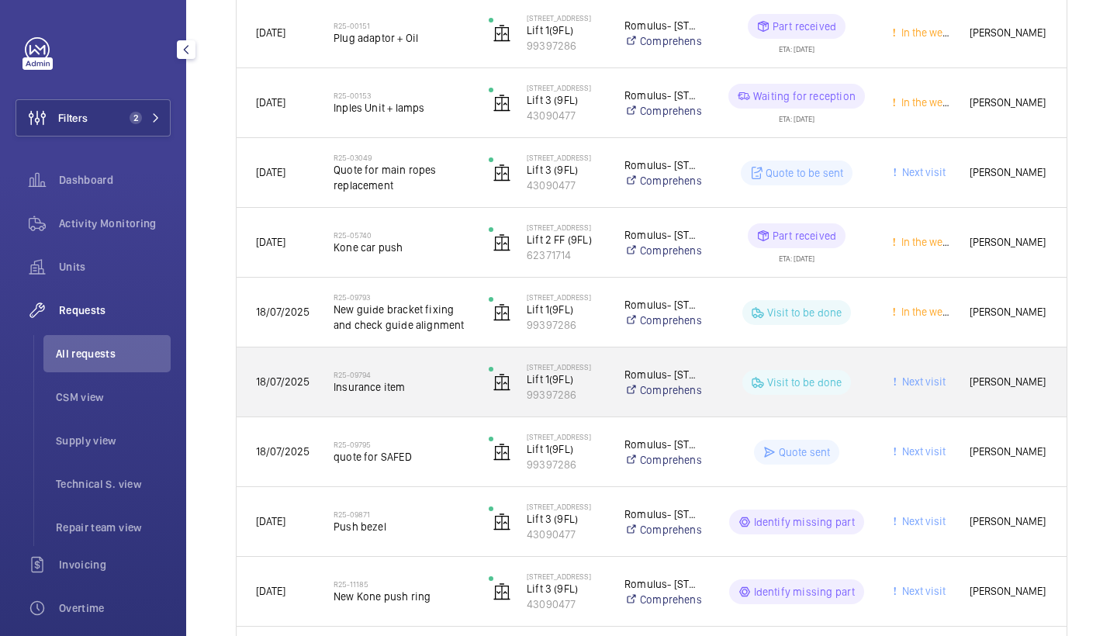
click at [388, 358] on div "R25-09794 Insurance item" at bounding box center [392, 382] width 154 height 70
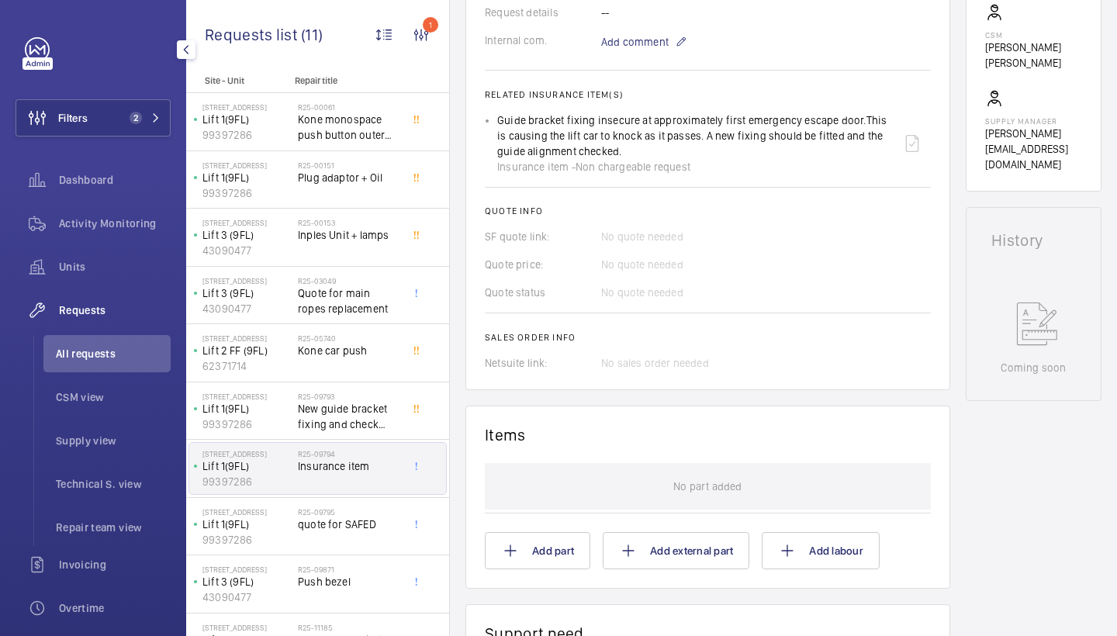
scroll to position [600, 0]
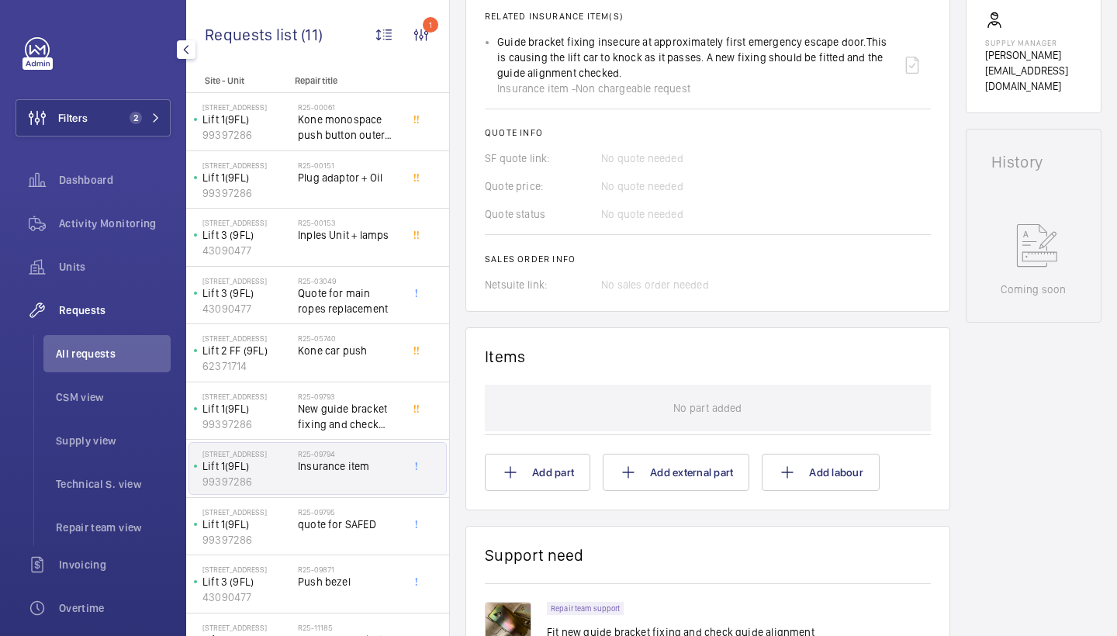
click at [519, 603] on img at bounding box center [508, 625] width 47 height 47
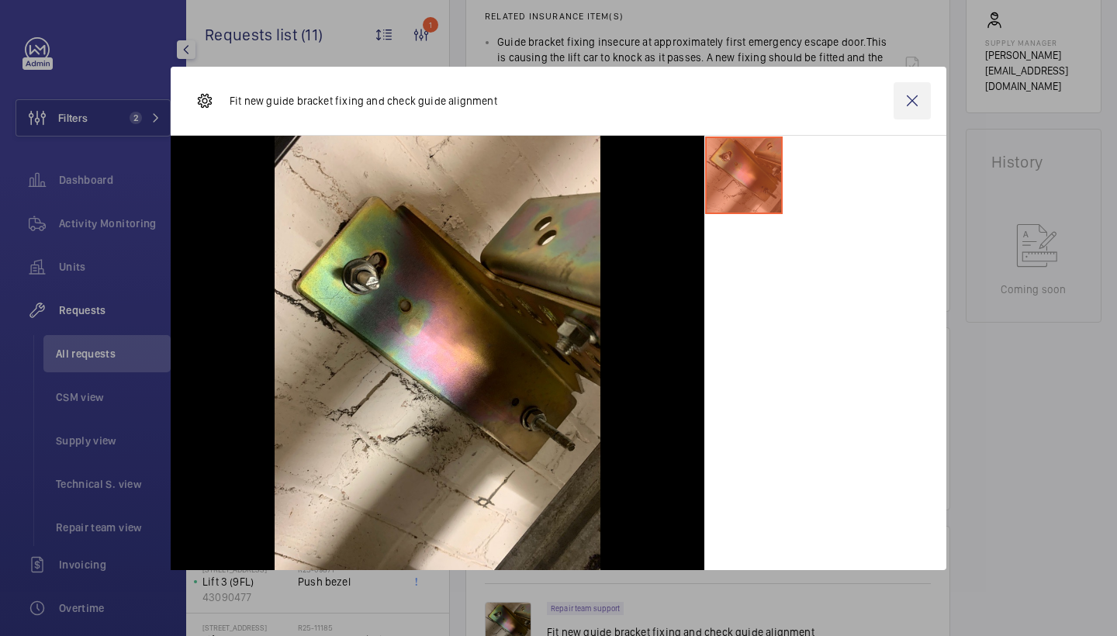
click at [916, 103] on wm-front-icon-button at bounding box center [912, 100] width 37 height 37
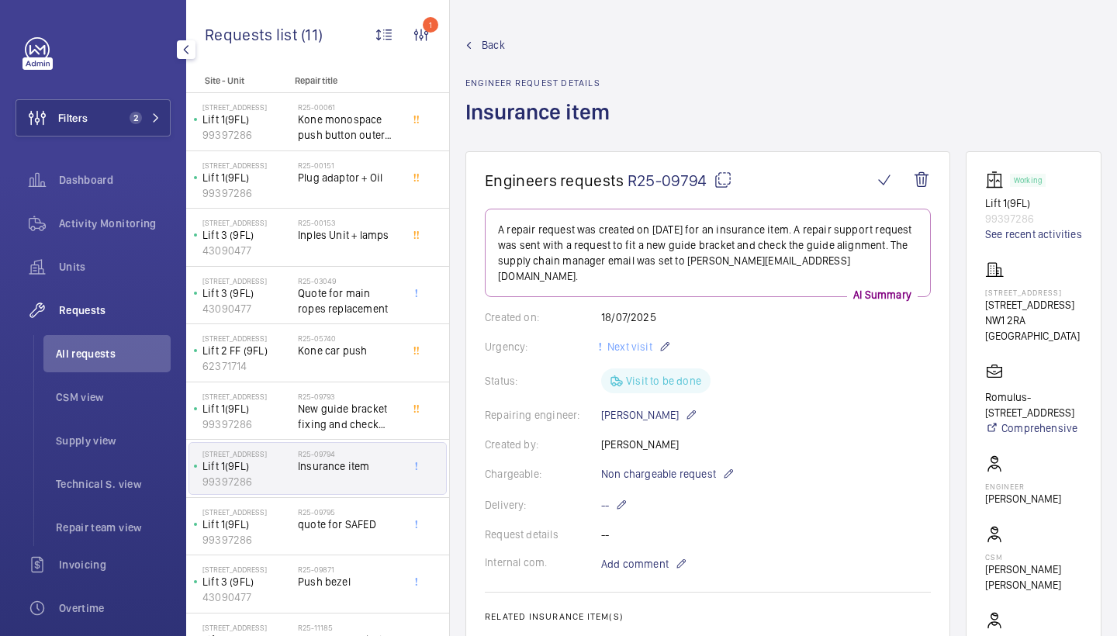
scroll to position [0, 0]
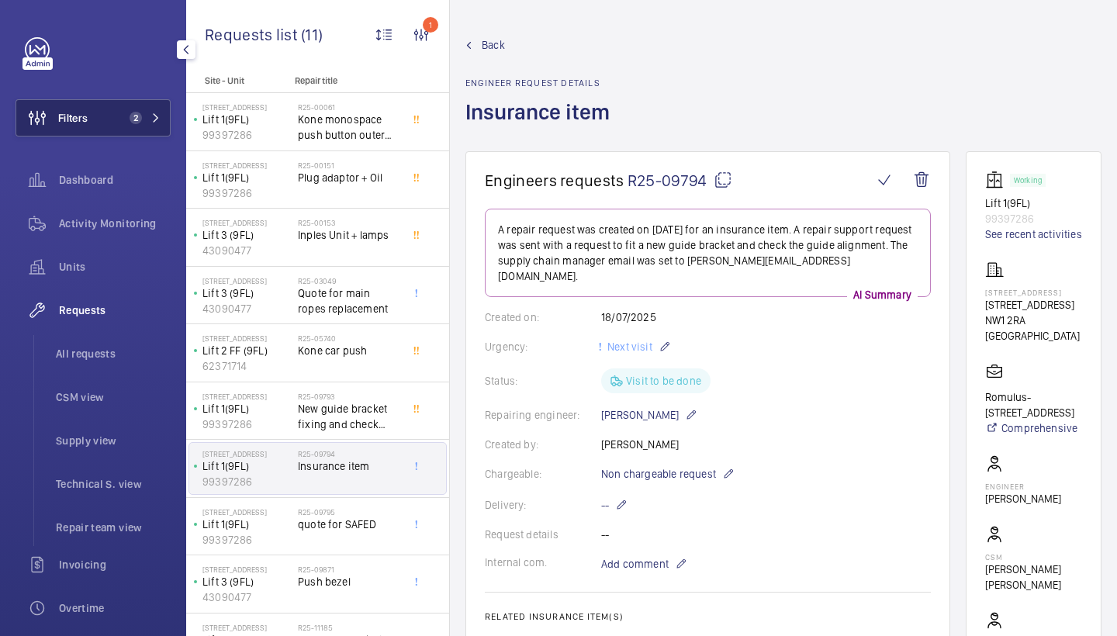
click at [151, 103] on button "Filters 2" at bounding box center [93, 117] width 155 height 37
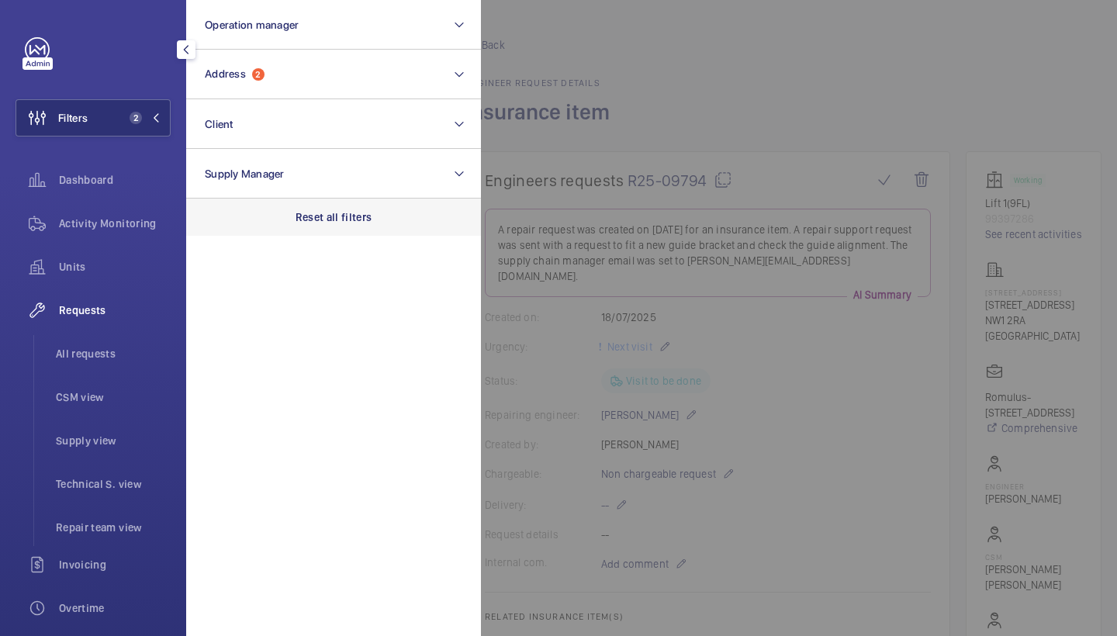
click at [301, 205] on div "Reset all filters" at bounding box center [333, 217] width 295 height 37
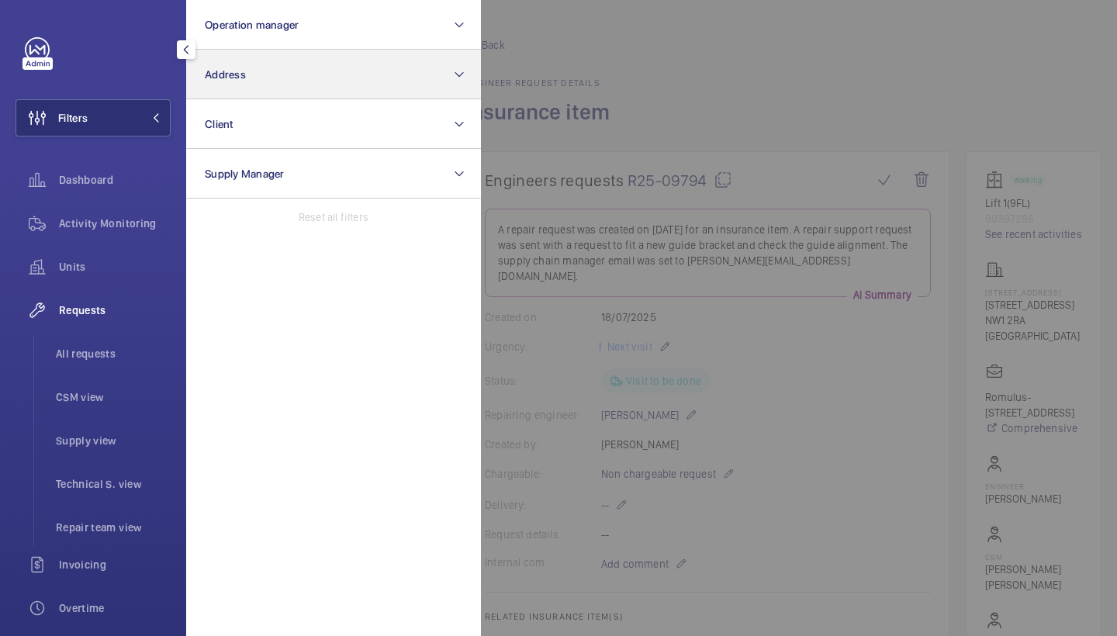
click at [287, 84] on button "Address" at bounding box center [333, 75] width 295 height 50
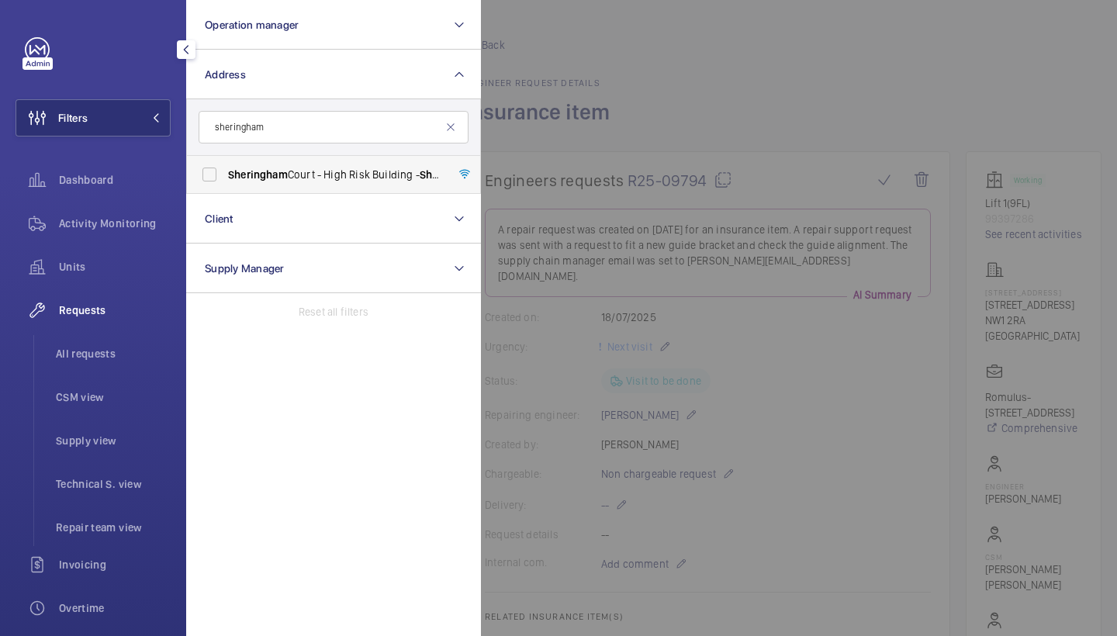
type input "sheringham"
click at [312, 175] on span "Sheringham Court - High Risk Building - Sheringham Court, LONDON UB3 1AX" at bounding box center [334, 175] width 213 height 16
click at [225, 175] on input "Sheringham Court - High Risk Building - Sheringham Court, LONDON UB3 1AX" at bounding box center [209, 174] width 31 height 31
checkbox input "true"
click at [565, 56] on div at bounding box center [1039, 318] width 1117 height 636
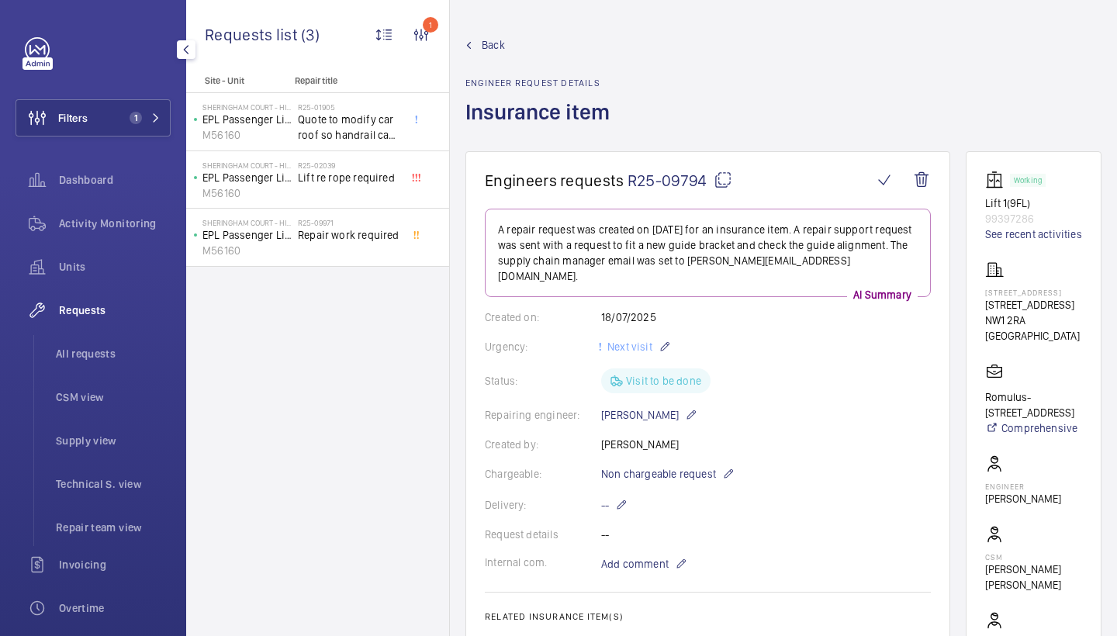
click at [493, 46] on span "Back" at bounding box center [493, 45] width 23 height 16
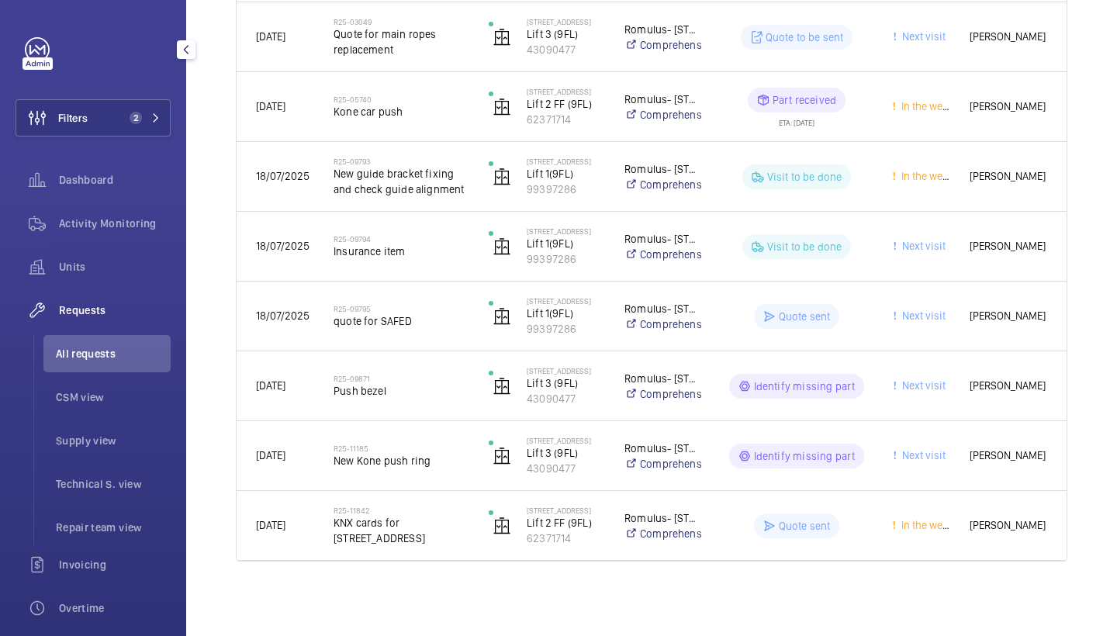
scroll to position [512, 0]
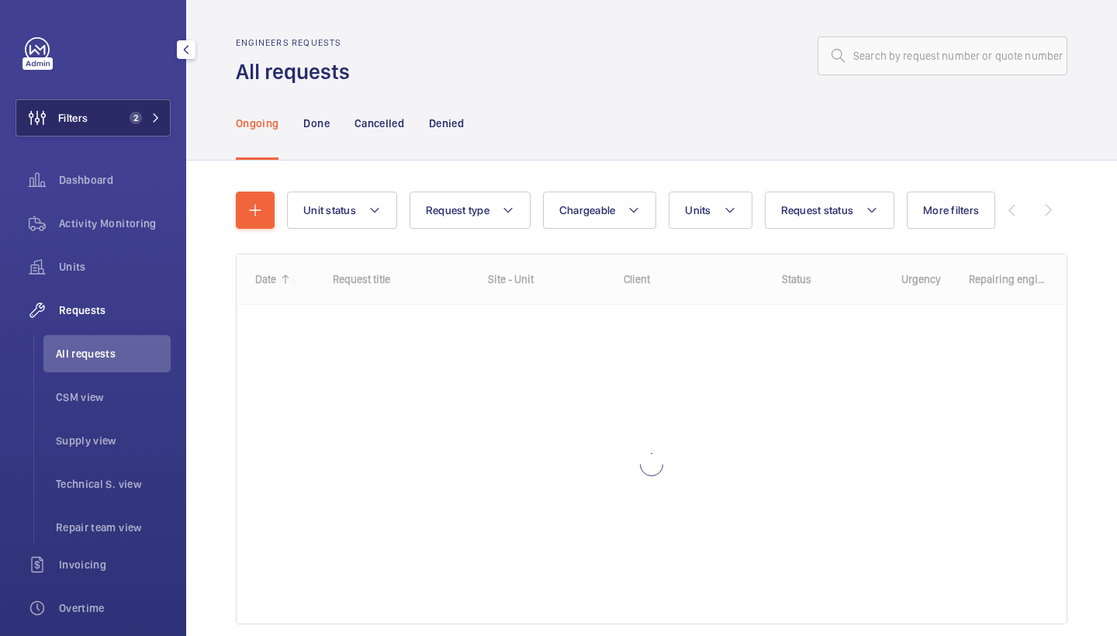
click at [123, 116] on button "Filters 2" at bounding box center [93, 117] width 155 height 37
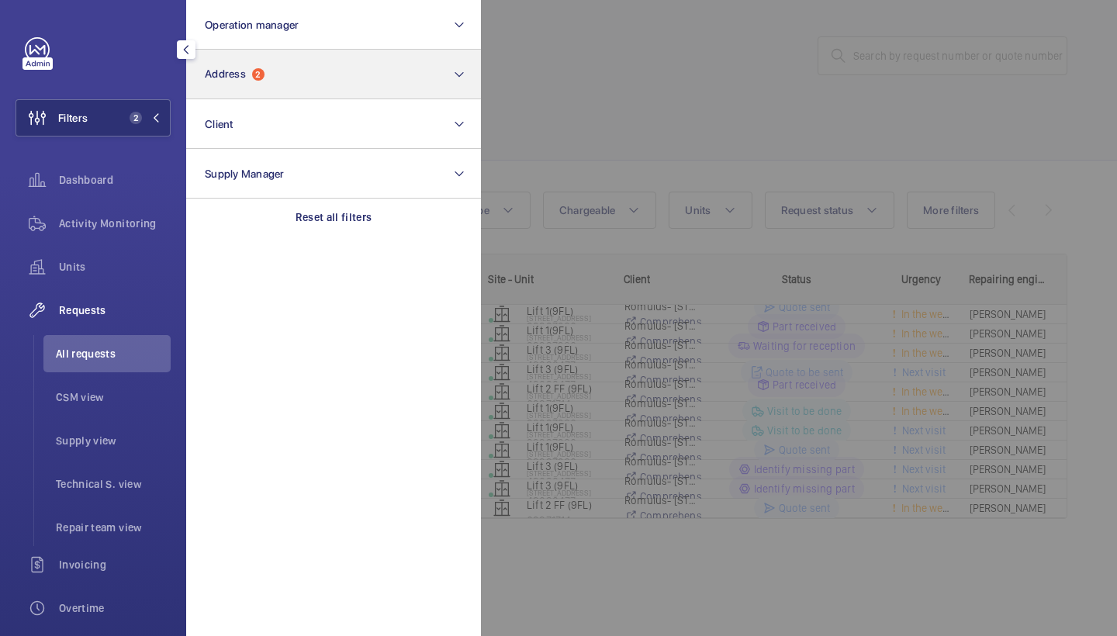
click at [307, 86] on button "Address 2" at bounding box center [333, 75] width 295 height 50
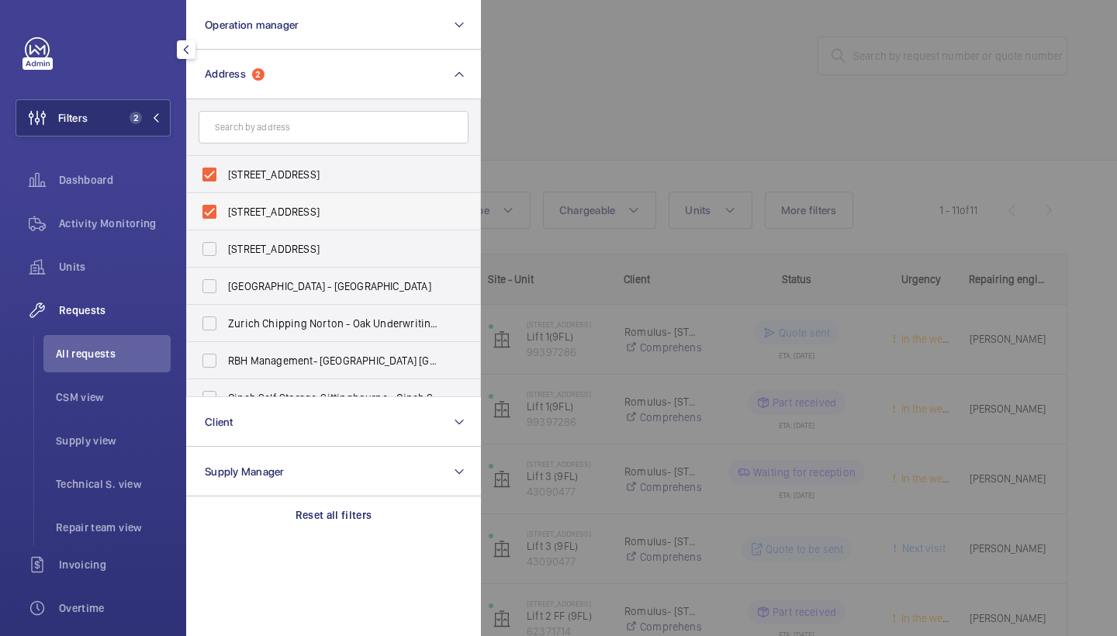
click at [292, 211] on span "[STREET_ADDRESS]" at bounding box center [334, 212] width 213 height 16
click at [225, 211] on input "[STREET_ADDRESS]" at bounding box center [209, 211] width 31 height 31
checkbox input "false"
click at [298, 172] on span "[STREET_ADDRESS]" at bounding box center [334, 175] width 213 height 16
click at [225, 172] on input "[STREET_ADDRESS]" at bounding box center [209, 174] width 31 height 31
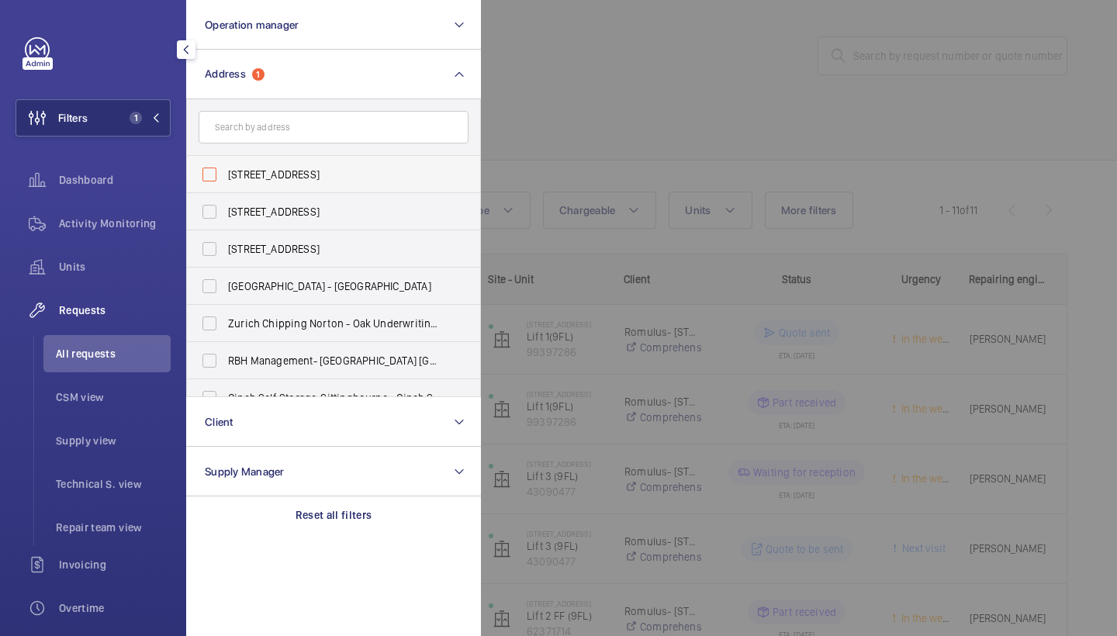
checkbox input "false"
click at [294, 134] on input "text" at bounding box center [334, 127] width 270 height 33
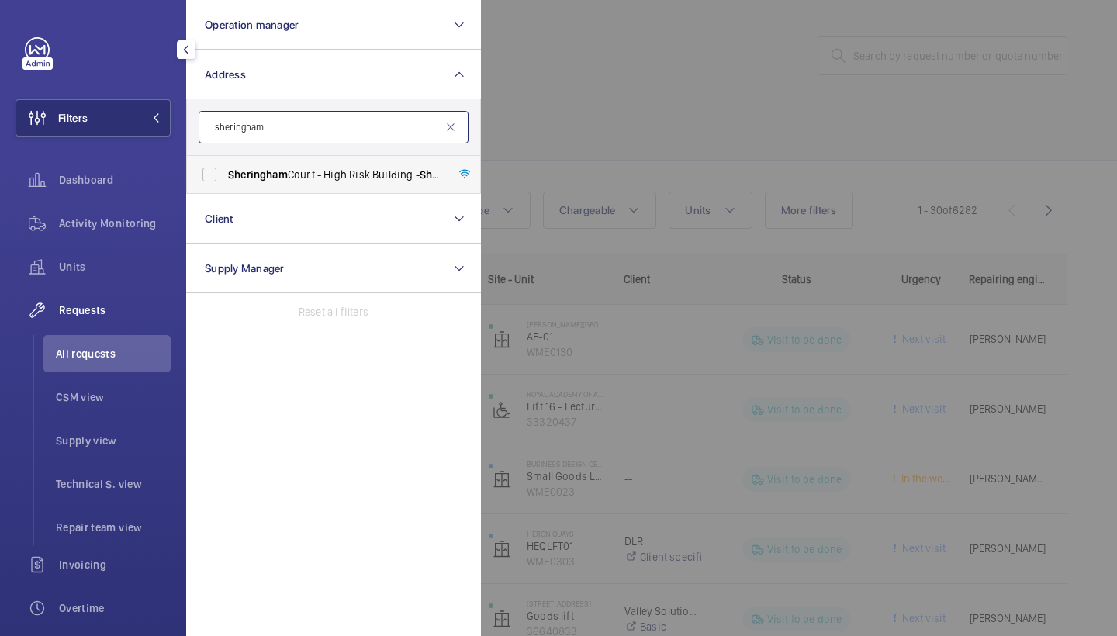
type input "sheringham"
click at [358, 171] on span "[GEOGRAPHIC_DATA] - High [STREET_ADDRESS]" at bounding box center [334, 175] width 213 height 16
click at [225, 171] on input "[GEOGRAPHIC_DATA] - High [STREET_ADDRESS]" at bounding box center [209, 174] width 31 height 31
checkbox input "true"
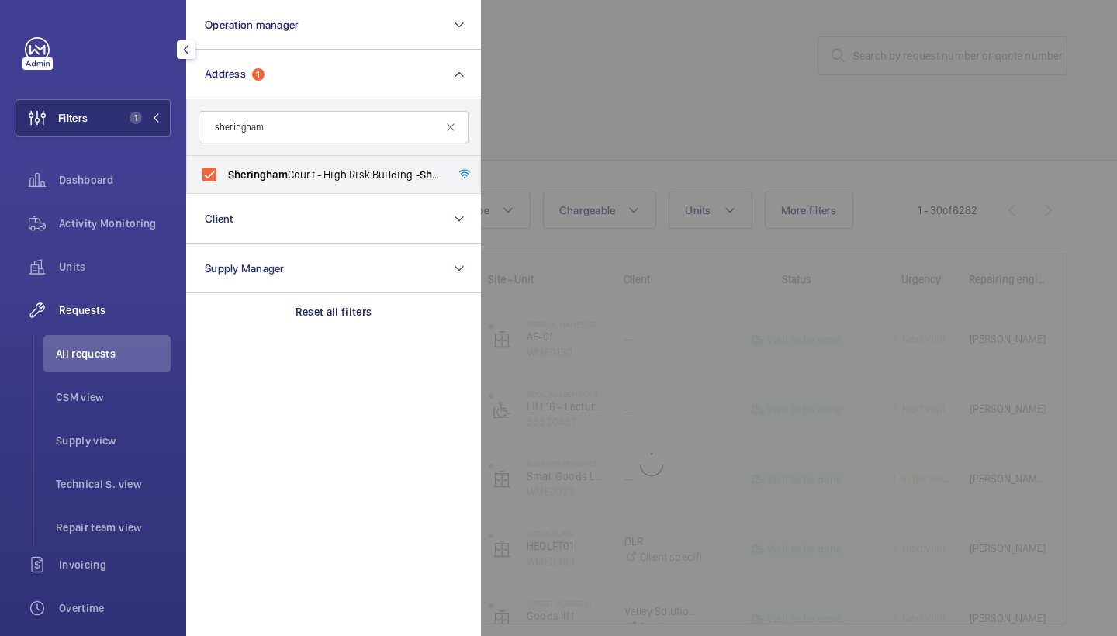
click at [639, 95] on div at bounding box center [1039, 318] width 1117 height 636
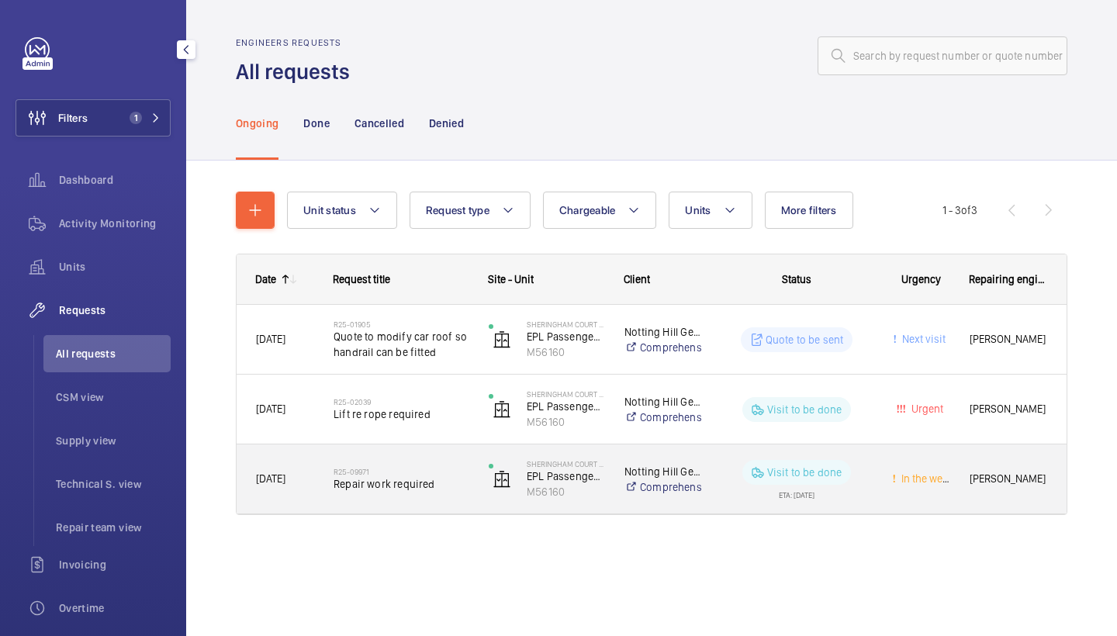
click at [430, 474] on h2 "R25-09971" at bounding box center [401, 471] width 135 height 9
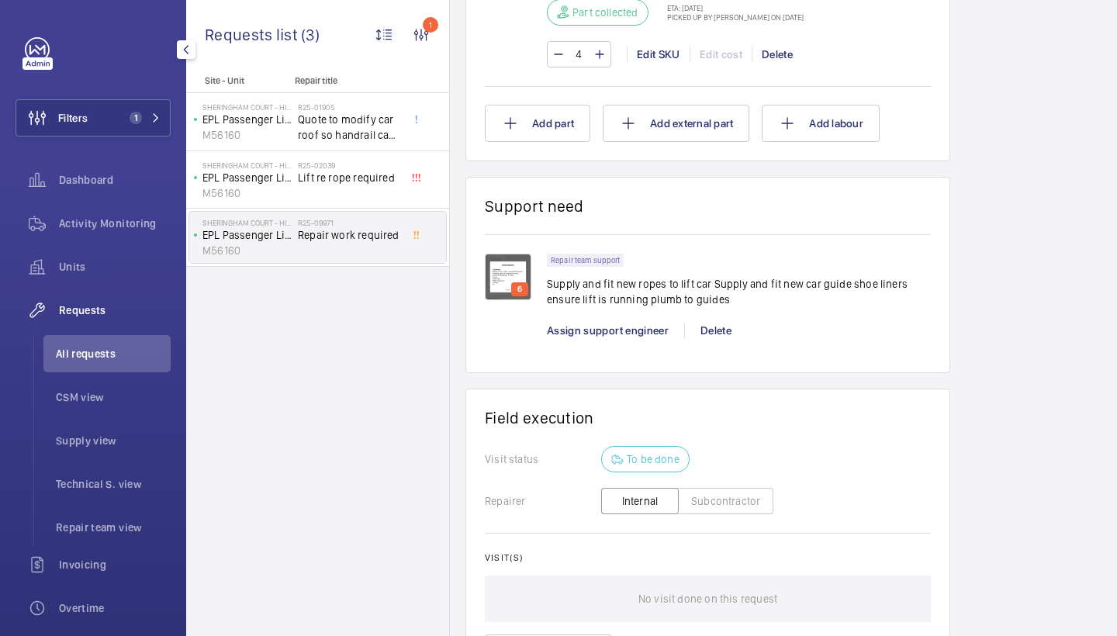
scroll to position [1009, 0]
click at [593, 337] on span "Assign support engineer" at bounding box center [608, 330] width 122 height 12
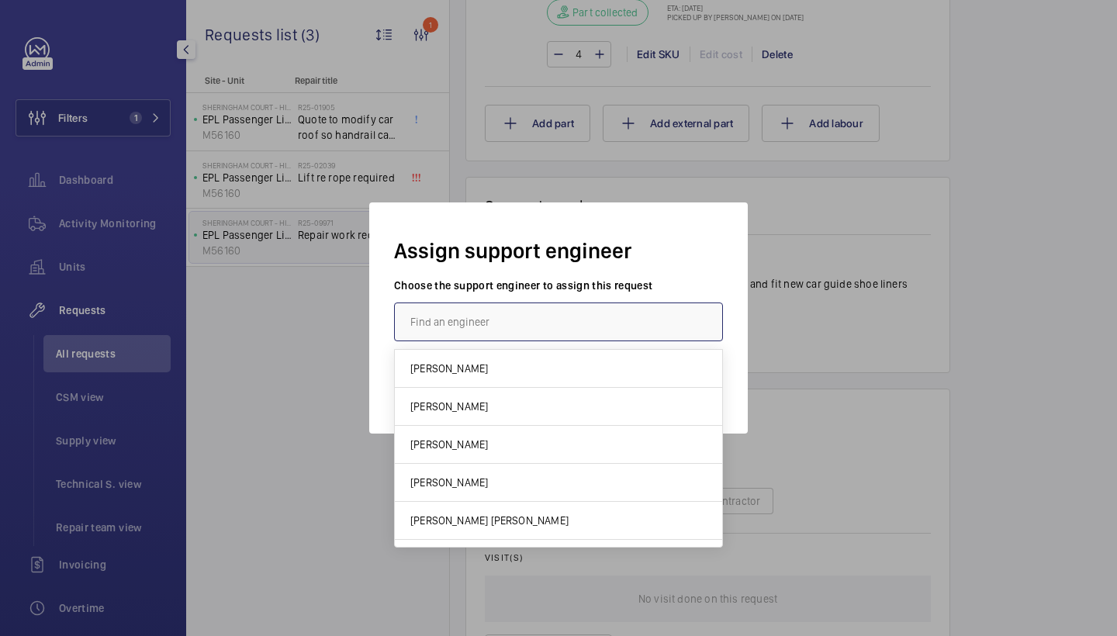
click at [501, 330] on input "text" at bounding box center [558, 321] width 329 height 39
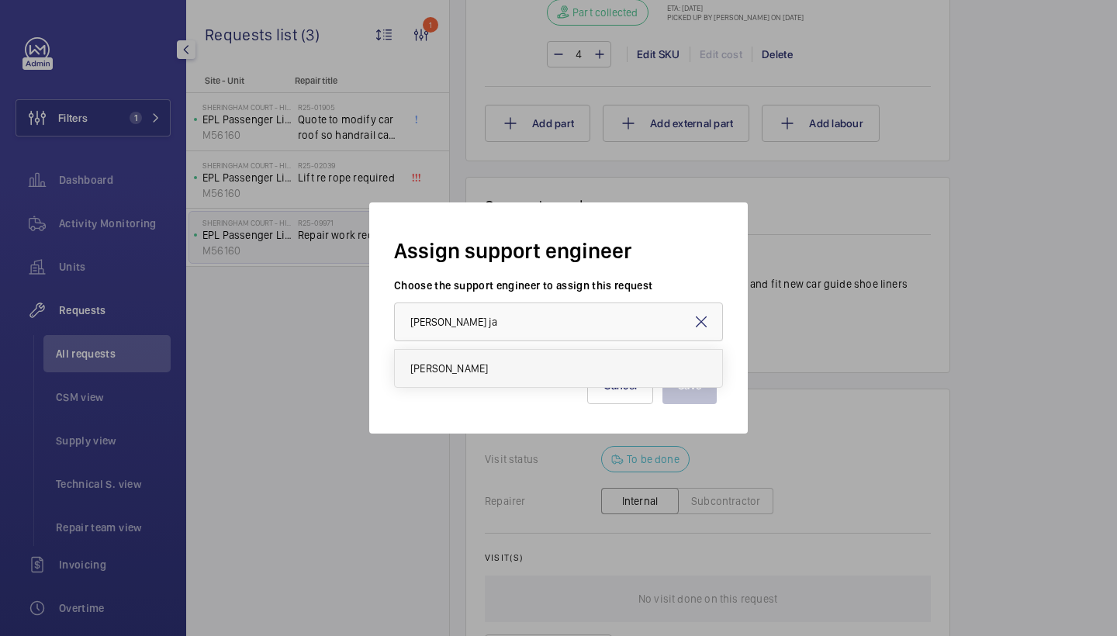
click at [482, 382] on mat-option "[PERSON_NAME]" at bounding box center [558, 368] width 327 height 37
type input "[PERSON_NAME]"
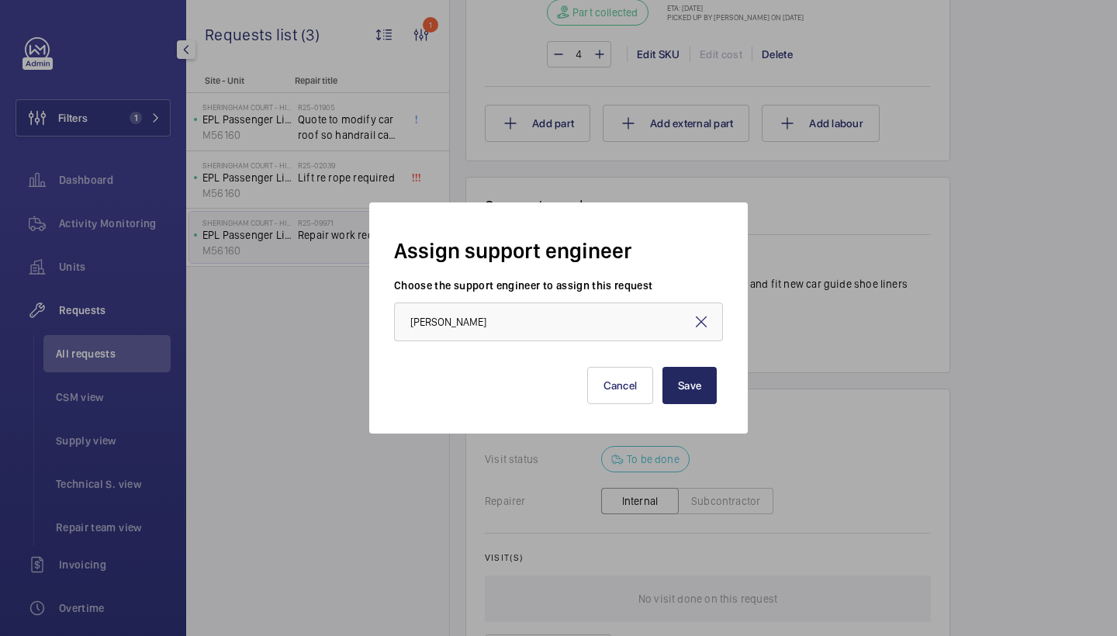
click at [690, 392] on button "Save" at bounding box center [689, 385] width 54 height 37
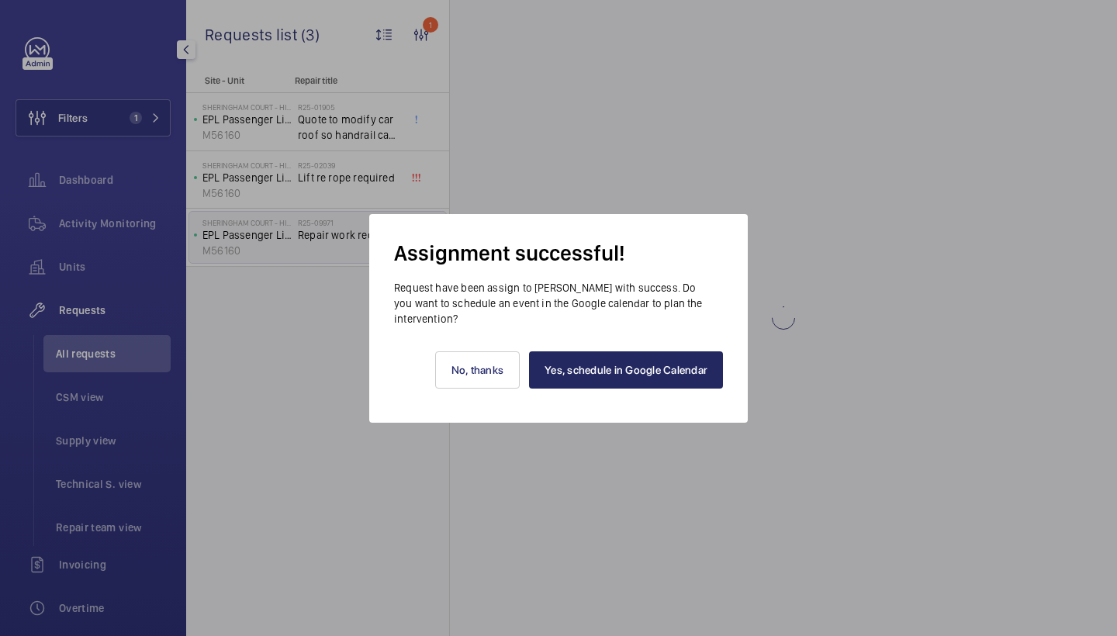
click at [678, 379] on link "Yes, schedule in Google Calendar" at bounding box center [626, 369] width 194 height 37
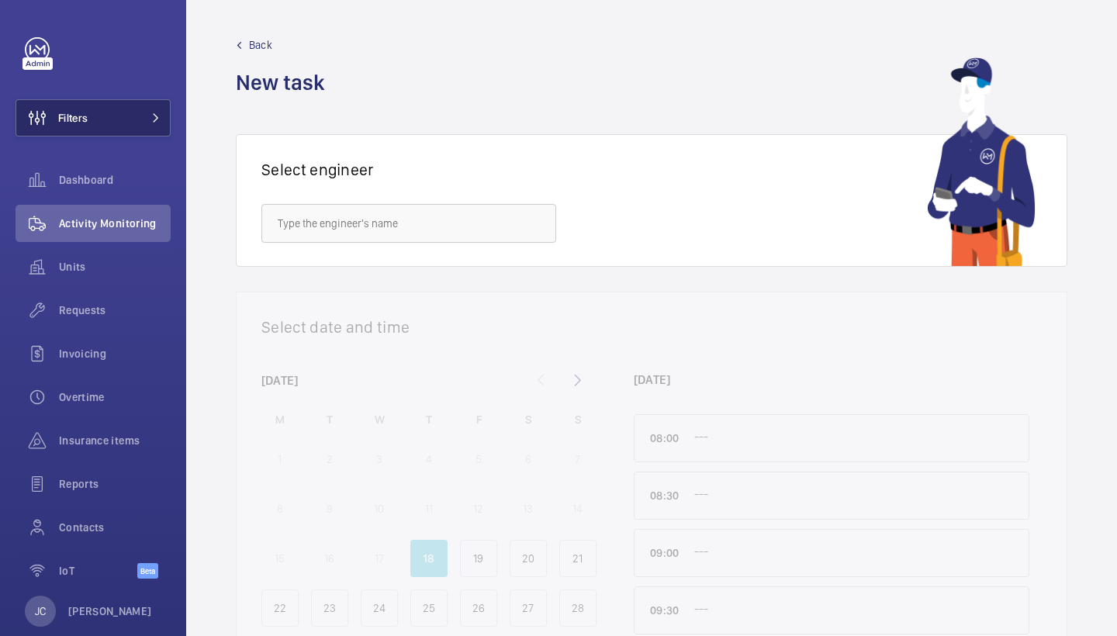
click at [141, 123] on button "Filters" at bounding box center [93, 117] width 155 height 37
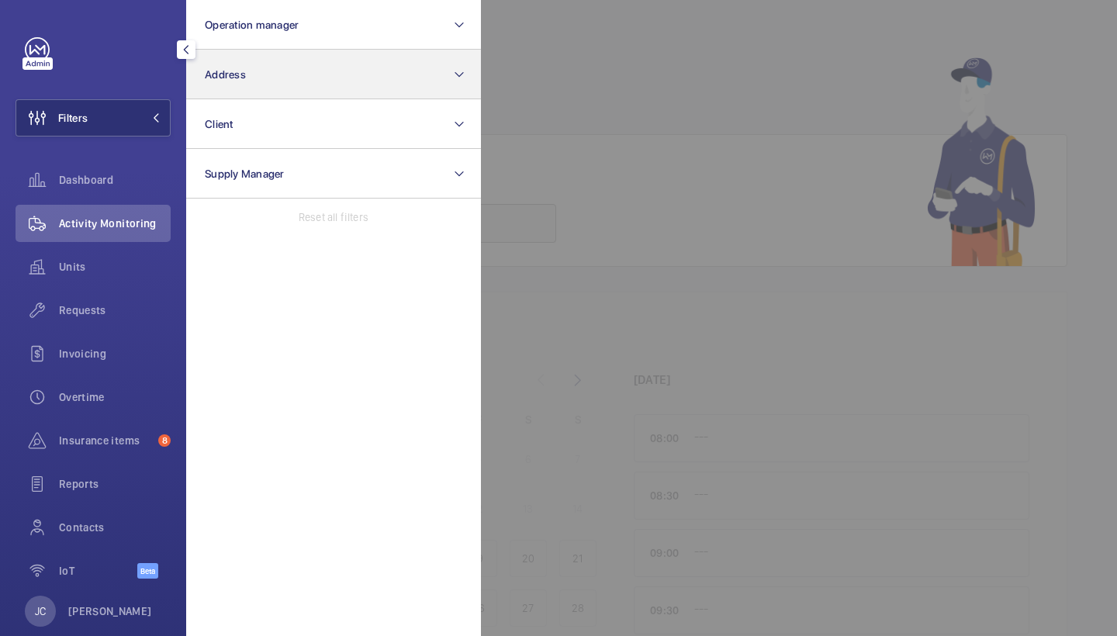
click at [237, 81] on button "Address" at bounding box center [333, 75] width 295 height 50
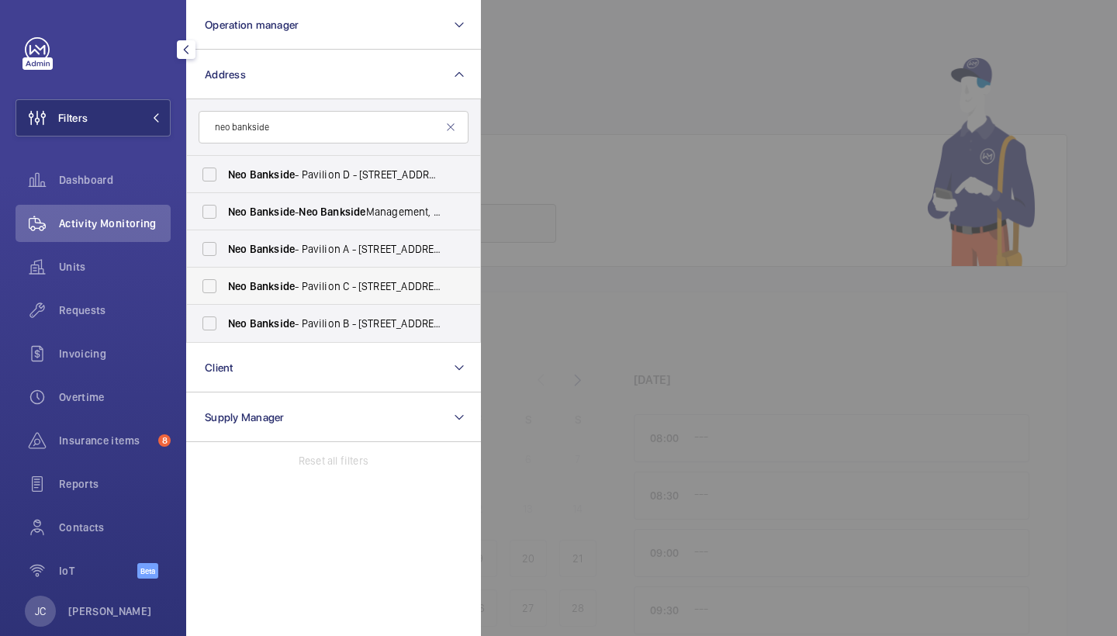
type input "neo bankside"
click at [337, 284] on span "Neo Bankside - Pavilion C - [STREET_ADDRESS]" at bounding box center [334, 286] width 213 height 16
click at [225, 284] on input "Neo Bankside - Pavilion C - [STREET_ADDRESS]" at bounding box center [209, 286] width 31 height 31
checkbox input "true"
click at [129, 310] on span "Requests" at bounding box center [115, 310] width 112 height 16
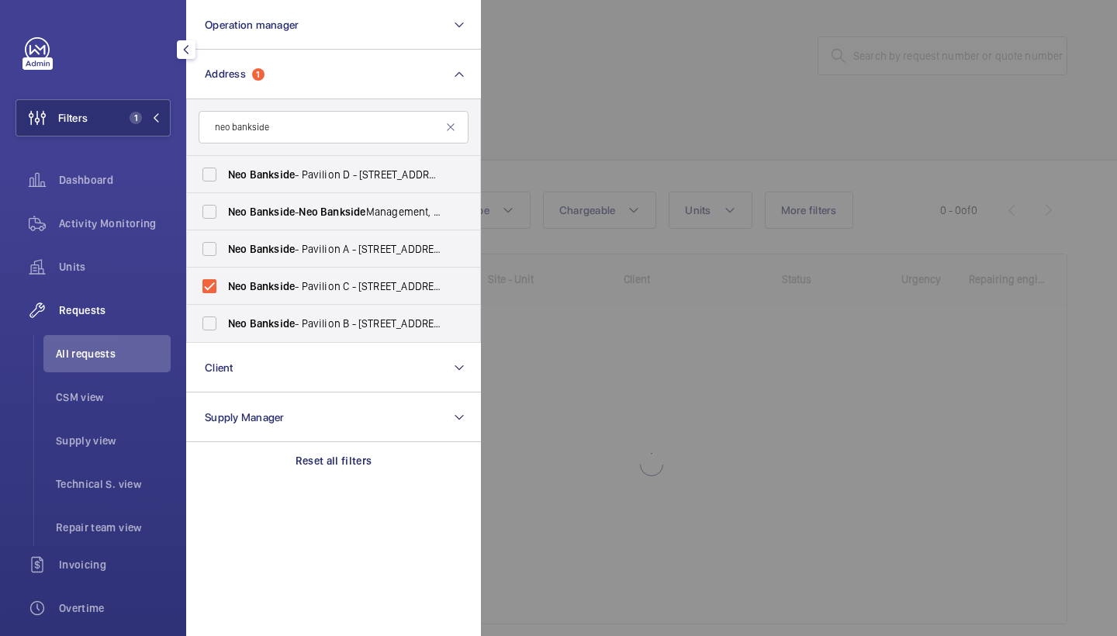
click at [698, 76] on div at bounding box center [1039, 318] width 1117 height 636
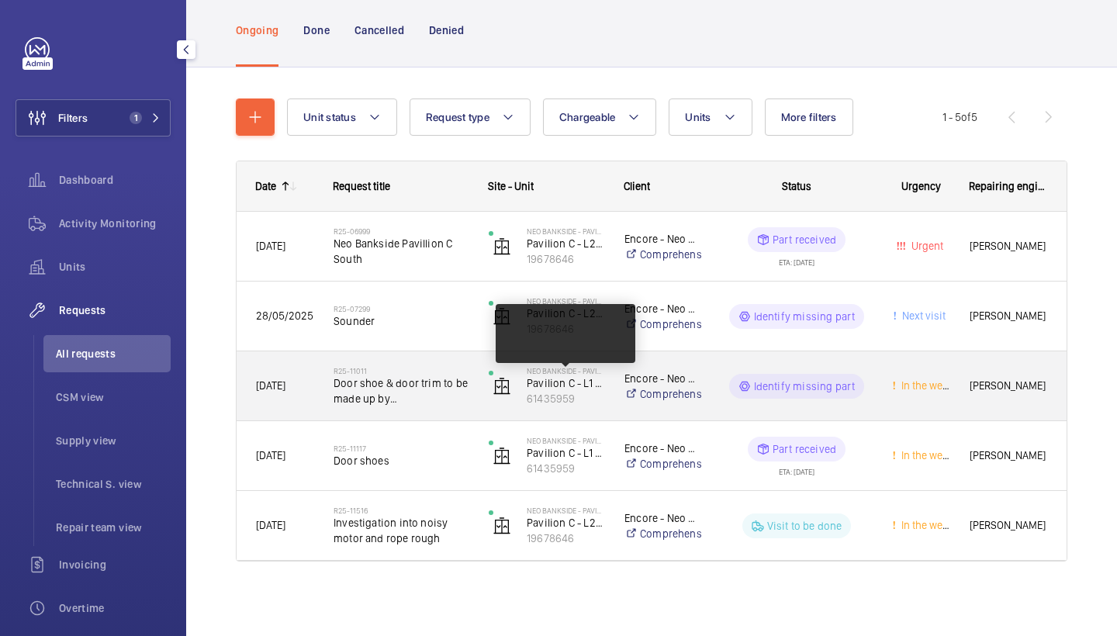
scroll to position [93, 0]
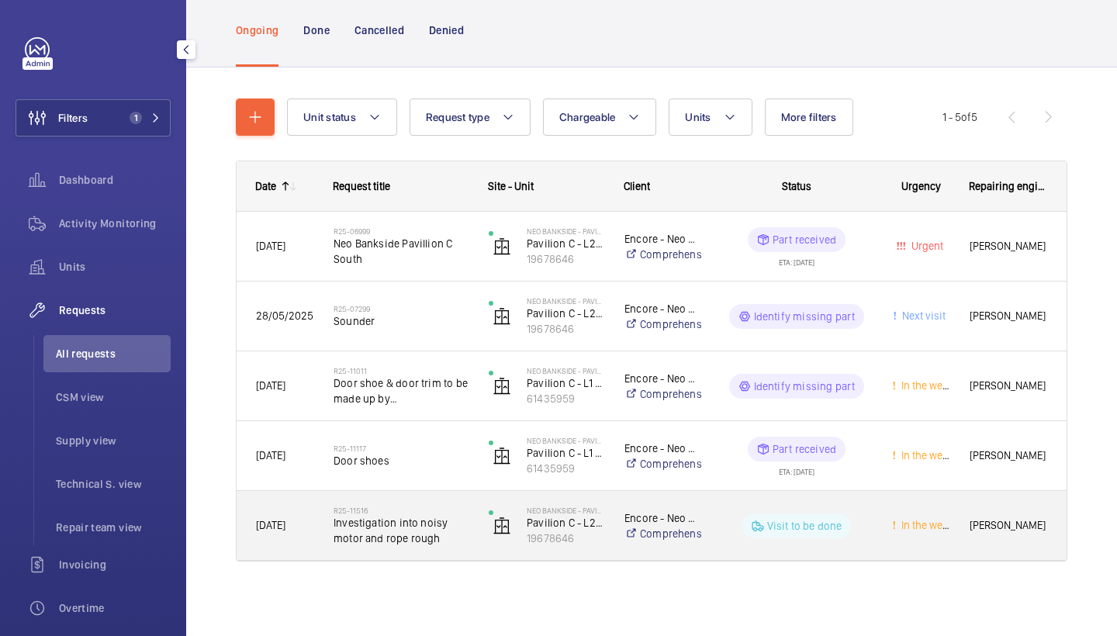
click at [434, 512] on h2 "R25-11516" at bounding box center [401, 510] width 135 height 9
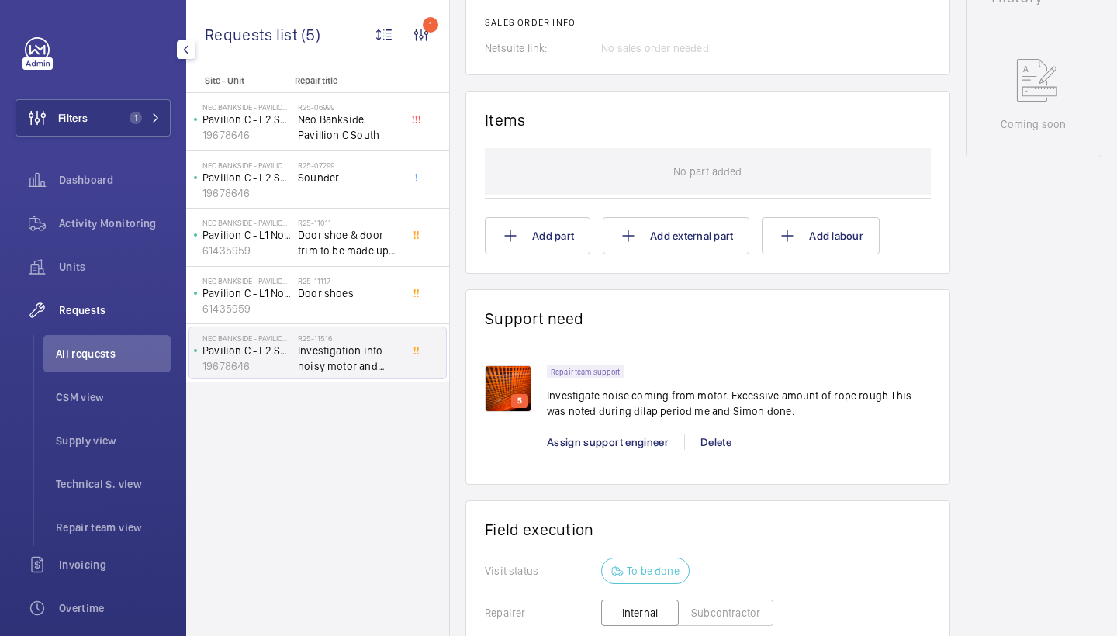
scroll to position [800, 0]
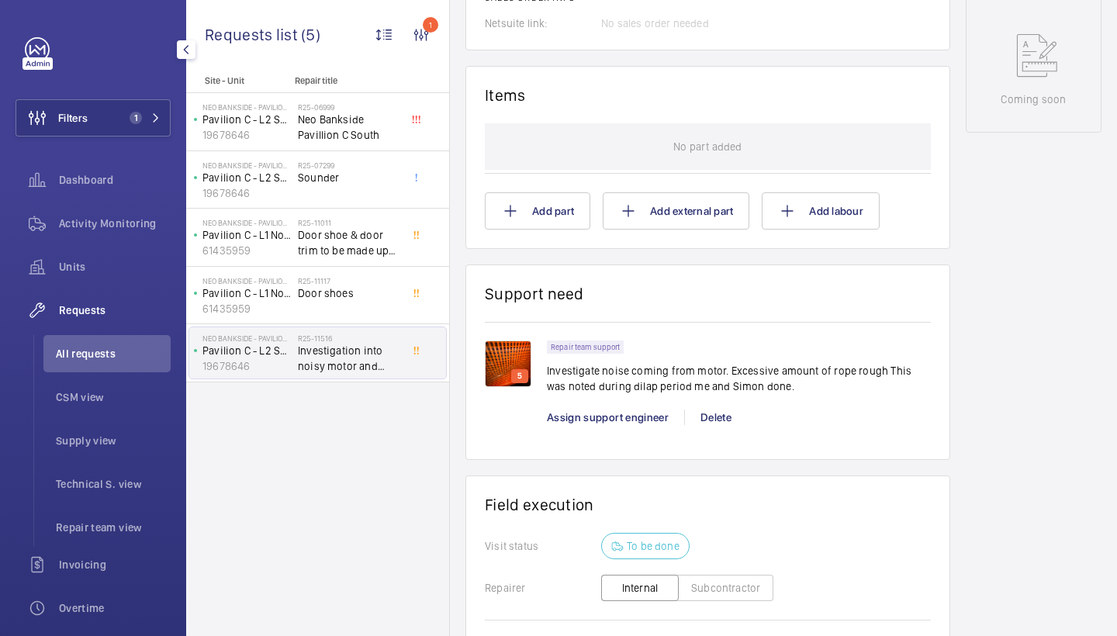
click at [515, 375] on img at bounding box center [508, 363] width 47 height 47
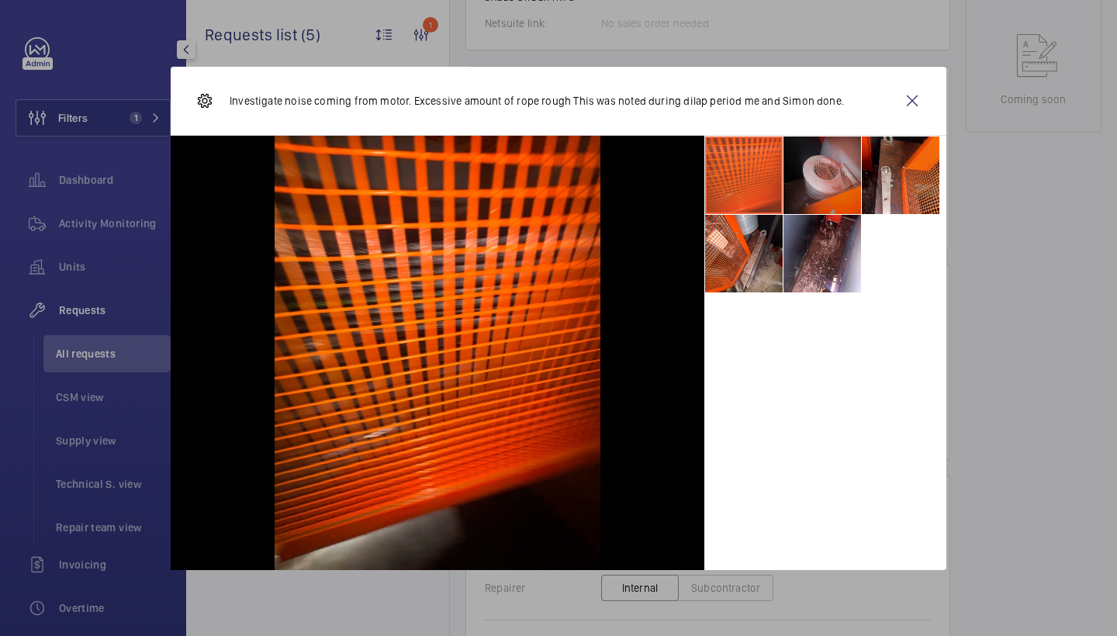
click at [806, 199] on li at bounding box center [822, 176] width 78 height 78
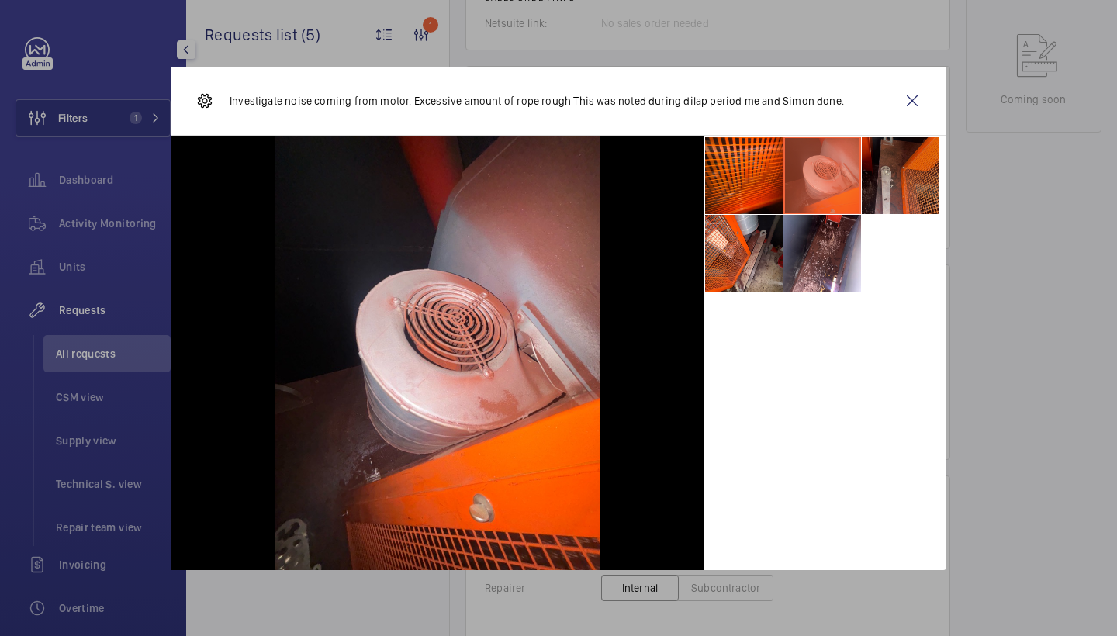
click at [904, 188] on li at bounding box center [901, 176] width 78 height 78
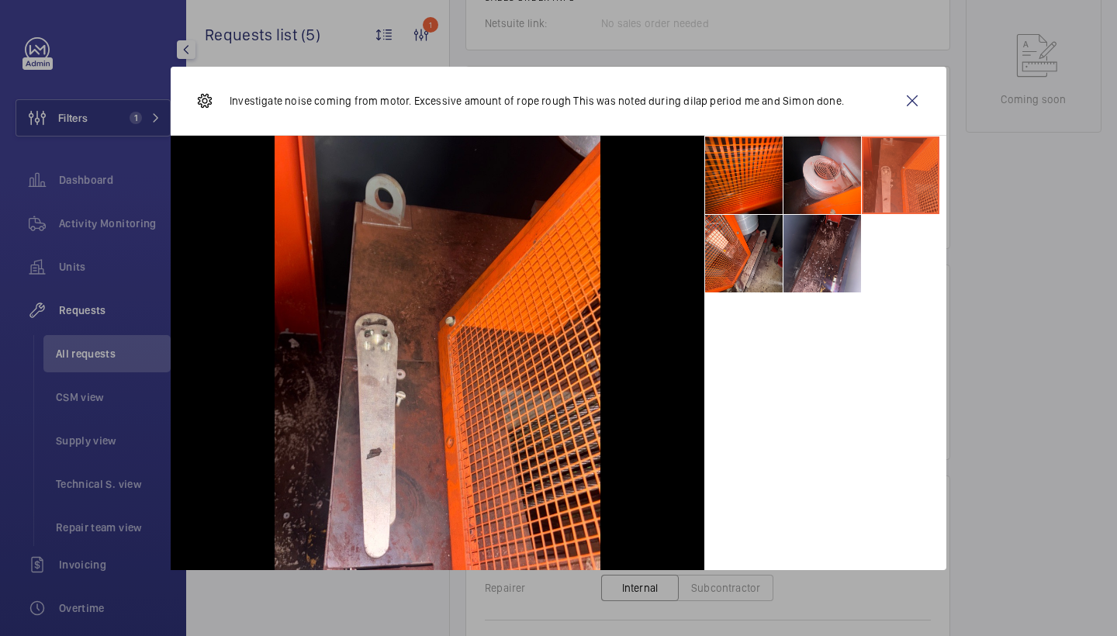
click at [834, 252] on li at bounding box center [822, 254] width 78 height 78
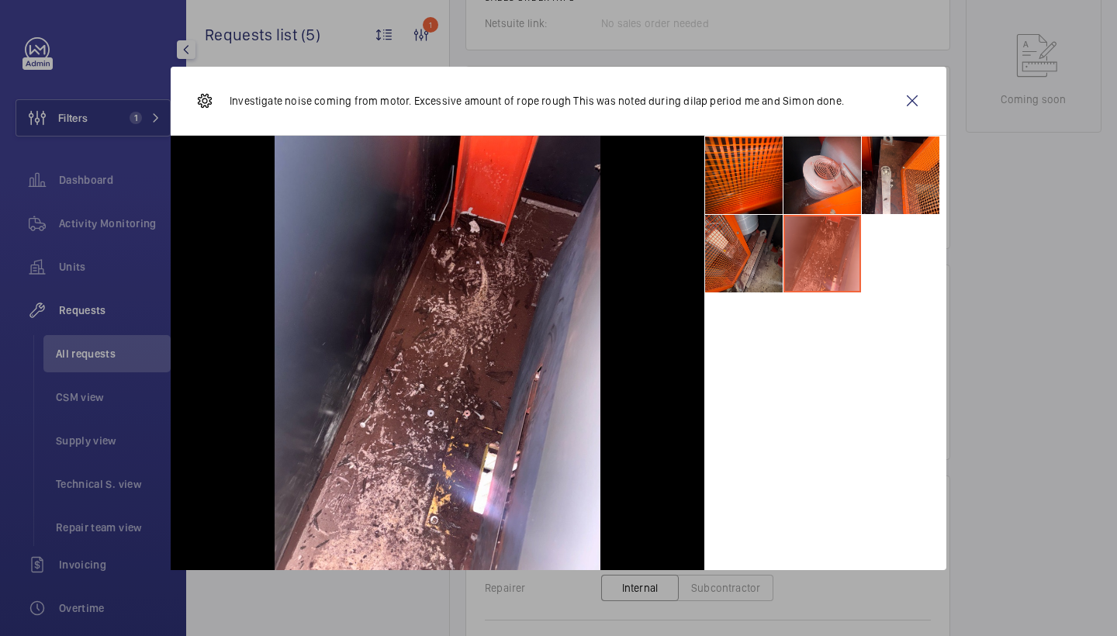
click at [731, 274] on li at bounding box center [744, 254] width 78 height 78
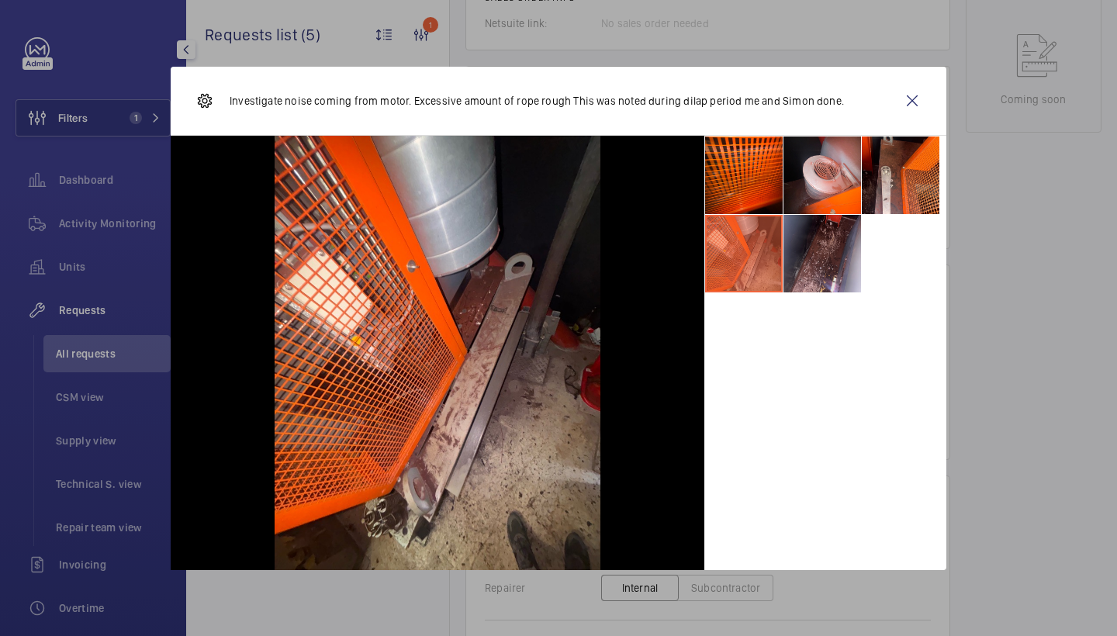
click at [801, 257] on li at bounding box center [822, 254] width 78 height 78
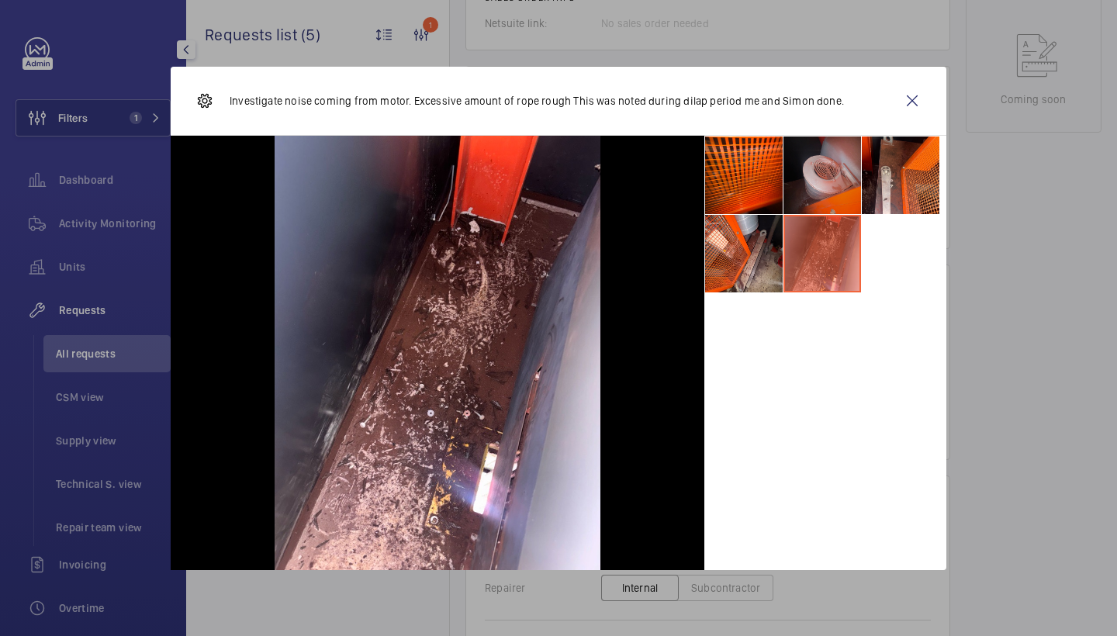
click at [847, 183] on li at bounding box center [822, 176] width 78 height 78
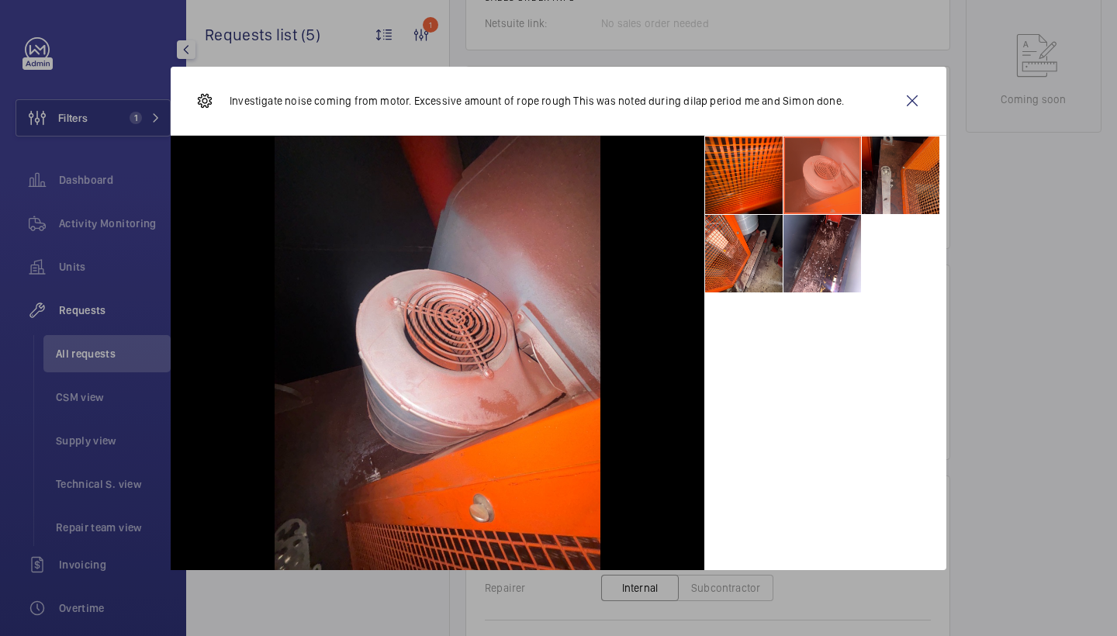
click at [911, 168] on li at bounding box center [901, 176] width 78 height 78
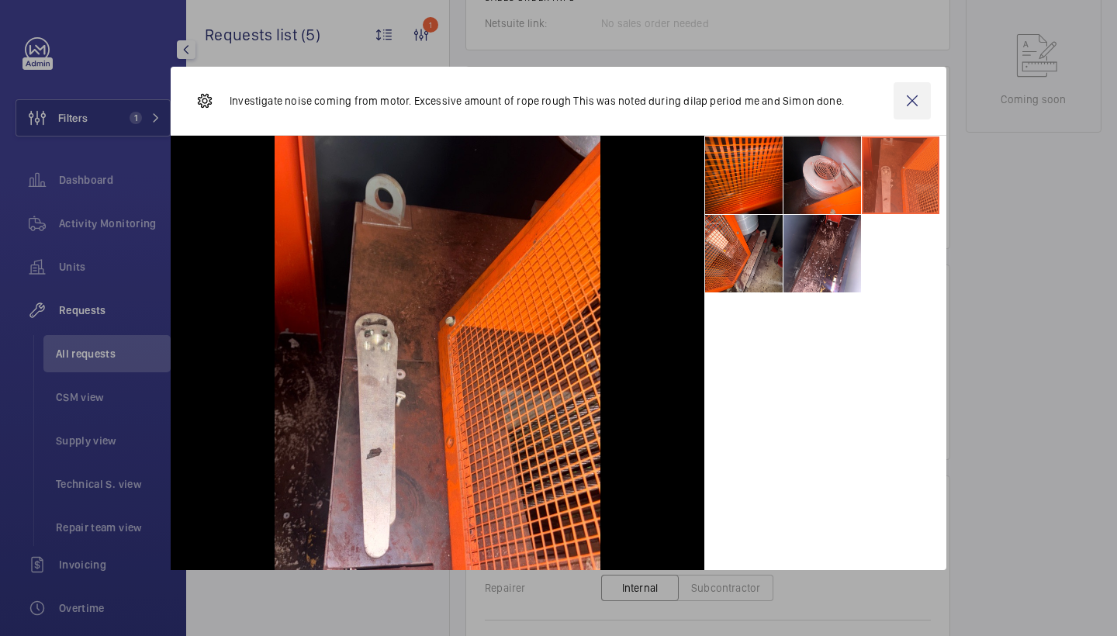
click at [911, 106] on wm-front-icon-button at bounding box center [912, 100] width 37 height 37
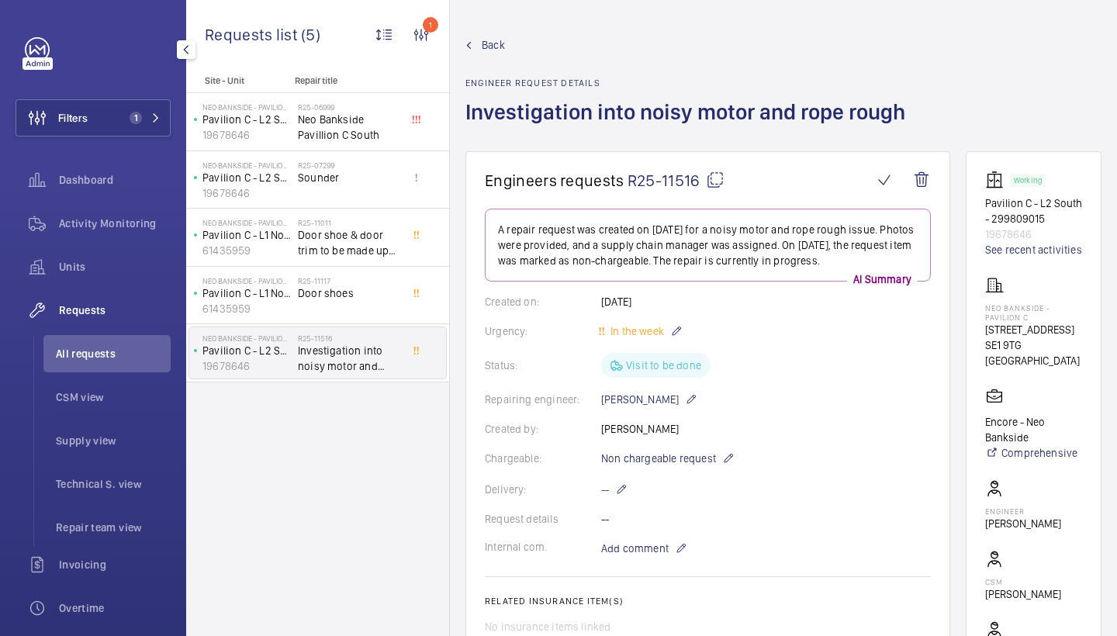
scroll to position [0, 0]
click at [720, 185] on mat-icon at bounding box center [715, 180] width 19 height 19
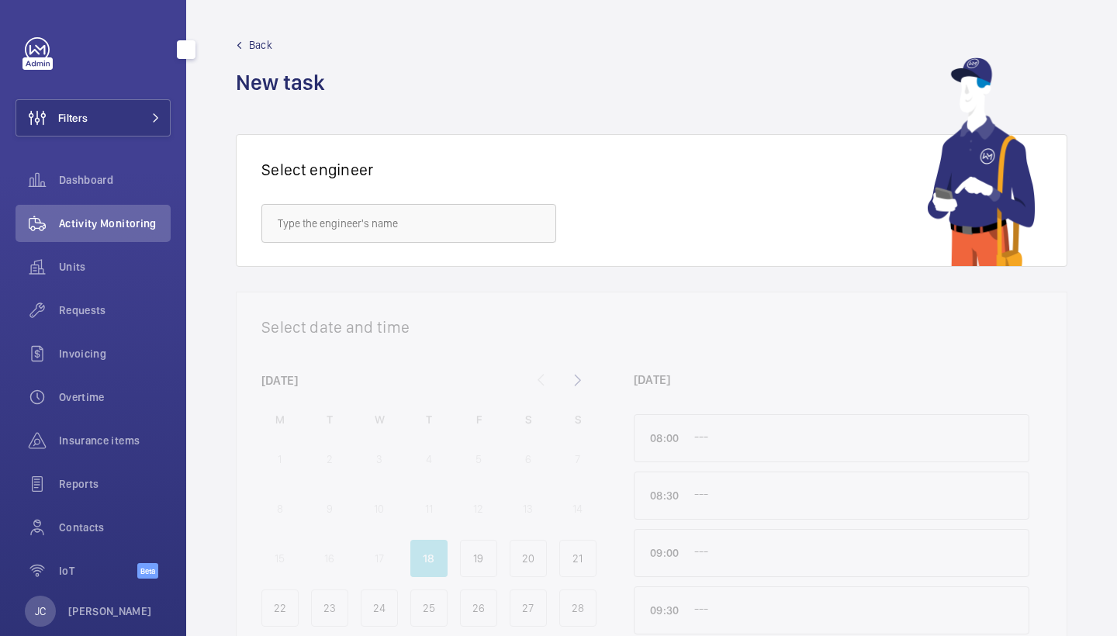
click at [165, 117] on button "Filters" at bounding box center [93, 117] width 155 height 37
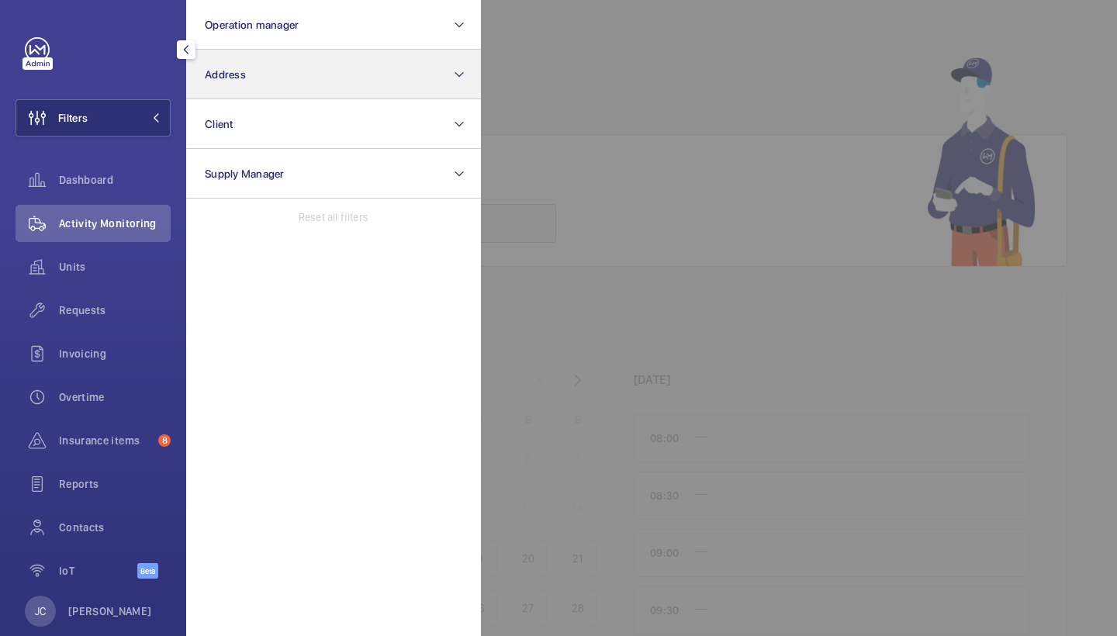
click at [266, 60] on button "Address" at bounding box center [333, 75] width 295 height 50
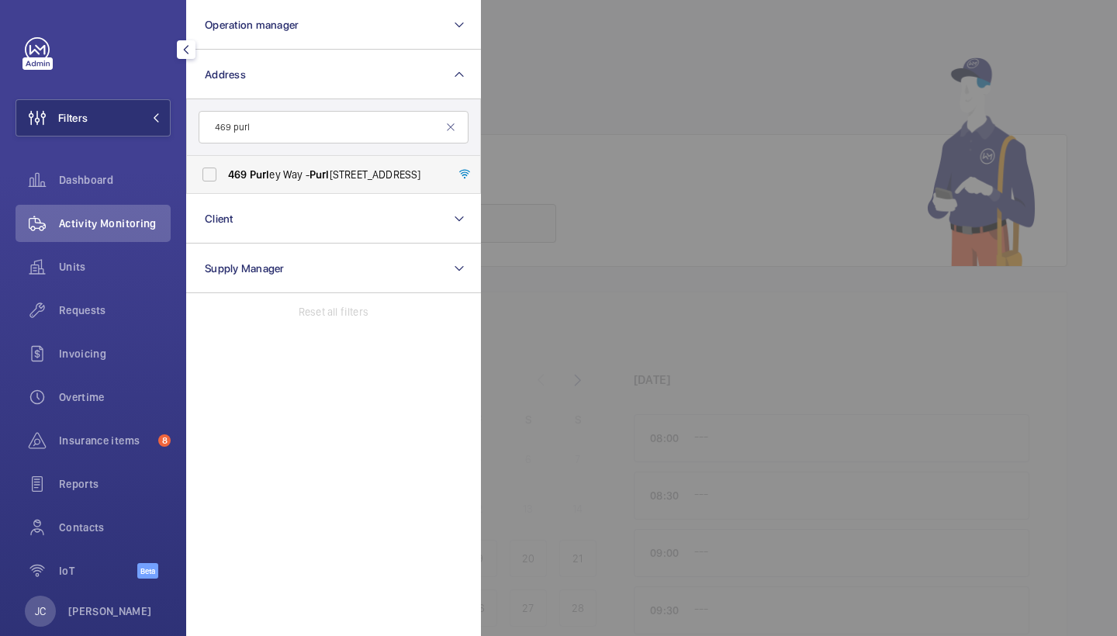
type input "469 purl"
click at [275, 164] on label "[STREET_ADDRESS]" at bounding box center [322, 174] width 270 height 37
click at [225, 164] on input "[STREET_ADDRESS]" at bounding box center [209, 174] width 31 height 31
checkbox input "true"
drag, startPoint x: 624, startPoint y: 84, endPoint x: 104, endPoint y: 303, distance: 564.8
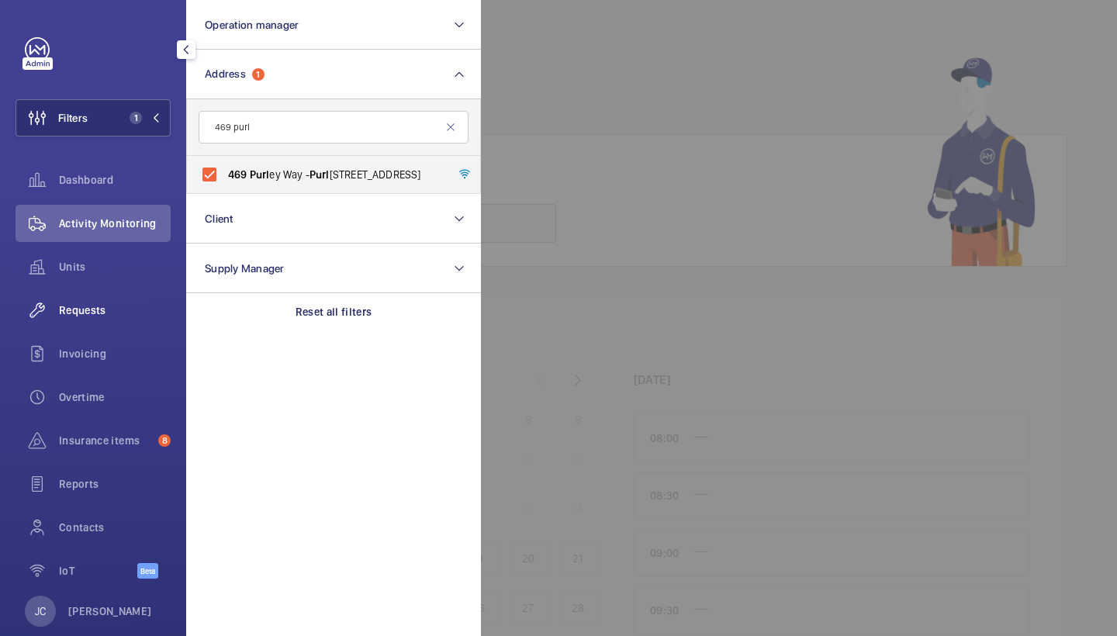
click at [624, 84] on div at bounding box center [1039, 318] width 1117 height 636
click at [103, 303] on span "Requests" at bounding box center [115, 310] width 112 height 16
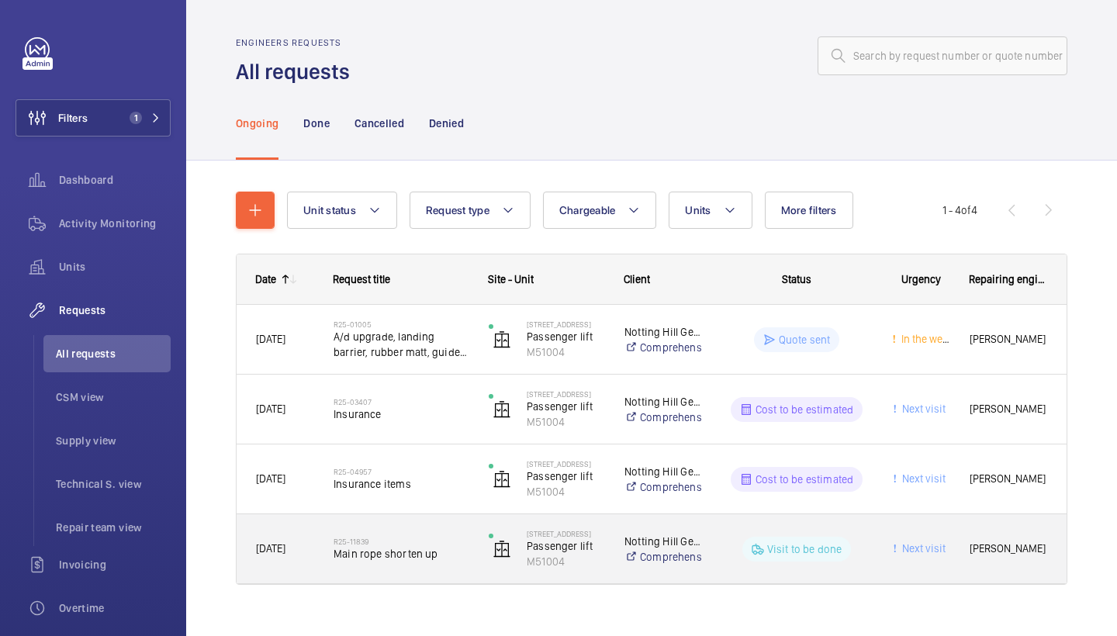
click at [394, 537] on h2 "R25-11839" at bounding box center [401, 541] width 135 height 9
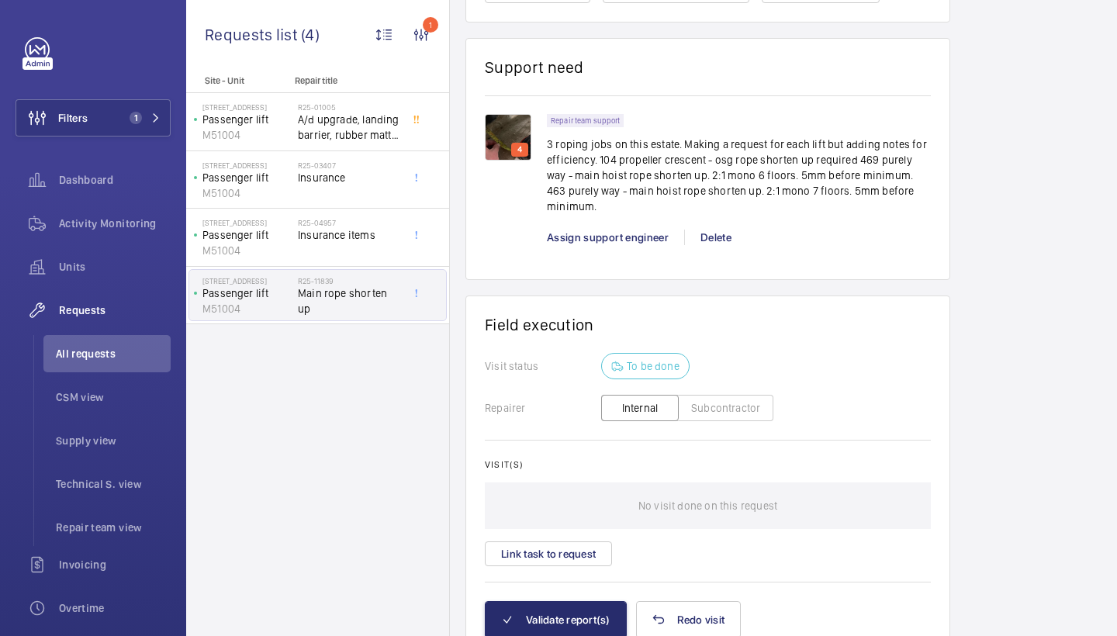
scroll to position [1047, 0]
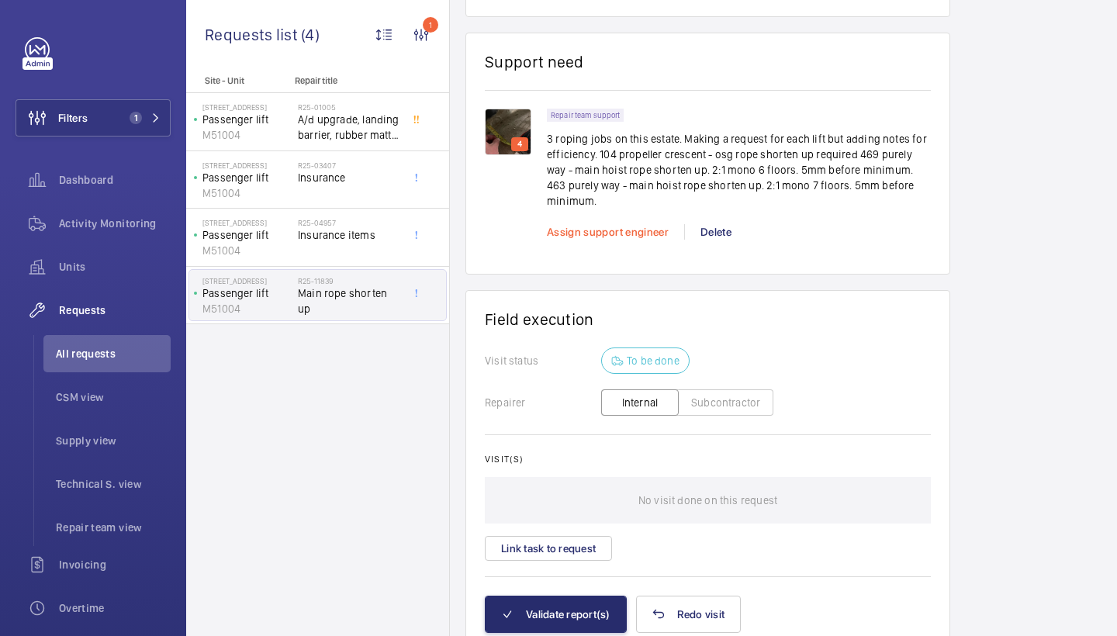
click at [625, 231] on span "Assign support engineer" at bounding box center [608, 232] width 122 height 12
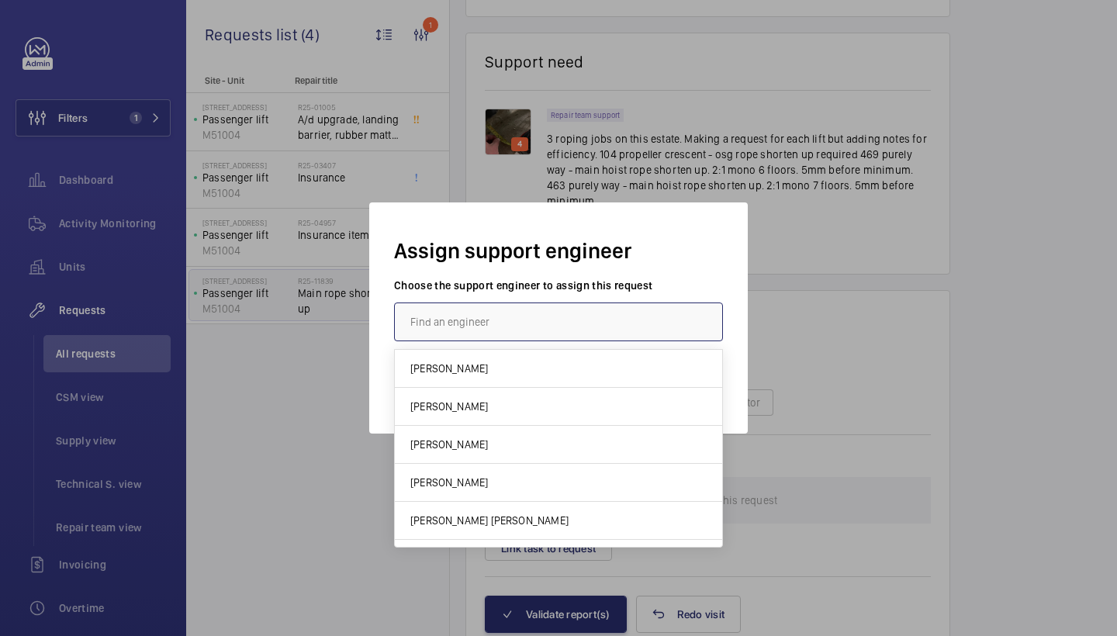
click at [597, 314] on input "text" at bounding box center [558, 321] width 329 height 39
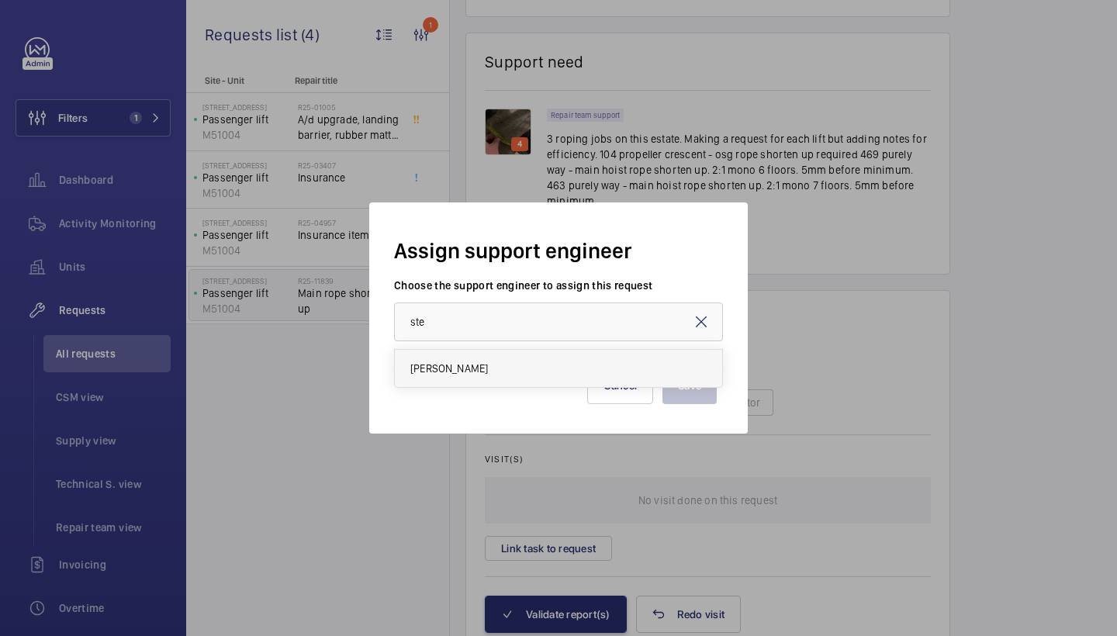
click at [506, 379] on mat-option "[PERSON_NAME]" at bounding box center [558, 368] width 327 height 37
type input "[PERSON_NAME]"
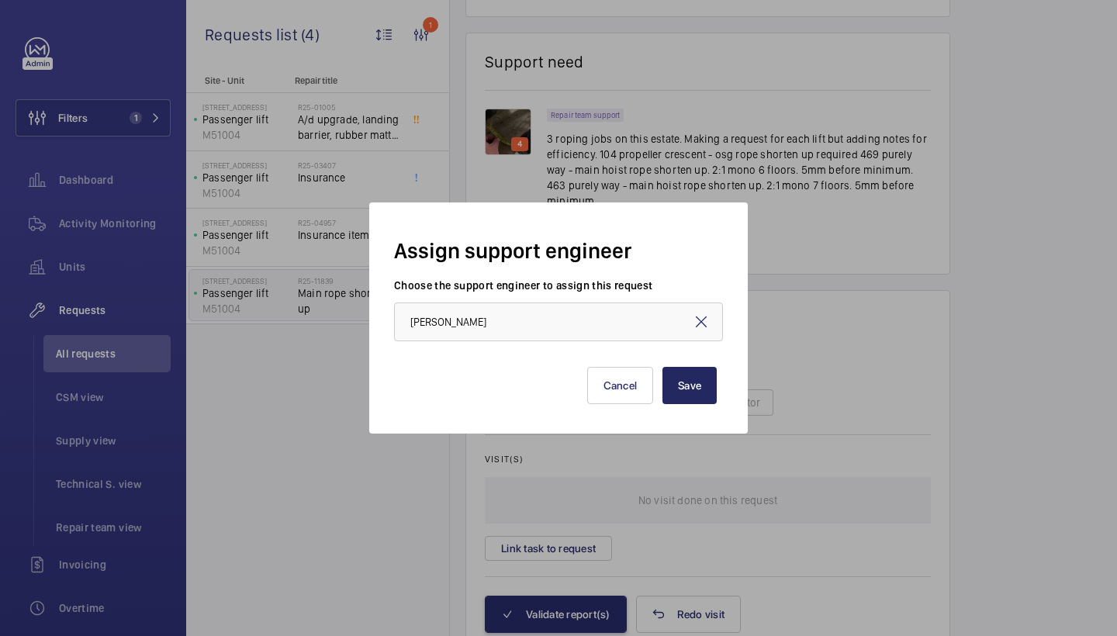
click at [685, 388] on button "Save" at bounding box center [689, 385] width 54 height 37
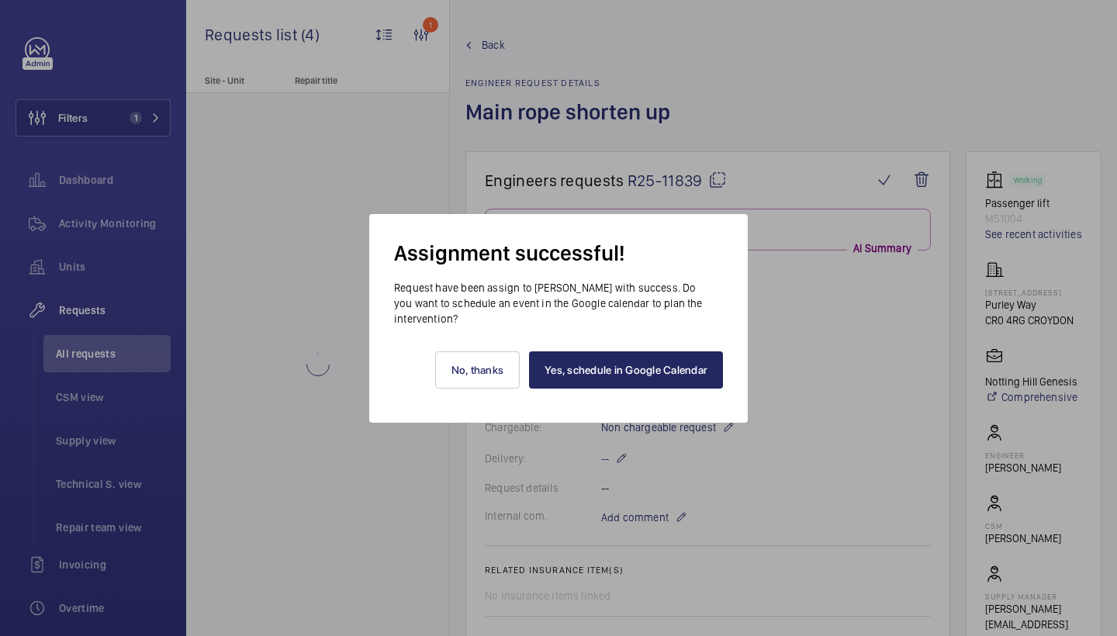
click at [691, 364] on link "Yes, schedule in Google Calendar" at bounding box center [626, 369] width 194 height 37
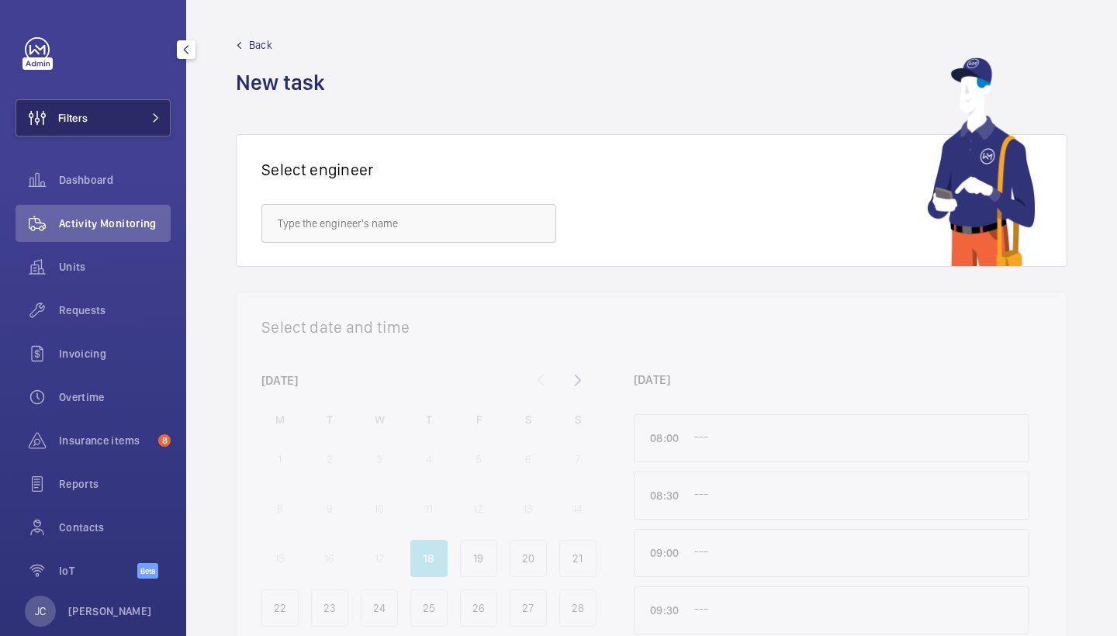
click at [130, 122] on button "Filters" at bounding box center [93, 117] width 155 height 37
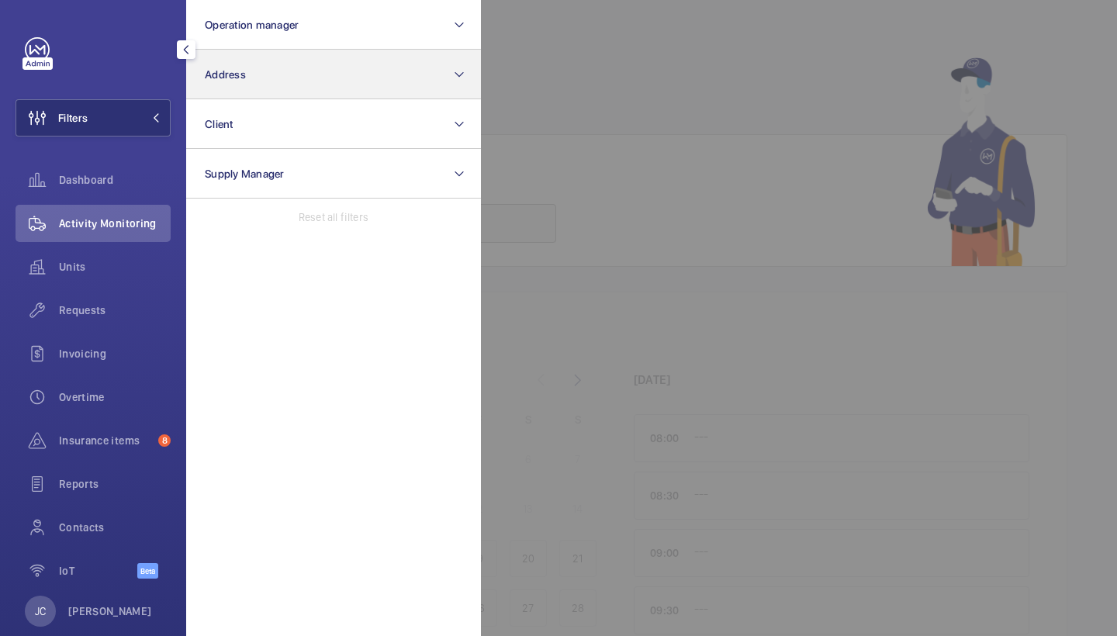
click at [287, 89] on button "Address" at bounding box center [333, 75] width 295 height 50
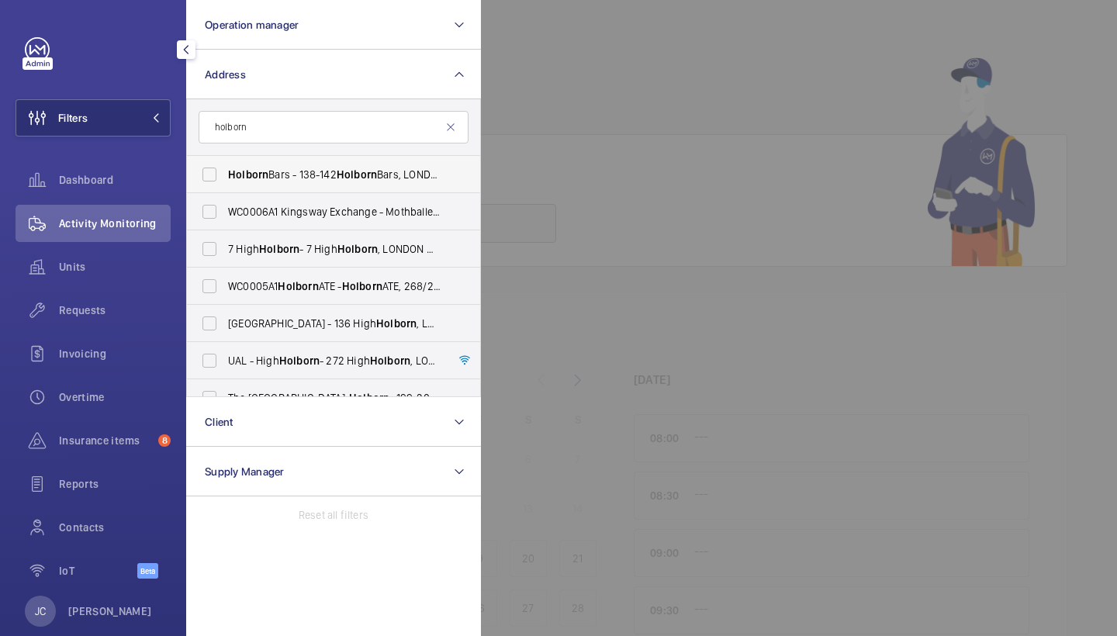
type input "holborn"
click at [302, 166] on label "Holborn Bars - [STREET_ADDRESS][DATE]" at bounding box center [322, 174] width 270 height 37
click at [225, 166] on input "Holborn Bars - [STREET_ADDRESS][DATE]" at bounding box center [209, 174] width 31 height 31
checkbox input "true"
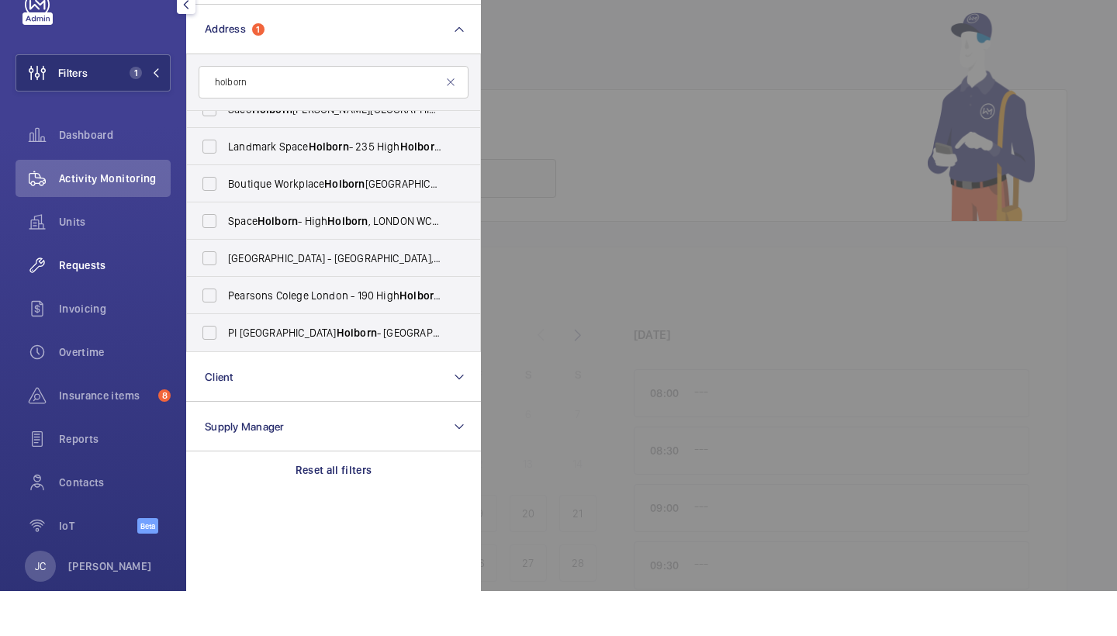
scroll to position [504, 0]
click at [111, 302] on span "Requests" at bounding box center [115, 310] width 112 height 16
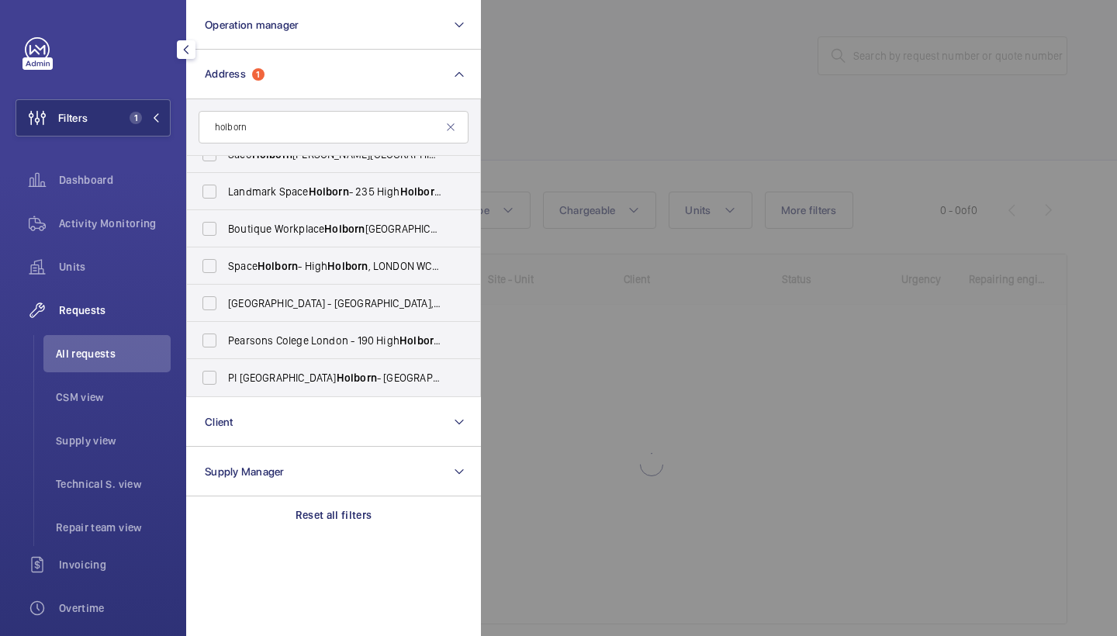
click at [629, 146] on div at bounding box center [1039, 318] width 1117 height 636
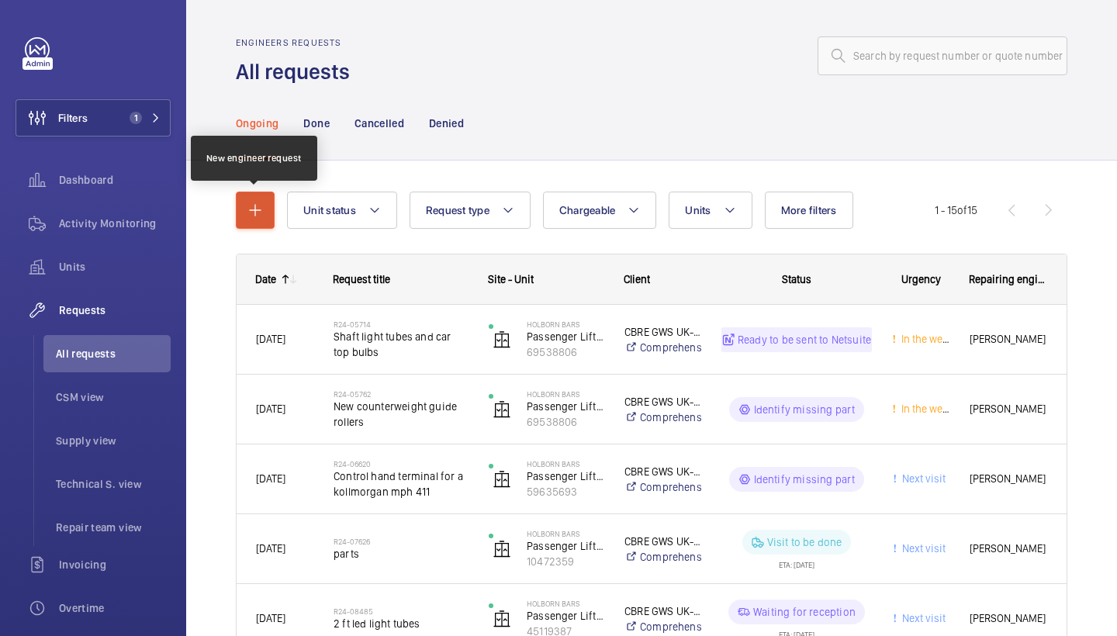
click at [264, 208] on button "button" at bounding box center [255, 210] width 39 height 37
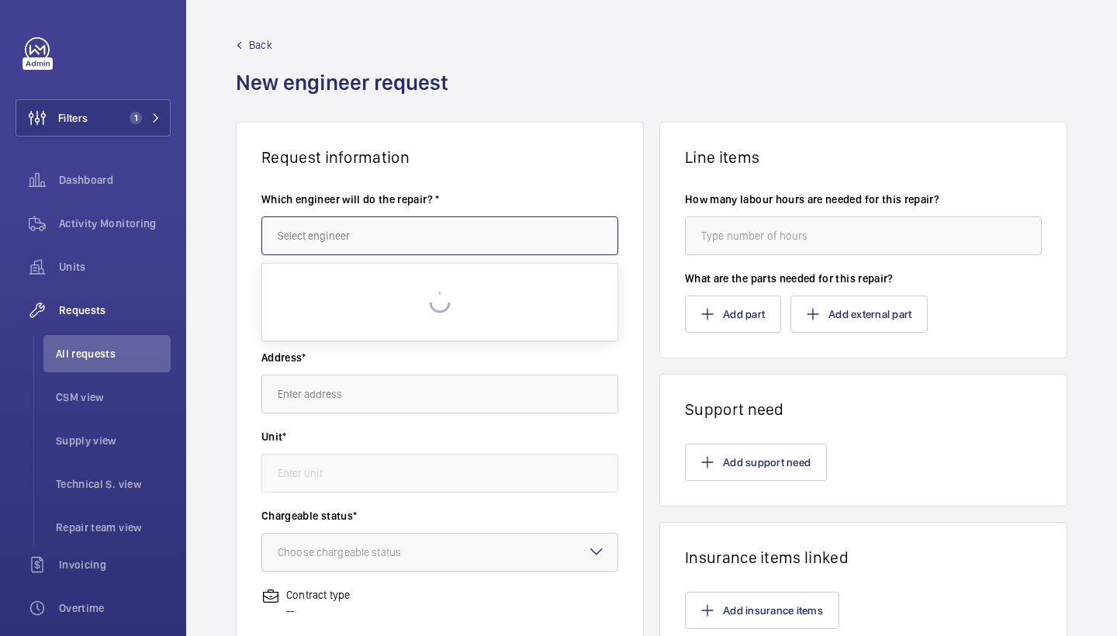
click at [330, 237] on input "text" at bounding box center [439, 235] width 357 height 39
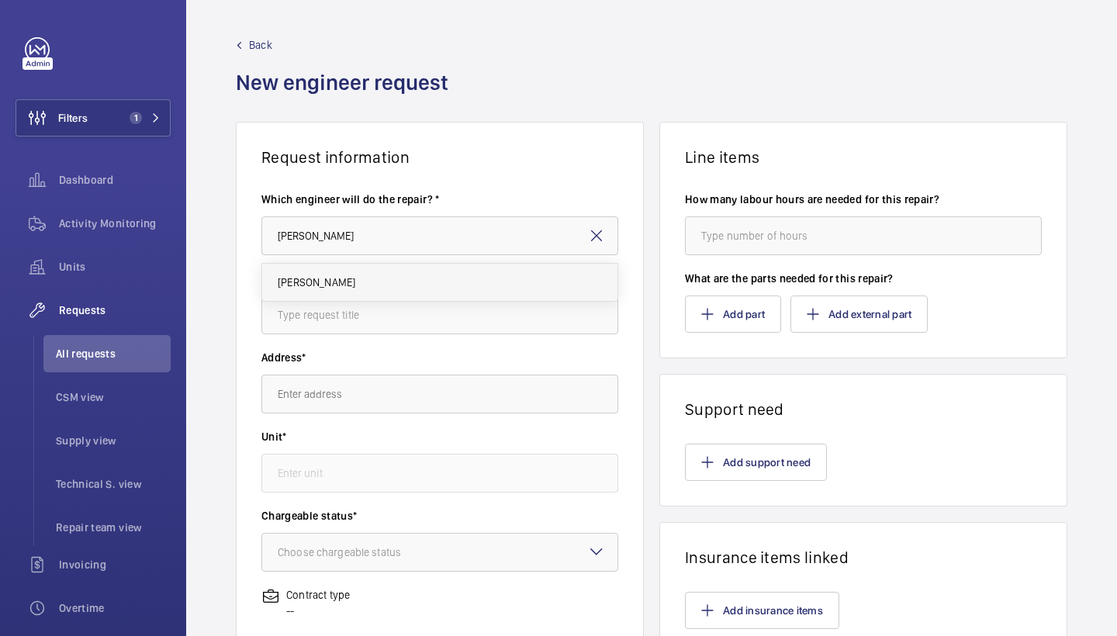
drag, startPoint x: 330, startPoint y: 237, endPoint x: 321, endPoint y: 289, distance: 52.8
click at [321, 289] on span "[PERSON_NAME]" at bounding box center [317, 283] width 78 height 16
type input "[PERSON_NAME]"
click at [362, 322] on input "text" at bounding box center [439, 315] width 357 height 39
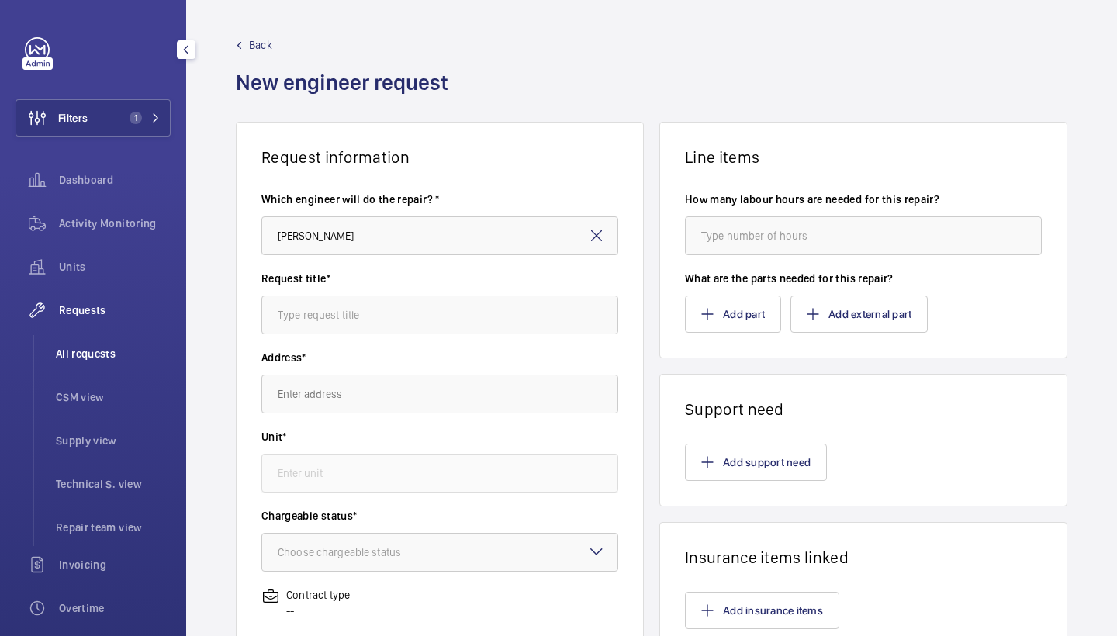
click at [102, 348] on span "All requests" at bounding box center [113, 354] width 115 height 16
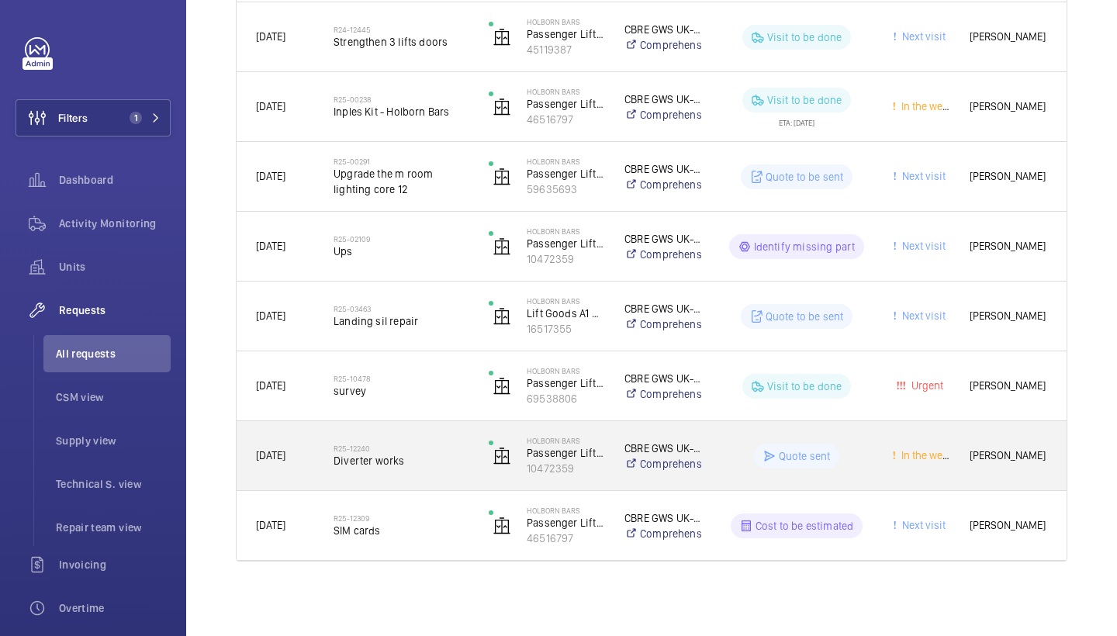
scroll to position [792, 0]
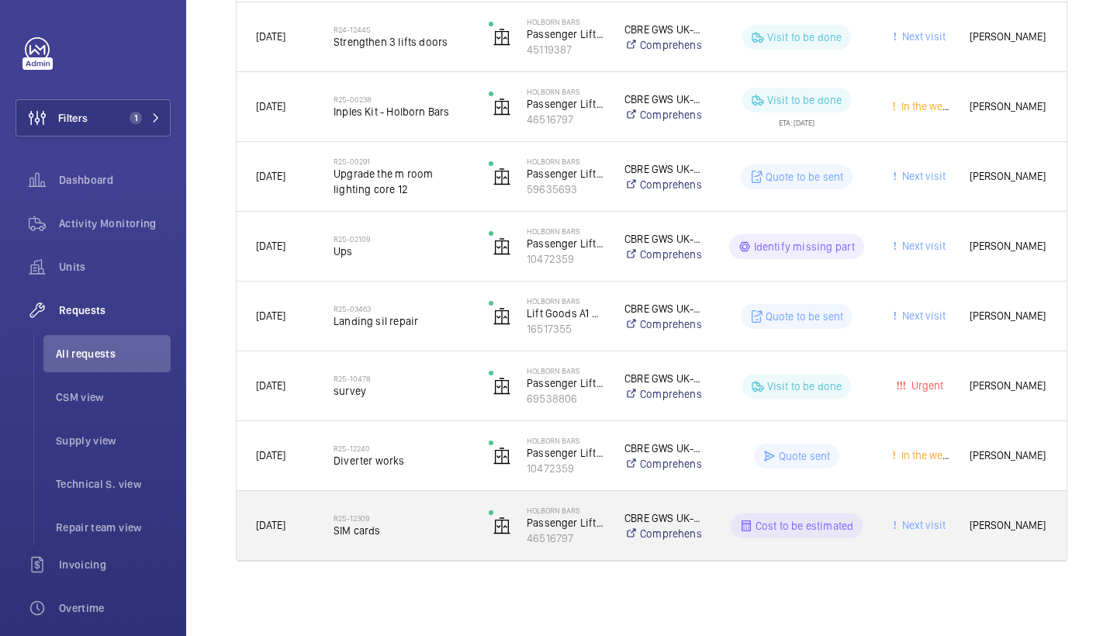
click at [399, 555] on div "R25-12309 SIM cards" at bounding box center [392, 526] width 154 height 70
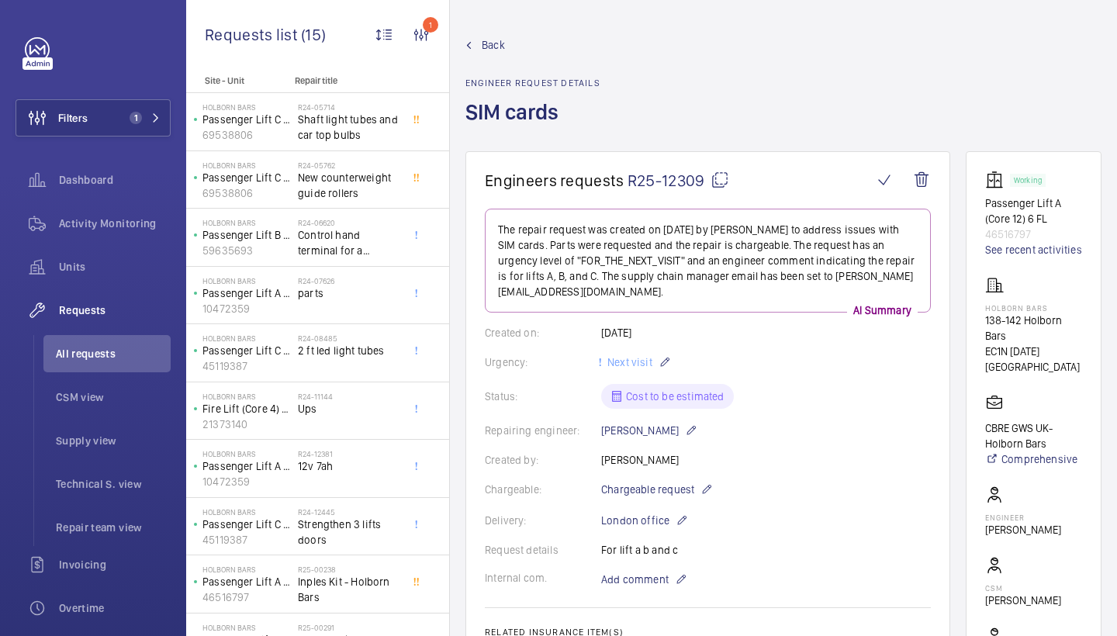
click at [484, 47] on span "Back" at bounding box center [493, 45] width 23 height 16
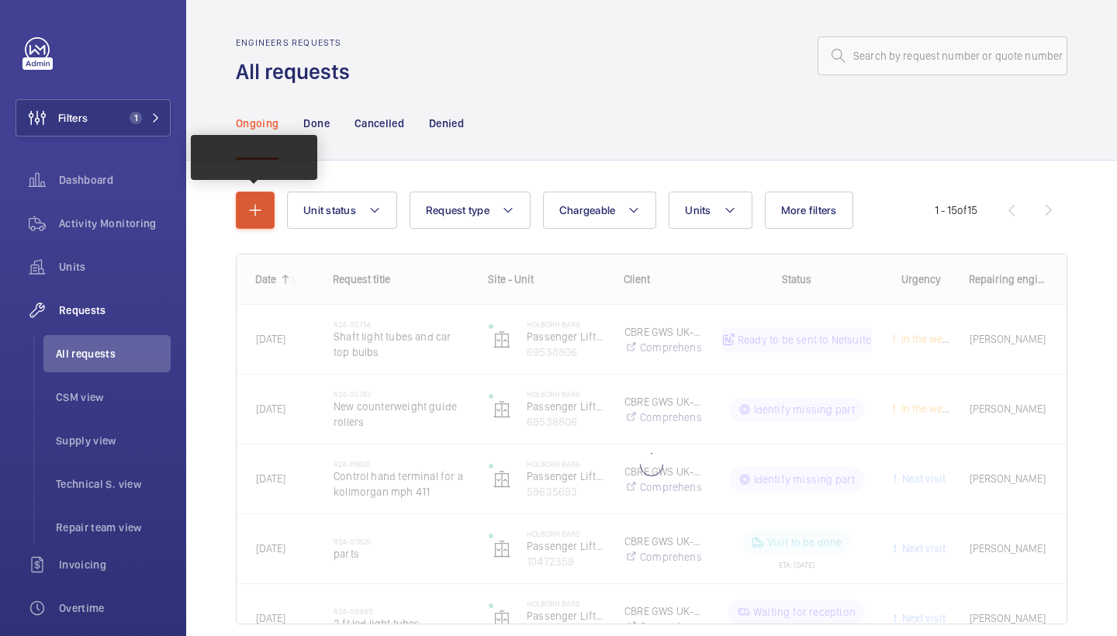
click at [254, 216] on mat-icon "button" at bounding box center [255, 210] width 19 height 19
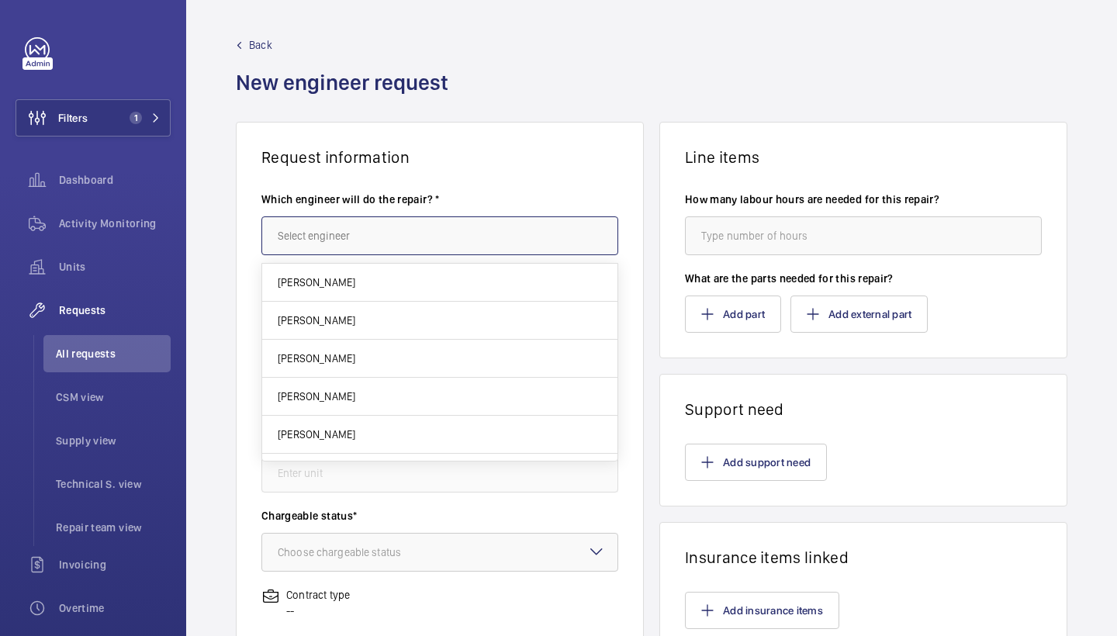
click at [357, 246] on input "text" at bounding box center [439, 235] width 357 height 39
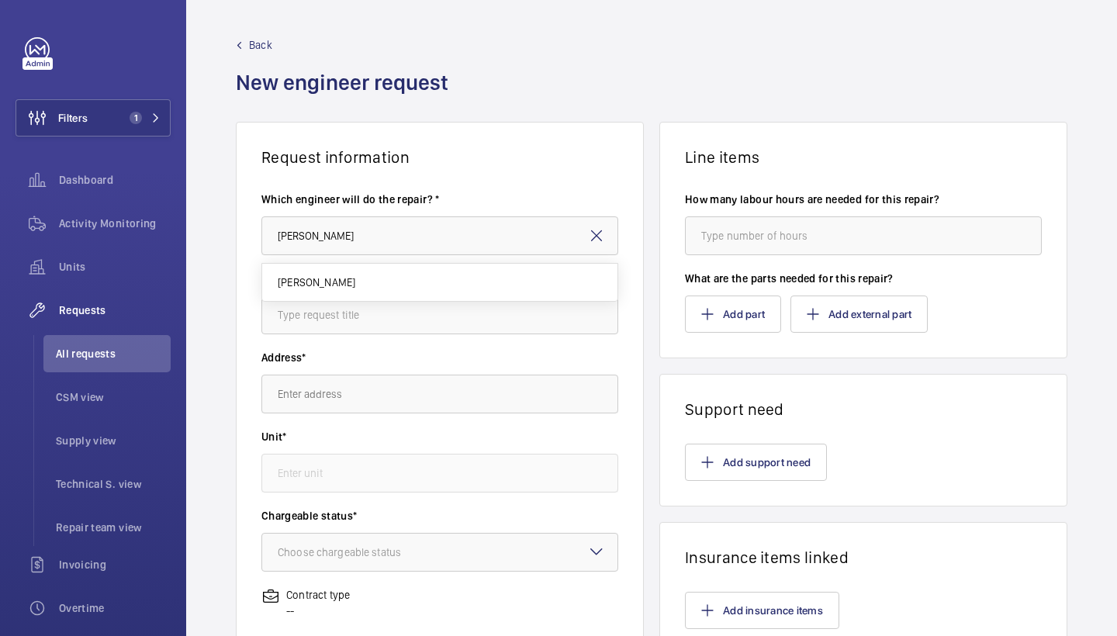
drag, startPoint x: 357, startPoint y: 246, endPoint x: 351, endPoint y: 280, distance: 34.7
click at [351, 279] on mat-option "[PERSON_NAME]" at bounding box center [439, 282] width 355 height 37
type input "[PERSON_NAME]"
click at [358, 302] on input "text" at bounding box center [439, 315] width 357 height 39
type input "door repairs"
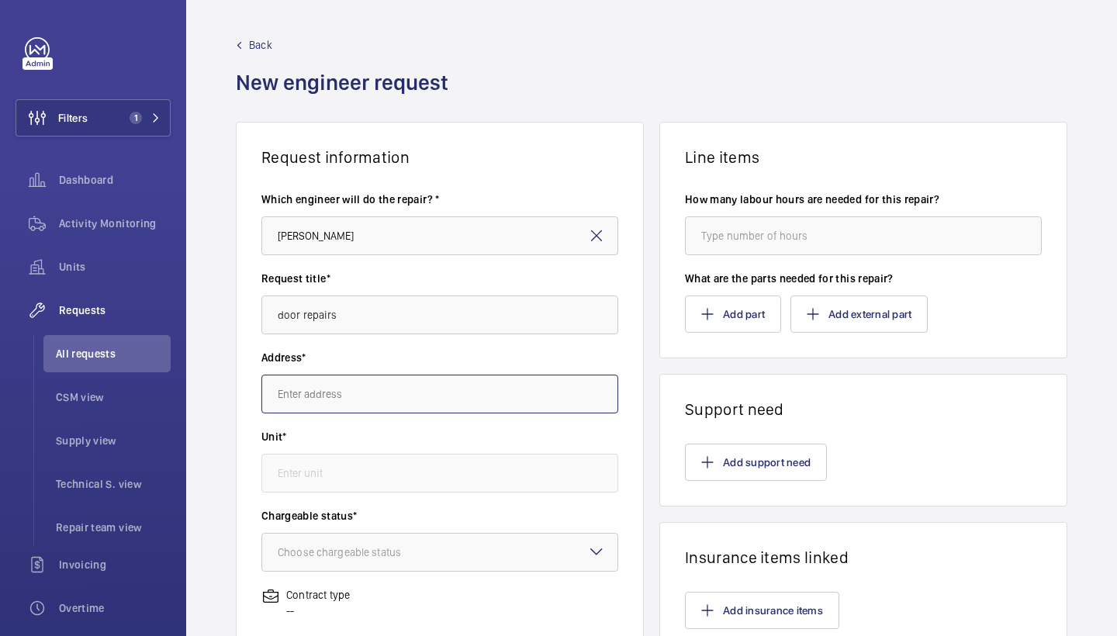
click at [378, 396] on input "text" at bounding box center [439, 394] width 357 height 39
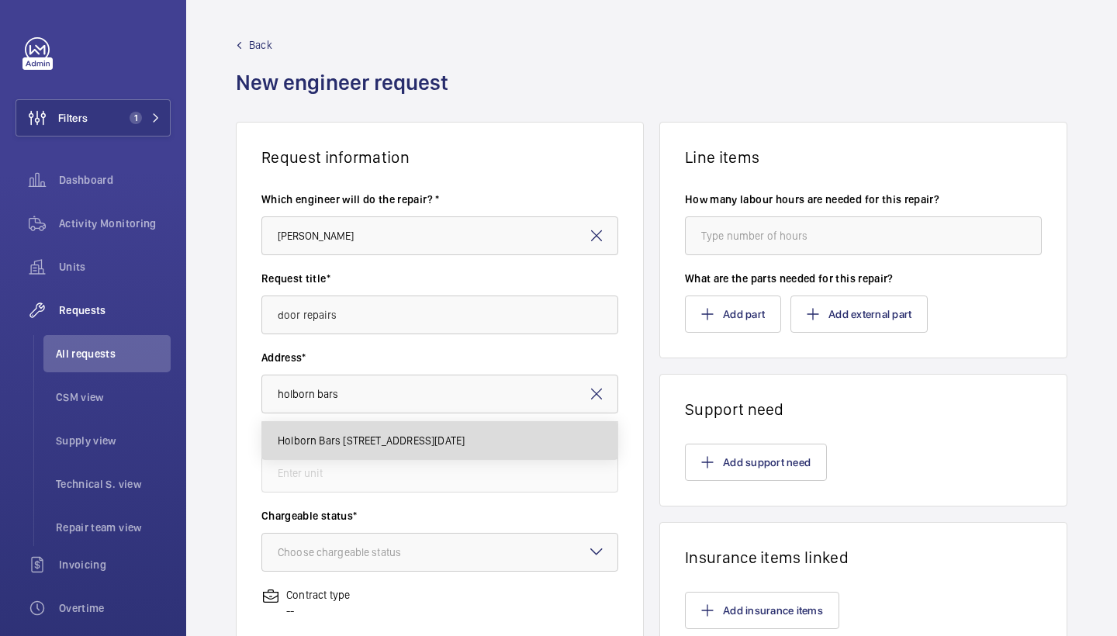
click at [431, 442] on span "Holborn Bars [STREET_ADDRESS][DATE]" at bounding box center [371, 441] width 187 height 16
type input "Holborn Bars [STREET_ADDRESS][DATE]"
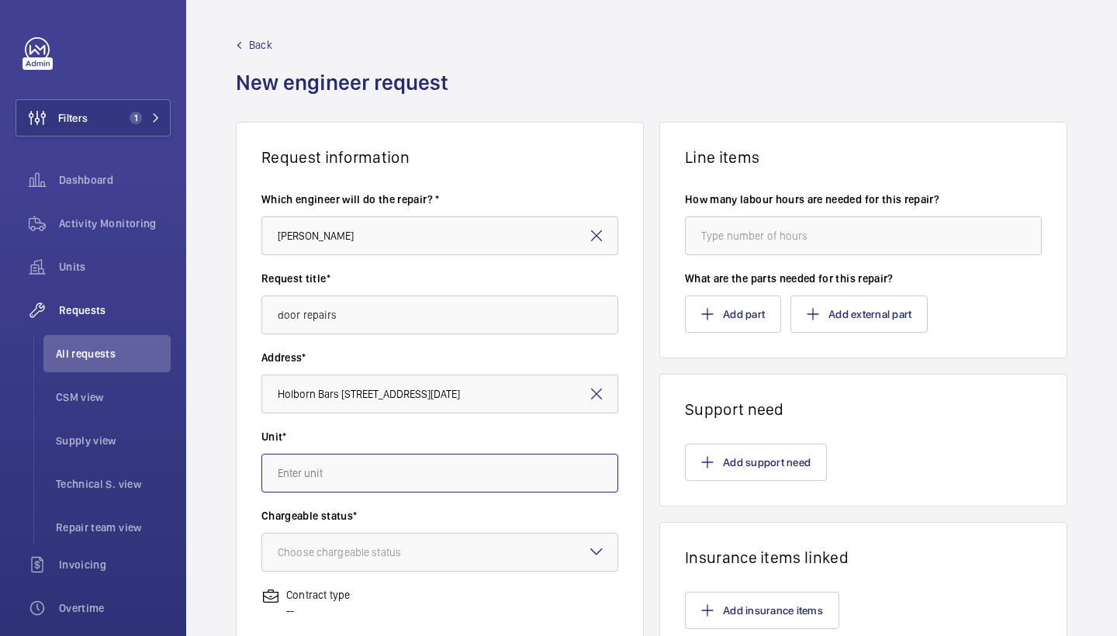
click at [427, 479] on input "text" at bounding box center [439, 473] width 357 height 39
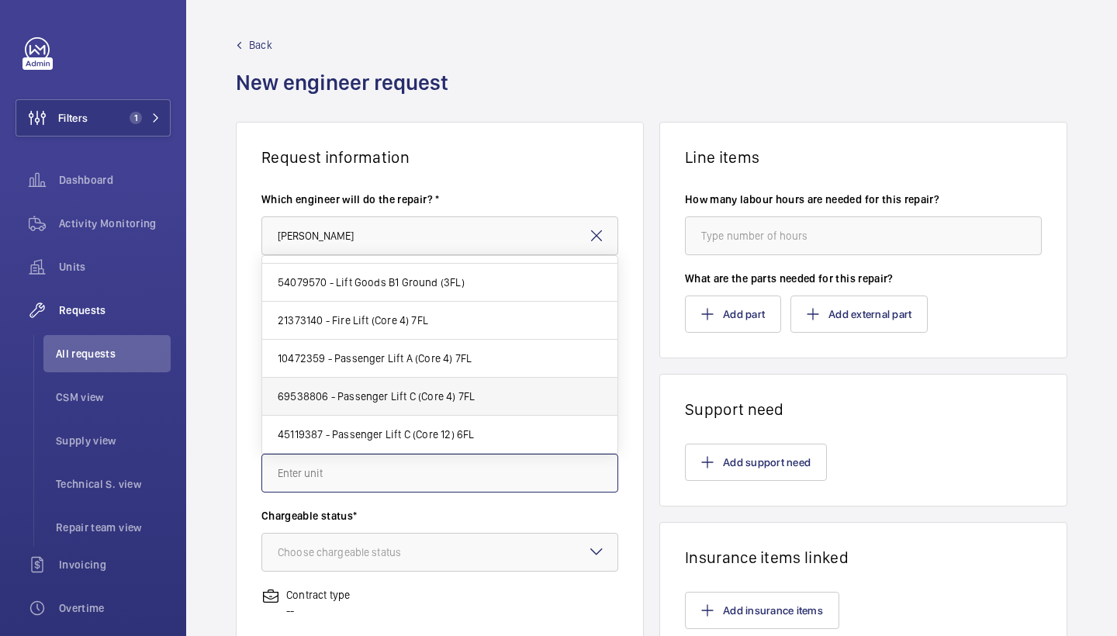
scroll to position [220, 0]
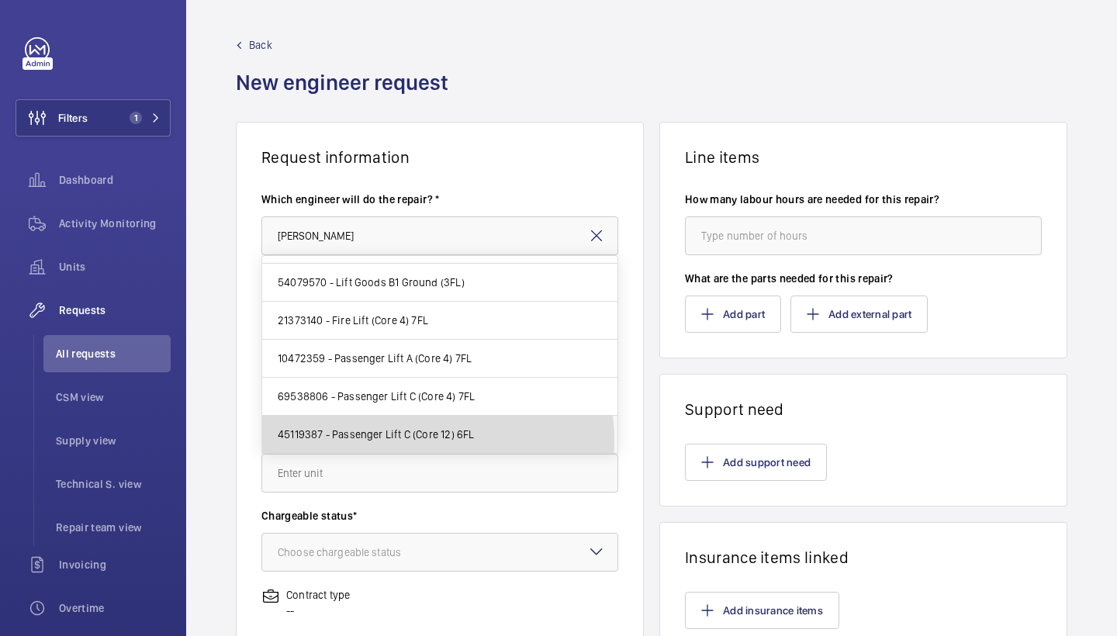
click at [427, 440] on span "45119387 - Passenger Lift C (Core 12) 6FL" at bounding box center [376, 435] width 196 height 16
type input "45119387 - Passenger Lift C (Core 12) 6FL"
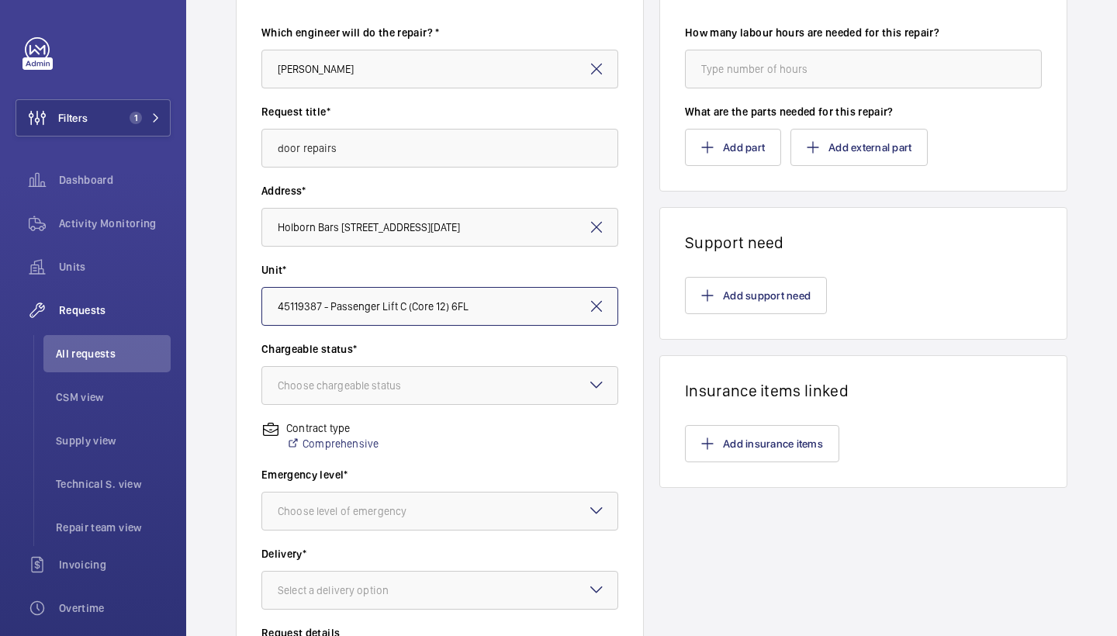
scroll to position [187, 0]
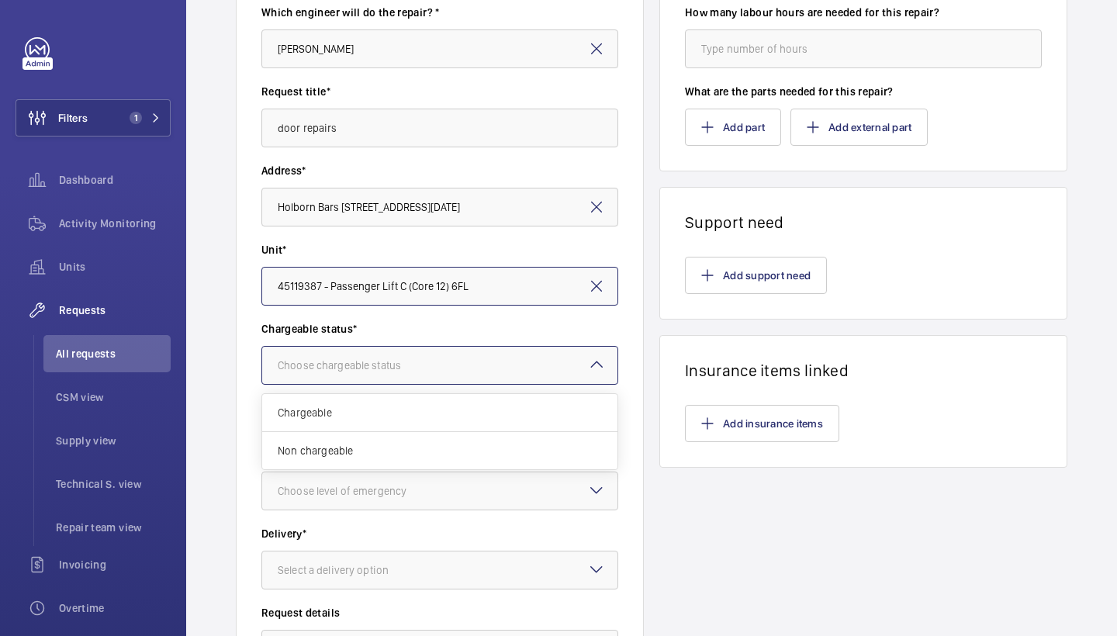
click at [466, 374] on div at bounding box center [439, 365] width 355 height 37
click at [343, 458] on div "Non chargeable" at bounding box center [439, 450] width 355 height 37
click at [399, 494] on div "Choose level of emergency" at bounding box center [362, 491] width 168 height 16
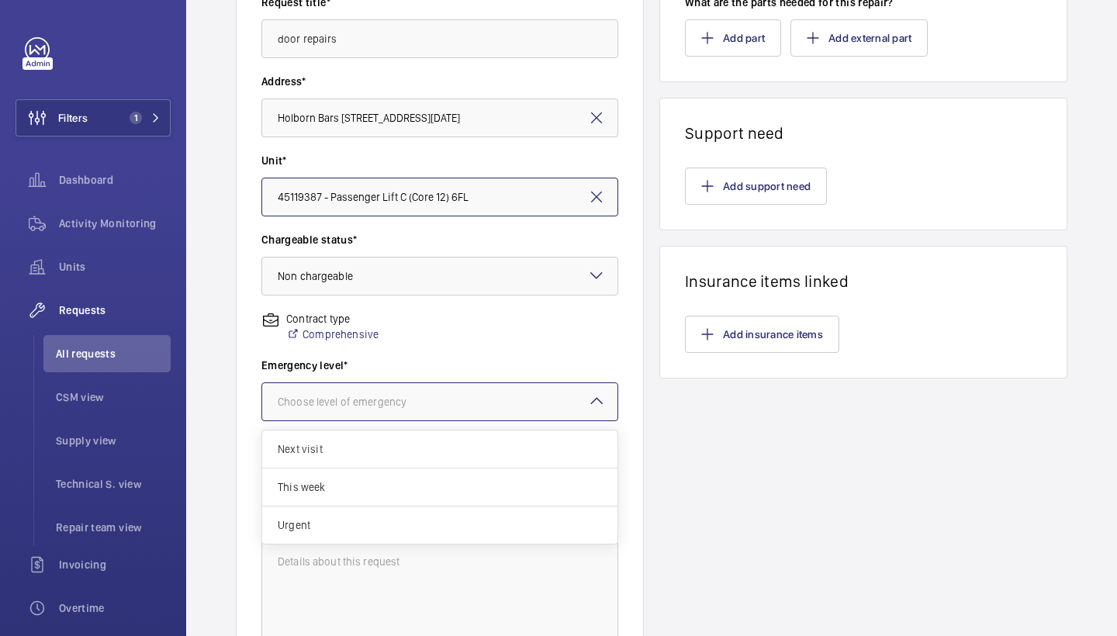
scroll to position [308, 0]
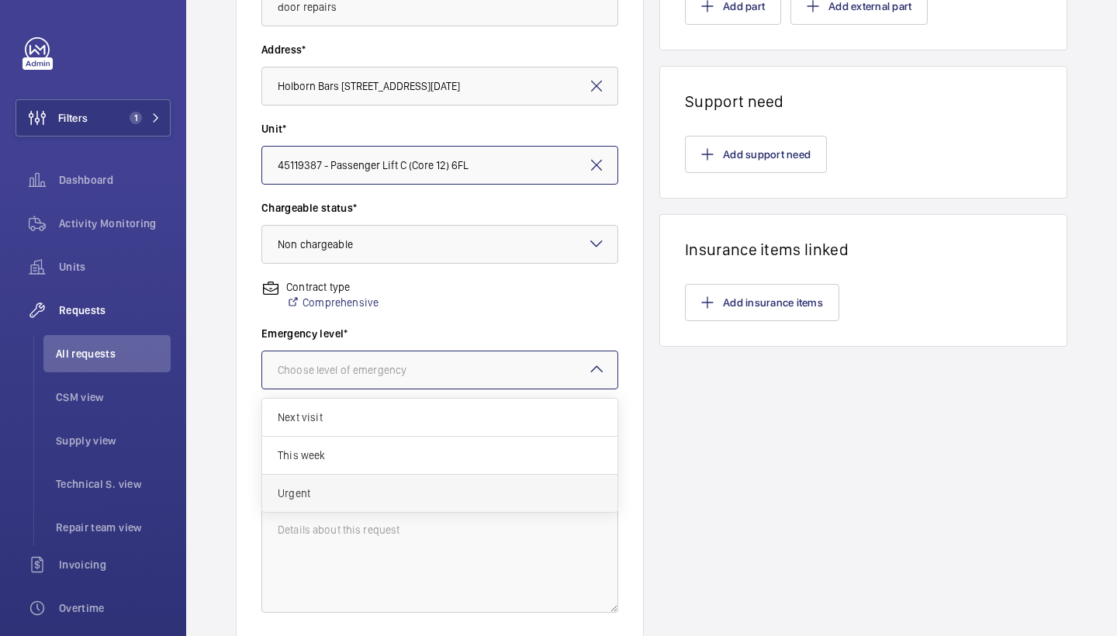
click at [392, 493] on span "Urgent" at bounding box center [440, 494] width 324 height 16
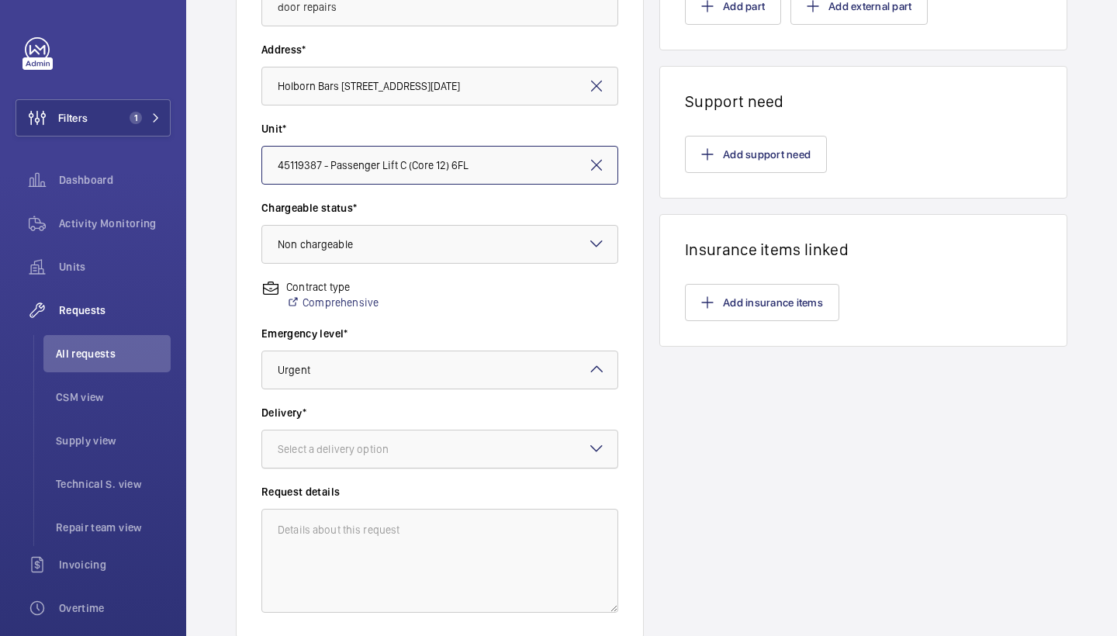
click at [432, 435] on div at bounding box center [439, 448] width 355 height 37
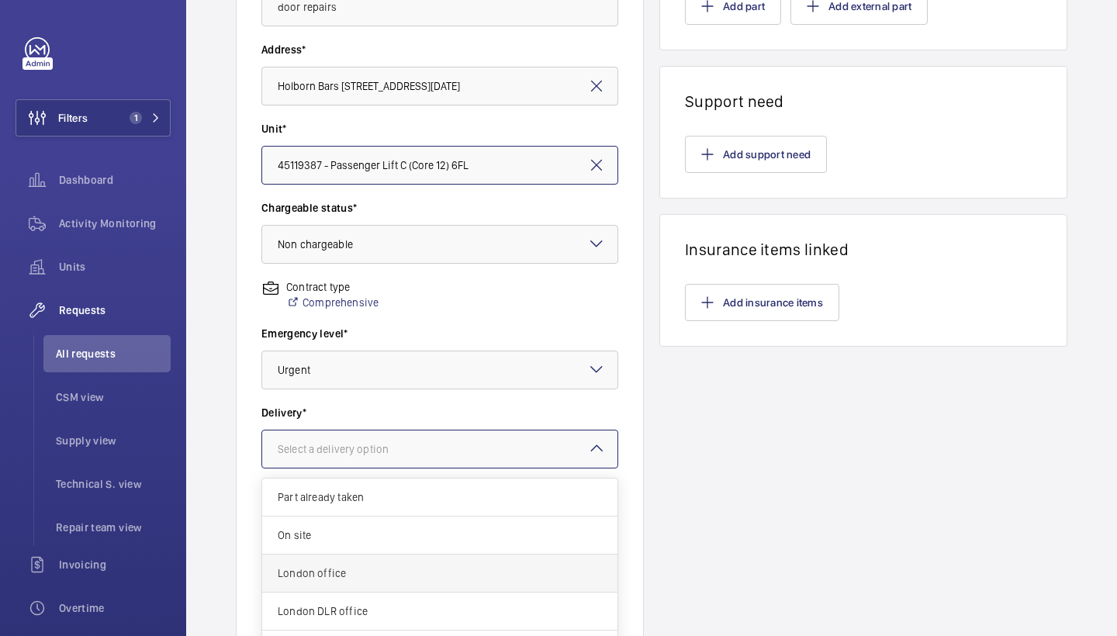
click at [362, 582] on div "London office" at bounding box center [439, 574] width 355 height 38
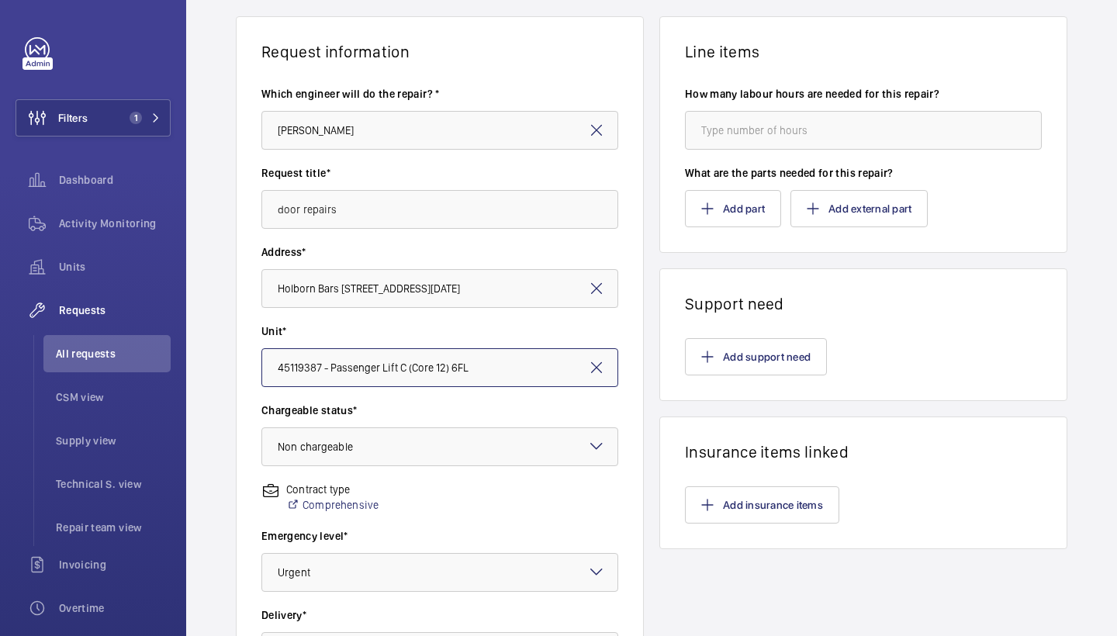
scroll to position [87, 0]
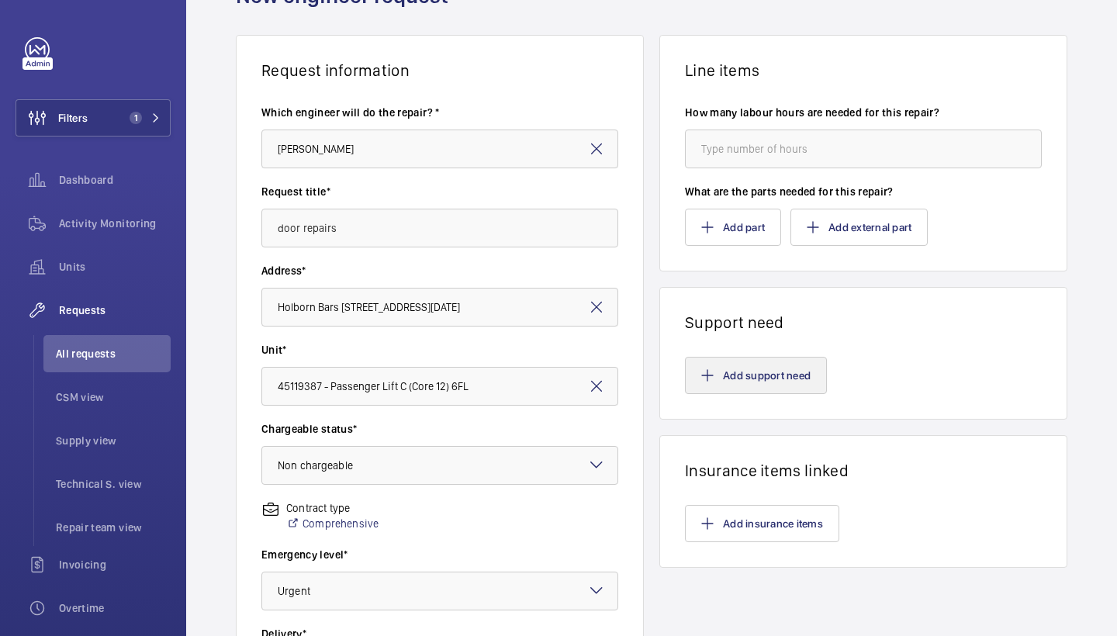
click at [703, 381] on mat-icon "button" at bounding box center [707, 375] width 12 height 12
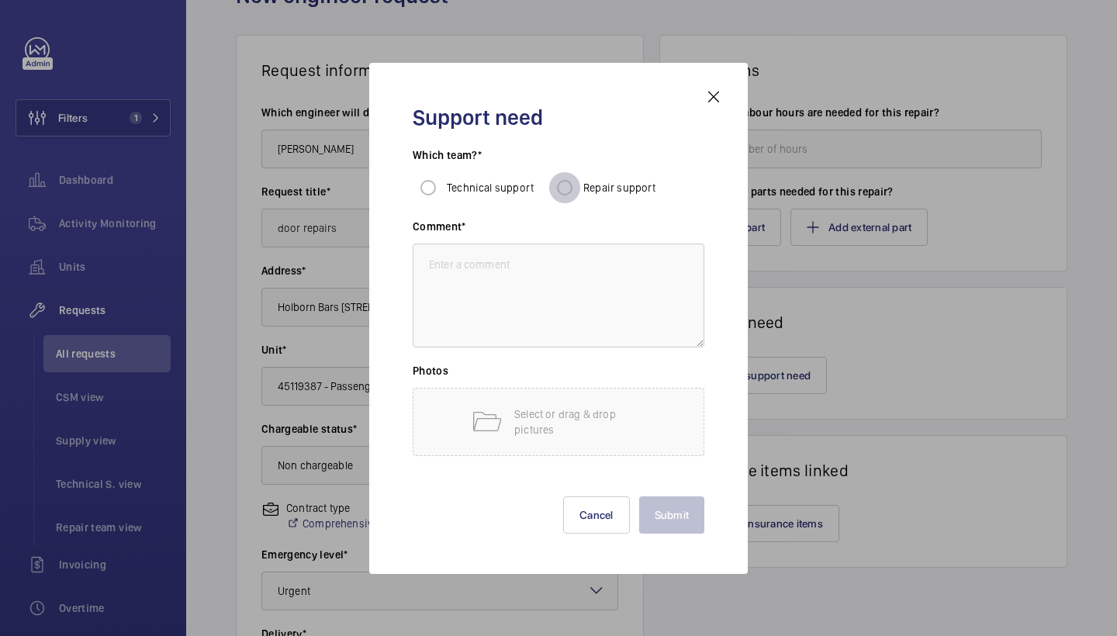
click at [565, 184] on input "Repair support" at bounding box center [564, 187] width 31 height 31
radio input "true"
click at [563, 311] on textarea at bounding box center [559, 296] width 292 height 104
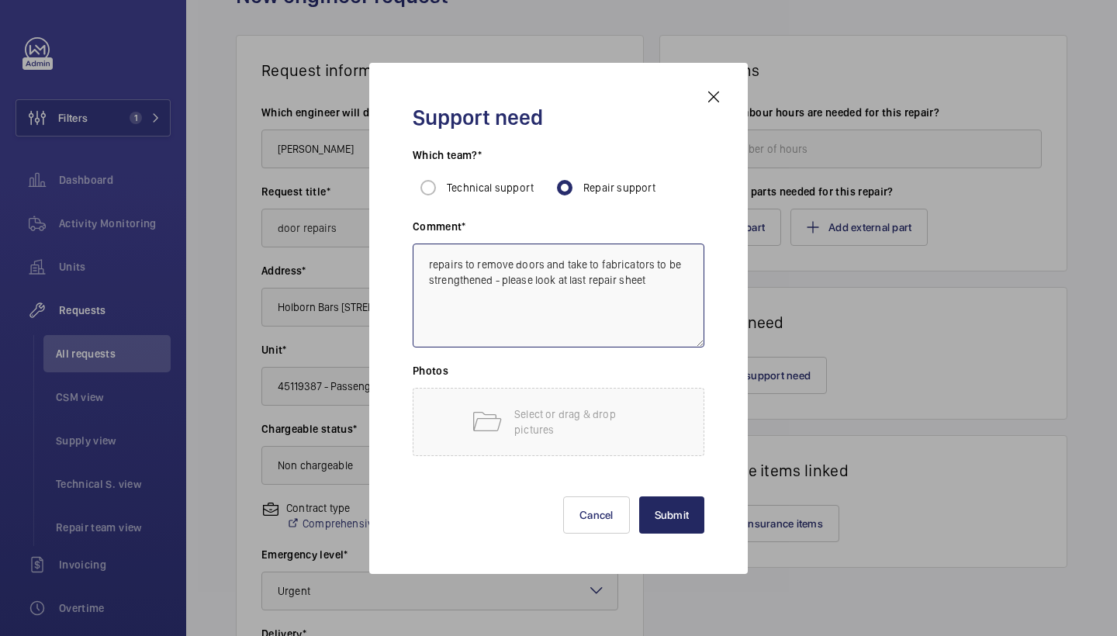
type textarea "repairs to remove doors and take to fabricators to be strengthened - please loo…"
click at [686, 510] on button "Submit" at bounding box center [672, 514] width 66 height 37
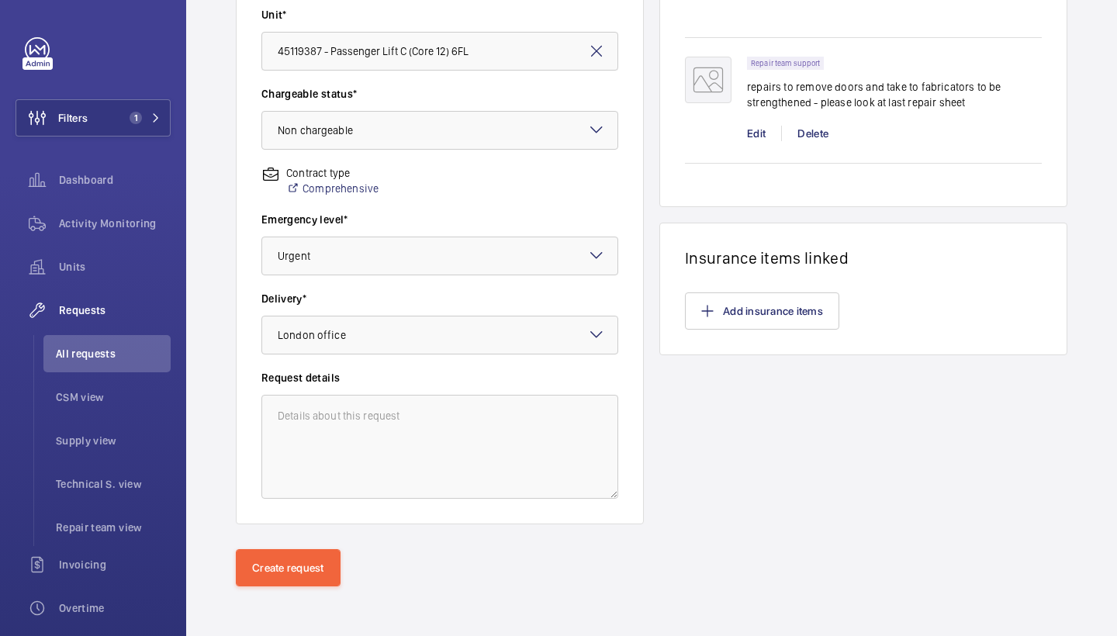
scroll to position [422, 0]
click at [280, 562] on button "Create request" at bounding box center [288, 567] width 105 height 37
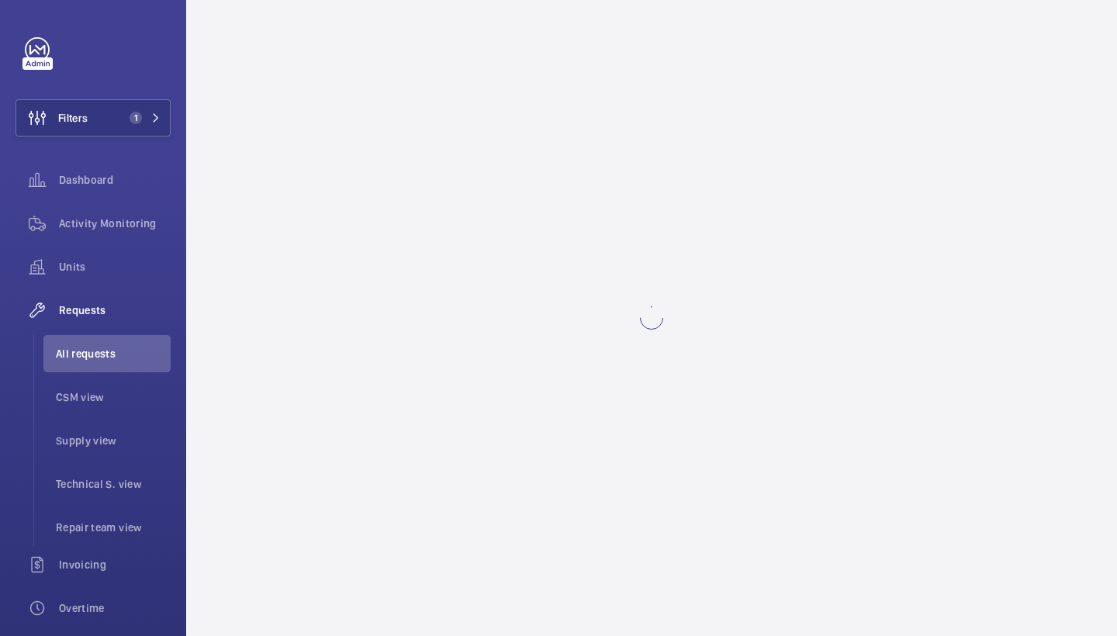
scroll to position [0, 0]
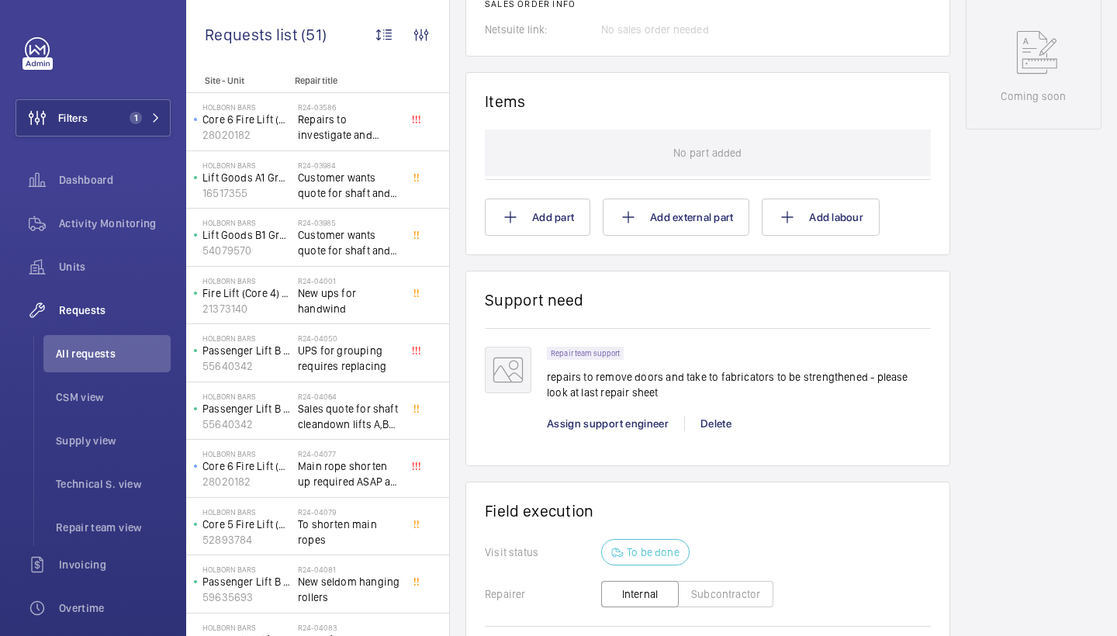
scroll to position [848, 0]
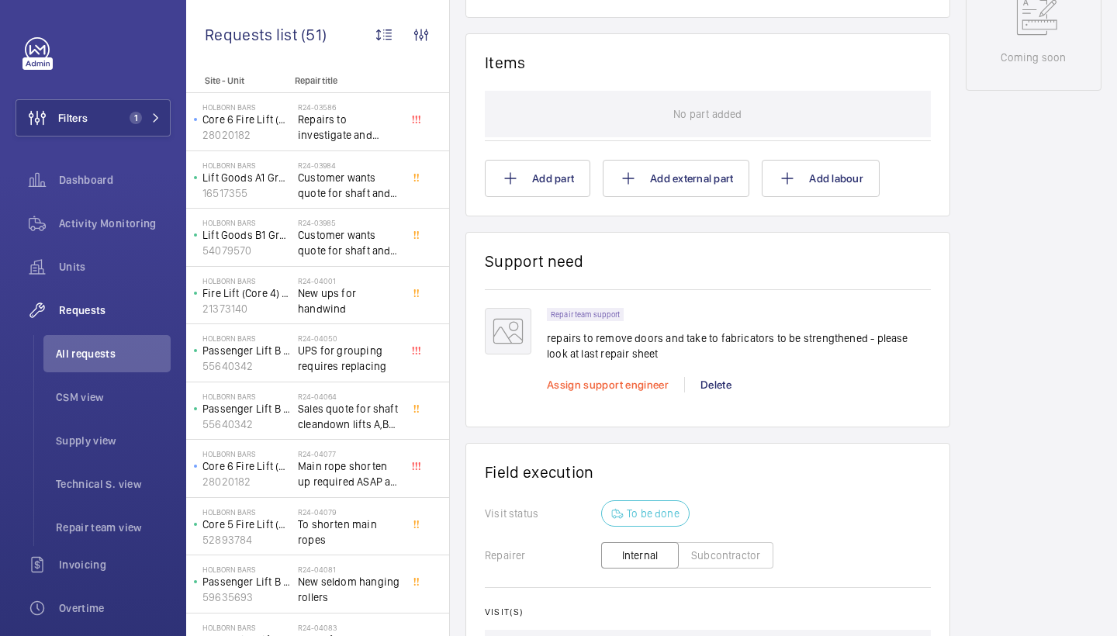
click at [610, 384] on span "Assign support engineer" at bounding box center [608, 385] width 122 height 12
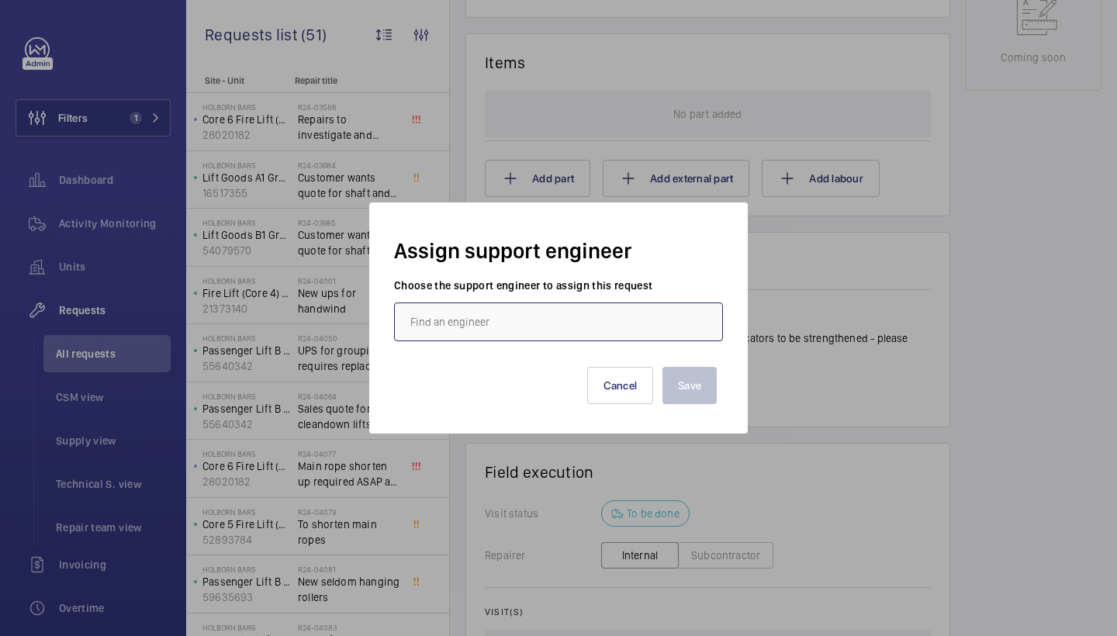
click at [637, 326] on input "text" at bounding box center [558, 321] width 329 height 39
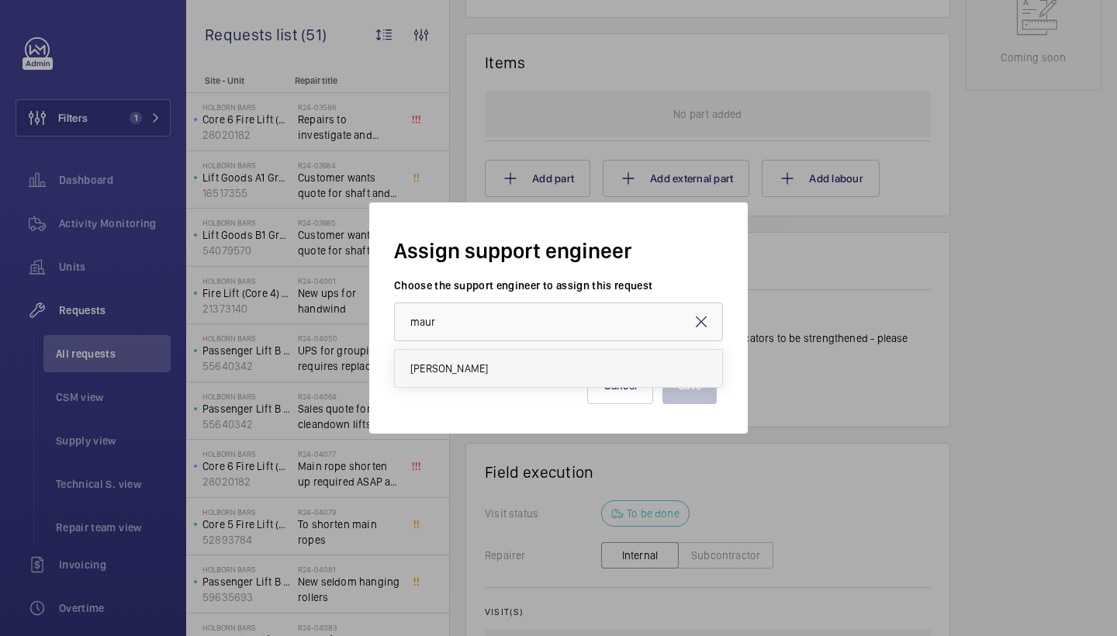
click at [594, 369] on mat-option "[PERSON_NAME]" at bounding box center [558, 368] width 327 height 37
type input "[PERSON_NAME]"
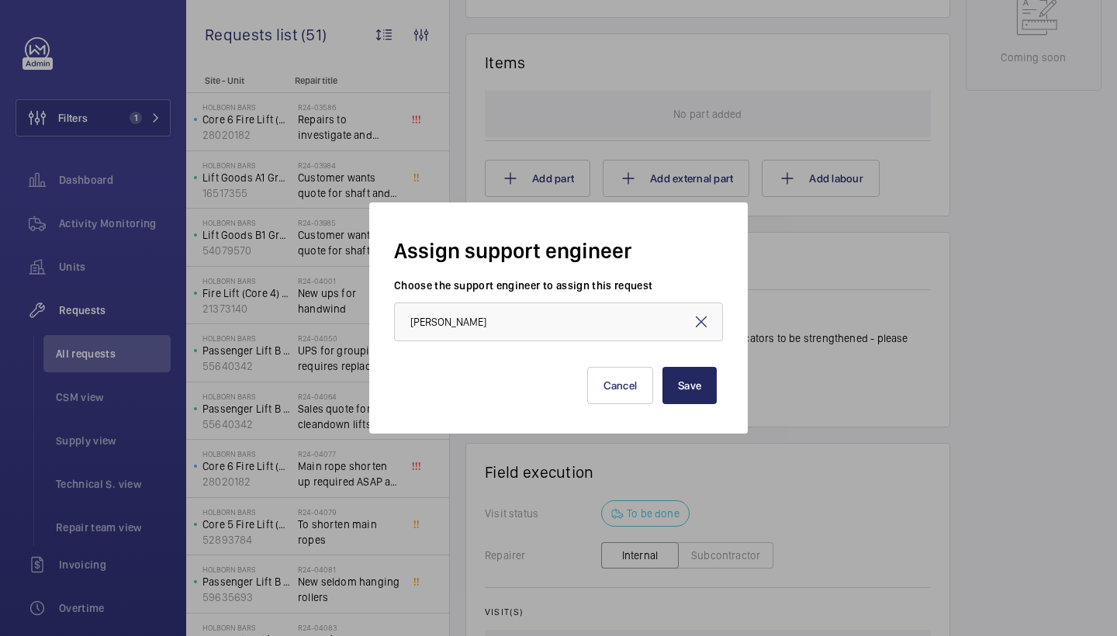
click at [683, 389] on button "Save" at bounding box center [689, 385] width 54 height 37
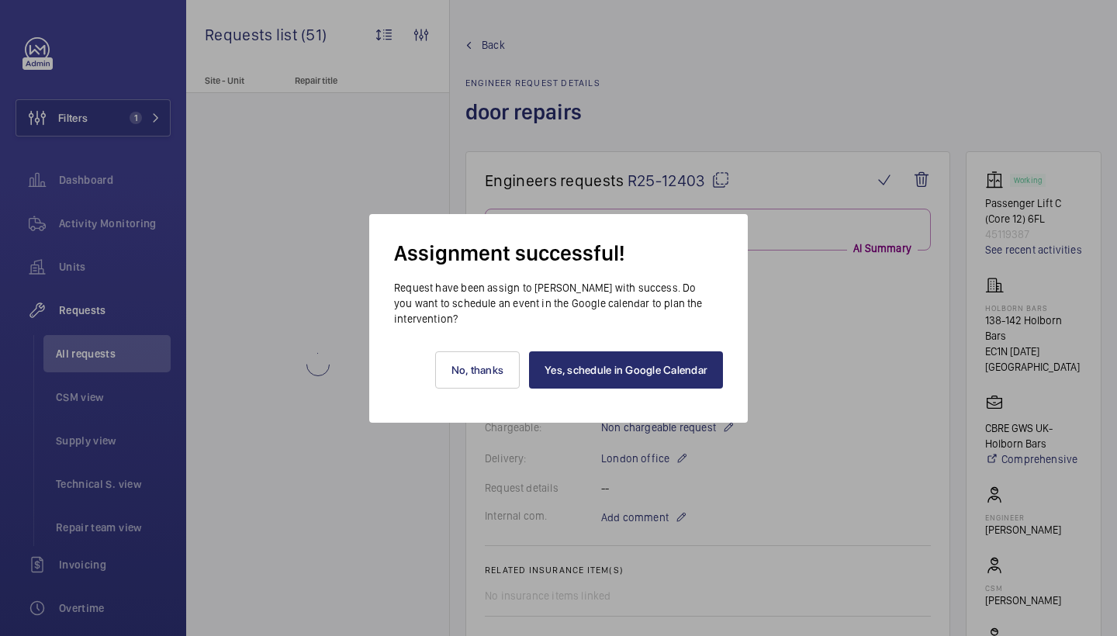
click at [617, 350] on div "Yes, schedule in Google Calendar No, thanks" at bounding box center [558, 358] width 329 height 62
click at [624, 369] on link "Yes, schedule in Google Calendar" at bounding box center [626, 369] width 194 height 37
